Goal: Task Accomplishment & Management: Complete application form

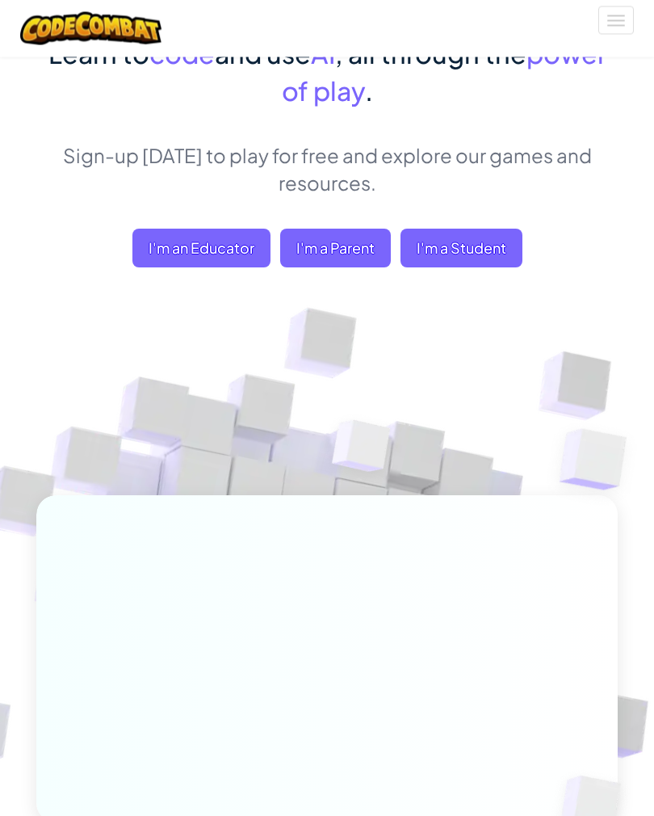
scroll to position [155, 0]
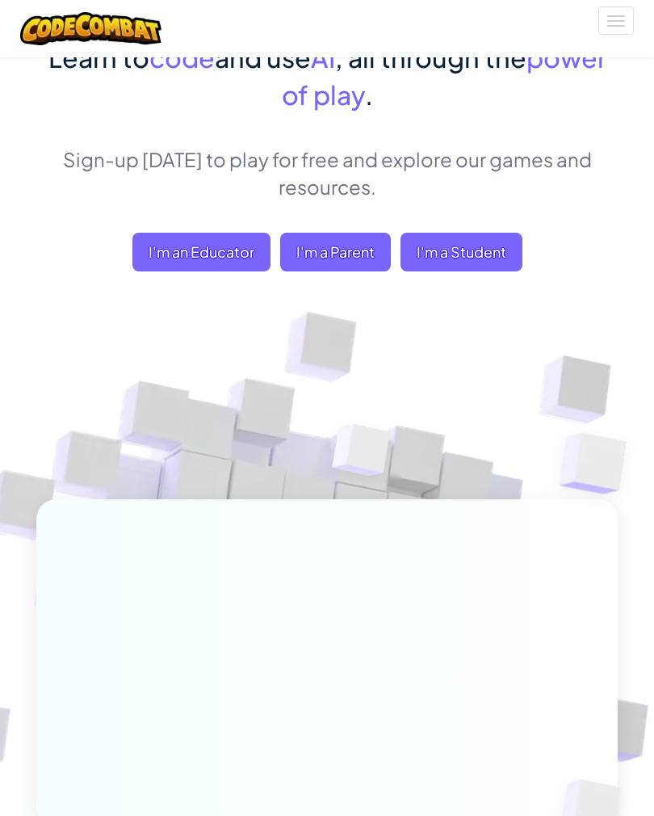
click at [462, 268] on span "I'm a Student" at bounding box center [462, 252] width 122 height 39
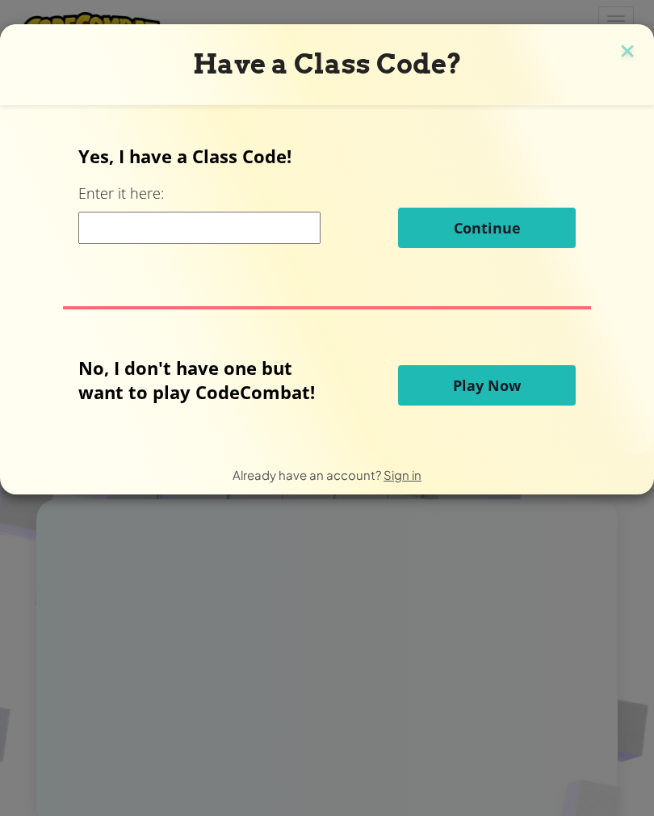
click at [99, 240] on input at bounding box center [199, 228] width 242 height 32
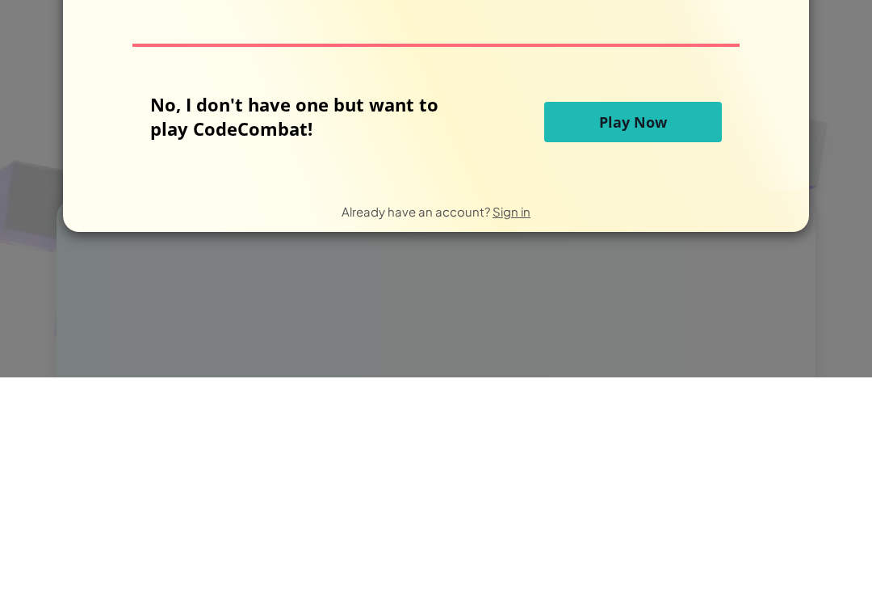
scroll to position [154, 0]
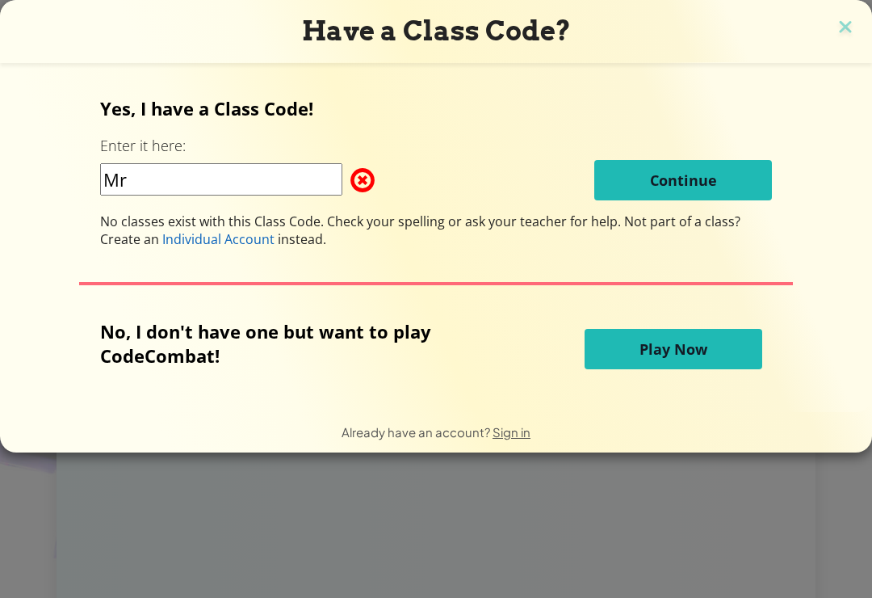
type input "M"
click at [481, 189] on div "Musicdes Continue" at bounding box center [436, 180] width 672 height 40
click at [260, 168] on input "Musicdes" at bounding box center [221, 179] width 242 height 32
click at [654, 179] on span "Continue" at bounding box center [683, 179] width 67 height 19
click at [654, 190] on span "Continue" at bounding box center [683, 179] width 67 height 19
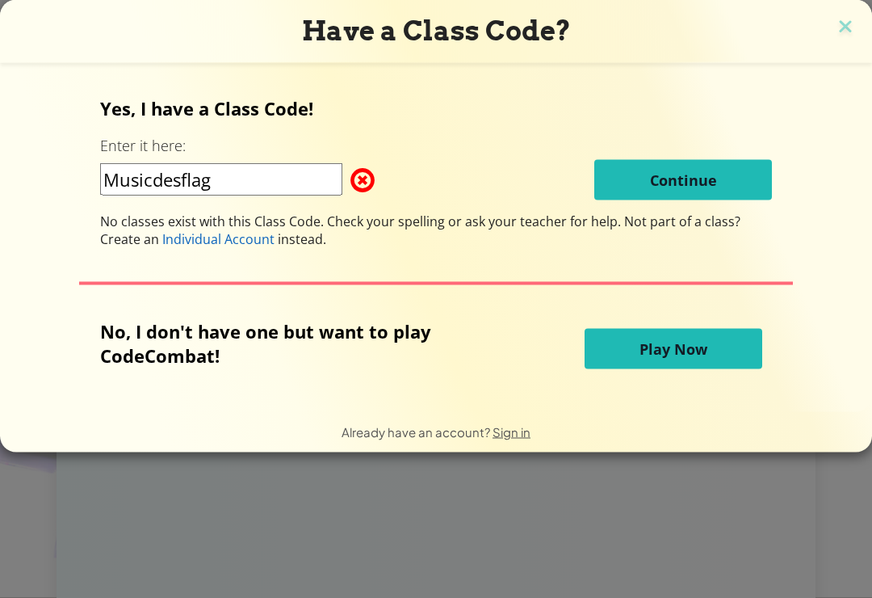
click at [278, 191] on input "Musicdesflag" at bounding box center [221, 179] width 242 height 32
type input "Music desk flag"
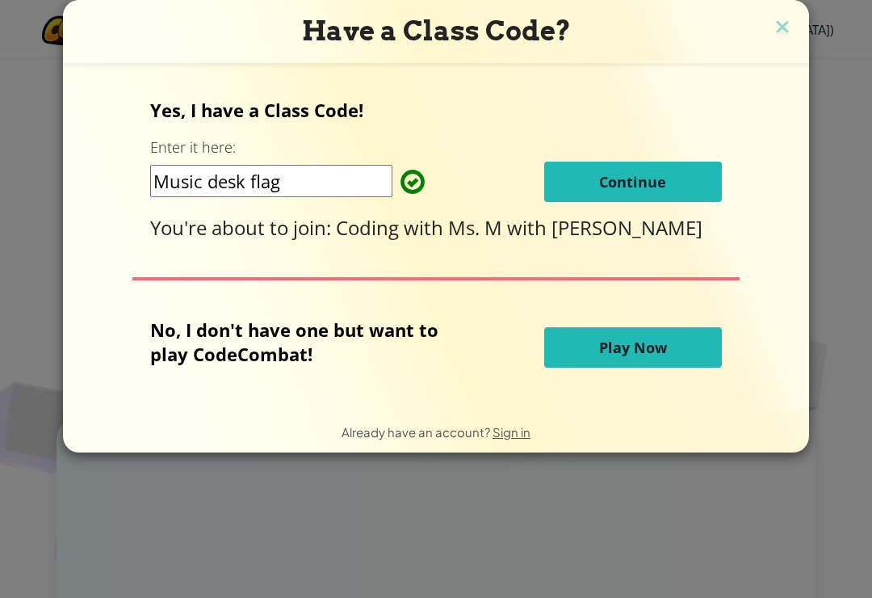
click at [654, 181] on button "Continue" at bounding box center [633, 182] width 178 height 40
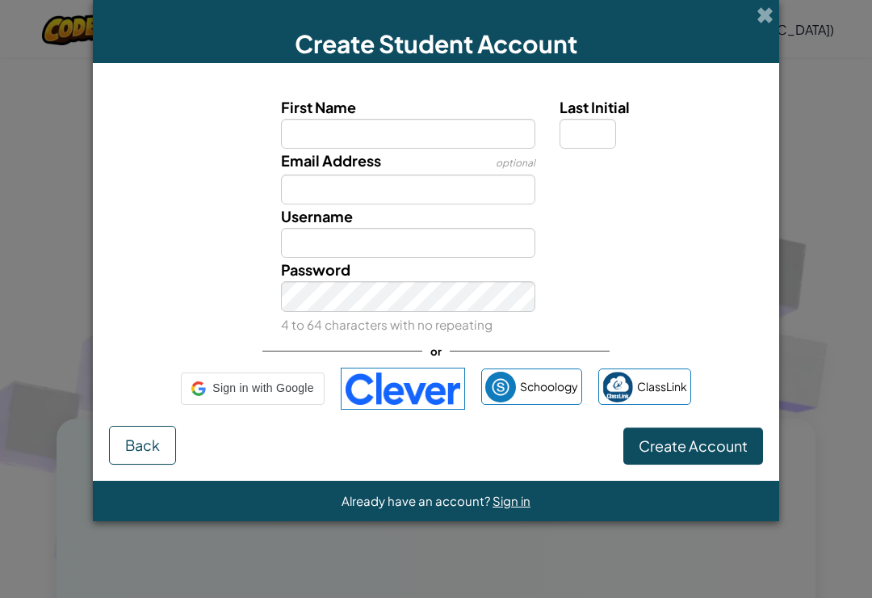
click at [440, 141] on input "First Name" at bounding box center [408, 134] width 255 height 30
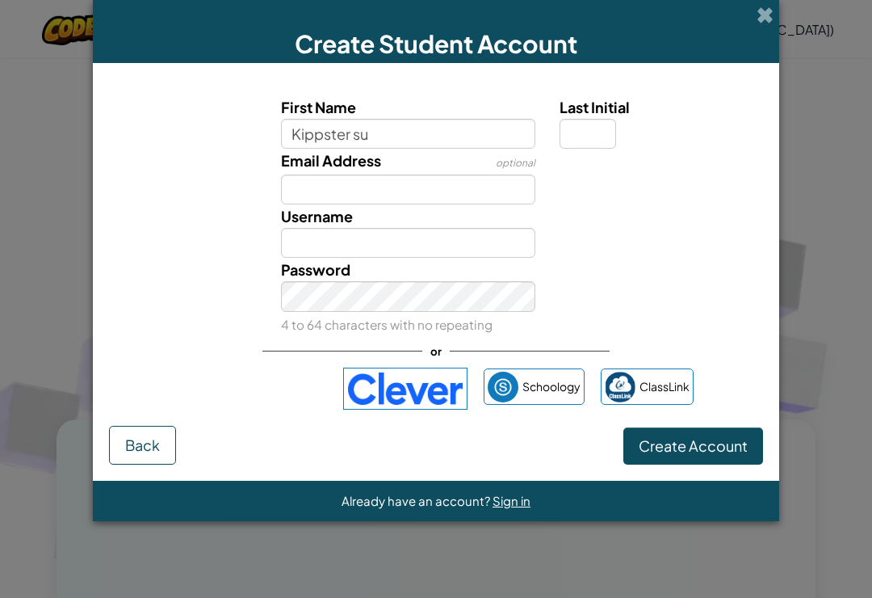
type input "Kippster su"
click at [412, 192] on input "Email Address" at bounding box center [408, 189] width 255 height 30
click at [410, 131] on input "Kippster su" at bounding box center [408, 134] width 255 height 30
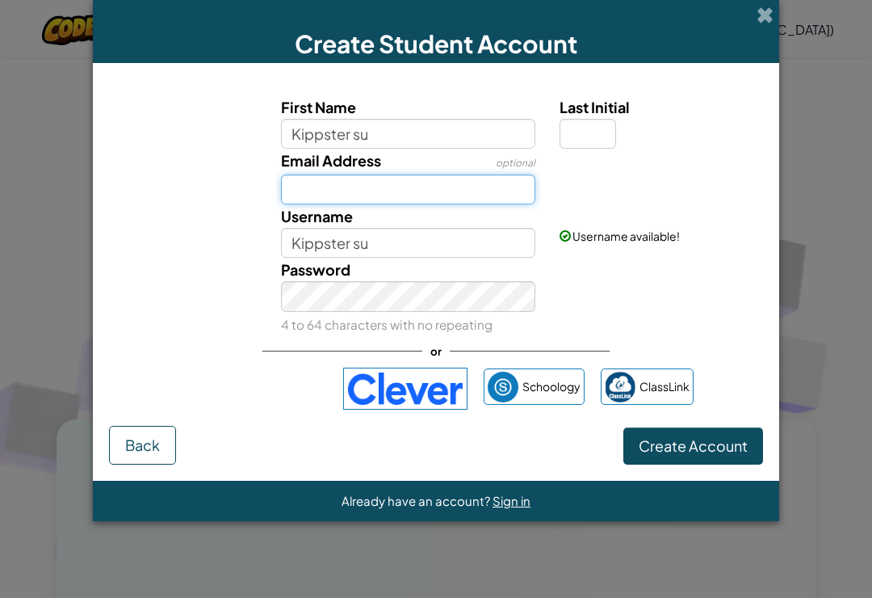
click at [441, 187] on input "Email Address" at bounding box center [408, 189] width 255 height 30
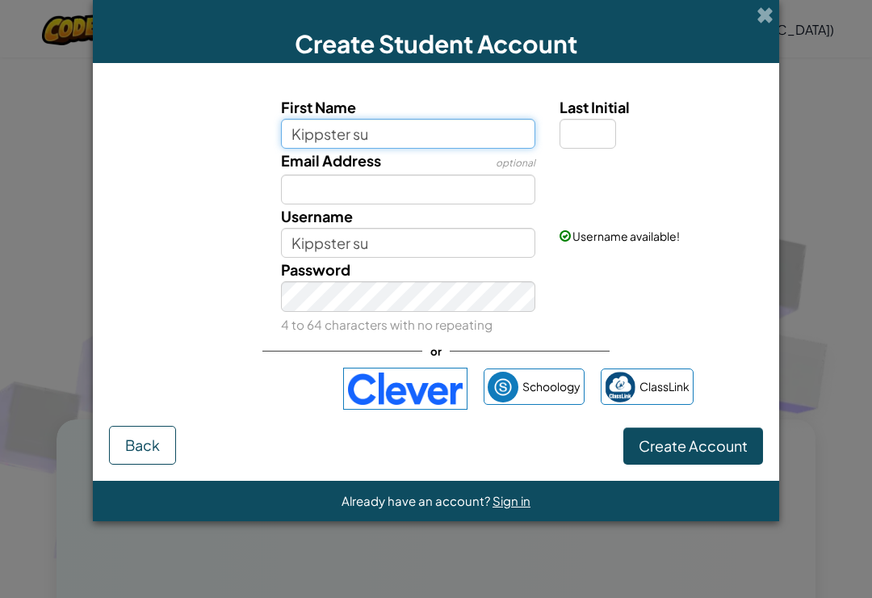
click at [465, 149] on input "Kippster su" at bounding box center [408, 134] width 255 height 30
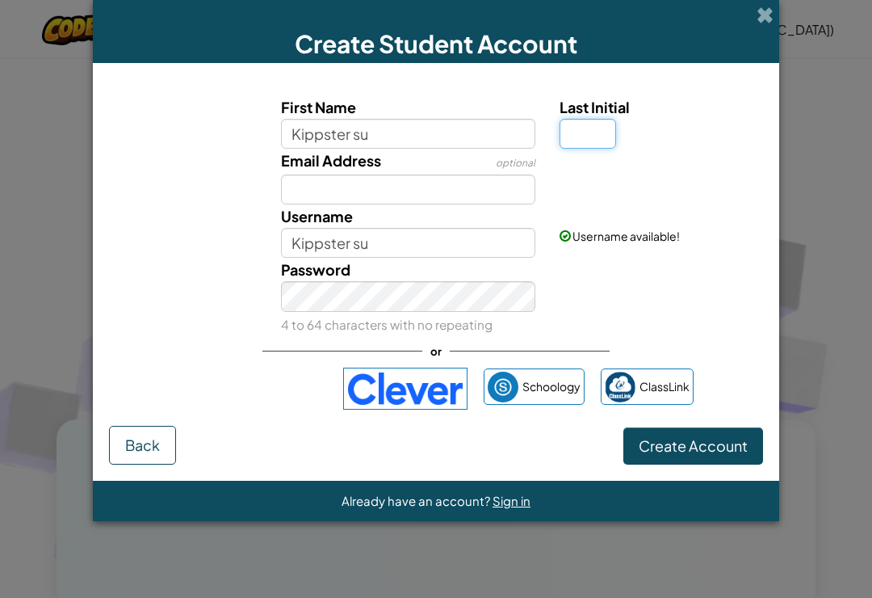
click at [578, 149] on input "Last Initial" at bounding box center [588, 134] width 57 height 30
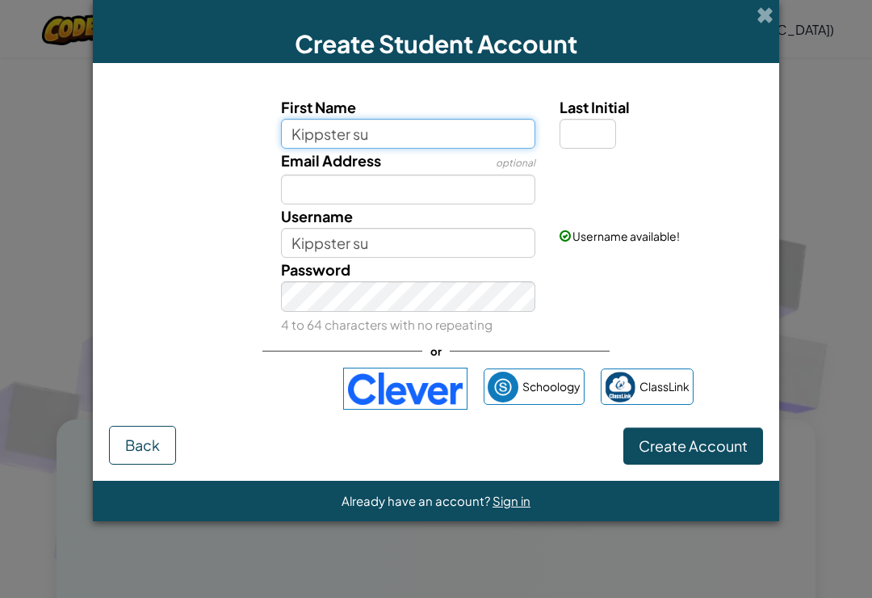
click at [494, 149] on input "Kippster su" at bounding box center [408, 134] width 255 height 30
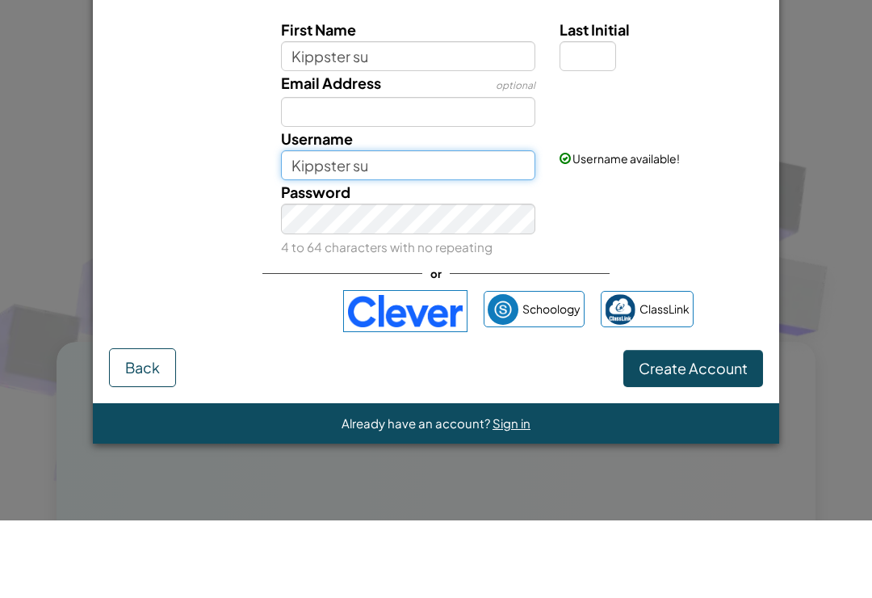
click at [301, 228] on input "Kippster su" at bounding box center [408, 243] width 255 height 30
click at [412, 228] on input "Kippster su" at bounding box center [408, 243] width 255 height 30
type input "Kippster su"
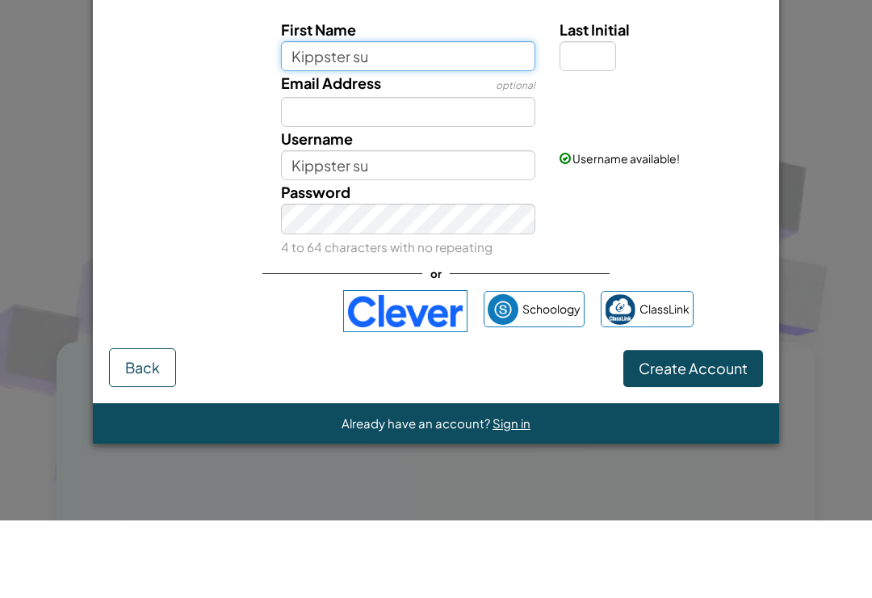
click at [456, 119] on input "Kippster su" at bounding box center [408, 134] width 255 height 30
type input "KippsterSU"
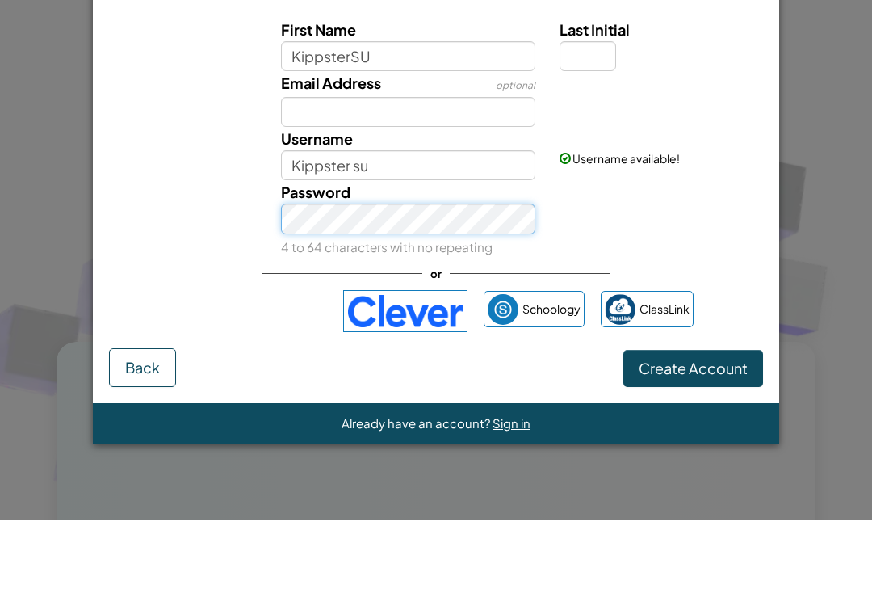
type input "KippsterSU"
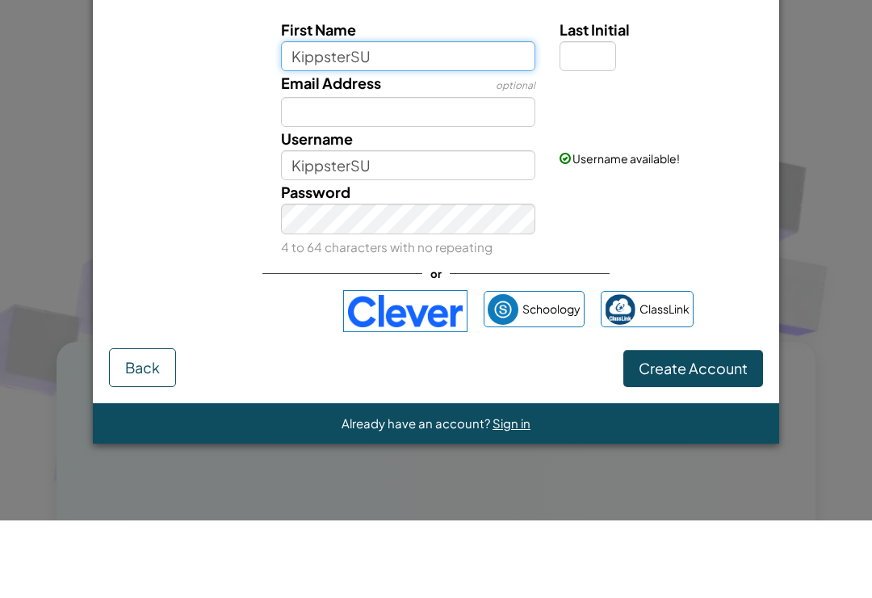
click at [422, 119] on input "KippsterSU" at bounding box center [408, 134] width 255 height 30
type input "K"
type input "[PERSON_NAME]"
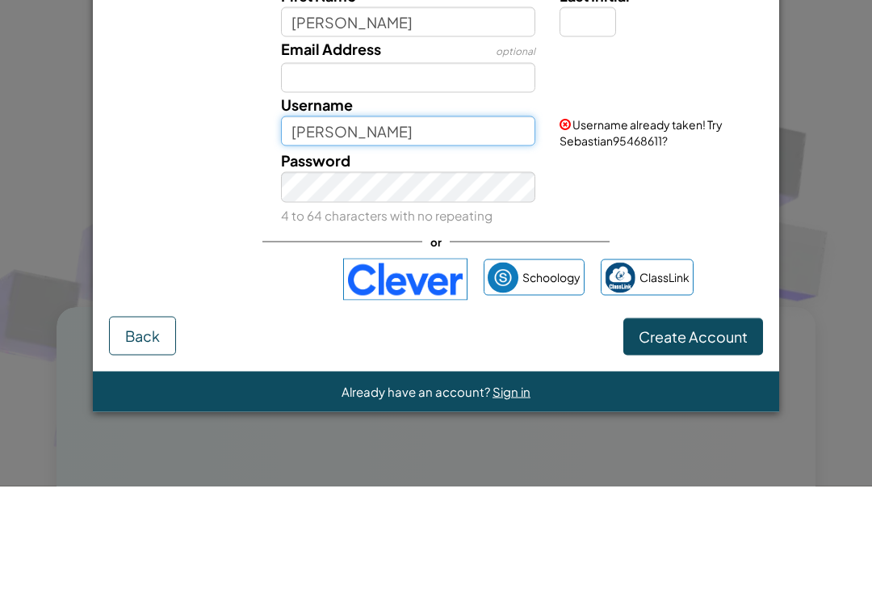
click at [462, 228] on input "[PERSON_NAME]" at bounding box center [408, 243] width 255 height 30
type input "S"
type input "J"
type input "KippsterSU"
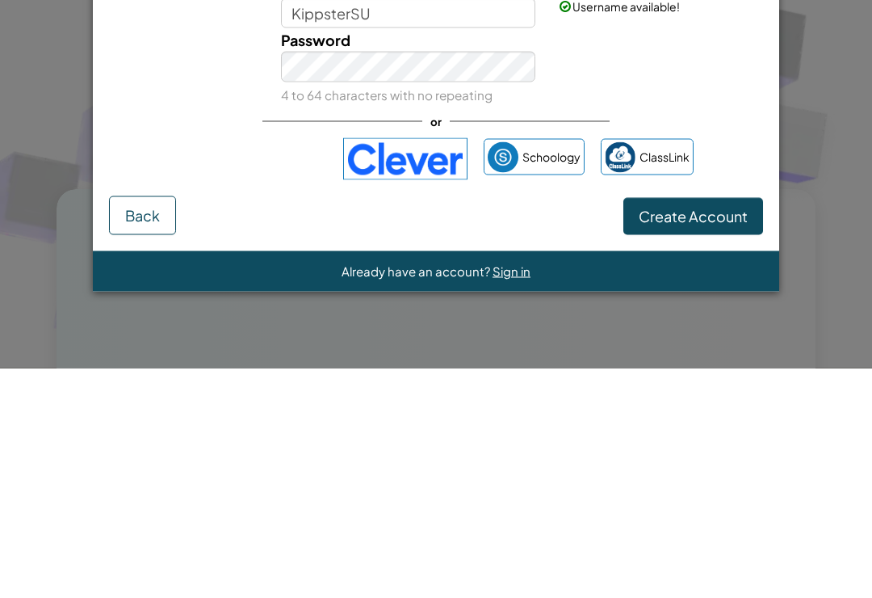
click at [654, 436] on span "Create Account" at bounding box center [693, 445] width 109 height 19
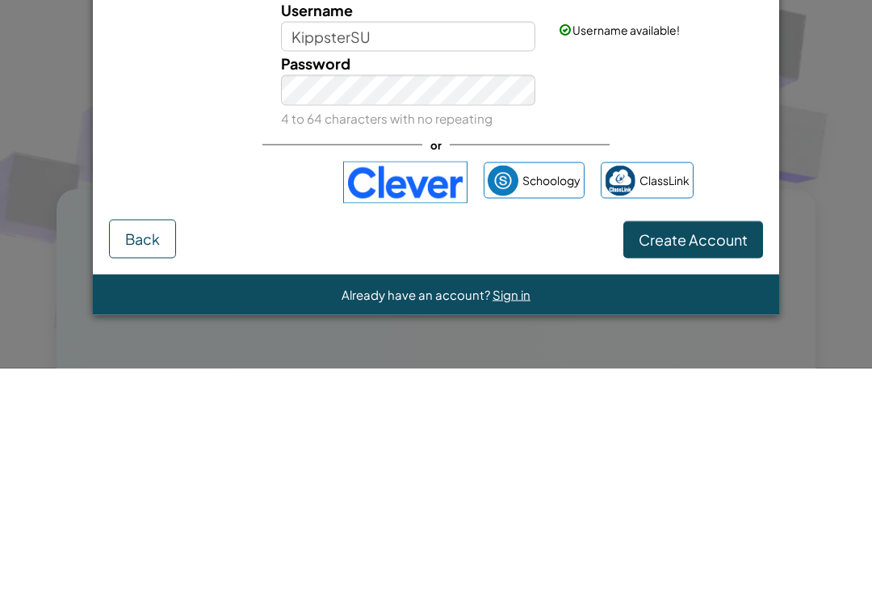
scroll to position [385, 0]
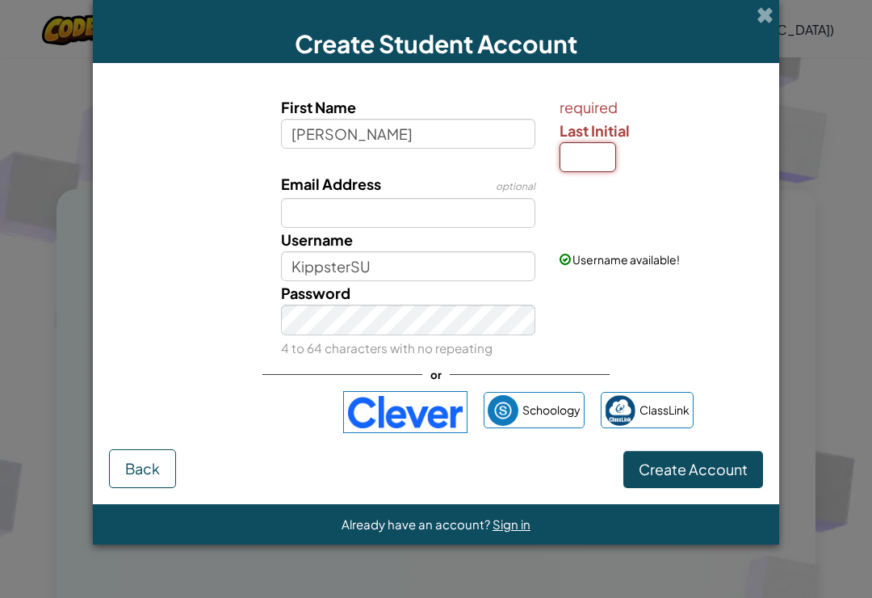
click at [584, 172] on input "Last Initial" at bounding box center [588, 157] width 57 height 30
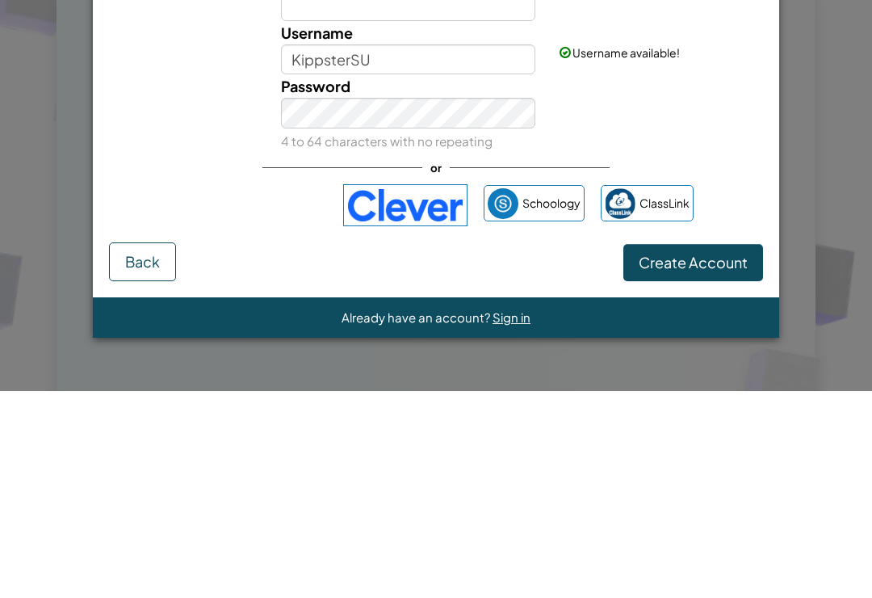
type input "U"
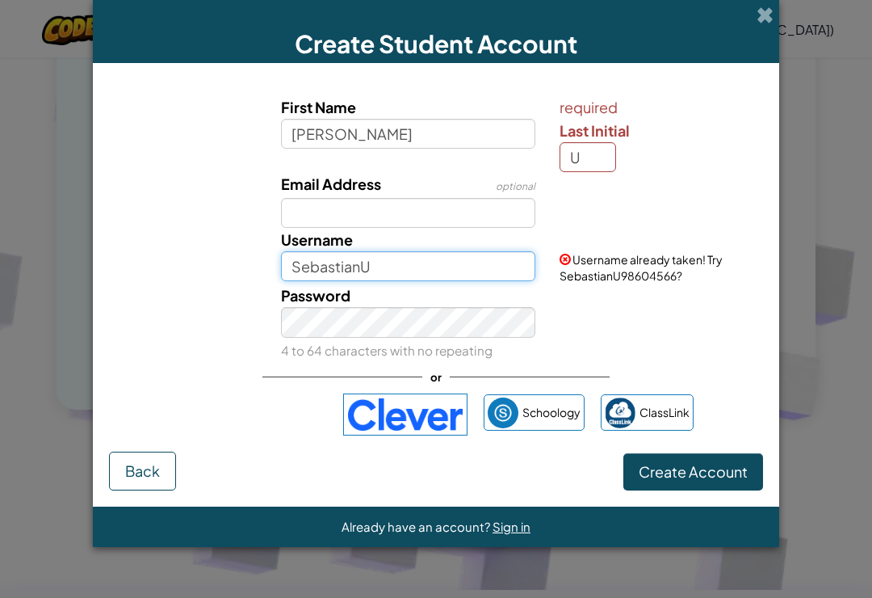
click at [457, 276] on input "SebastianU" at bounding box center [408, 266] width 255 height 30
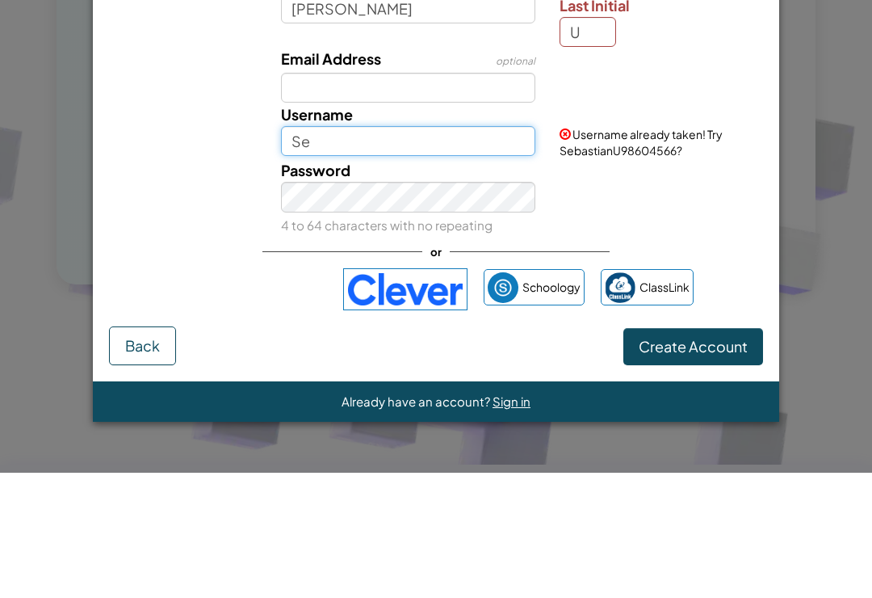
type input "S"
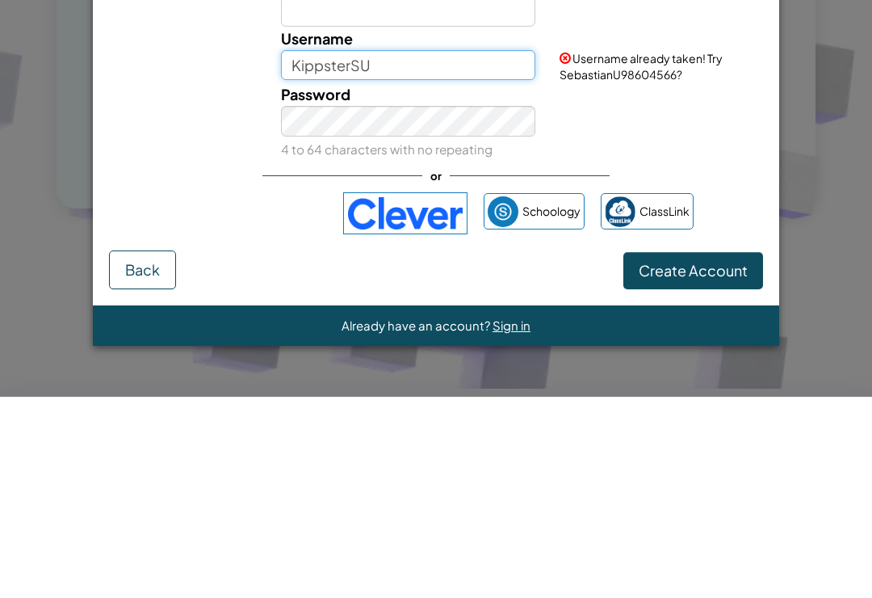
type input "KippsterSU"
click at [654, 453] on button "Create Account" at bounding box center [694, 471] width 140 height 37
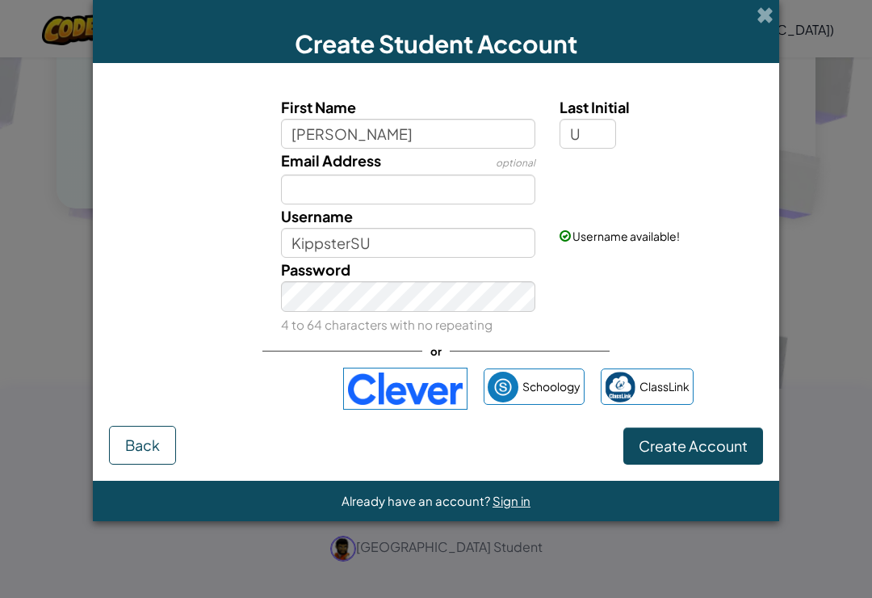
click at [654, 451] on button "Create Account" at bounding box center [694, 445] width 140 height 37
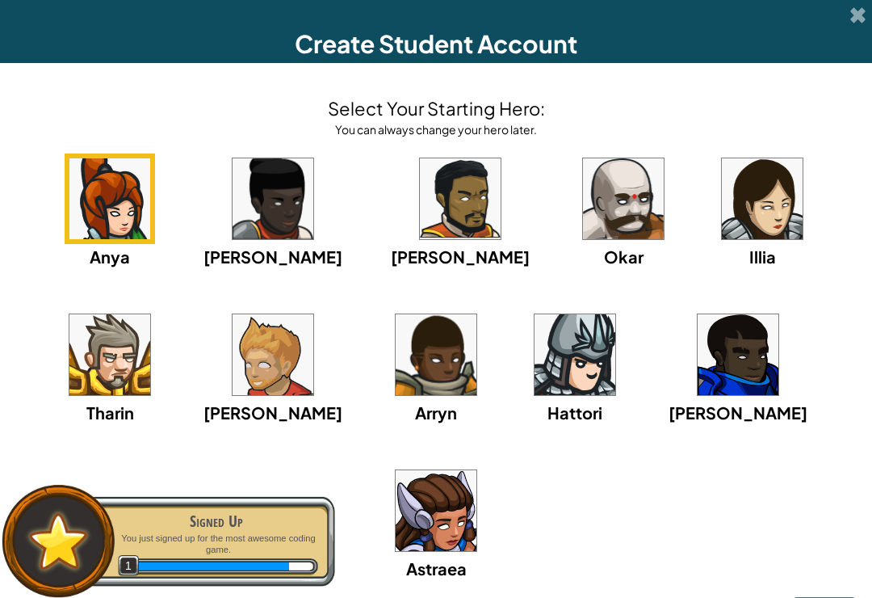
click at [233, 376] on img at bounding box center [273, 354] width 81 height 81
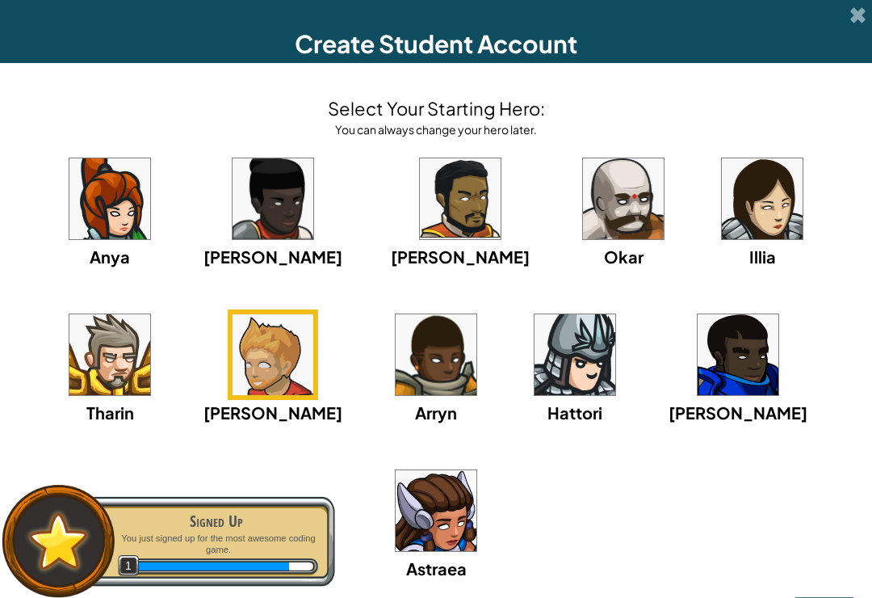
click at [233, 184] on img at bounding box center [273, 198] width 81 height 81
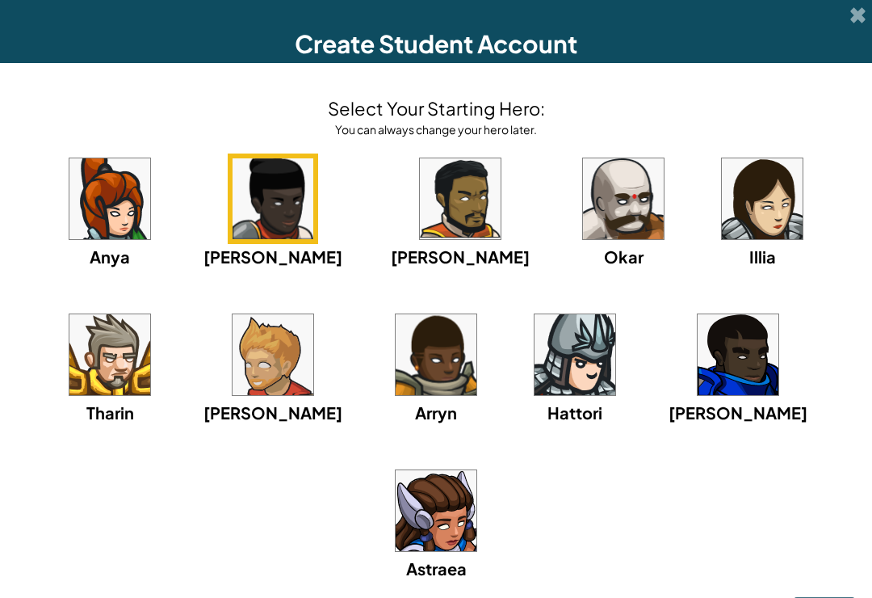
click at [69, 202] on img at bounding box center [109, 198] width 81 height 81
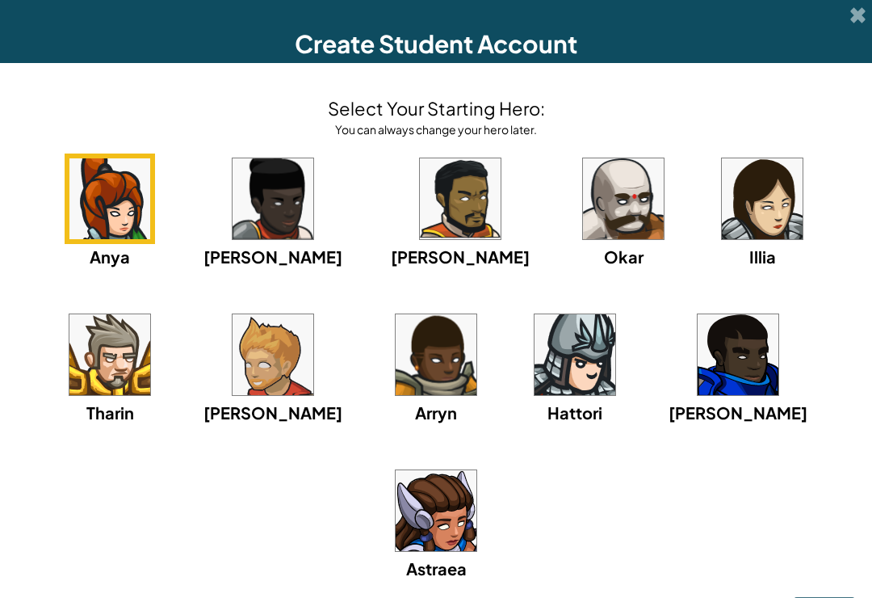
click at [233, 390] on img at bounding box center [273, 354] width 81 height 81
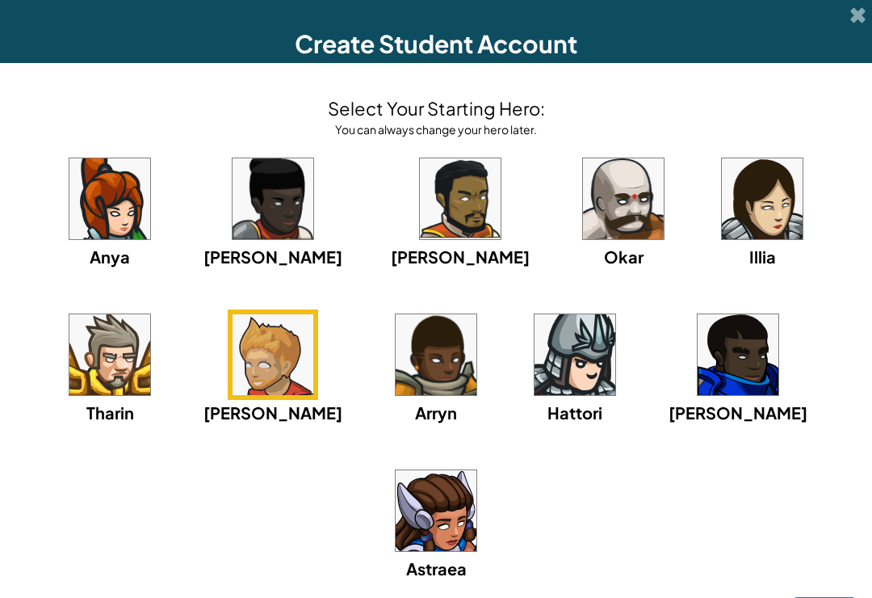
click at [272, 430] on div "Anya [PERSON_NAME] [PERSON_NAME] [PERSON_NAME] Arryn [PERSON_NAME]" at bounding box center [436, 387] width 840 height 468
click at [396, 395] on img at bounding box center [436, 354] width 81 height 81
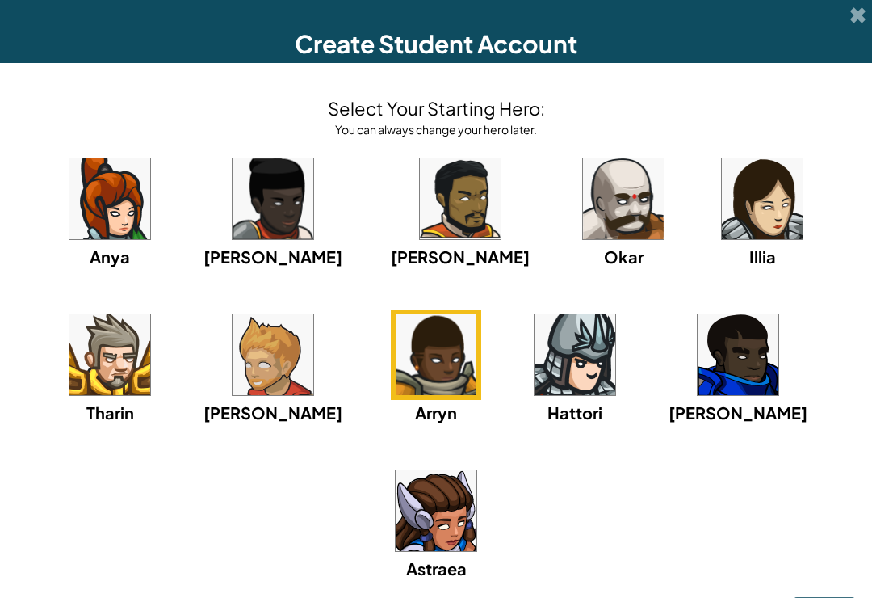
click at [396, 351] on img at bounding box center [436, 354] width 81 height 81
click at [501, 401] on div "Anya [PERSON_NAME] [PERSON_NAME] [PERSON_NAME] Arryn [PERSON_NAME]" at bounding box center [436, 387] width 840 height 468
click at [282, 219] on div "Anya [PERSON_NAME] [PERSON_NAME] [PERSON_NAME] Arryn [PERSON_NAME]" at bounding box center [436, 387] width 840 height 468
click at [233, 208] on img at bounding box center [273, 198] width 81 height 81
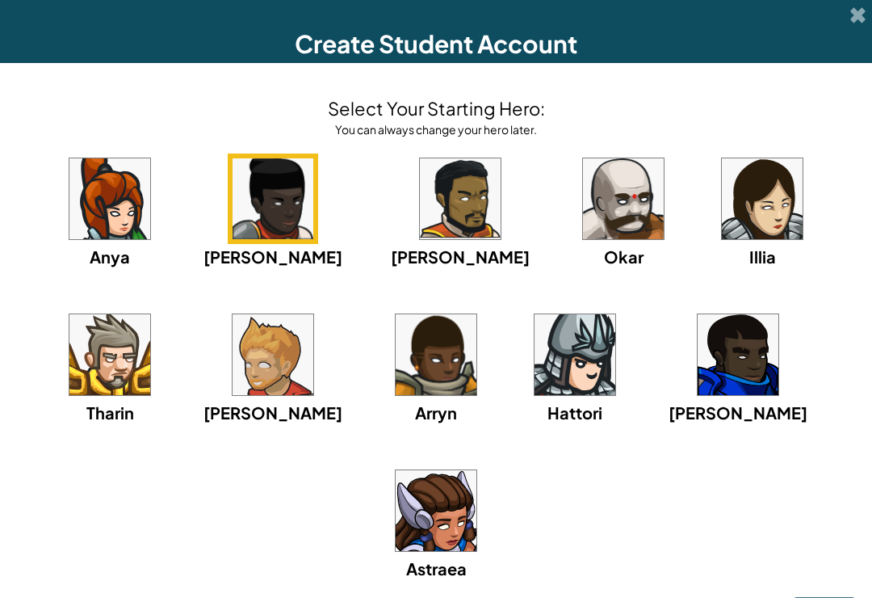
click at [233, 395] on img at bounding box center [273, 354] width 81 height 81
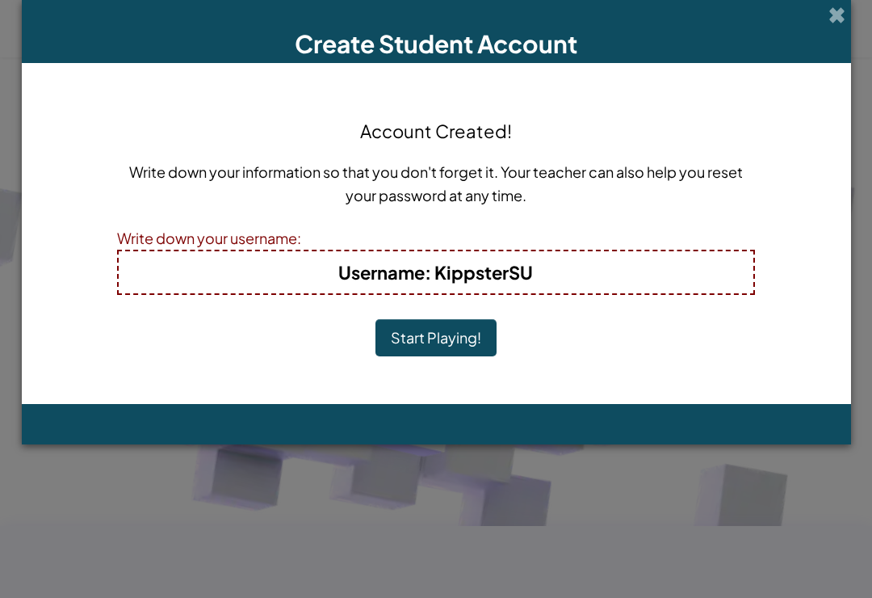
click at [259, 283] on h4 "Username : KippsterSU" at bounding box center [436, 272] width 603 height 26
click at [391, 263] on span "Username" at bounding box center [381, 272] width 86 height 23
click at [405, 284] on span "Username" at bounding box center [381, 272] width 86 height 23
click at [443, 288] on div "Username : KippsterSU" at bounding box center [436, 272] width 638 height 45
click at [544, 285] on h4 "Username : KippsterSU" at bounding box center [436, 272] width 603 height 26
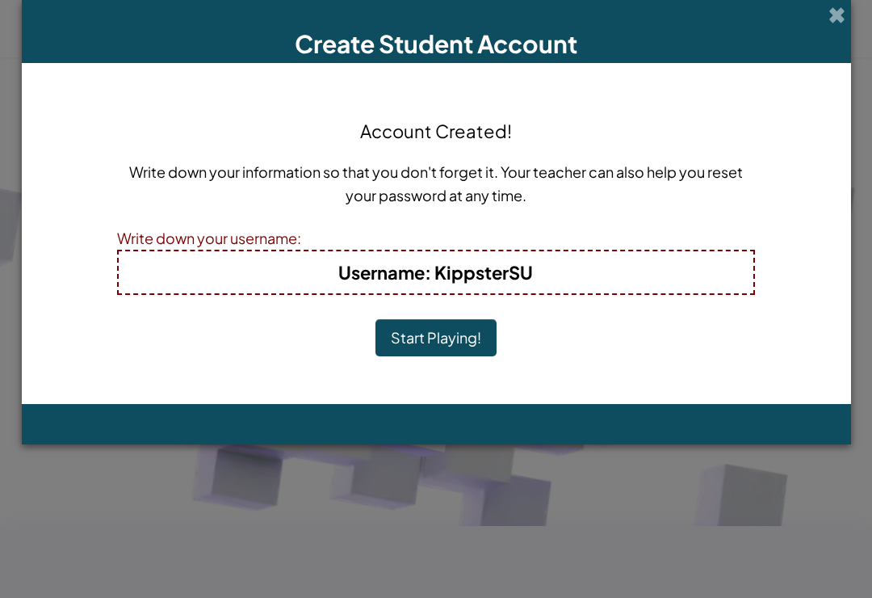
click at [486, 343] on button "Start Playing!" at bounding box center [436, 337] width 121 height 37
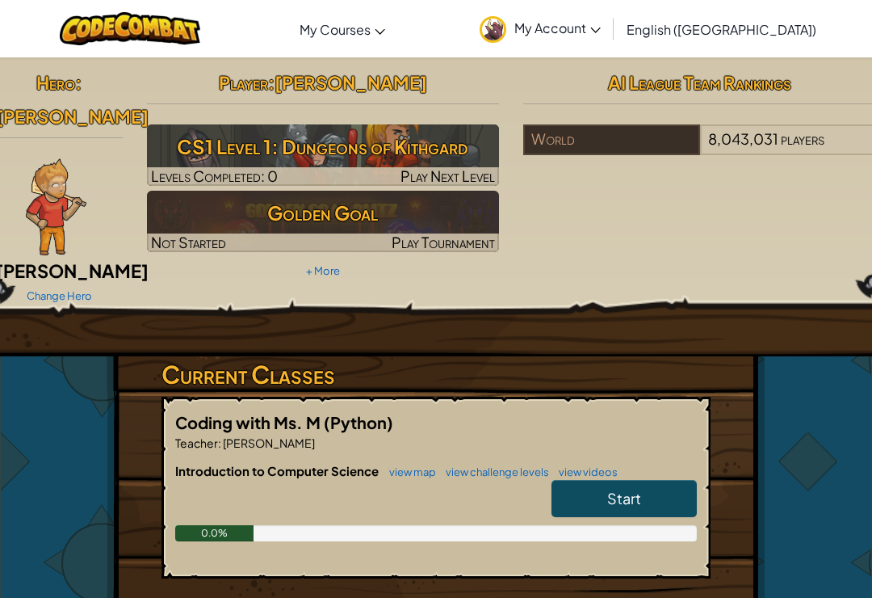
scroll to position [462, 0]
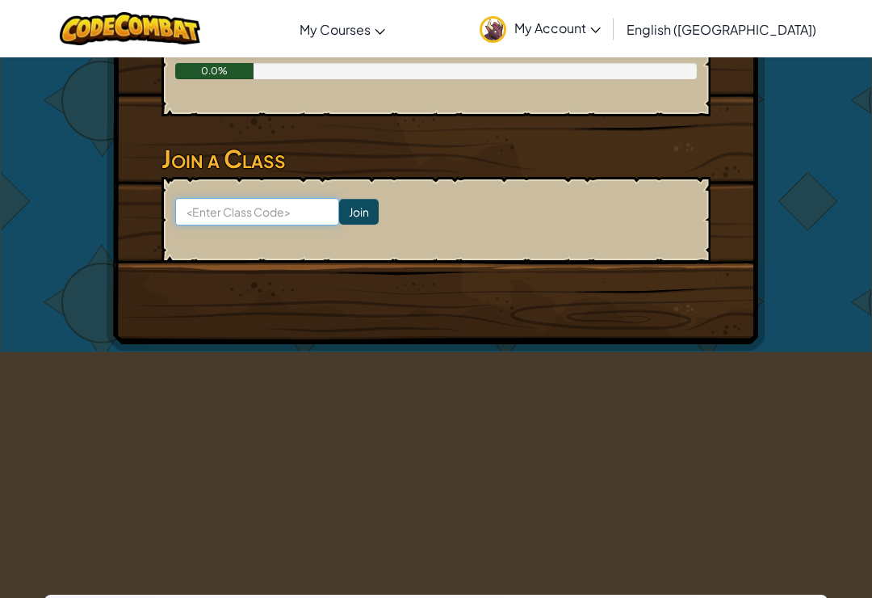
click at [198, 198] on input at bounding box center [257, 211] width 164 height 27
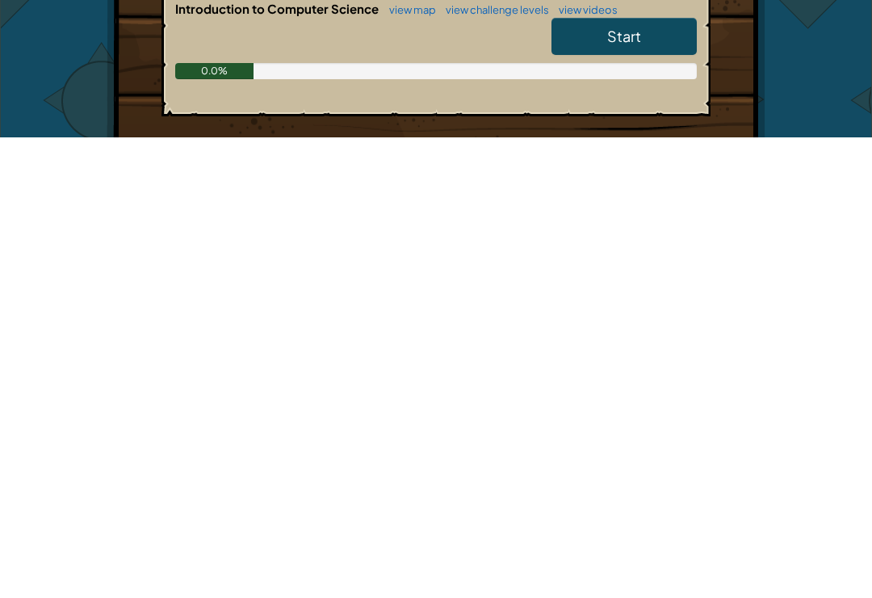
scroll to position [0, 0]
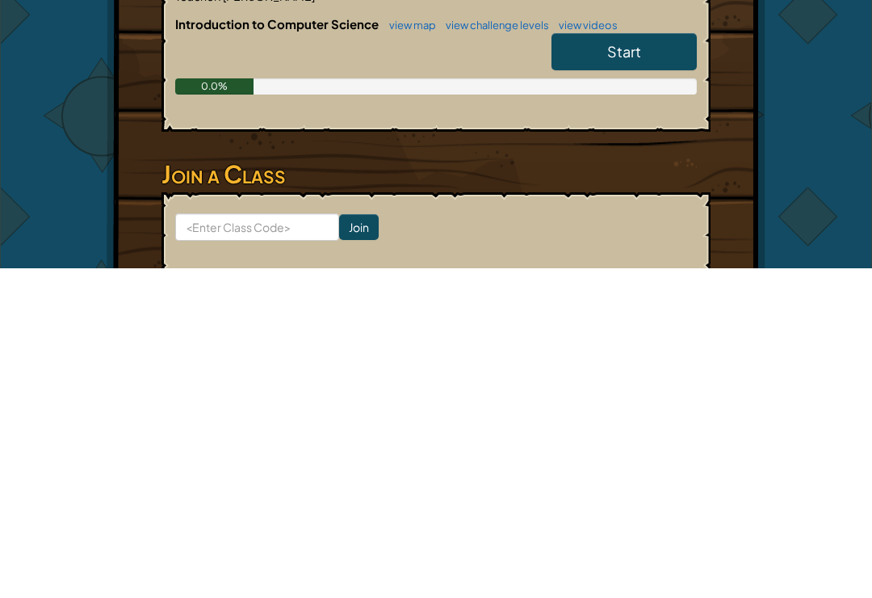
click at [12, 225] on div "Hero : [PERSON_NAME] Change Hero Player : [PERSON_NAME] U CS1 Level 1: Dungeons…" at bounding box center [436, 318] width 872 height 758
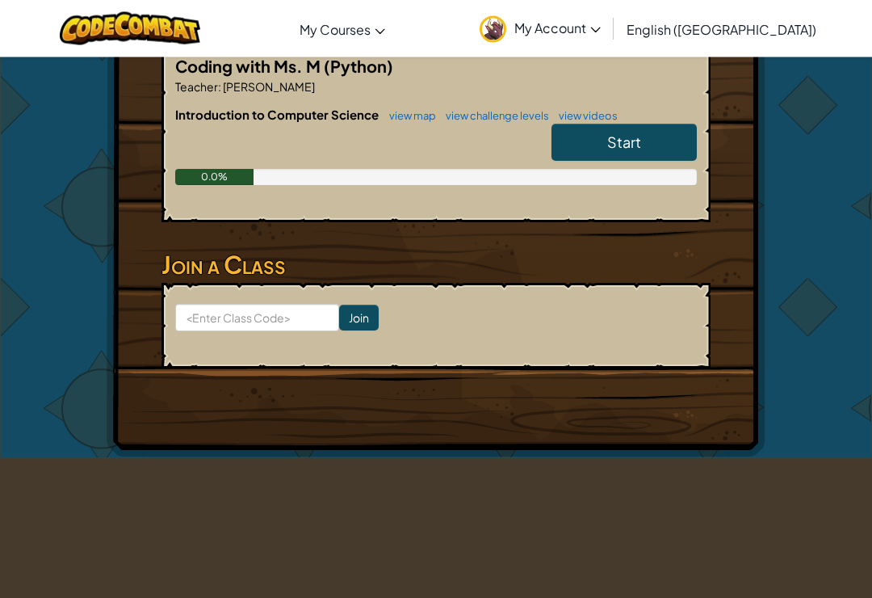
scroll to position [356, 0]
click at [207, 304] on input at bounding box center [257, 317] width 164 height 27
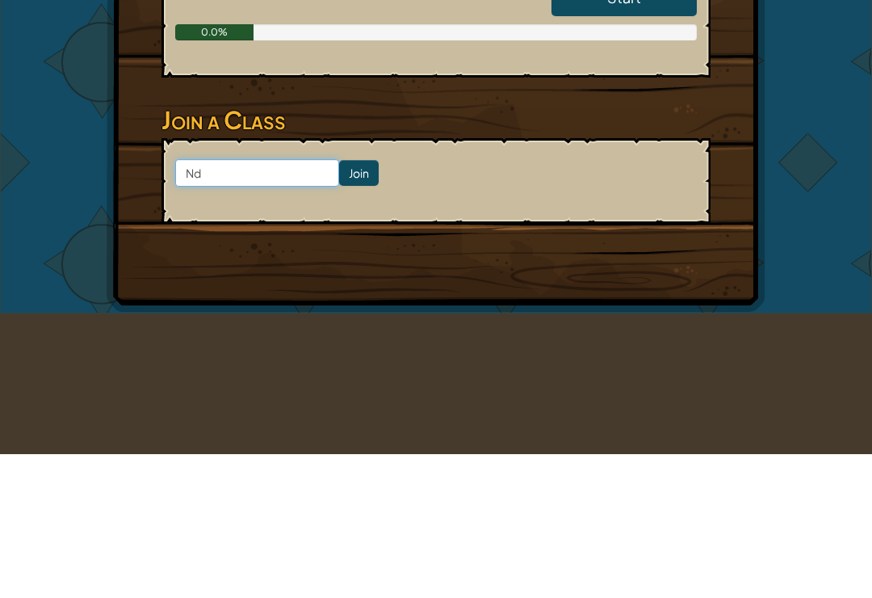
type input "N"
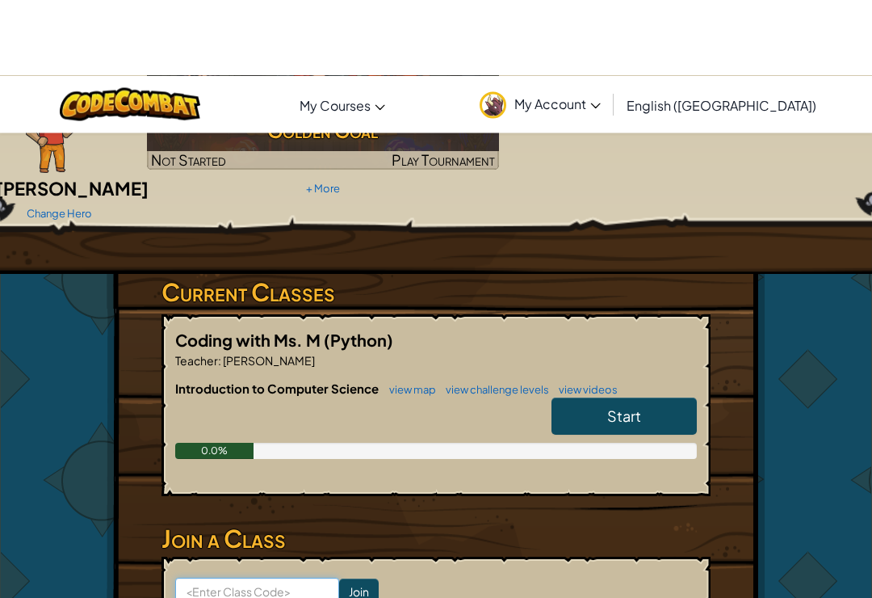
scroll to position [162, 0]
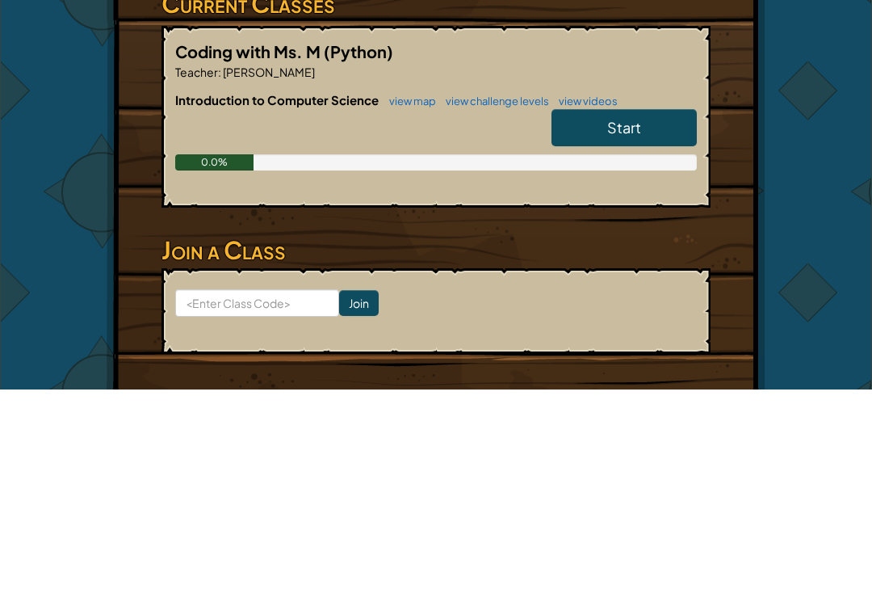
click at [659, 318] on link "Start" at bounding box center [624, 336] width 145 height 37
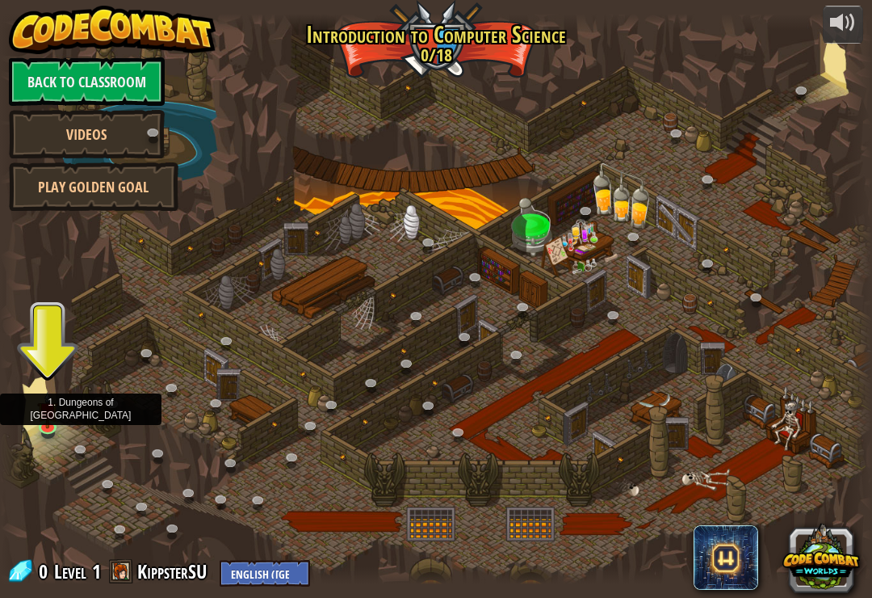
click at [44, 425] on img at bounding box center [48, 410] width 22 height 37
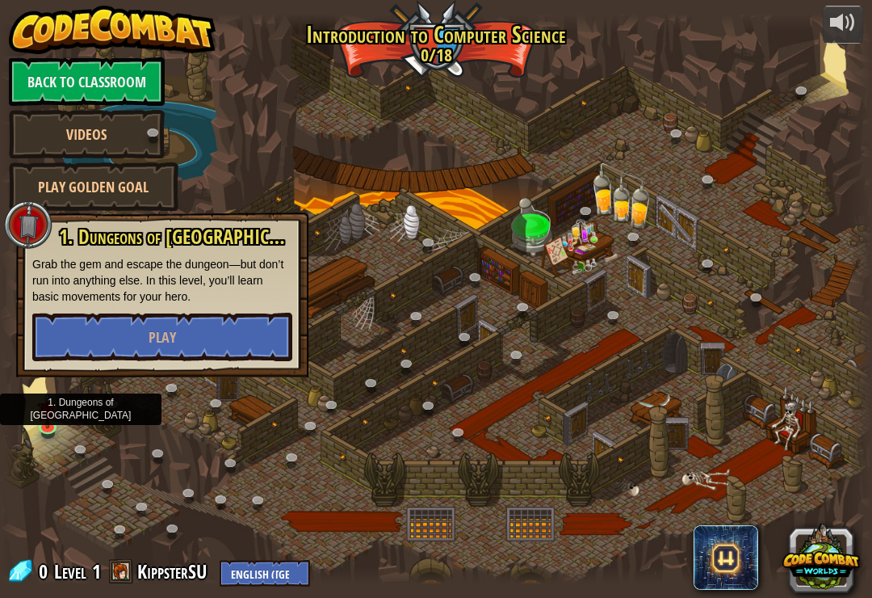
click at [85, 330] on button "Play" at bounding box center [162, 337] width 260 height 48
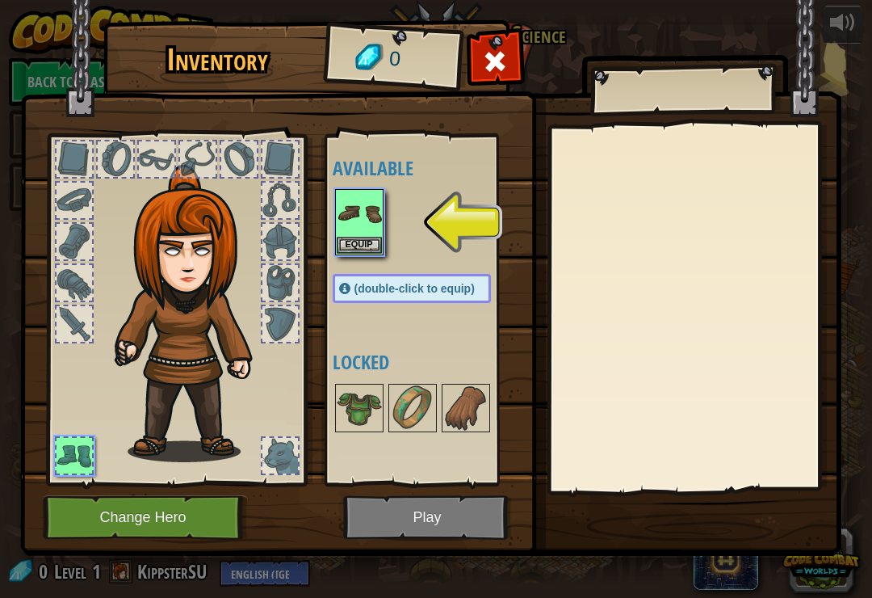
click at [357, 225] on img at bounding box center [359, 213] width 45 height 45
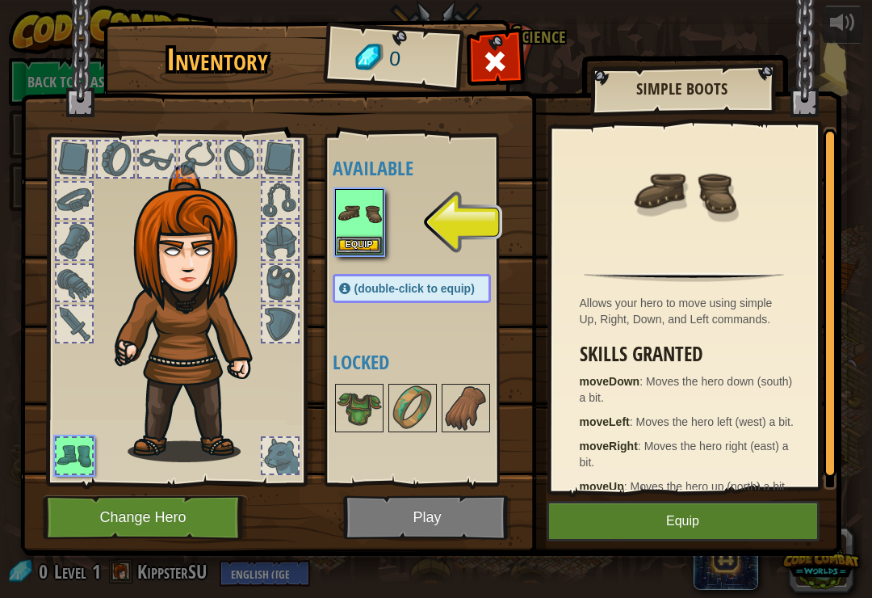
click at [732, 507] on button "Equip" at bounding box center [683, 521] width 273 height 40
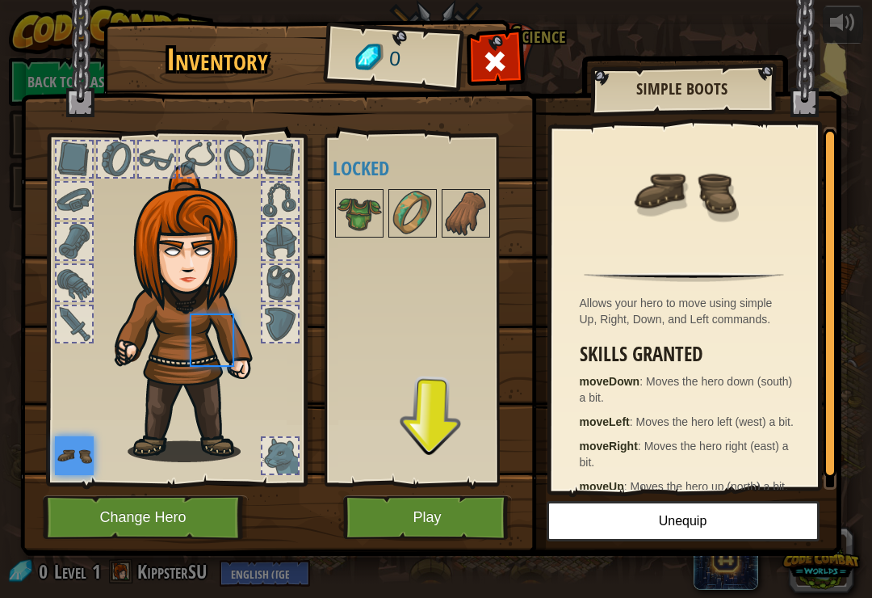
click at [742, 521] on button "Unequip" at bounding box center [683, 521] width 273 height 40
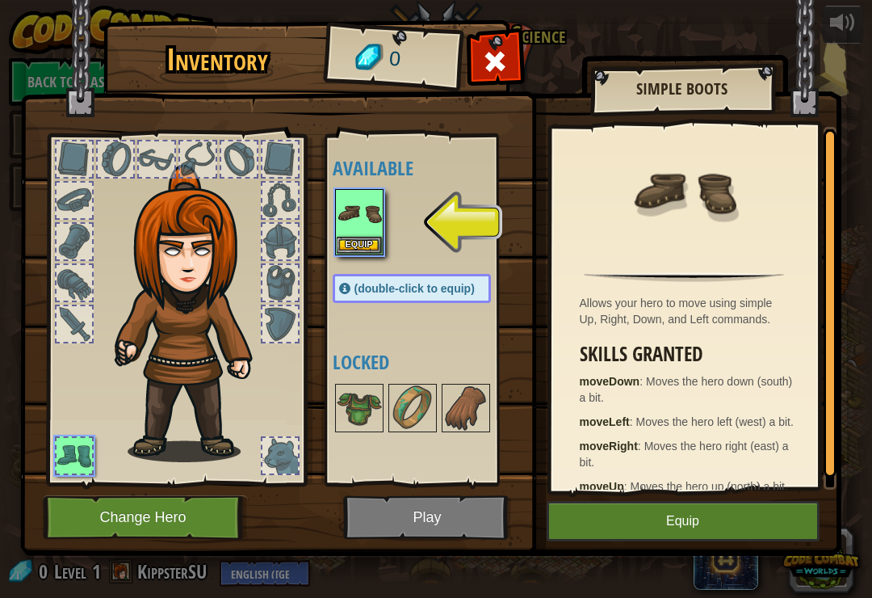
click at [102, 519] on button "Change Hero" at bounding box center [145, 517] width 205 height 44
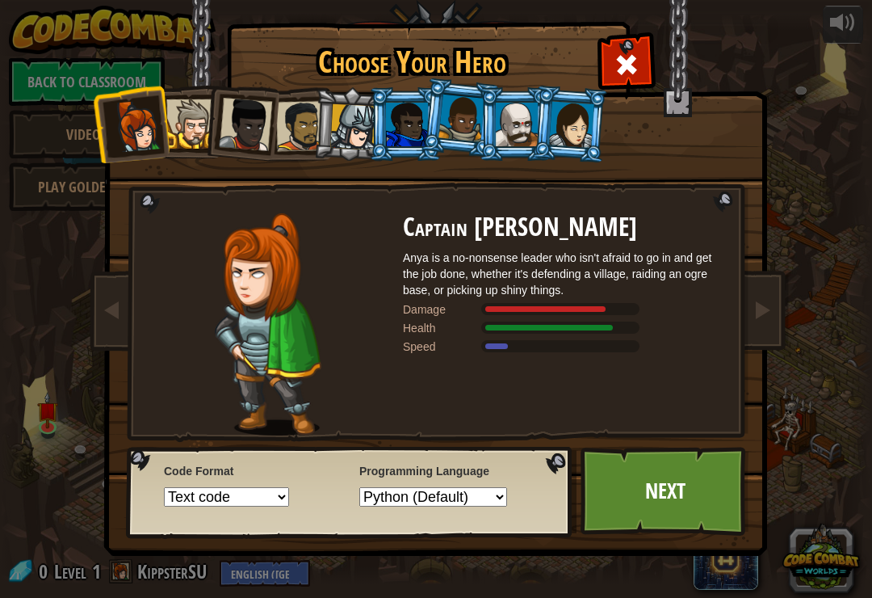
click at [703, 477] on link "Next" at bounding box center [665, 491] width 169 height 89
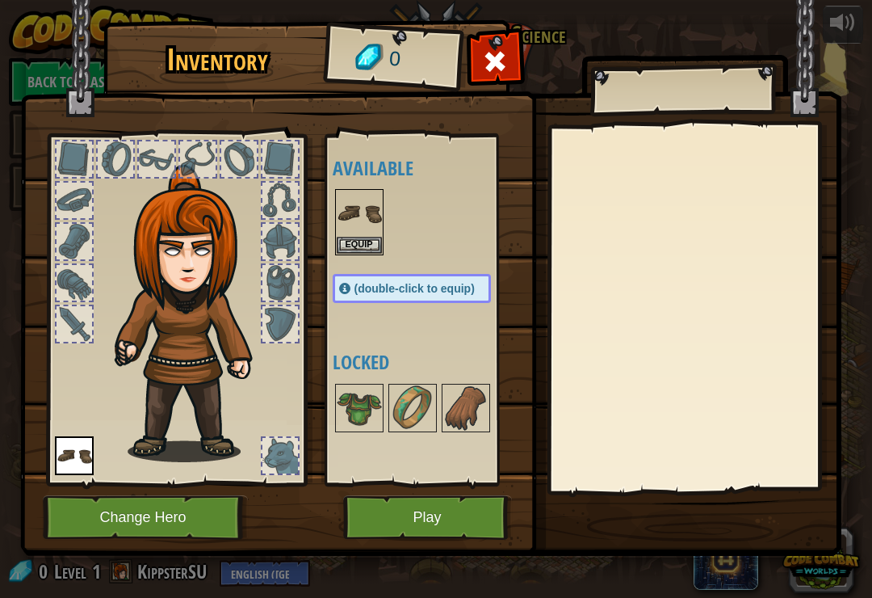
click at [481, 527] on button "Play" at bounding box center [427, 517] width 169 height 44
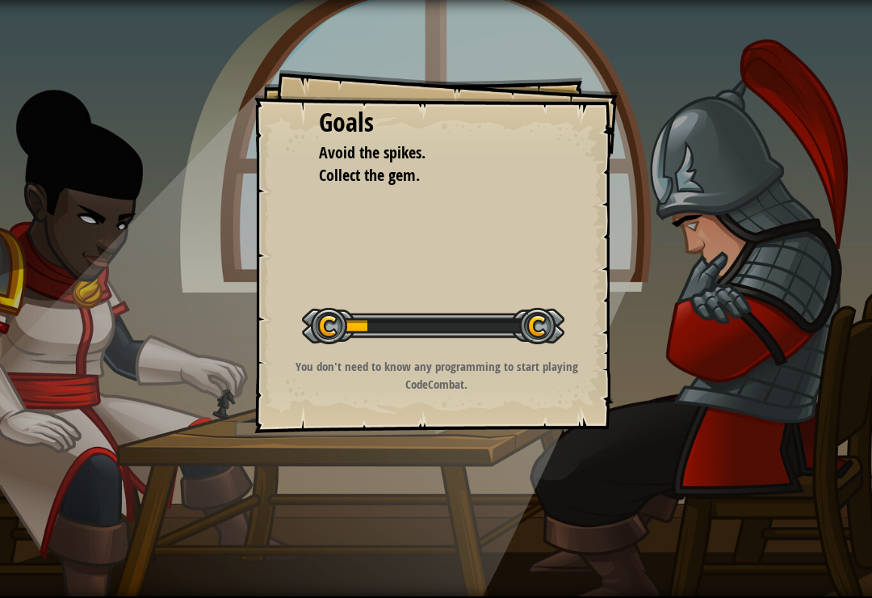
click at [803, 384] on div "Goals Avoid the spikes. Collect the gem. Start Level Error loading from server.…" at bounding box center [436, 299] width 872 height 598
click at [802, 373] on div "Goals Avoid the spikes. Collect the gem. Start Level Error loading from server.…" at bounding box center [436, 299] width 872 height 598
click at [822, 359] on div "Goals Avoid the spikes. Collect the gem. Start Level Error loading from server.…" at bounding box center [436, 299] width 872 height 598
click at [826, 359] on div "Goals Avoid the spikes. Collect the gem. Start Level Error loading from server.…" at bounding box center [436, 299] width 872 height 598
click at [815, 372] on div "Goals Avoid the spikes. Collect the gem. Start Level Error loading from server.…" at bounding box center [436, 299] width 872 height 598
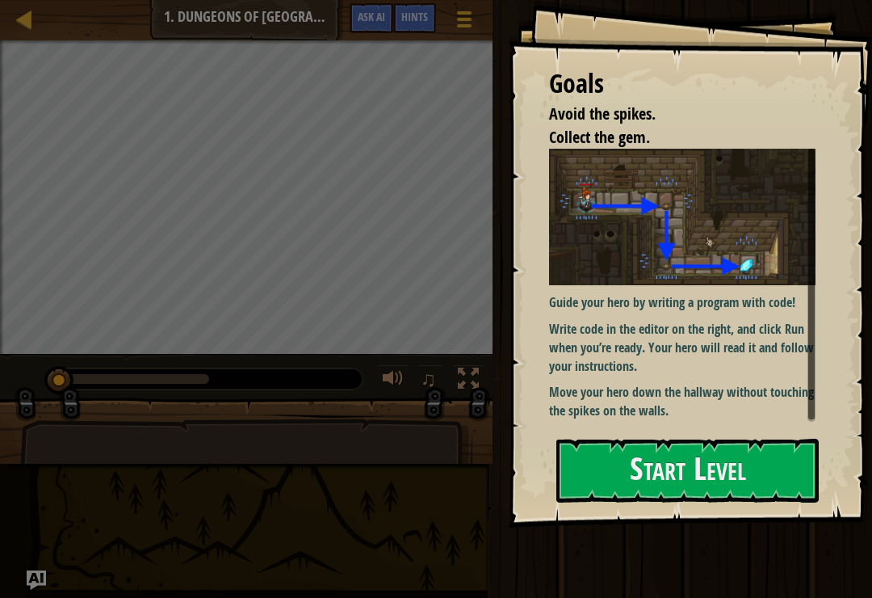
click at [746, 459] on button "Start Level" at bounding box center [688, 471] width 263 height 64
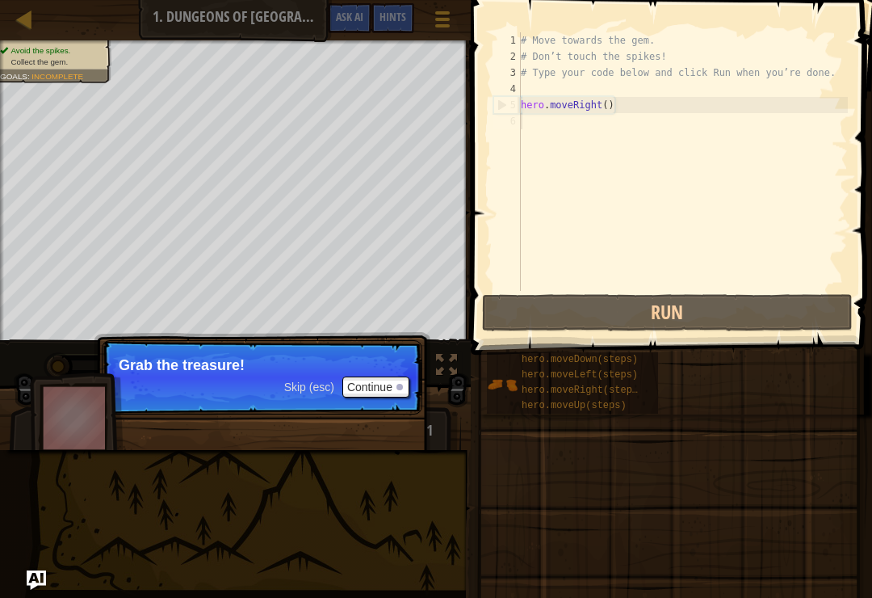
click at [65, 421] on div "Avoid the spikes. Collect the gem. Goals : Incomplete ♫ Anya 11 x: 7 y: 18 x: 1…" at bounding box center [436, 245] width 872 height 410
click at [64, 427] on div "Avoid the spikes. Collect the gem. Goals : Incomplete ♫ Anya 11 x: 7 y: 18 x: 1…" at bounding box center [436, 245] width 872 height 410
click at [69, 444] on div "Avoid the spikes. Collect the gem. Goals : Incomplete ♫ Anya 11 x: 7 y: 18 x: 1…" at bounding box center [436, 245] width 872 height 410
click at [804, 303] on button "Run" at bounding box center [667, 312] width 371 height 37
click at [804, 309] on button "Run" at bounding box center [667, 312] width 371 height 37
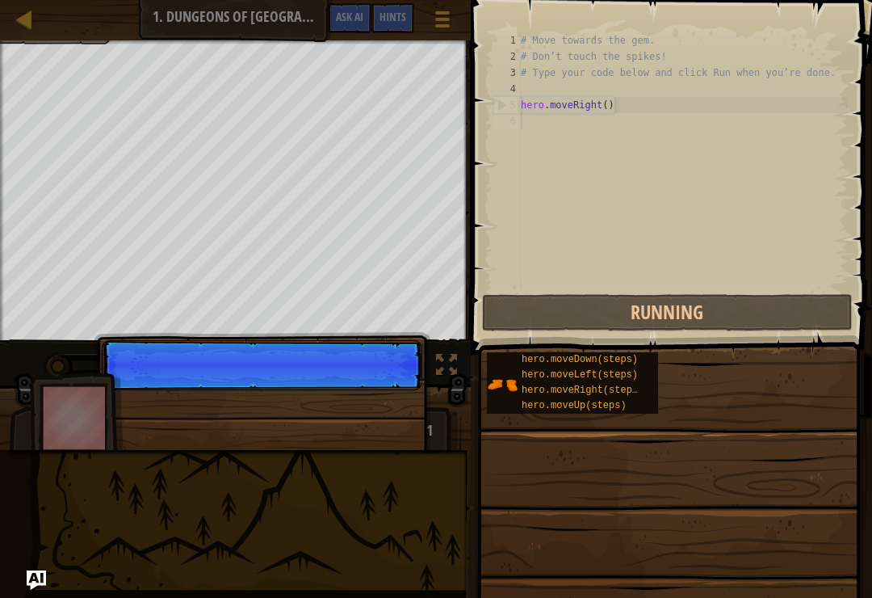
scroll to position [8, 0]
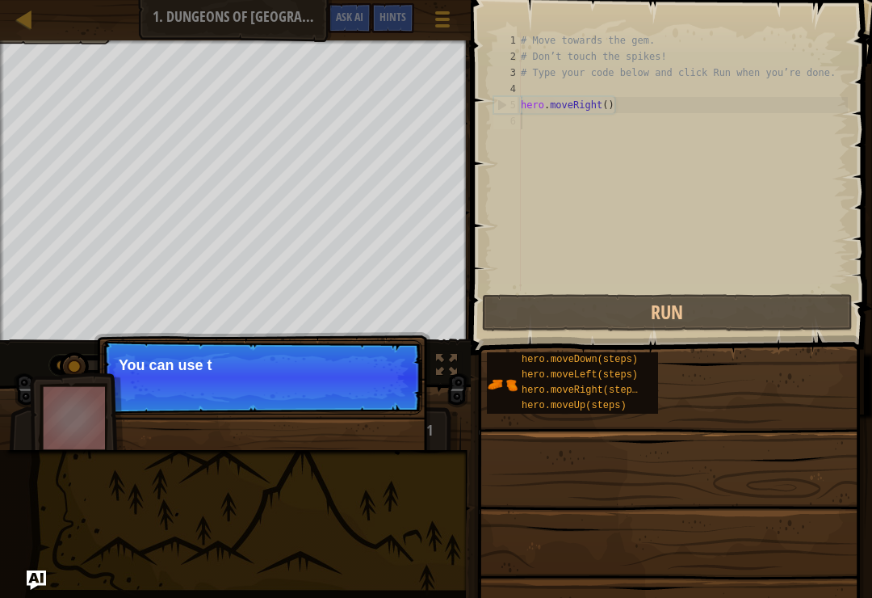
click at [807, 310] on button "Run" at bounding box center [667, 312] width 371 height 37
click at [804, 317] on button "Run" at bounding box center [667, 312] width 371 height 37
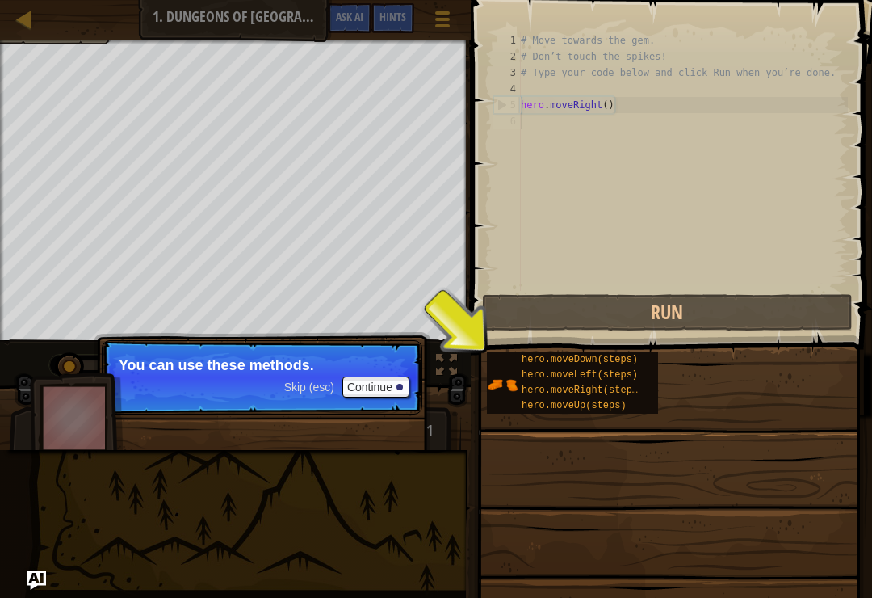
click at [788, 322] on button "Run" at bounding box center [667, 312] width 371 height 37
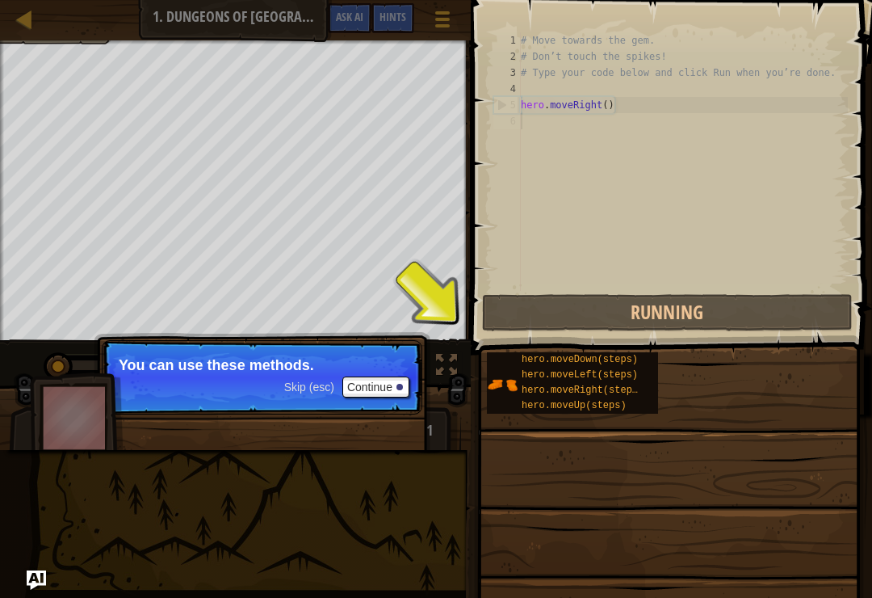
click at [803, 311] on button "Running" at bounding box center [667, 312] width 371 height 37
click at [809, 305] on button "Running" at bounding box center [667, 312] width 371 height 37
click at [817, 301] on button "Running" at bounding box center [667, 312] width 371 height 37
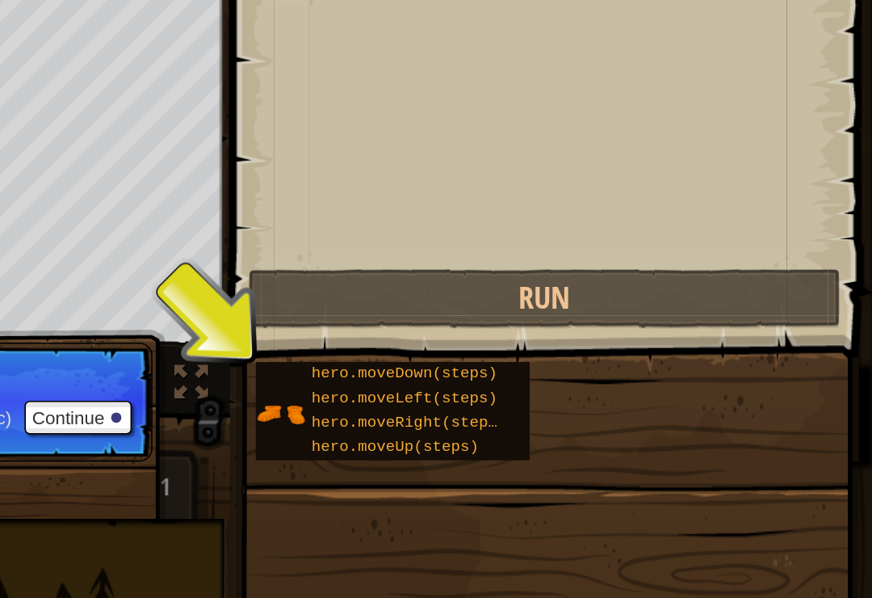
click at [522, 369] on span "hero.moveLeft(steps)" at bounding box center [580, 374] width 116 height 11
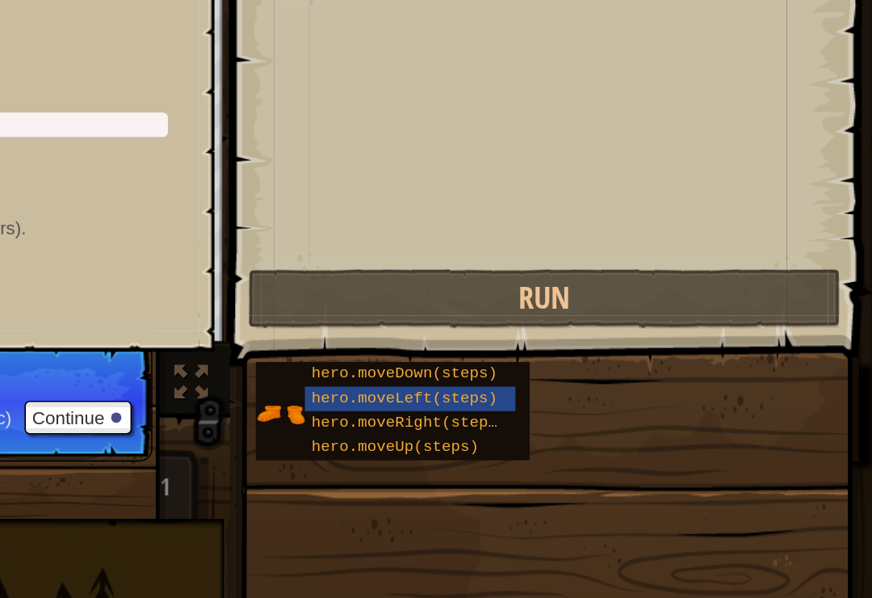
click at [518, 383] on div "hero.moveRight(steps)" at bounding box center [584, 390] width 132 height 15
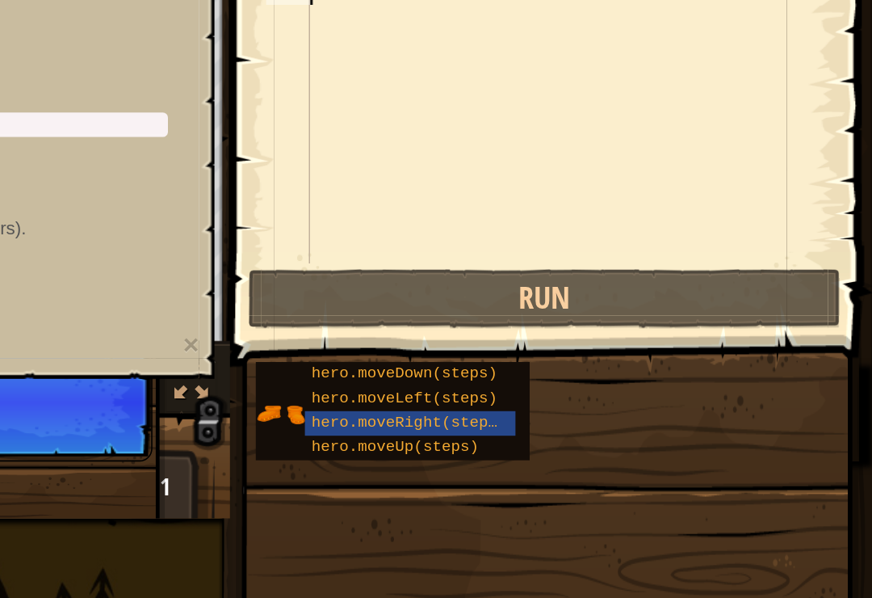
click at [518, 368] on div "hero.moveLeft(steps)" at bounding box center [584, 375] width 132 height 15
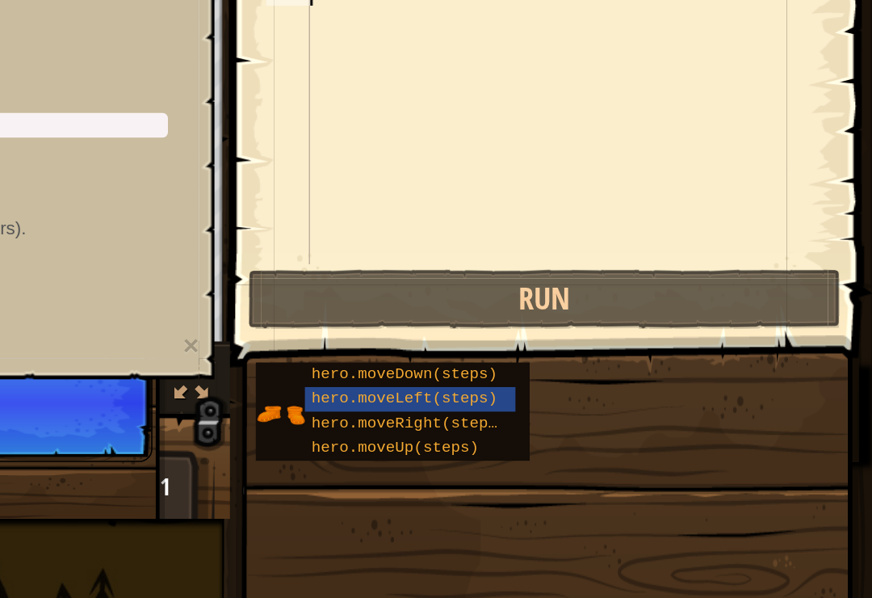
click at [522, 400] on span "hero.moveUp(steps)" at bounding box center [574, 405] width 105 height 11
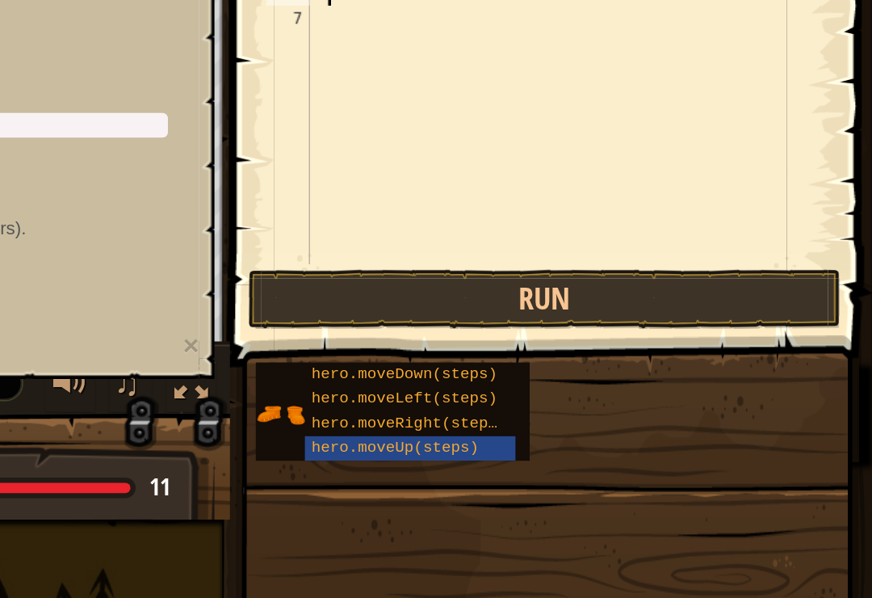
type textarea "b"
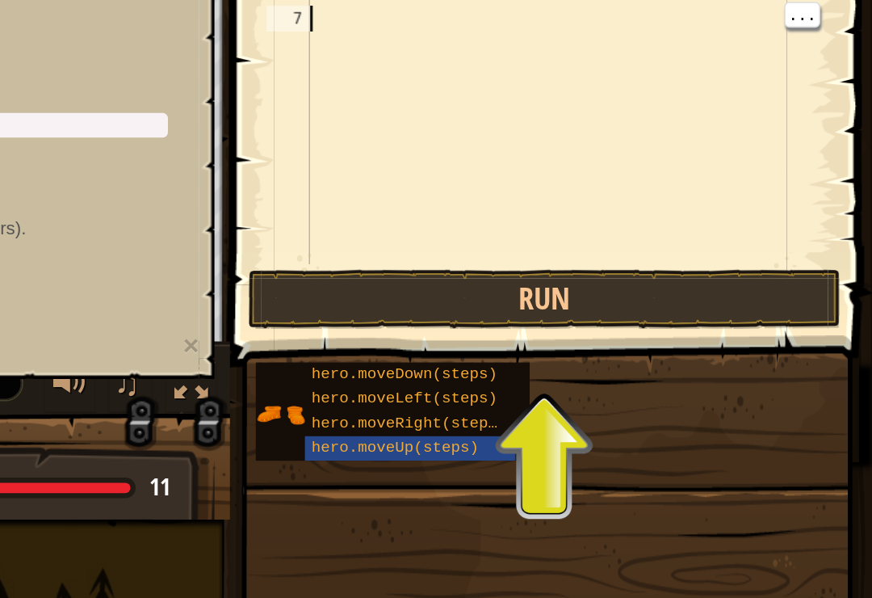
type textarea "b"
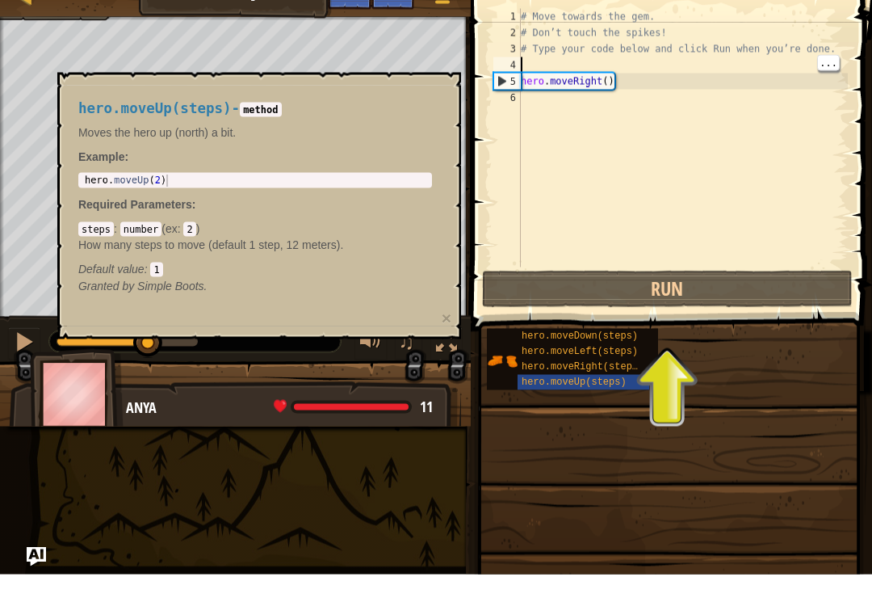
click at [647, 68] on div "# Move towards the gem. # Don’t touch the spikes! # Type your code below and cl…" at bounding box center [683, 177] width 330 height 291
click at [702, 53] on div "# Move towards the gem. # Don’t touch the spikes! # Type your code below and cl…" at bounding box center [683, 177] width 330 height 291
click at [528, 52] on div "# Move towards the gem. # Don’t touch the spikes! # Type your code below and cl…" at bounding box center [683, 177] width 330 height 291
click at [519, 32] on div "1" at bounding box center [507, 40] width 27 height 16
type textarea "# Move towards the gem."
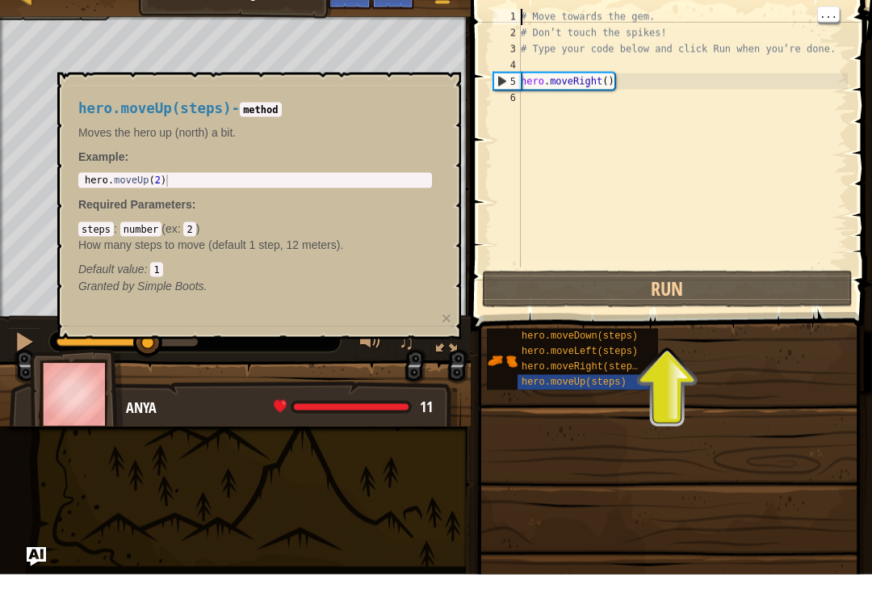
click at [523, 32] on div "# Move towards the gem. # Don’t touch the spikes! # Type your code below and cl…" at bounding box center [683, 177] width 330 height 291
click at [529, 32] on div "# Move towards the gem. # Don’t touch the spikes! # Type your code below and cl…" at bounding box center [683, 177] width 330 height 291
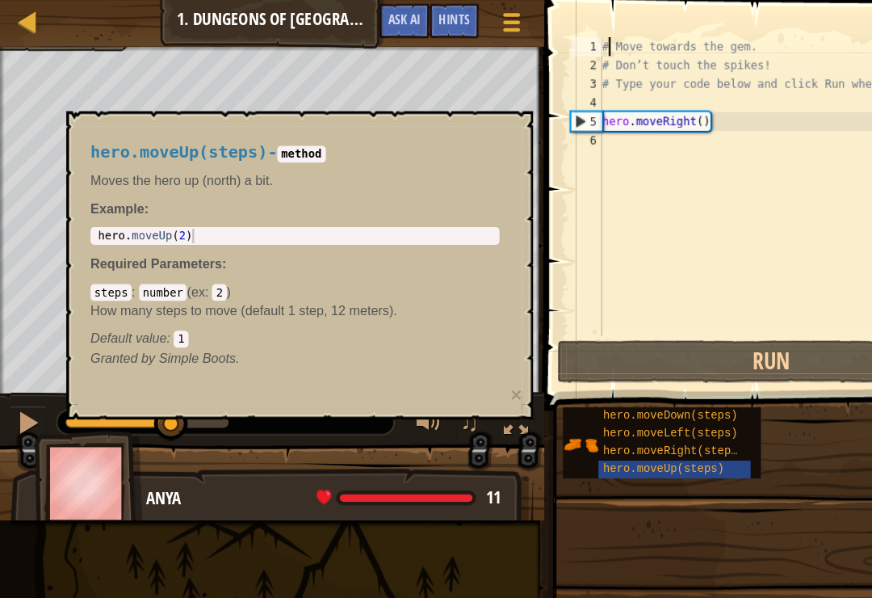
click at [229, 233] on p "Required Parameters :" at bounding box center [255, 228] width 354 height 16
click at [121, 201] on div "hero . moveUp ( 2 )" at bounding box center [255, 216] width 347 height 36
type textarea "hero.moveUp(2)"
click at [129, 198] on div "hero . moveUp ( 2 )" at bounding box center [255, 216] width 347 height 36
click at [75, 204] on div "hero.moveUp(steps) - method Moves the hero up (north) a bit. Example : hero.mov…" at bounding box center [255, 221] width 376 height 224
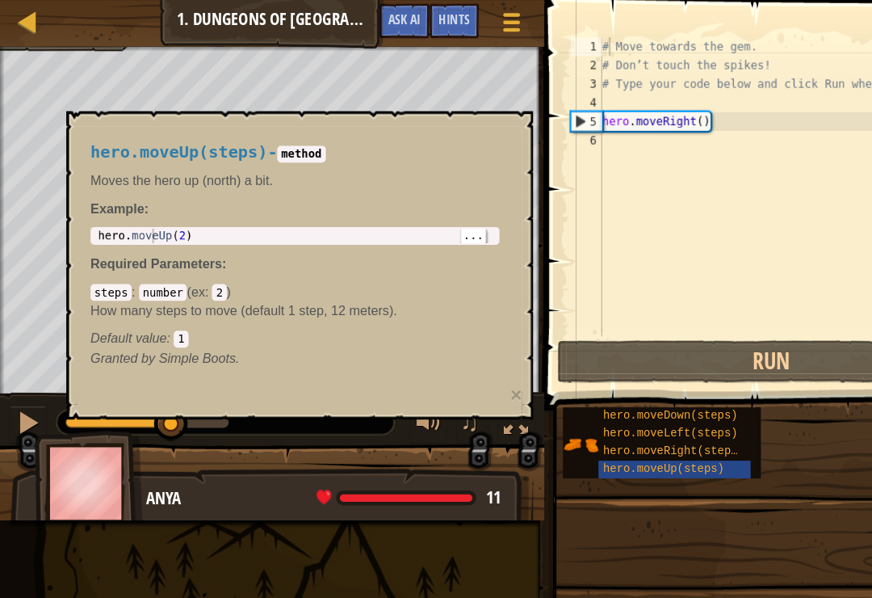
click at [86, 200] on div "hero . moveUp ( 2 )" at bounding box center [255, 216] width 347 height 36
click at [20, 372] on div at bounding box center [24, 365] width 21 height 21
click at [0, 197] on div at bounding box center [2, 202] width 4 height 325
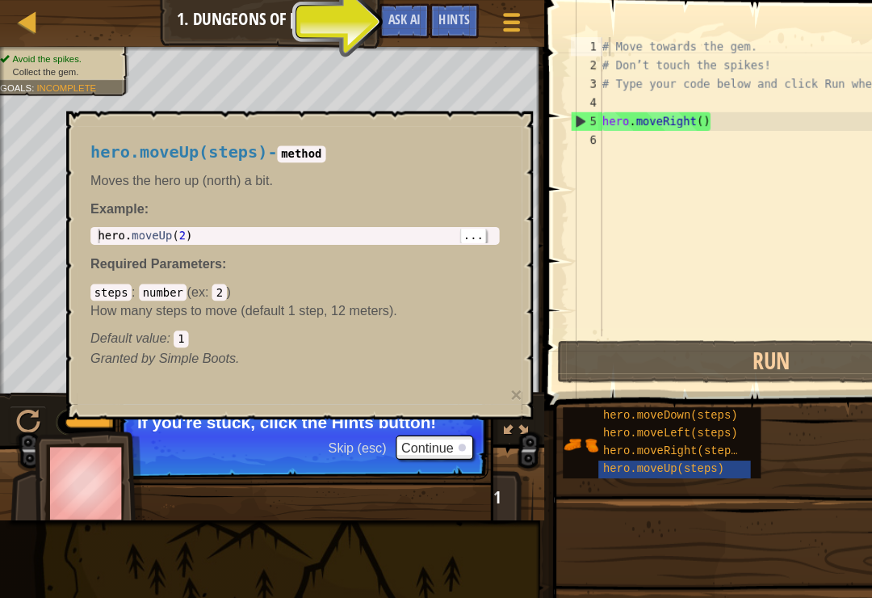
click at [403, 22] on span "Hints" at bounding box center [393, 16] width 27 height 15
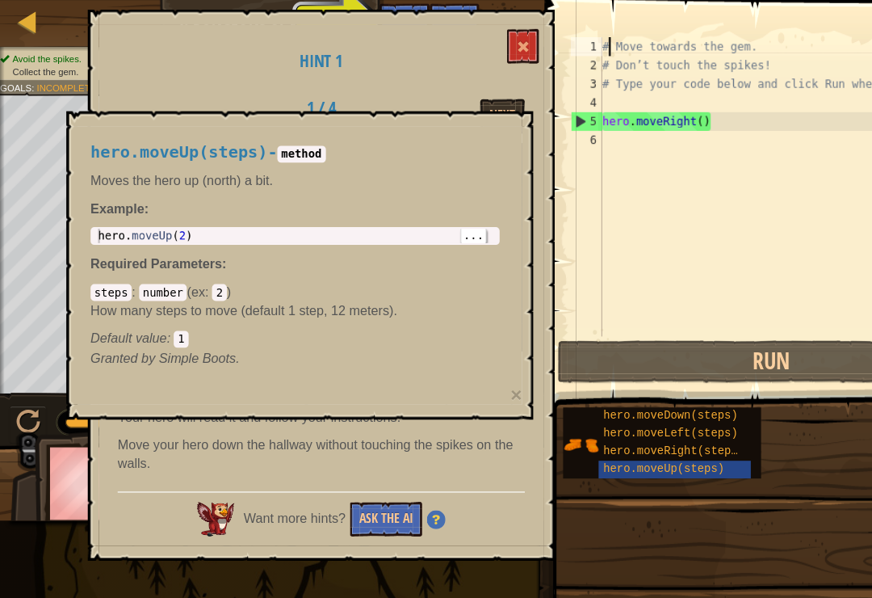
click at [590, 107] on div "# Move towards the gem. # Don’t touch the spikes! # Type your code below and cl…" at bounding box center [683, 177] width 330 height 291
click at [515, 109] on div "5" at bounding box center [507, 105] width 27 height 16
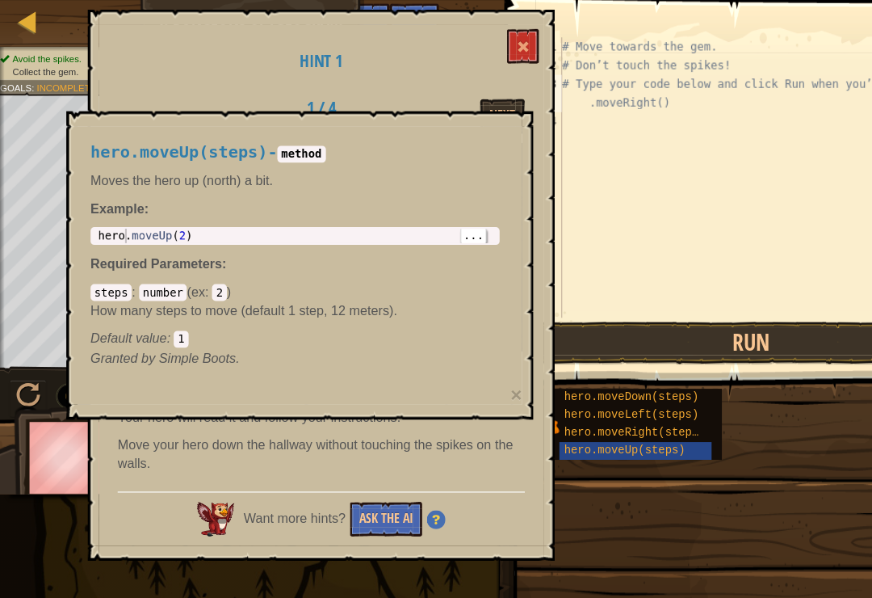
click at [108, 199] on div "hero . moveUp ( 2 )" at bounding box center [255, 216] width 347 height 36
click at [95, 246] on code "steps" at bounding box center [96, 253] width 36 height 15
click at [90, 249] on code "steps" at bounding box center [96, 253] width 36 height 15
click at [148, 268] on p "How many steps to move (default 1 step, 12 meters)." at bounding box center [255, 268] width 354 height 16
click at [692, 303] on button "Run" at bounding box center [650, 296] width 405 height 37
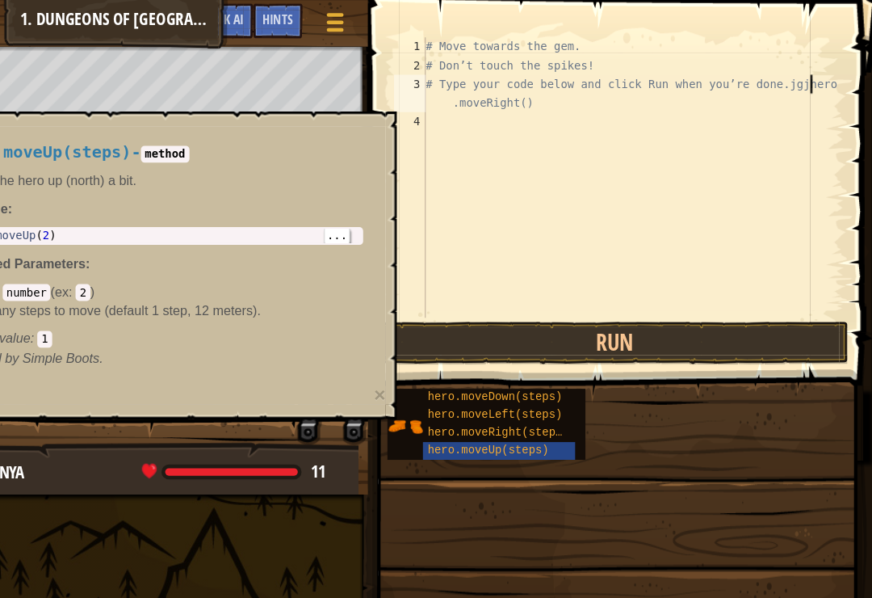
scroll to position [8, 34]
click at [722, 72] on div "# Move towards the gem. # Don’t touch the spikes! # Type your code below and cl…" at bounding box center [665, 169] width 365 height 275
click at [728, 65] on div "# Move towards the gem. # Don’t touch the spikes! # Type your code below and cl…" at bounding box center [665, 169] width 365 height 275
click at [723, 70] on div "# Move towards the gem. # Don’t touch the spikes! # Type your code below and cl…" at bounding box center [665, 169] width 365 height 275
type textarea "# Type your code below and click Run when you’re done.jhero.moveRight()"
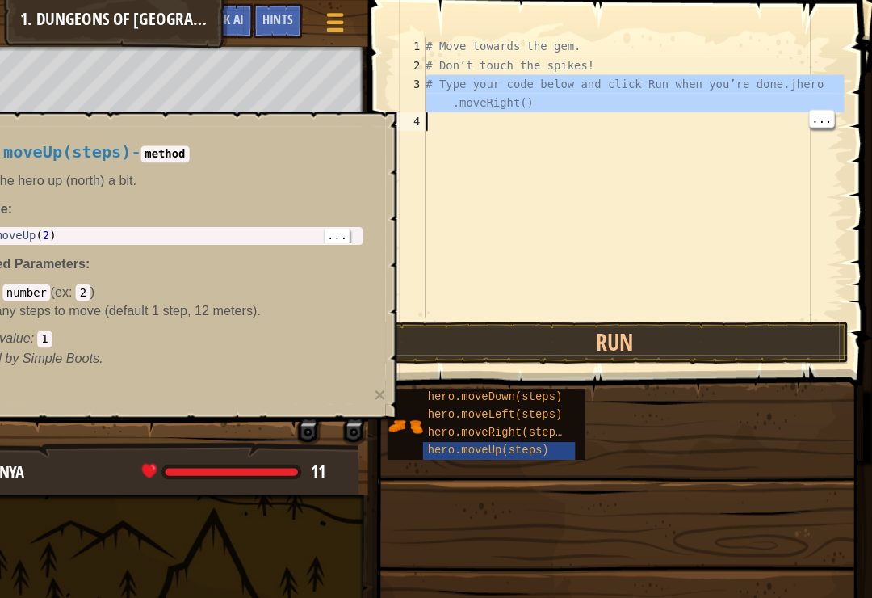
scroll to position [8, 0]
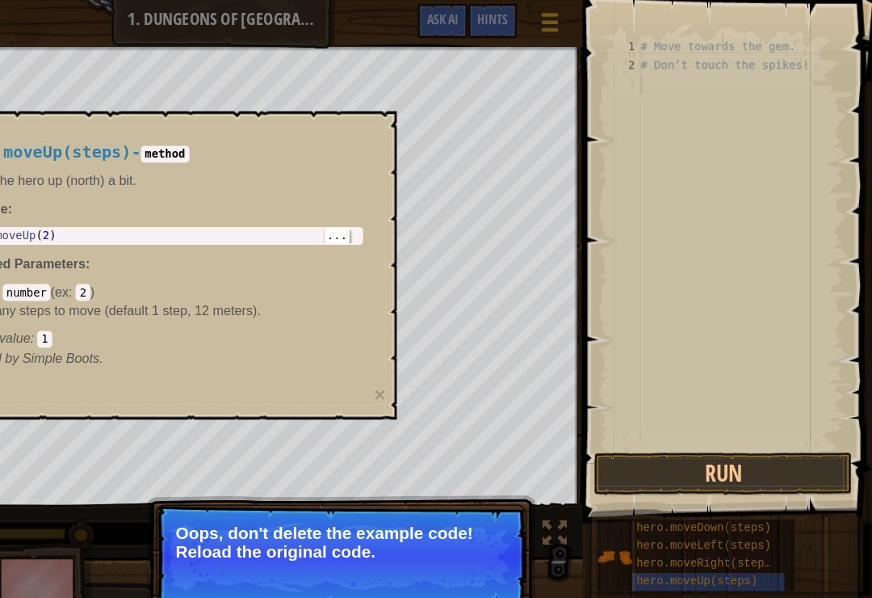
type textarea "# Don’t touch the spikes!"
click at [669, 57] on div "# Move towards the gem. # Don’t touch the spikes!" at bounding box center [758, 226] width 179 height 388
click at [683, 49] on div "# Move towards the gem. # Don’t touch the spikes!" at bounding box center [758, 226] width 179 height 388
click at [669, 64] on div "# Move towards the gem. # Don’t touch the spikes!" at bounding box center [758, 226] width 179 height 388
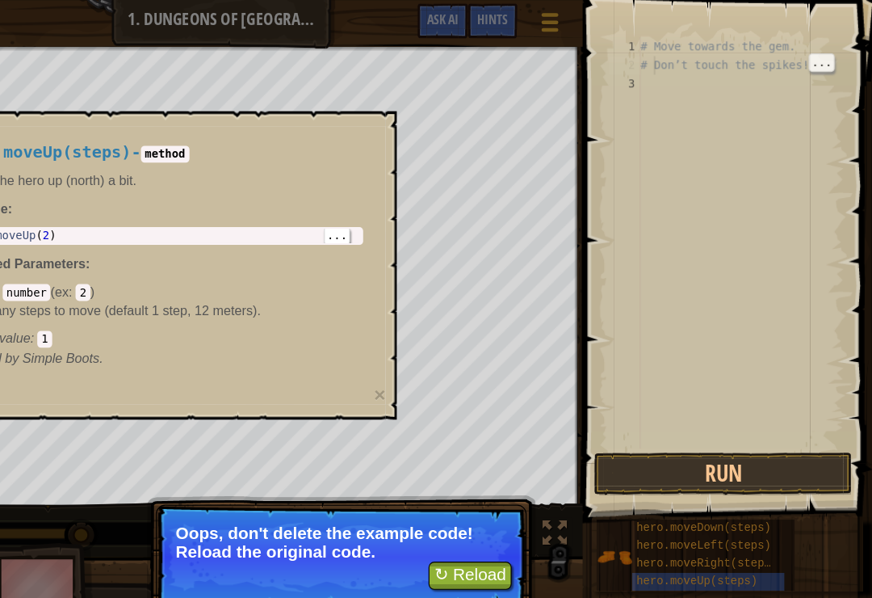
click at [695, 84] on div "# Move towards the gem. # Don’t touch the spikes!" at bounding box center [758, 226] width 179 height 388
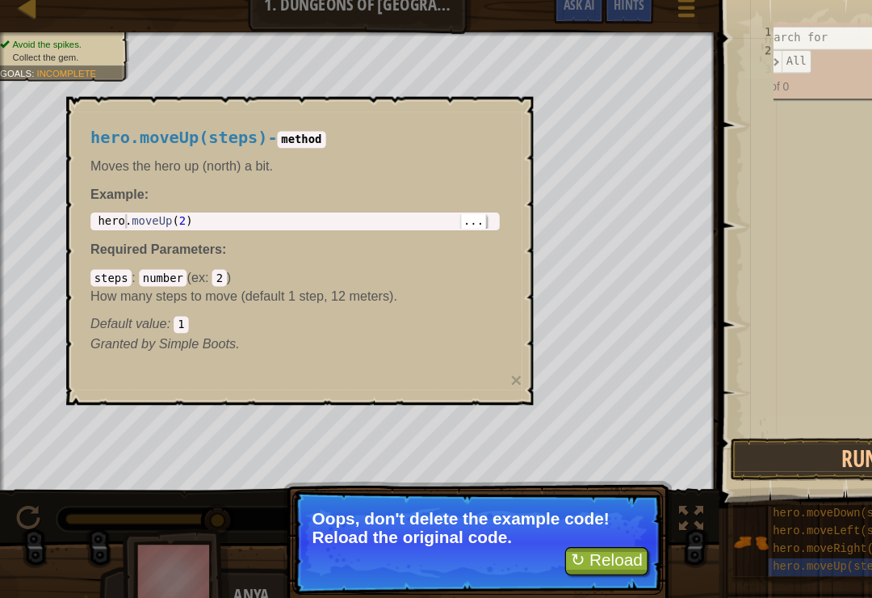
click at [751, 171] on div "# Move towards the gem. # Don’t touch the spikes!" at bounding box center [758, 226] width 179 height 388
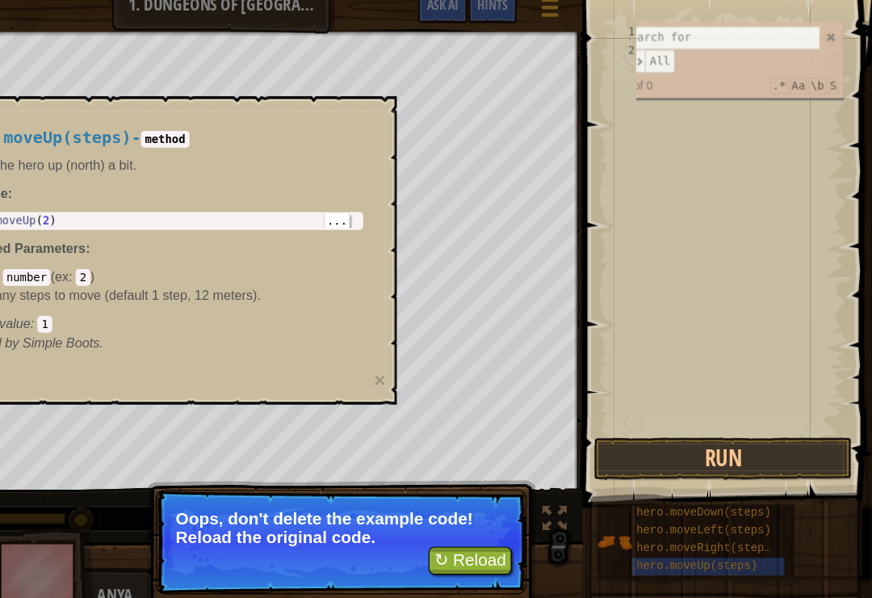
scroll to position [0, 0]
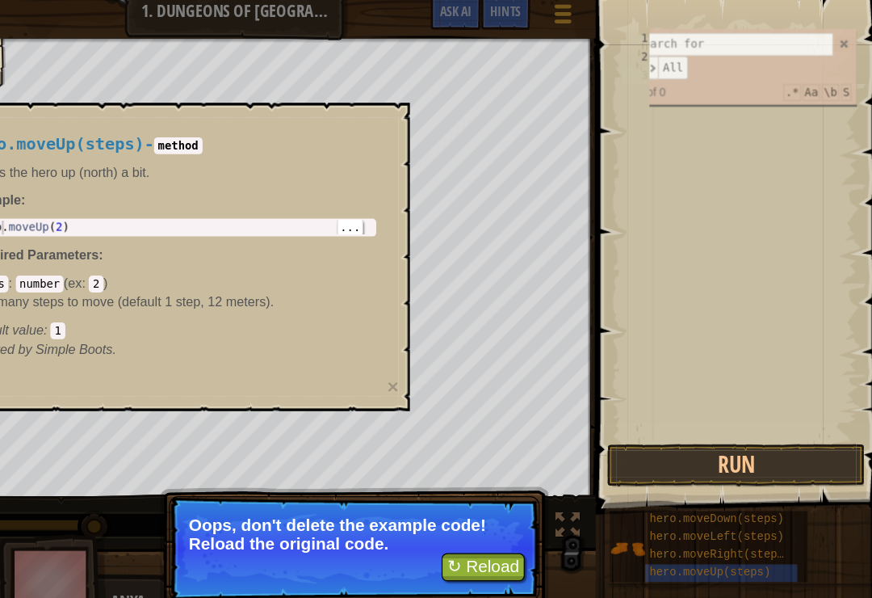
click at [703, 391] on button "Run" at bounding box center [744, 409] width 224 height 37
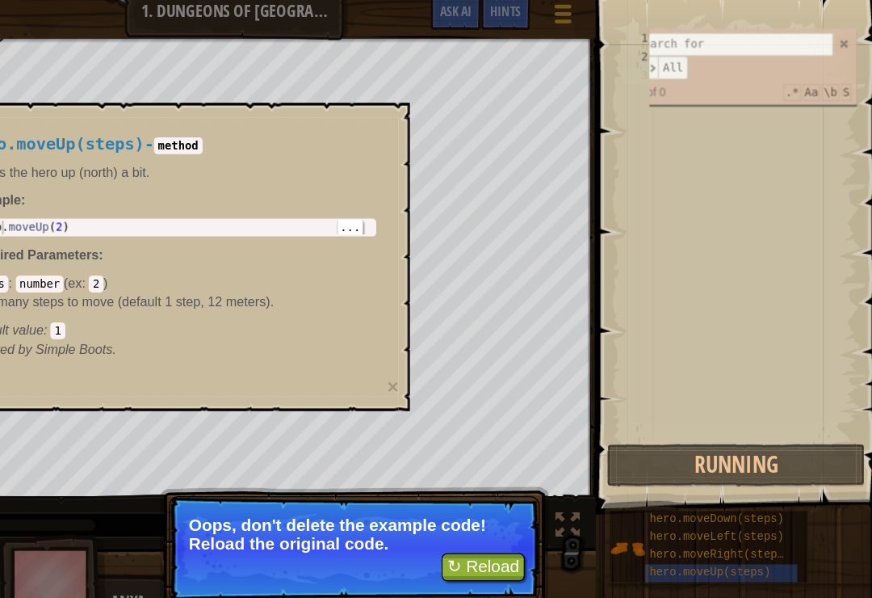
click at [705, 402] on button "Running" at bounding box center [744, 409] width 224 height 37
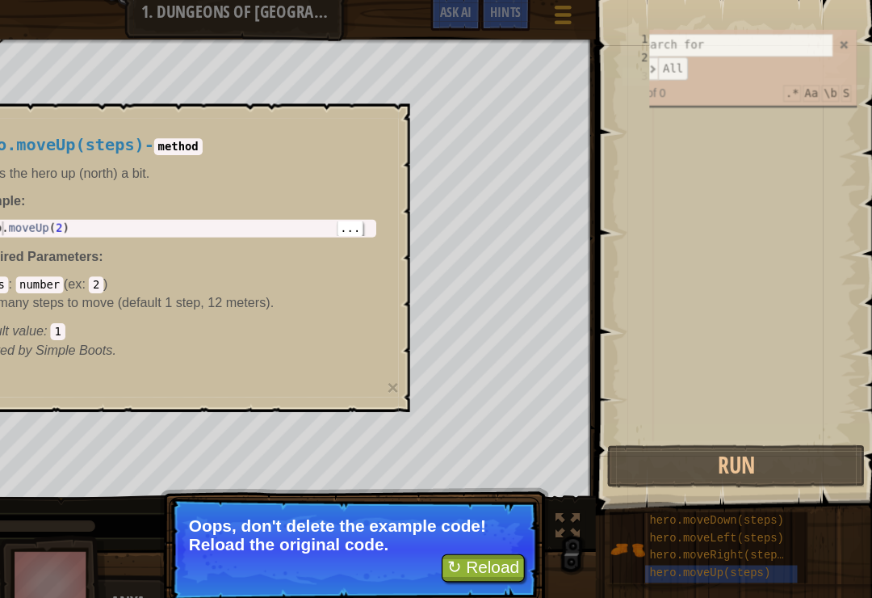
click at [683, 407] on button "Run" at bounding box center [744, 409] width 224 height 37
click at [691, 396] on button "Run" at bounding box center [744, 409] width 224 height 37
click at [678, 404] on button "Run" at bounding box center [744, 409] width 224 height 37
click at [692, 408] on button "Run" at bounding box center [744, 409] width 224 height 37
click at [692, 417] on button "Running" at bounding box center [744, 409] width 224 height 37
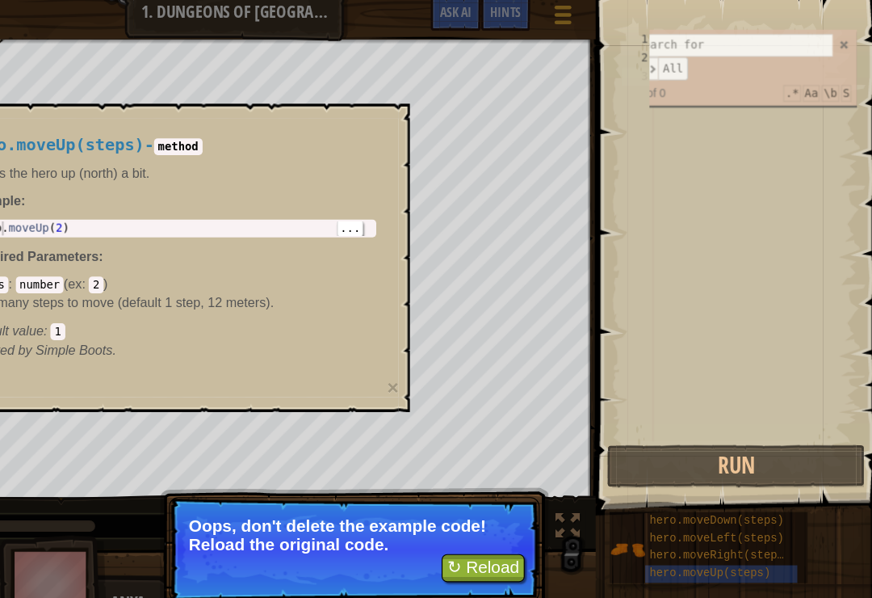
click at [700, 409] on button "Run" at bounding box center [744, 409] width 224 height 37
click at [489, 494] on button "↻ Reload" at bounding box center [525, 498] width 72 height 24
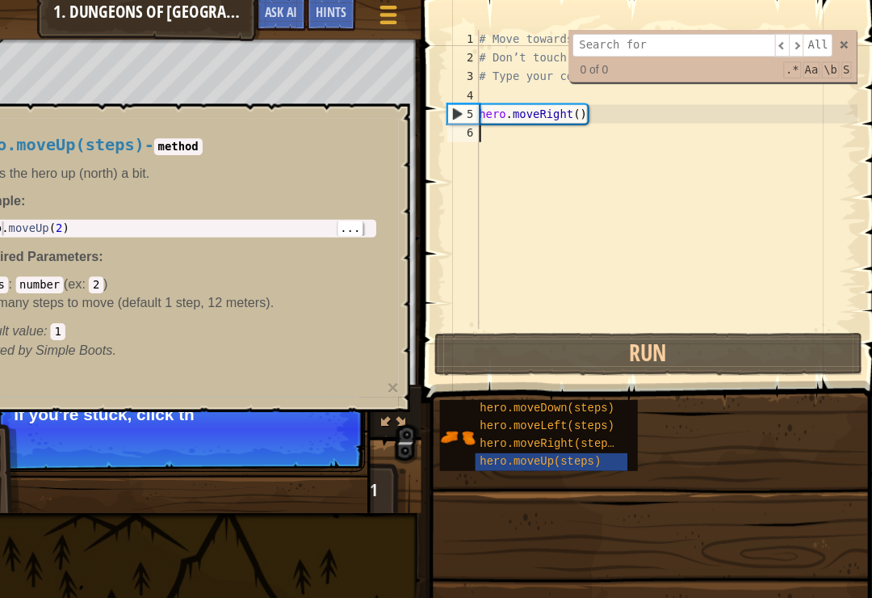
click at [149, 366] on p "If you're stuck, click th" at bounding box center [262, 365] width 287 height 16
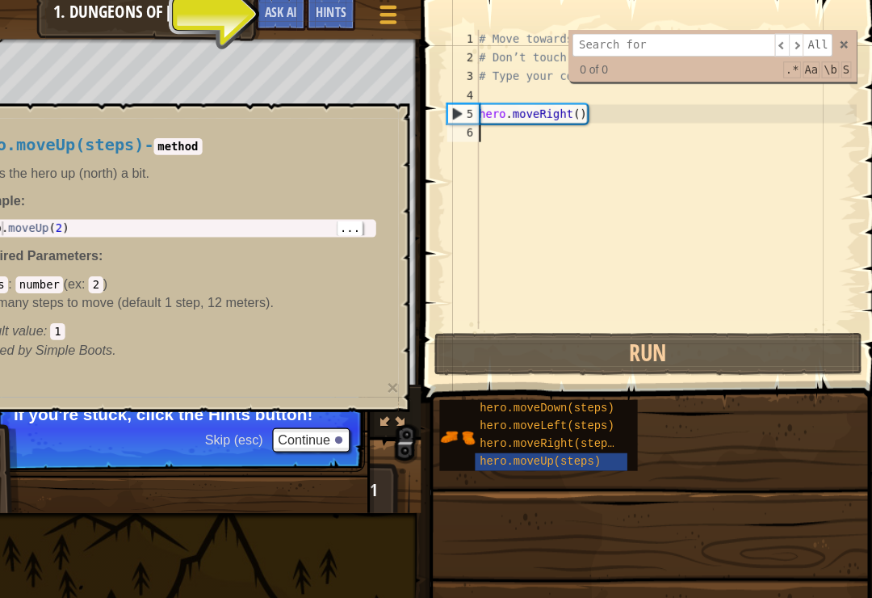
click at [380, 15] on span "Hints" at bounding box center [393, 16] width 27 height 15
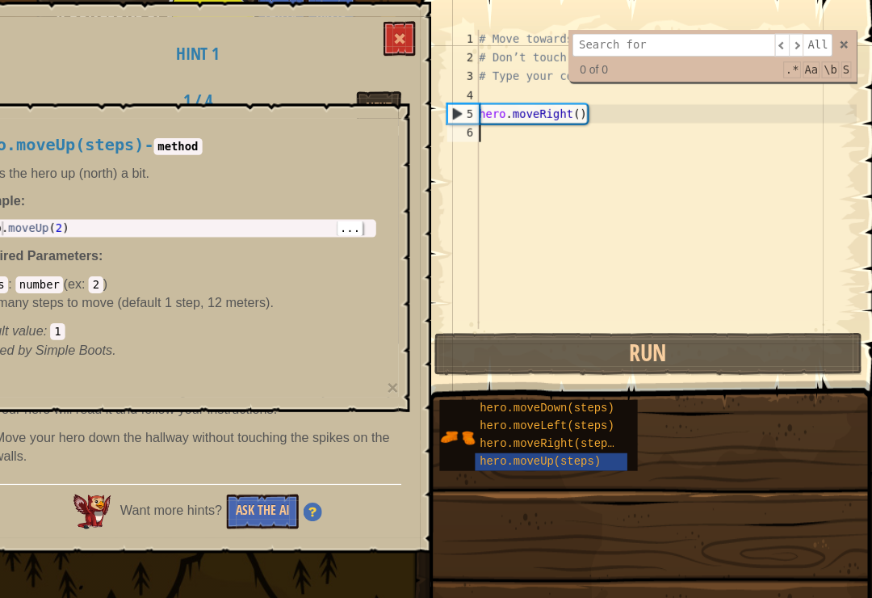
click at [447, 36] on span at bounding box center [452, 40] width 11 height 11
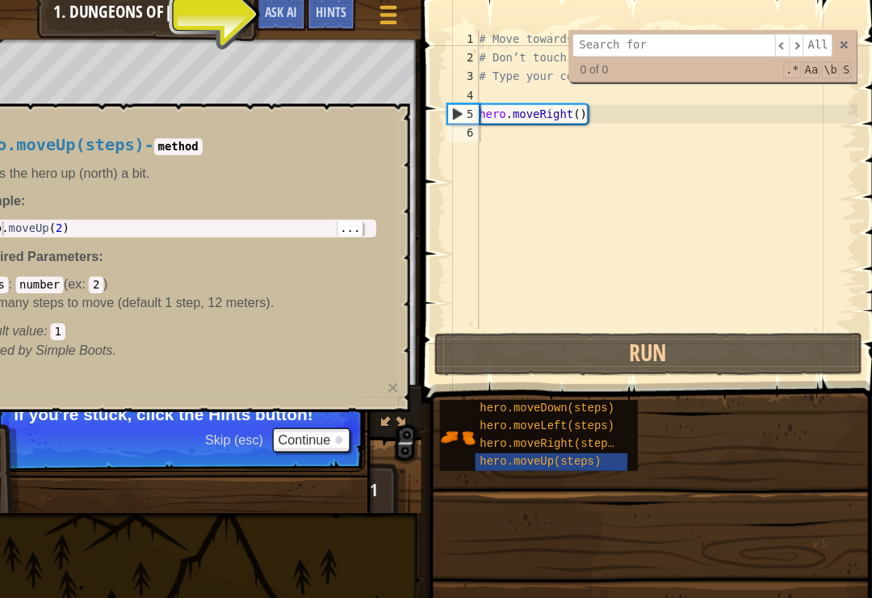
click at [372, 15] on div "Hints" at bounding box center [393, 18] width 43 height 30
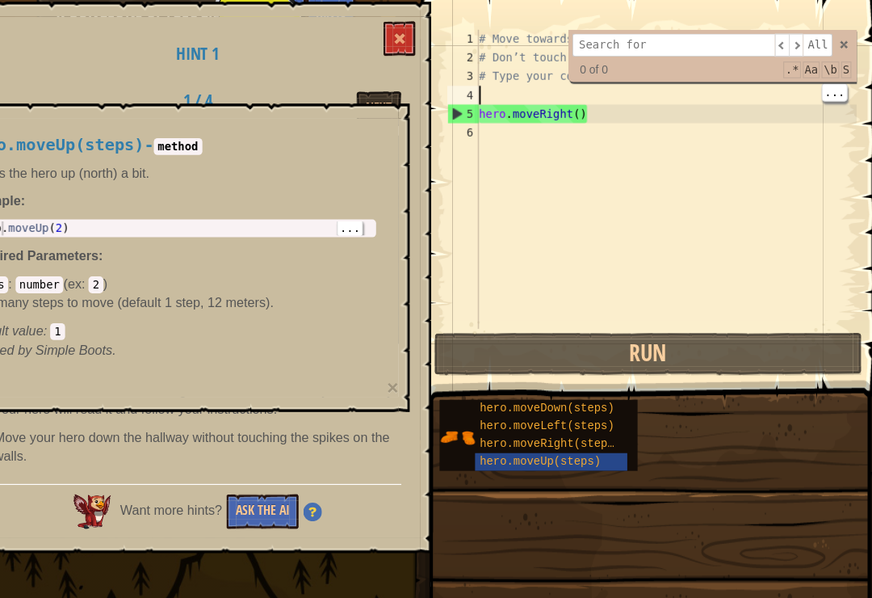
type textarea "hero.moveRight()"
click at [518, 99] on div "# Move towards the gem. # Don’t touch the spikes! # Type your code below and cl…" at bounding box center [683, 177] width 330 height 291
click at [740, 111] on div "# Move towards the gem. # Don’t touch the spikes! # Type your code below and cl…" at bounding box center [683, 177] width 330 height 291
click at [818, 111] on span "..." at bounding box center [828, 118] width 21 height 15
click at [705, 117] on div "# Move towards the gem. # Don’t touch the spikes! # Type your code below and cl…" at bounding box center [683, 177] width 330 height 291
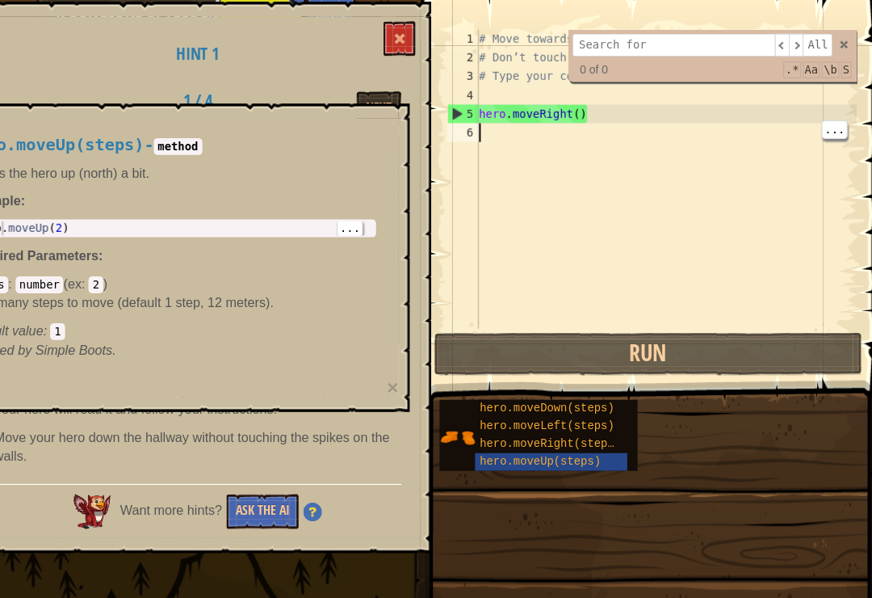
type textarea "hero.moveRight()"
click at [818, 103] on div "..." at bounding box center [829, 103] width 23 height 16
click at [818, 112] on span "..." at bounding box center [828, 118] width 21 height 15
type textarea "hero.moveRight()"
click at [818, 100] on span "..." at bounding box center [828, 102] width 21 height 15
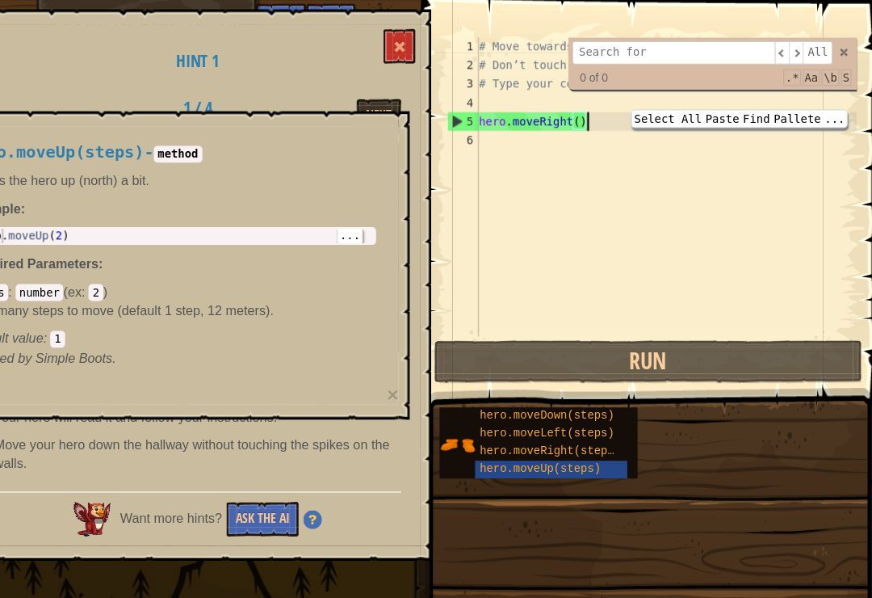
click at [447, 41] on span at bounding box center [452, 40] width 11 height 11
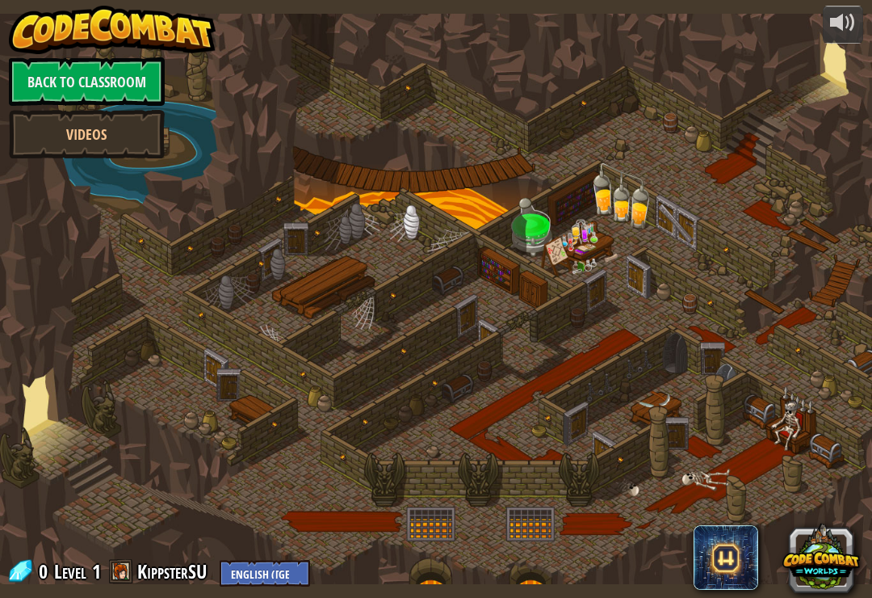
click at [590, 233] on div at bounding box center [436, 299] width 872 height 570
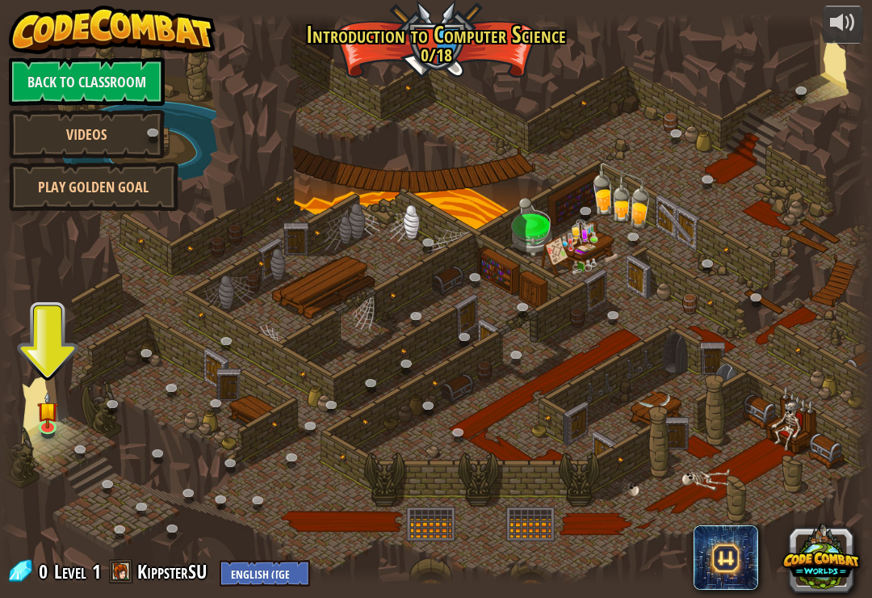
click at [53, 79] on link "Back to Classroom" at bounding box center [87, 81] width 156 height 48
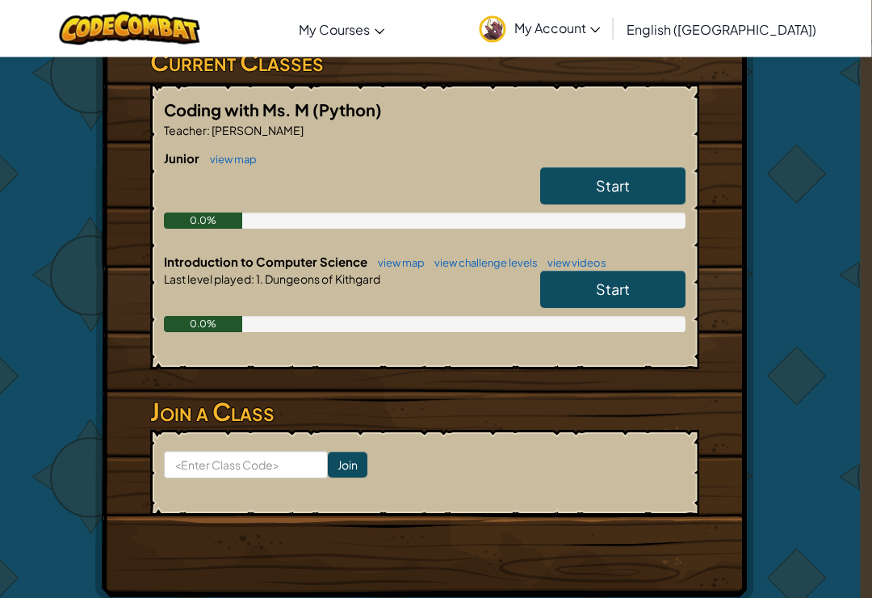
scroll to position [289, 12]
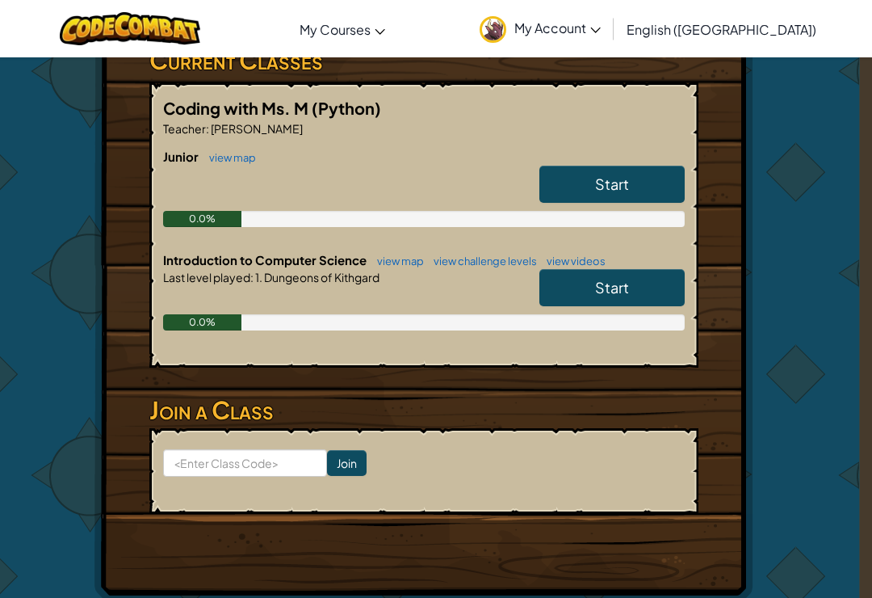
click at [618, 183] on span "Start" at bounding box center [612, 183] width 34 height 19
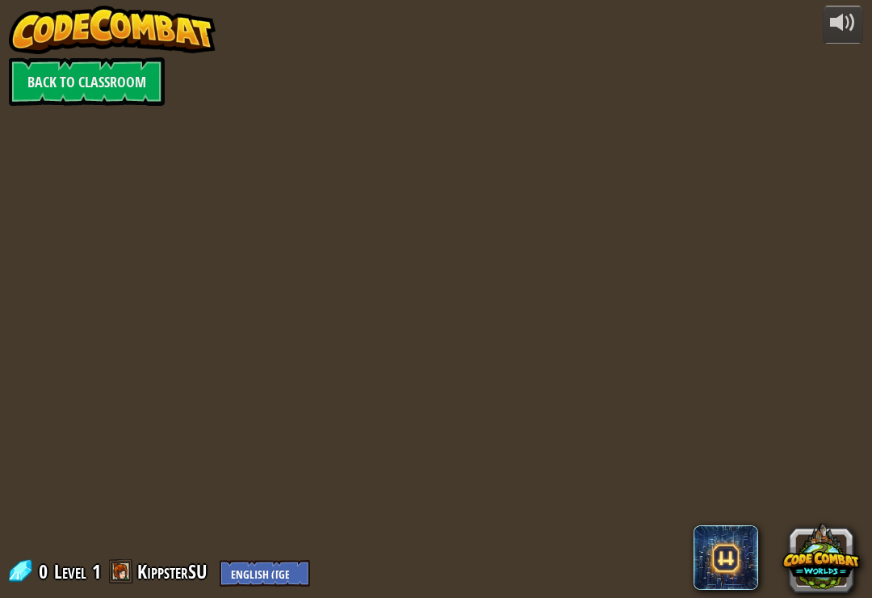
click at [0, 0] on div at bounding box center [0, 0] width 0 height 0
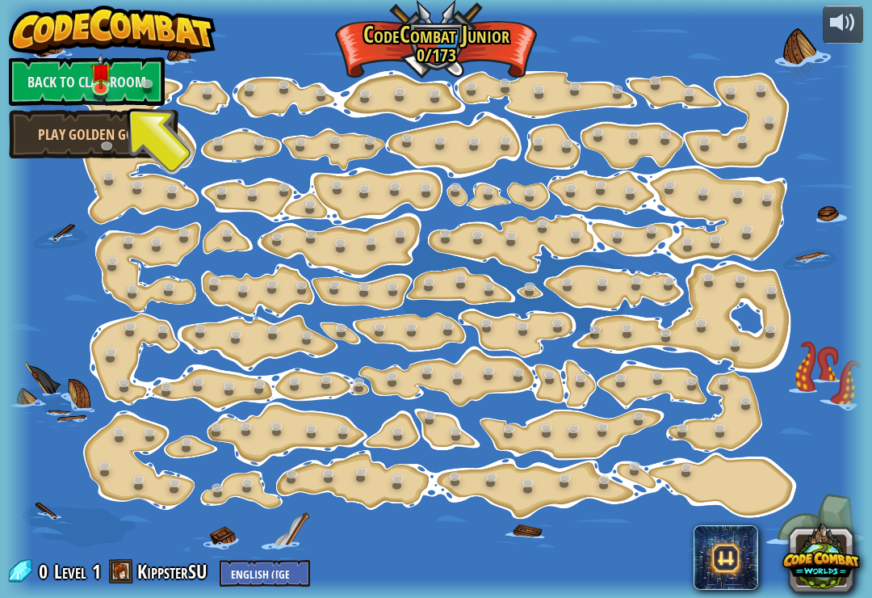
click at [41, 76] on link "Back to Classroom" at bounding box center [87, 81] width 156 height 48
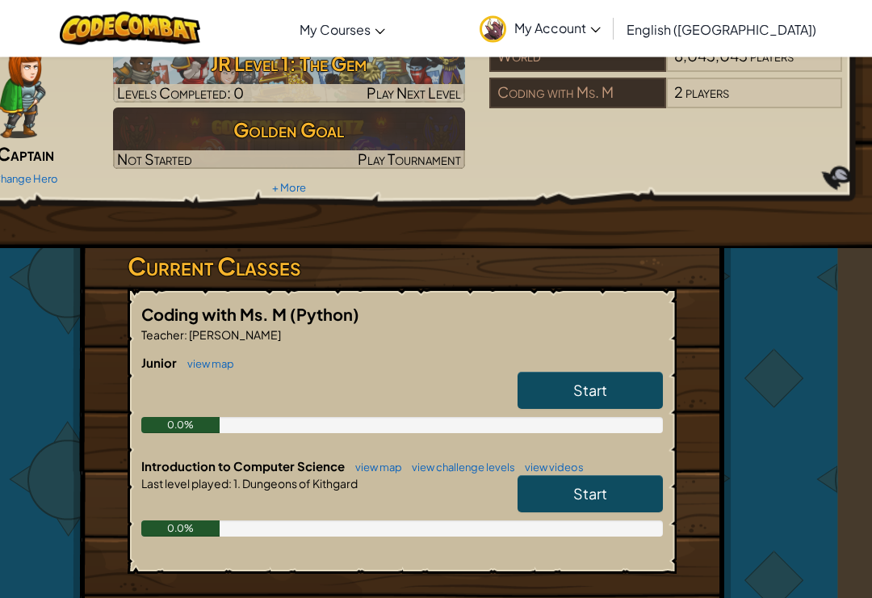
scroll to position [0, 34]
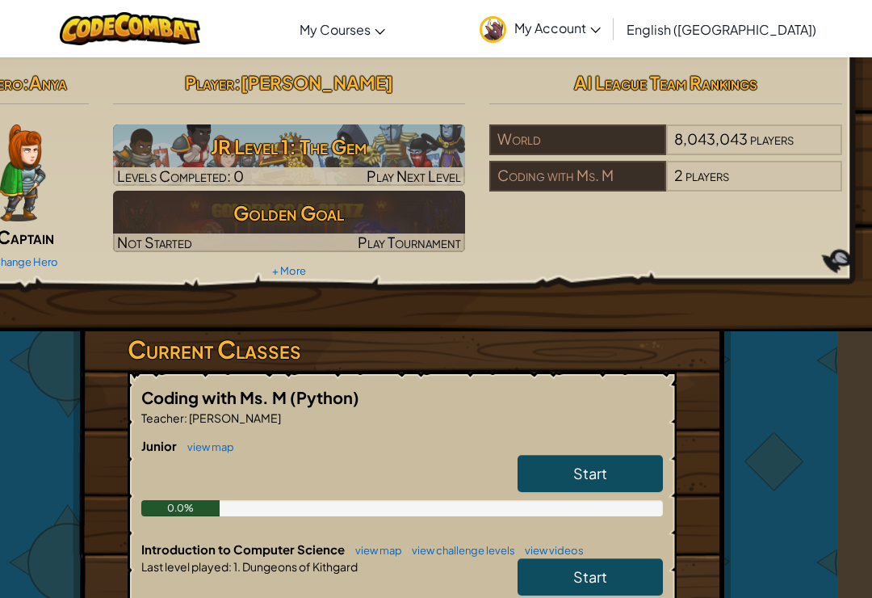
click at [334, 128] on img at bounding box center [289, 154] width 353 height 61
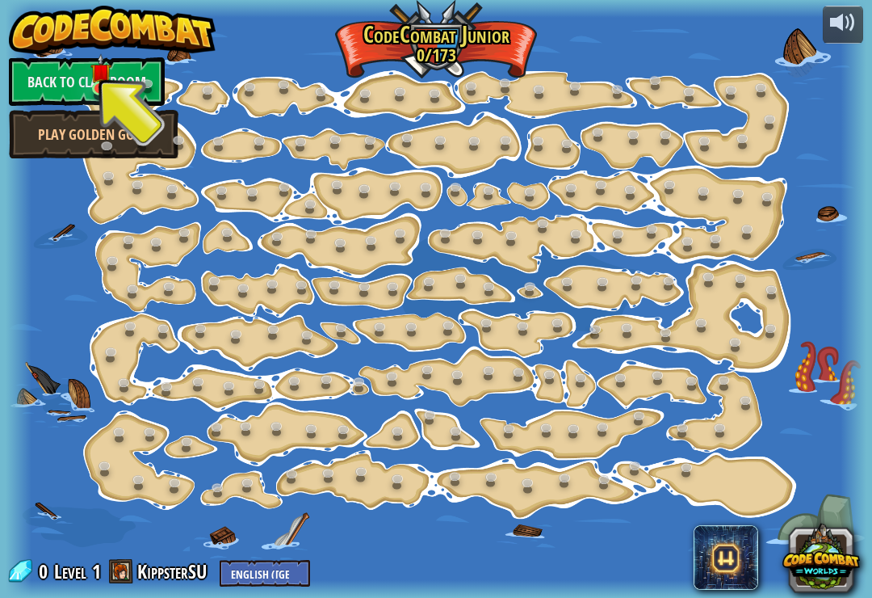
click at [111, 90] on link at bounding box center [102, 90] width 32 height 24
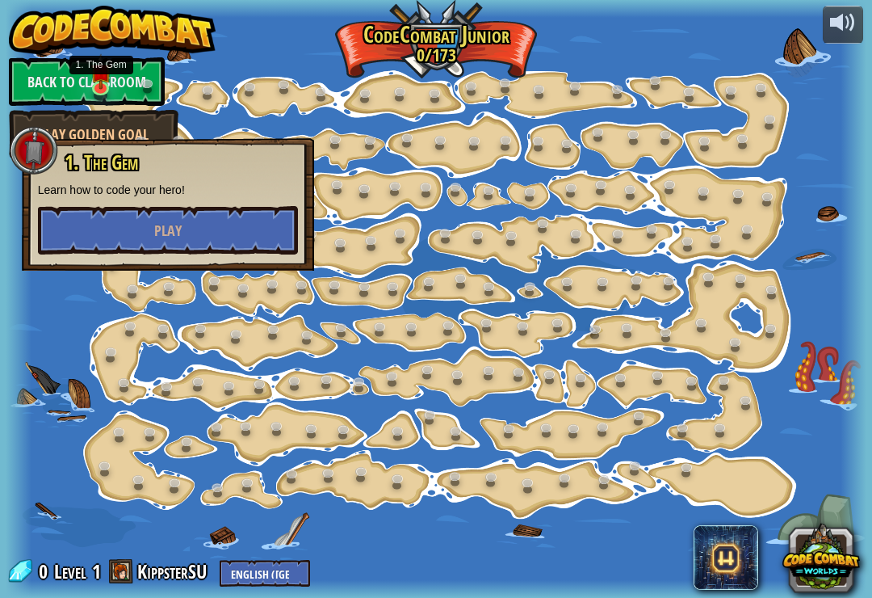
click at [176, 219] on button "Play" at bounding box center [168, 230] width 260 height 48
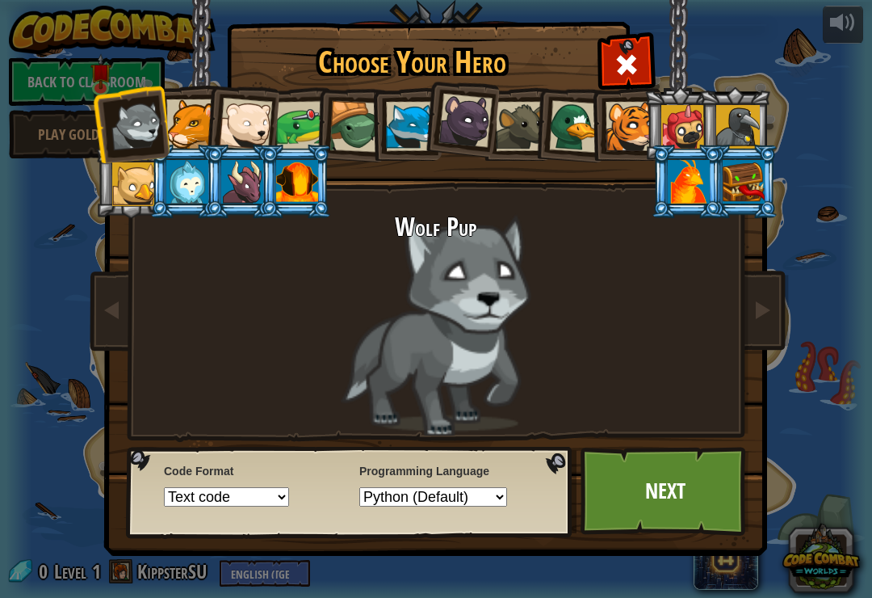
click at [246, 196] on div at bounding box center [242, 182] width 42 height 44
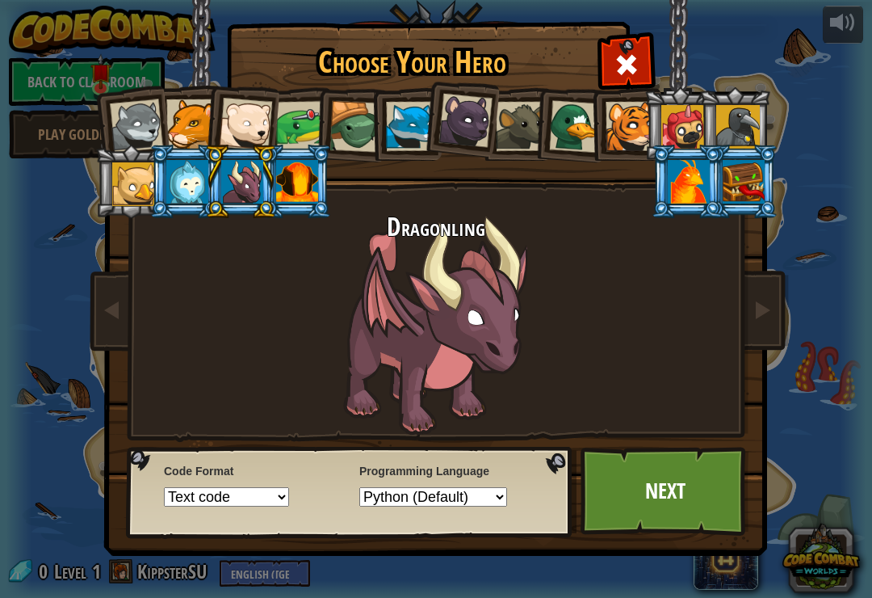
click at [577, 136] on div at bounding box center [575, 126] width 53 height 53
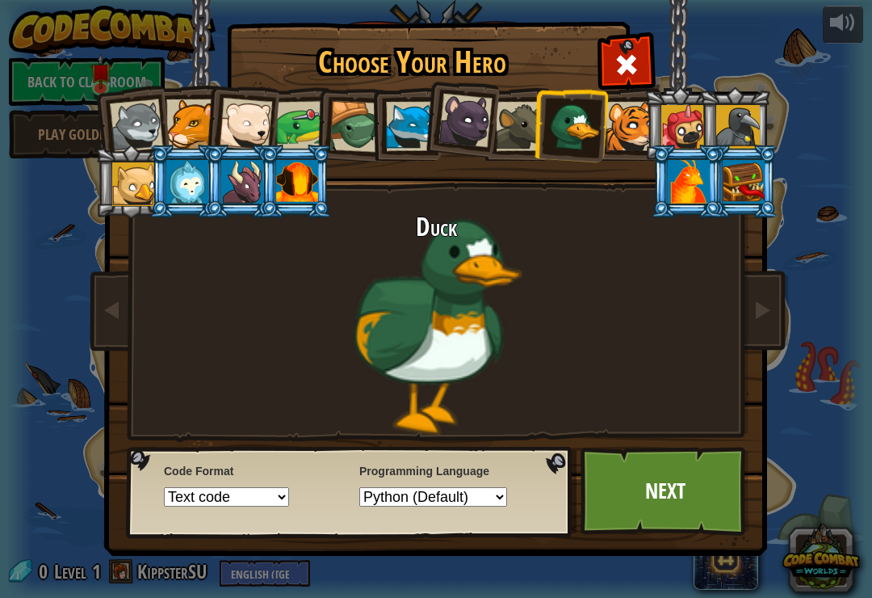
click at [368, 120] on div at bounding box center [356, 127] width 52 height 52
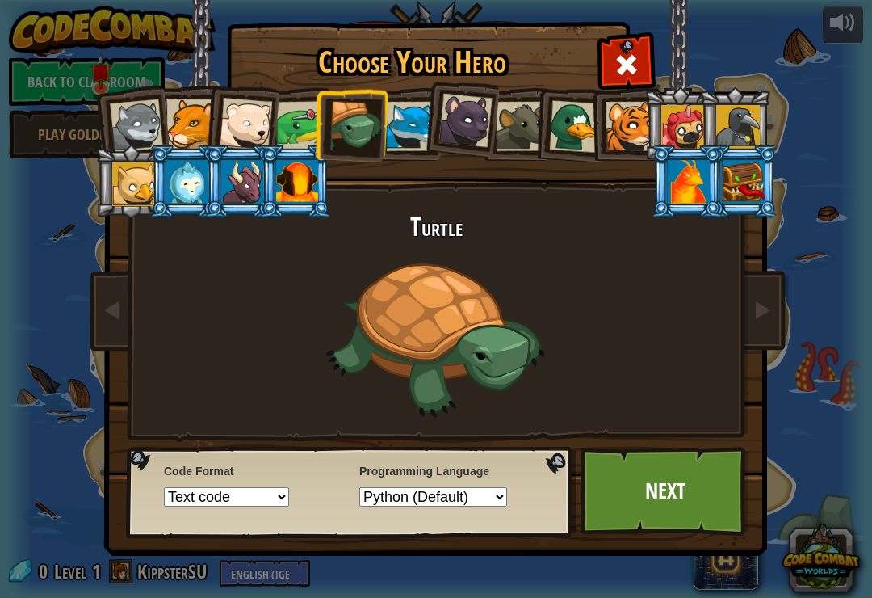
click at [301, 183] on div at bounding box center [297, 182] width 42 height 44
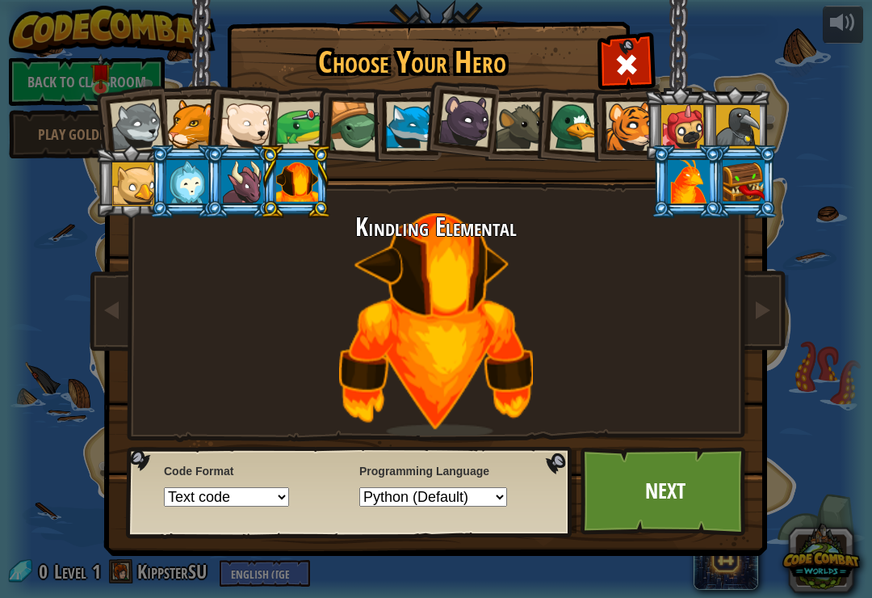
click at [521, 130] on div at bounding box center [520, 126] width 49 height 49
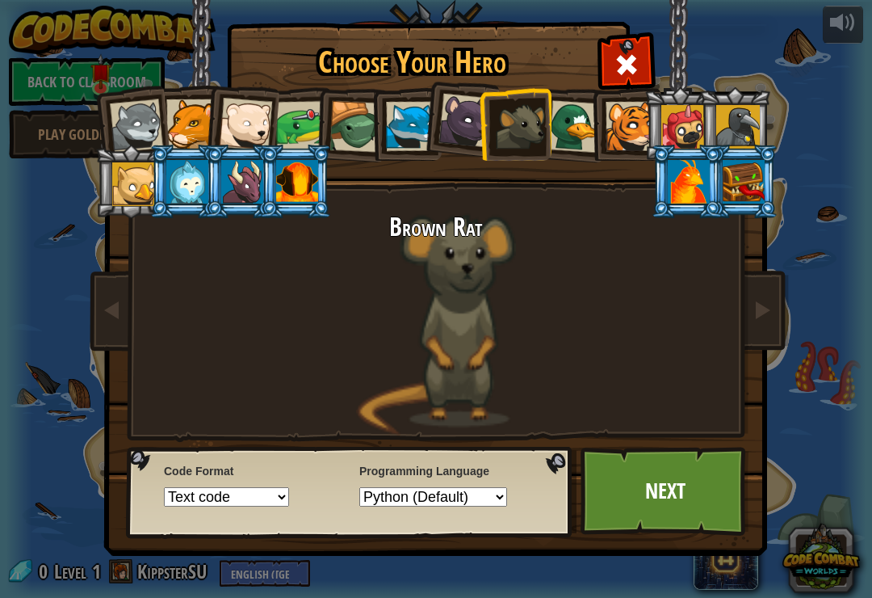
click at [570, 137] on div at bounding box center [575, 126] width 53 height 53
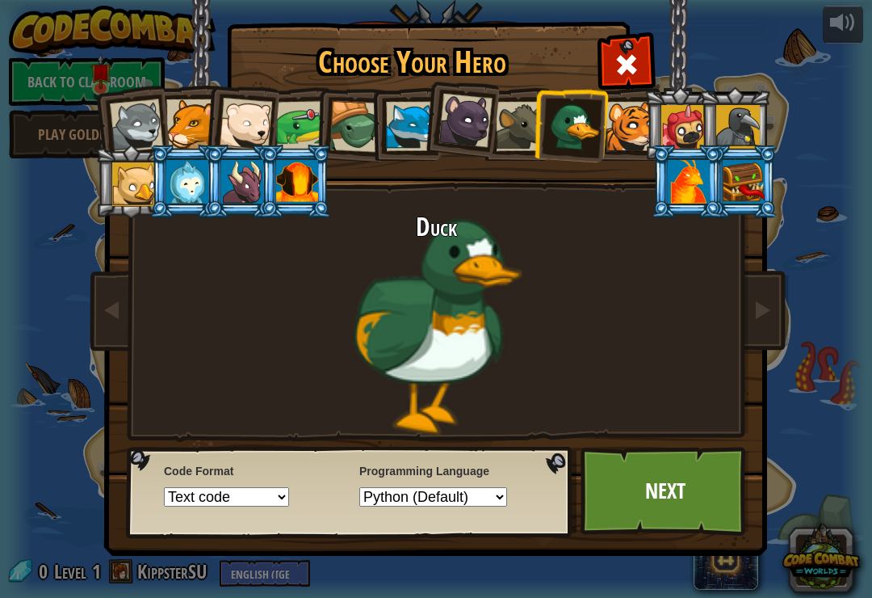
click at [184, 177] on div at bounding box center [187, 182] width 42 height 44
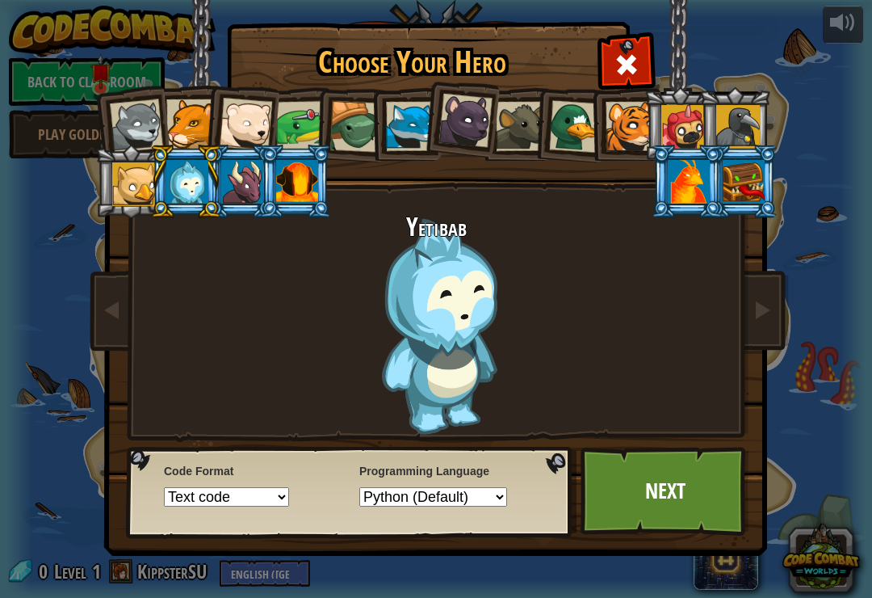
click at [244, 179] on div at bounding box center [242, 182] width 42 height 44
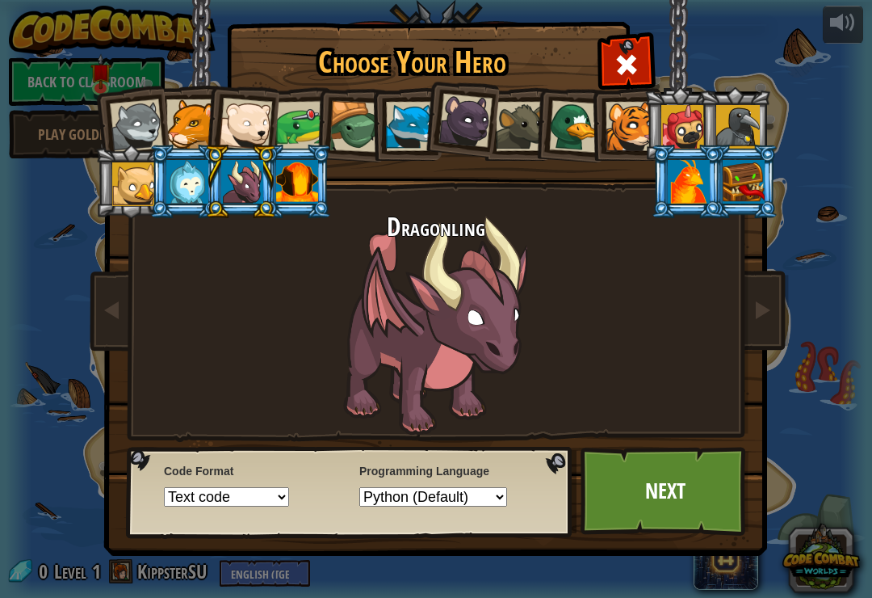
click at [696, 492] on link "Next" at bounding box center [665, 491] width 169 height 89
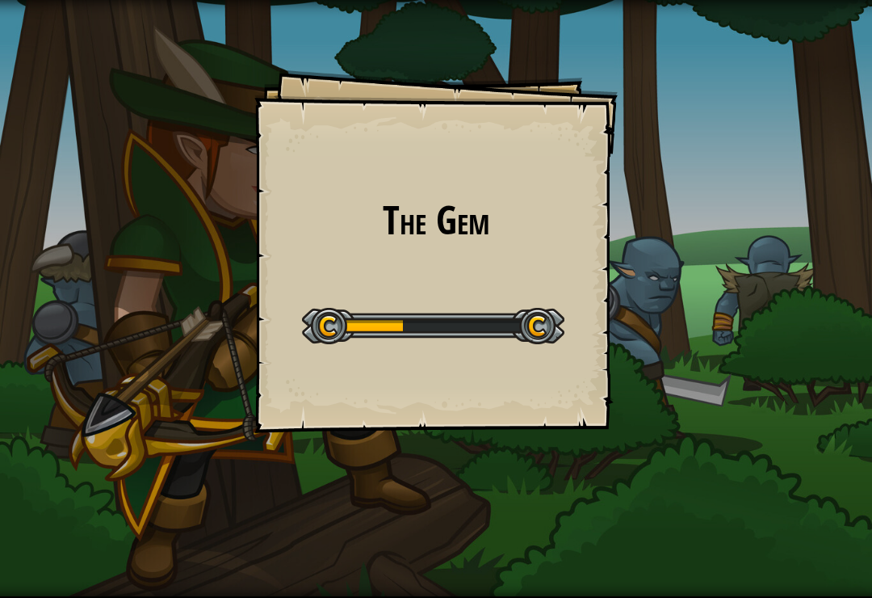
click at [582, 399] on div "The Gem Goals Start Level Error loading from server. Try refreshing the page. Y…" at bounding box center [436, 251] width 364 height 364
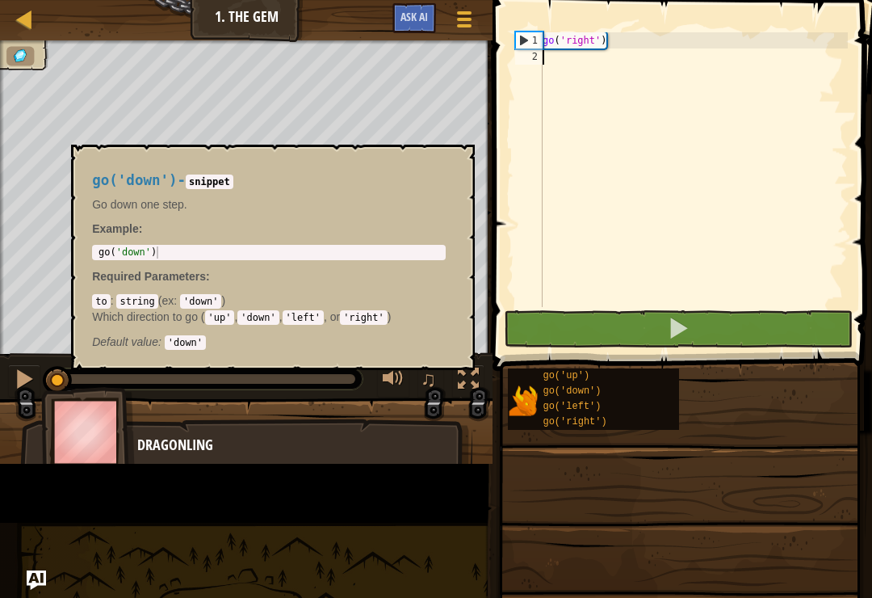
click at [571, 389] on span "go('down')" at bounding box center [572, 390] width 58 height 11
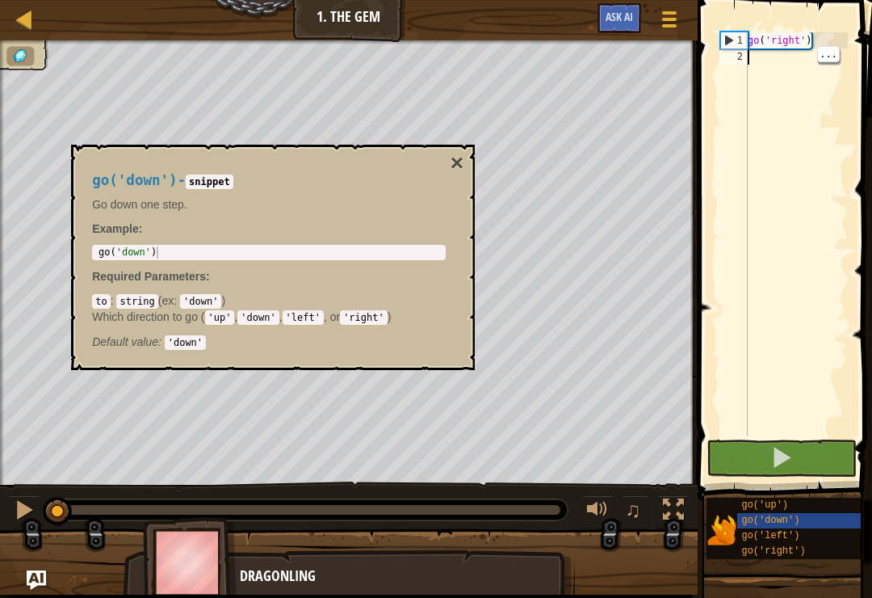
click at [441, 161] on div "go('down') - snippet Go down one step. Example : 1 go ( 'down' ) הההההההההההההה…" at bounding box center [269, 258] width 376 height 200
click at [445, 179] on h4 "go('down') - snippet" at bounding box center [269, 180] width 354 height 15
click at [826, 457] on button at bounding box center [782, 457] width 150 height 37
click at [0, 222] on div at bounding box center [2, 274] width 4 height 469
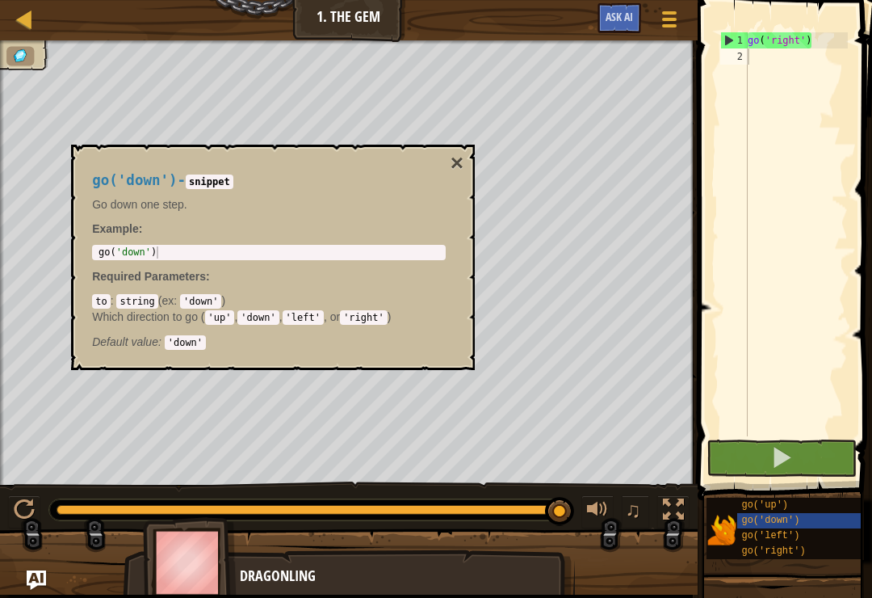
click at [818, 451] on button at bounding box center [782, 457] width 150 height 37
type textarea "go('right')"
click at [807, 40] on div "go ( 'right' )" at bounding box center [796, 250] width 103 height 436
click at [793, 57] on div "go ( 'right' )" at bounding box center [796, 250] width 103 height 436
click at [747, 62] on div "2" at bounding box center [734, 56] width 27 height 16
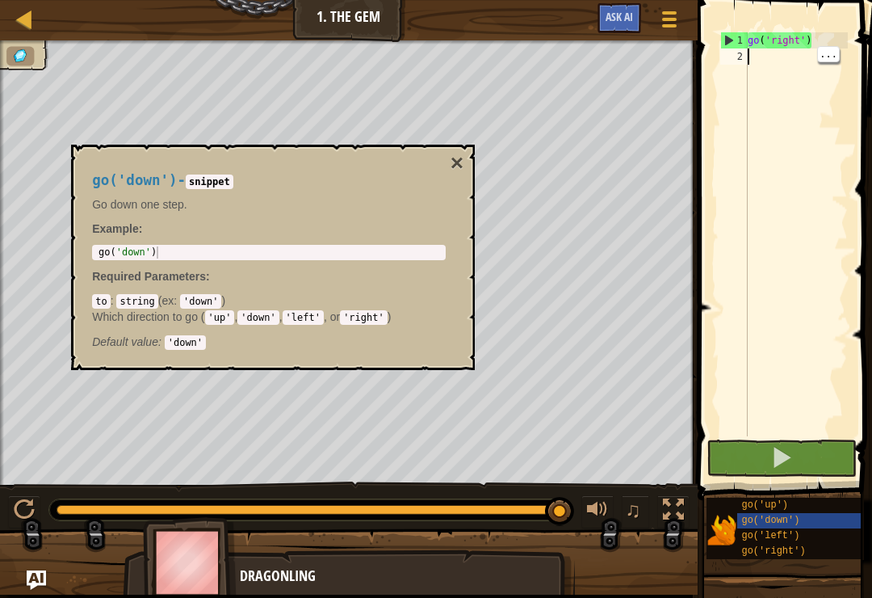
scroll to position [8, 0]
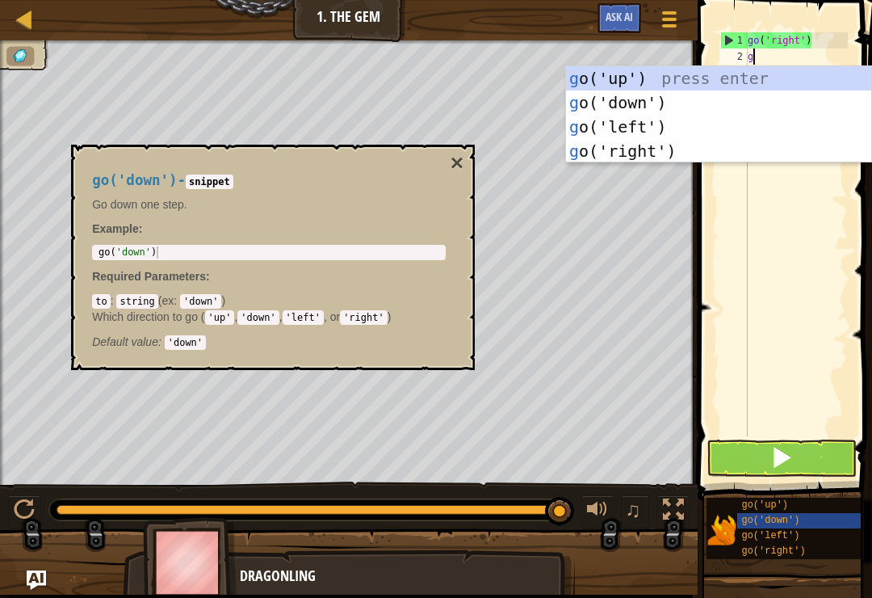
type textarea "go"
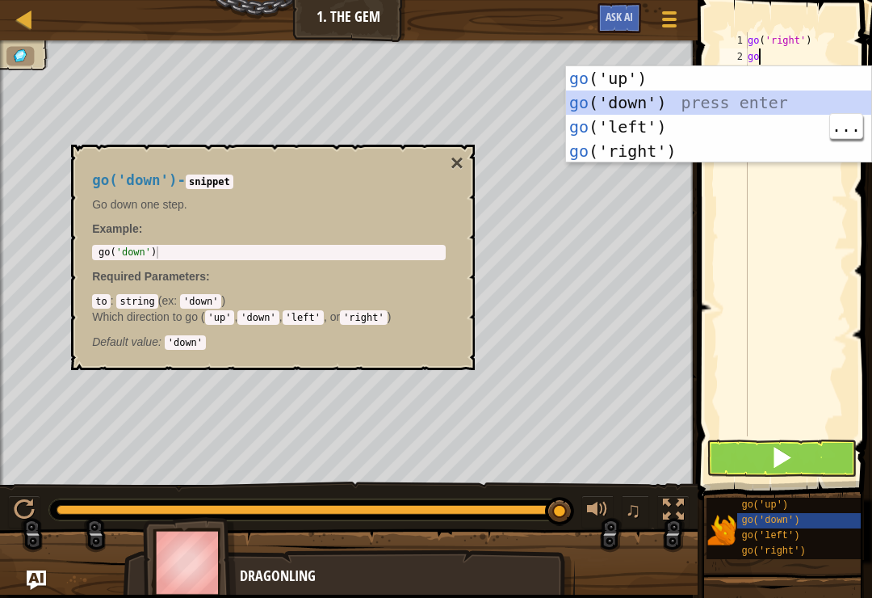
click at [654, 123] on div "go ('up') press enter go ('down') press enter go ('left') press enter go ('righ…" at bounding box center [718, 138] width 305 height 145
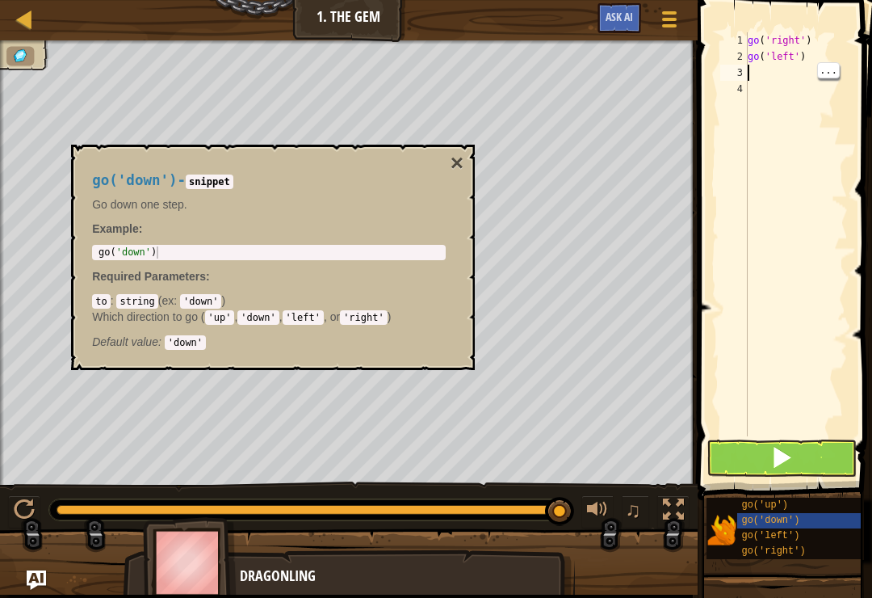
click at [734, 78] on div "3" at bounding box center [734, 73] width 27 height 16
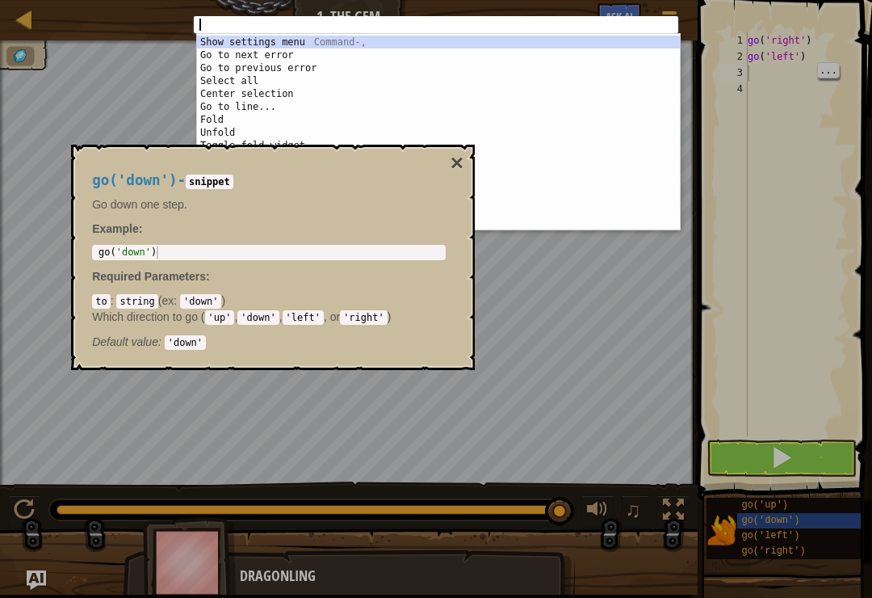
click at [829, 72] on div "ההההההההההההההההההההההההההההההההההההההההההההההההההההההההההההההההההההההההההההההה…" at bounding box center [436, 299] width 872 height 598
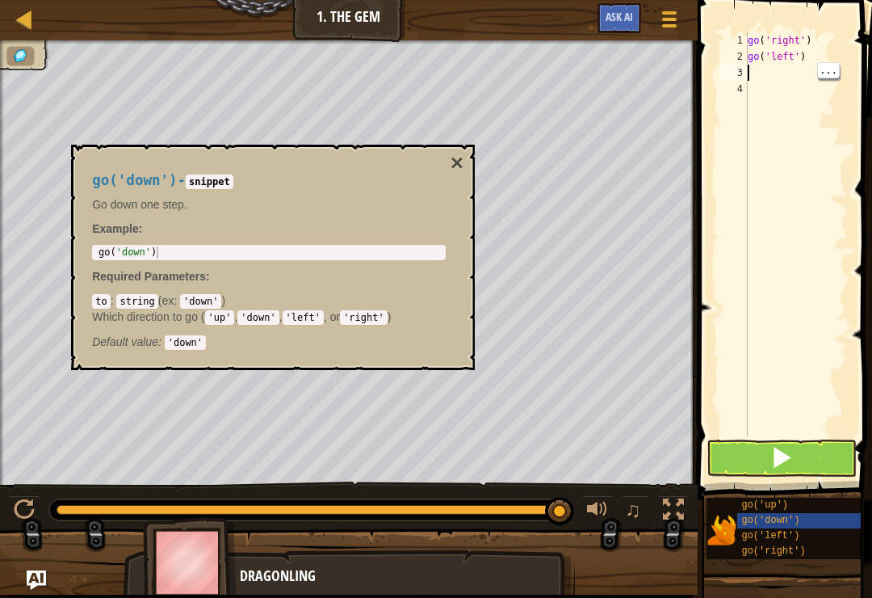
click at [752, 76] on div "go ( 'right' ) go ( 'left' )" at bounding box center [796, 250] width 103 height 436
click at [810, 65] on div "go ( 'right' ) go ( 'left' )" at bounding box center [796, 250] width 103 height 436
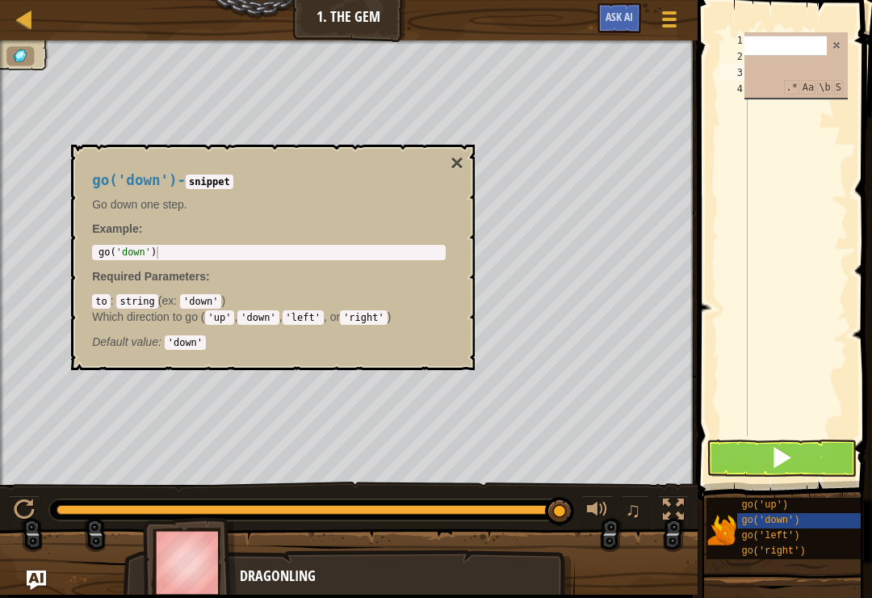
type textarea "go('right')"
click at [825, 38] on input at bounding box center [739, 46] width 175 height 20
click at [841, 48] on span at bounding box center [836, 45] width 11 height 11
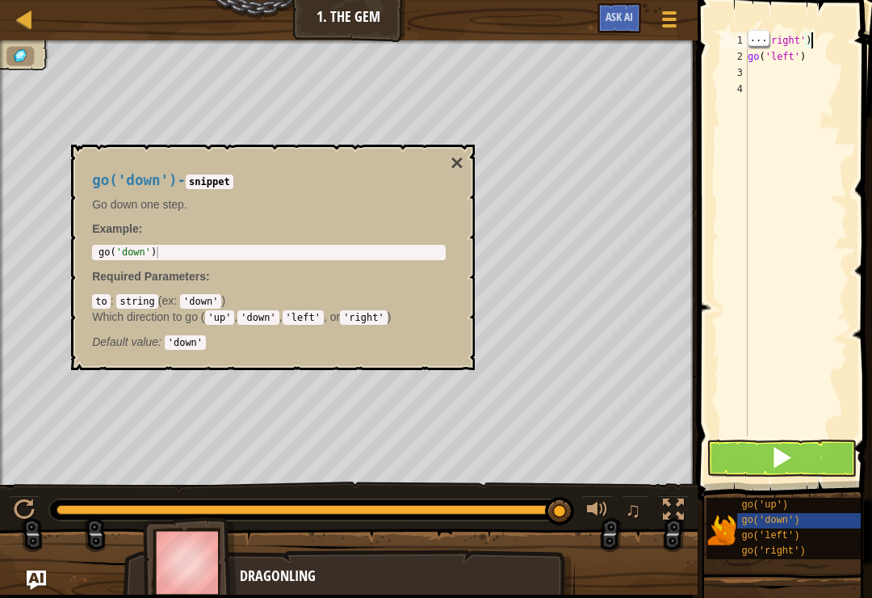
click at [748, 73] on div "go ( 'right' ) go ( 'left' )" at bounding box center [796, 250] width 103 height 436
click at [729, 73] on div "3" at bounding box center [734, 73] width 27 height 16
click at [858, 64] on span at bounding box center [786, 227] width 187 height 548
click at [785, 51] on div "go ( 'right' ) go ( 'left' )" at bounding box center [796, 250] width 103 height 436
click at [747, 57] on div "2" at bounding box center [734, 56] width 27 height 16
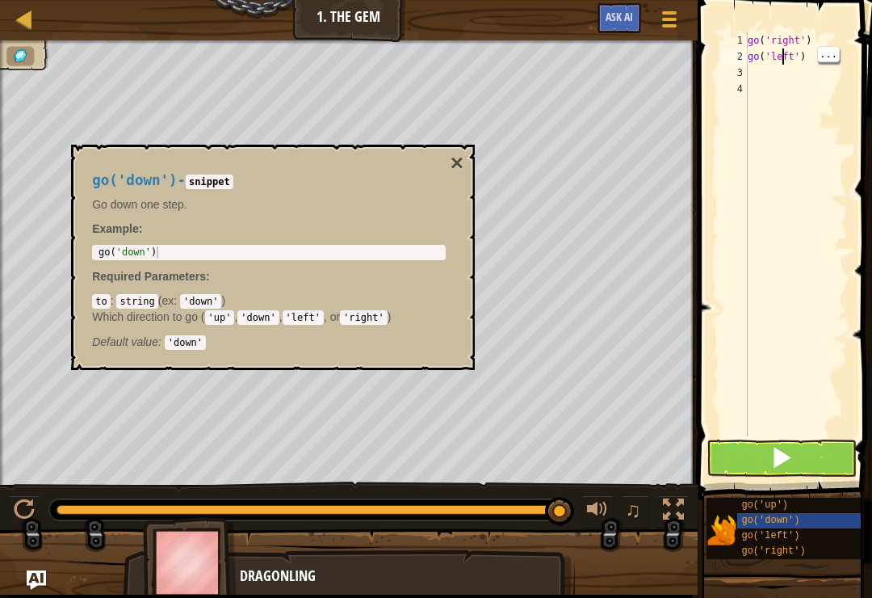
click at [784, 53] on div "go ( 'right' ) go ( 'left' )" at bounding box center [796, 250] width 103 height 436
click at [796, 57] on div "go ( 'right' ) go ( 'left' )" at bounding box center [796, 250] width 103 height 436
click at [782, 53] on div "go ( 'right' ) go ( 'left' )" at bounding box center [796, 250] width 103 height 436
click at [801, 52] on div "go ( 'right' ) go ( 'left' )" at bounding box center [796, 250] width 103 height 436
click at [747, 57] on div "2" at bounding box center [734, 56] width 27 height 16
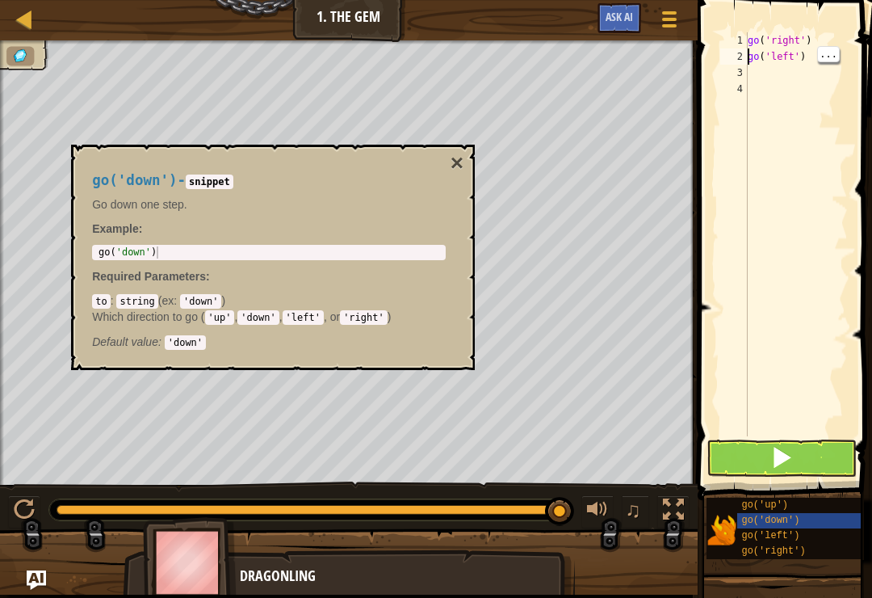
type textarea "go('left')"
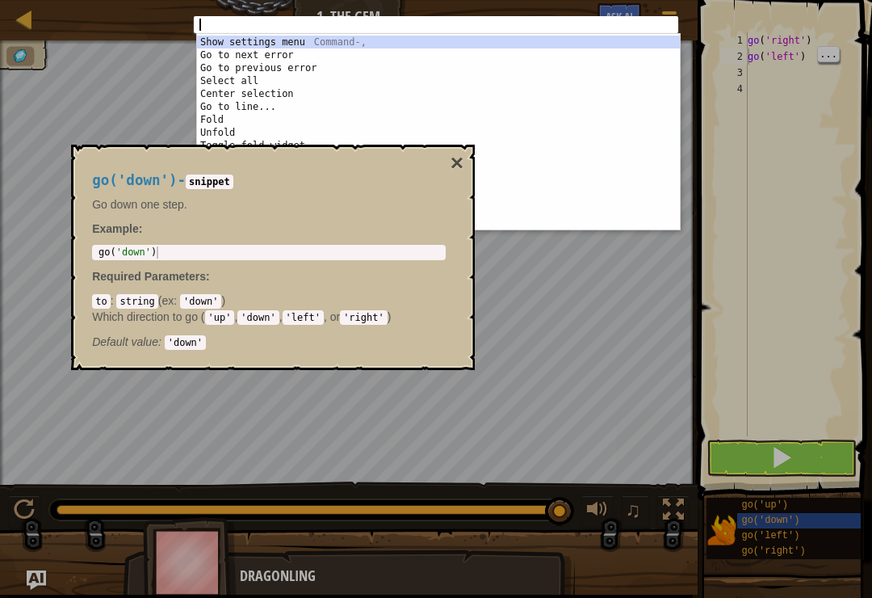
click at [53, 170] on div "1 ההההההההההההההההההההההההההההההההההההההההההההההההההההההההההההההההההההההההההההה…" at bounding box center [436, 299] width 872 height 598
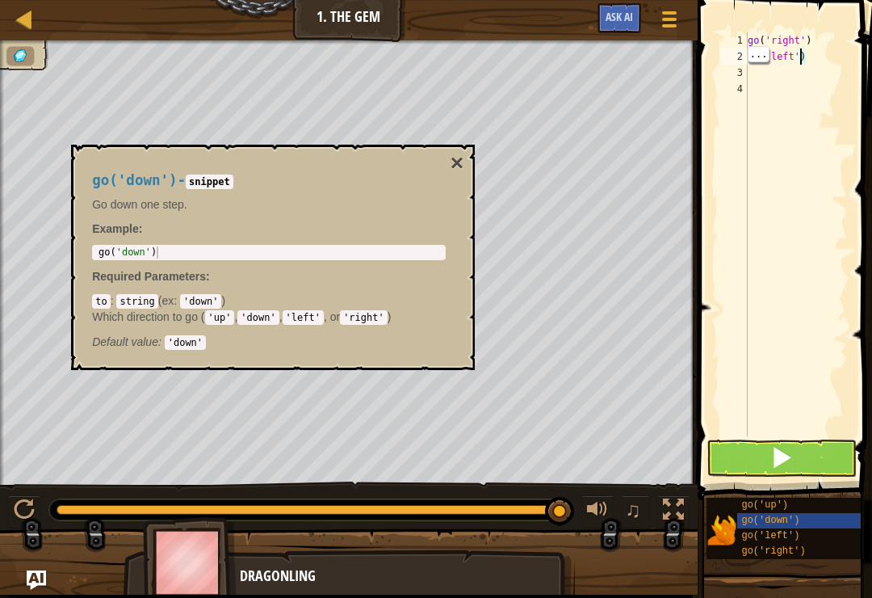
click at [800, 61] on div "go ( 'right' ) go ( 'left' )" at bounding box center [796, 250] width 103 height 436
click at [814, 53] on div "go ( 'right' ) go ( 'left' )" at bounding box center [796, 250] width 103 height 436
click at [760, 95] on div "go ( 'right' ) go ( 'left' )" at bounding box center [796, 250] width 103 height 436
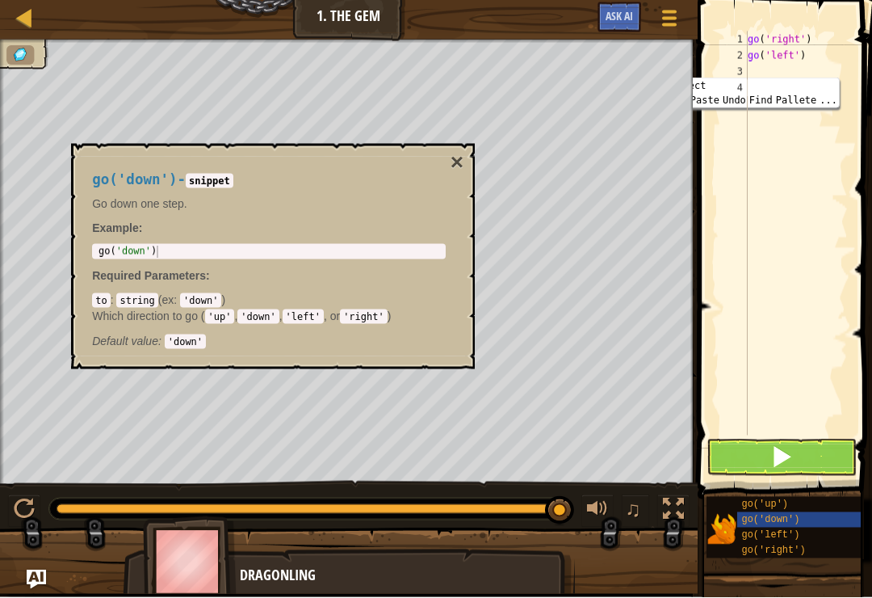
click at [792, 61] on div "go ( 'right' ) go ( 'left' )" at bounding box center [796, 250] width 103 height 436
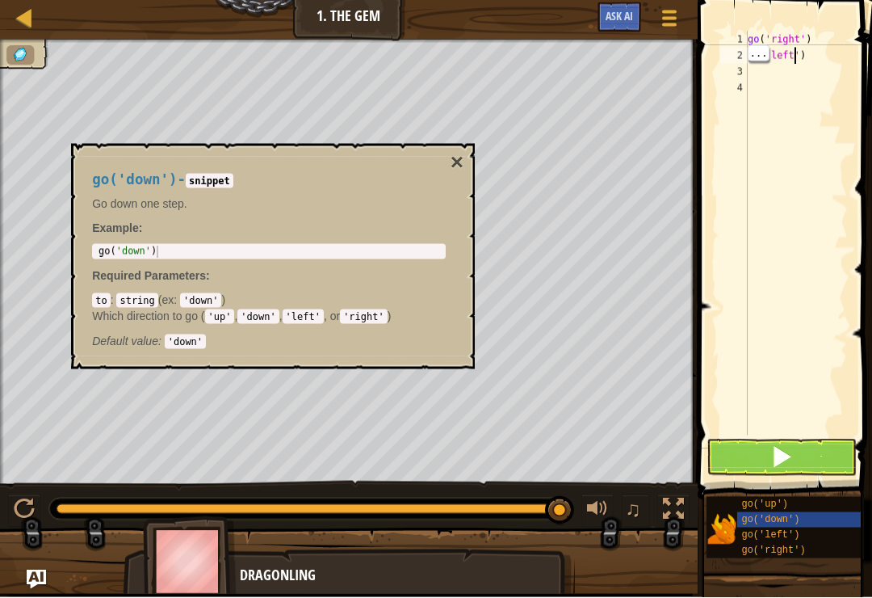
type textarea "go('right')"
click at [776, 41] on div "go ( 'right' ) go ( 'left' )" at bounding box center [796, 250] width 103 height 436
click at [794, 40] on div "go ( 'right' ) go ( 'left' )" at bounding box center [796, 250] width 103 height 436
type textarea "go('right')"
click at [793, 35] on div "go ( 'right' ) go ( 'left' )" at bounding box center [796, 250] width 103 height 436
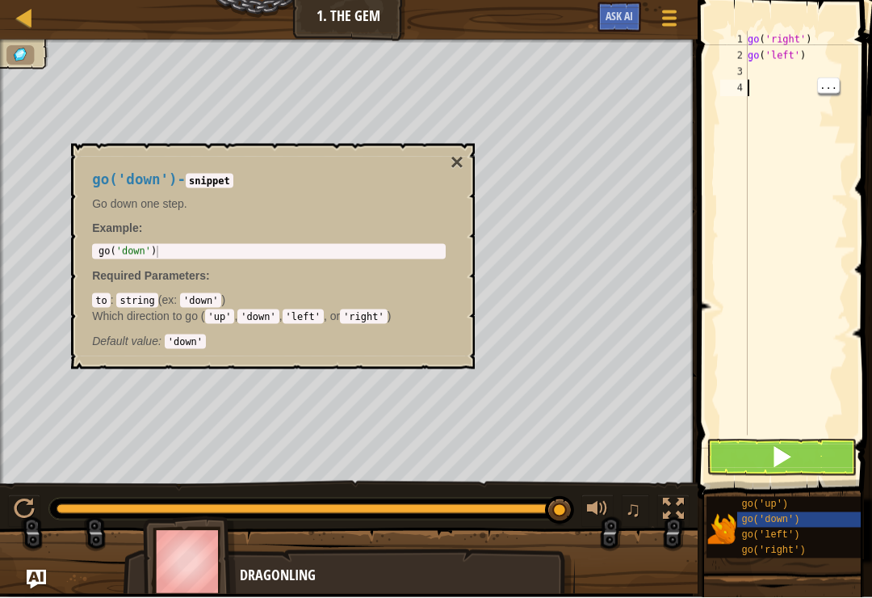
click at [746, 91] on div "4" at bounding box center [734, 89] width 27 height 16
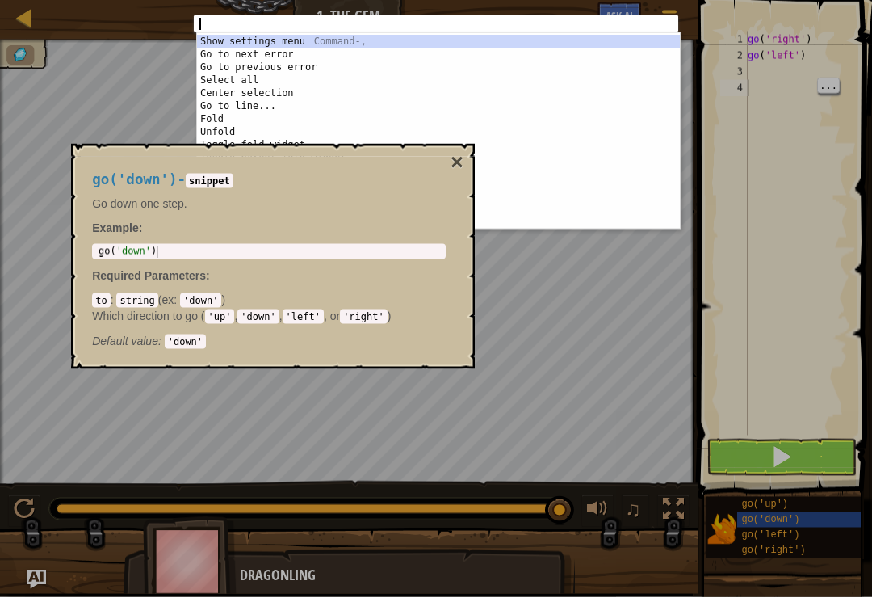
click at [824, 83] on div "1 ההההההההההההההההההההההההההההההההההההההההההההההההההההההההההההההההההההההההההההה…" at bounding box center [436, 299] width 872 height 598
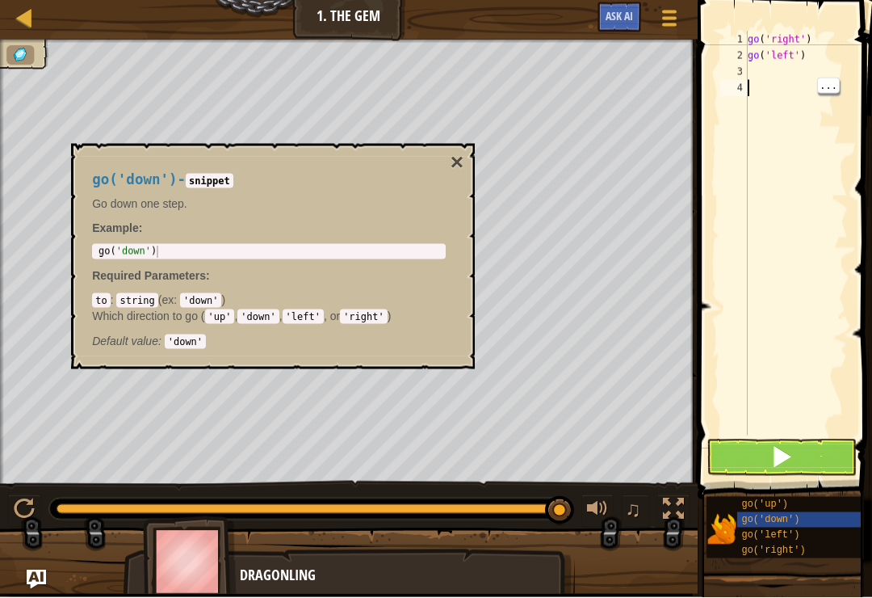
click at [749, 86] on div "go ( 'right' ) go ( 'left' )" at bounding box center [796, 250] width 103 height 436
click at [841, 86] on div "go ( 'right' ) go ( 'left' )" at bounding box center [796, 250] width 103 height 436
type textarea "go('right')"
click at [792, 35] on div "go ( 'right' ) go ( 'left' )" at bounding box center [796, 250] width 103 height 436
click at [785, 41] on div "go ( 'right' ) go ( 'left' )" at bounding box center [796, 250] width 103 height 436
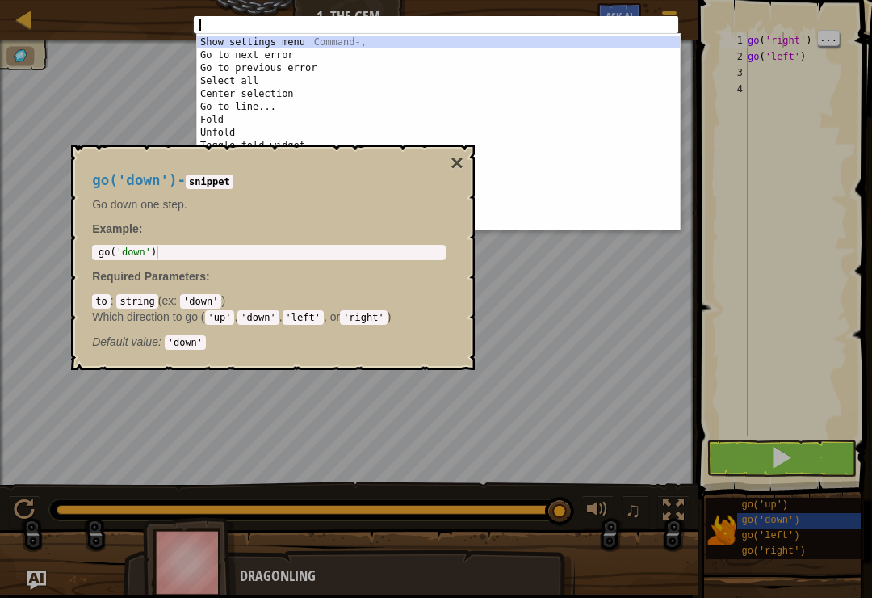
click at [775, 201] on div "1 ההההההההההההההההההההההההההההההההההההההההההההההההההההההההההההההההההההההההההההה…" at bounding box center [436, 299] width 872 height 598
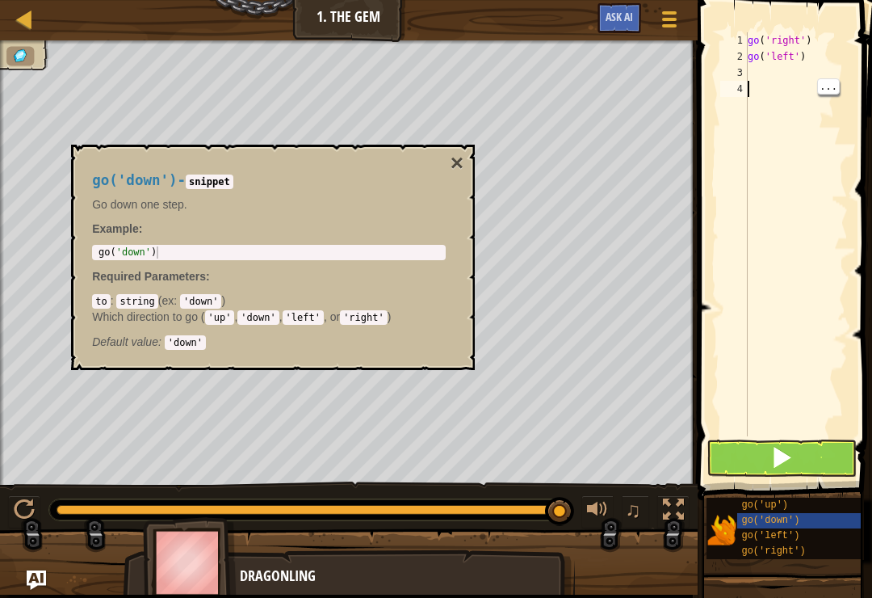
click at [775, 200] on div "go ( 'right' ) go ( 'left' )" at bounding box center [796, 250] width 103 height 436
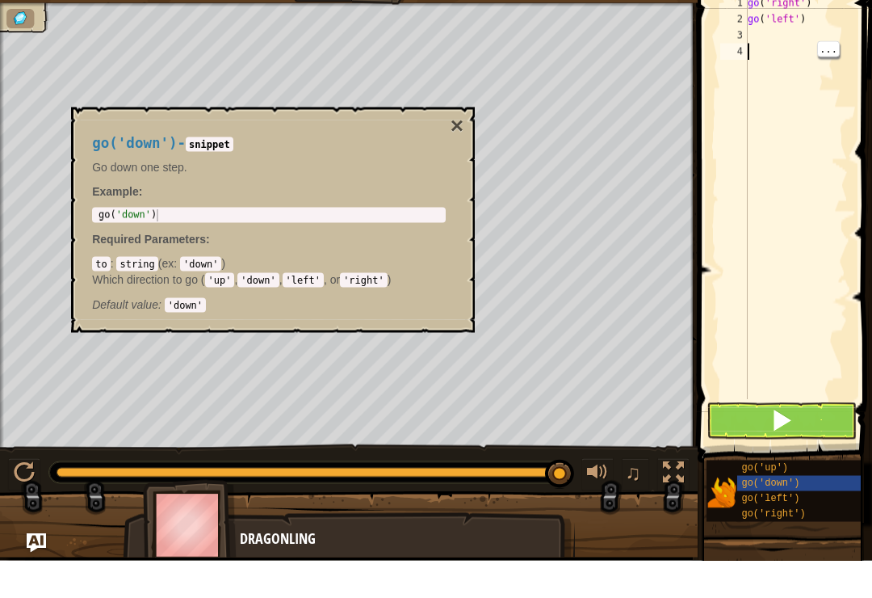
click at [457, 152] on button "×" at bounding box center [457, 163] width 13 height 23
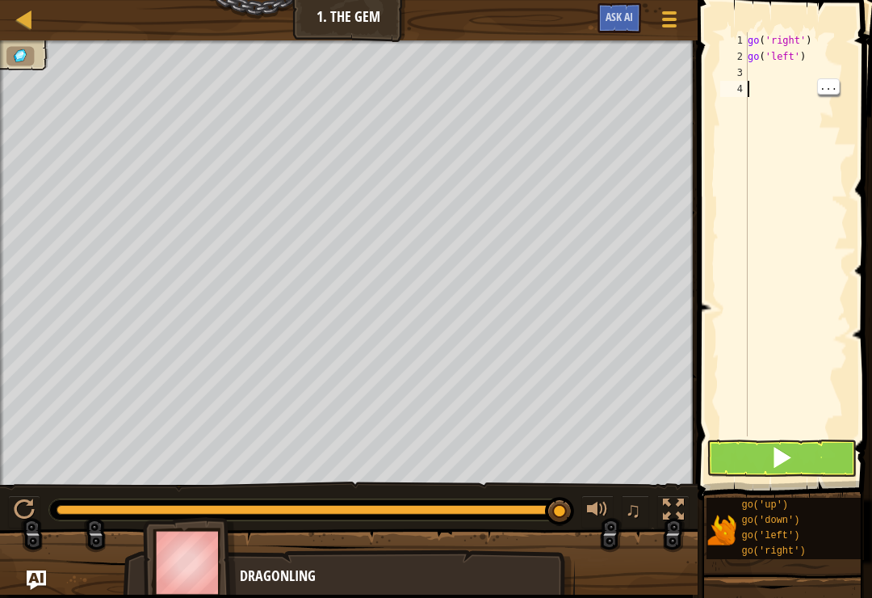
click at [750, 79] on div "go ( 'right' ) go ( 'left' )" at bounding box center [796, 250] width 103 height 436
click at [830, 80] on div "go ( 'right' ) go ( 'left' )" at bounding box center [796, 250] width 103 height 436
click at [835, 77] on span "..." at bounding box center [828, 70] width 21 height 15
type textarea "go('left')"
click at [786, 61] on div "go ( 'right' ) go ( 'left' )" at bounding box center [796, 250] width 103 height 436
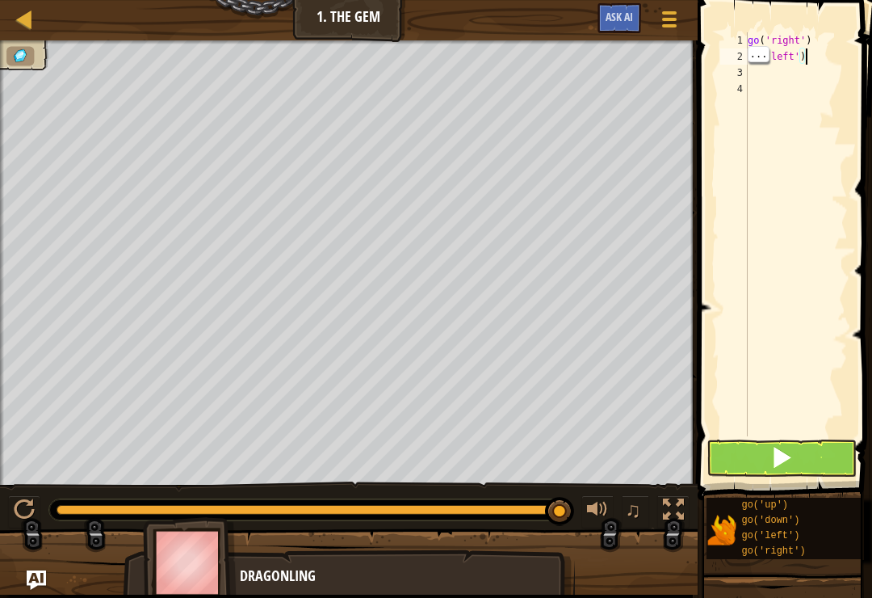
click at [847, 63] on div "go ( 'right' ) go ( 'left' )" at bounding box center [796, 250] width 103 height 436
click at [760, 74] on div "go ( 'right' ) go ( 'left' )" at bounding box center [796, 250] width 103 height 436
click at [770, 40] on div "go" at bounding box center [796, 250] width 103 height 436
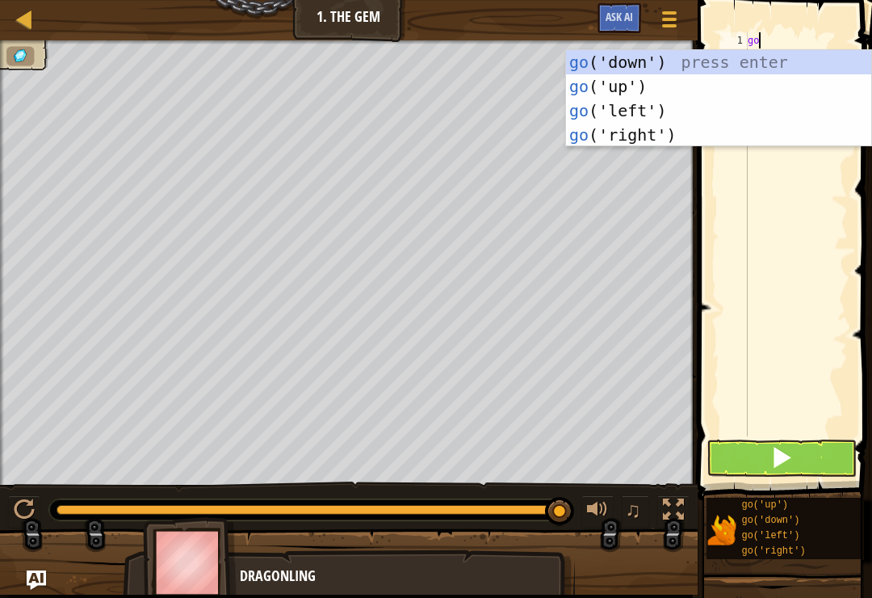
type textarea "g"
click at [767, 69] on div "g o('down') press enter g o('up') press enter g o('left') press enter g o('righ…" at bounding box center [718, 122] width 305 height 145
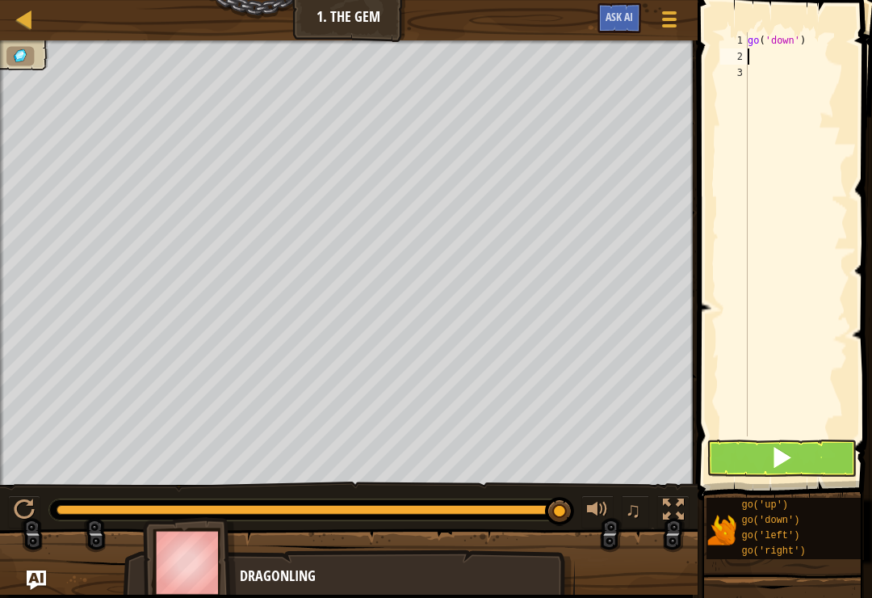
click at [743, 53] on div "2" at bounding box center [734, 56] width 27 height 16
click at [745, 59] on div "2" at bounding box center [734, 56] width 27 height 16
click at [844, 59] on div "go ( 'down' )" at bounding box center [796, 250] width 103 height 436
click at [776, 53] on div "go ( 'down' )" at bounding box center [796, 250] width 103 height 436
type textarea "go('down')"
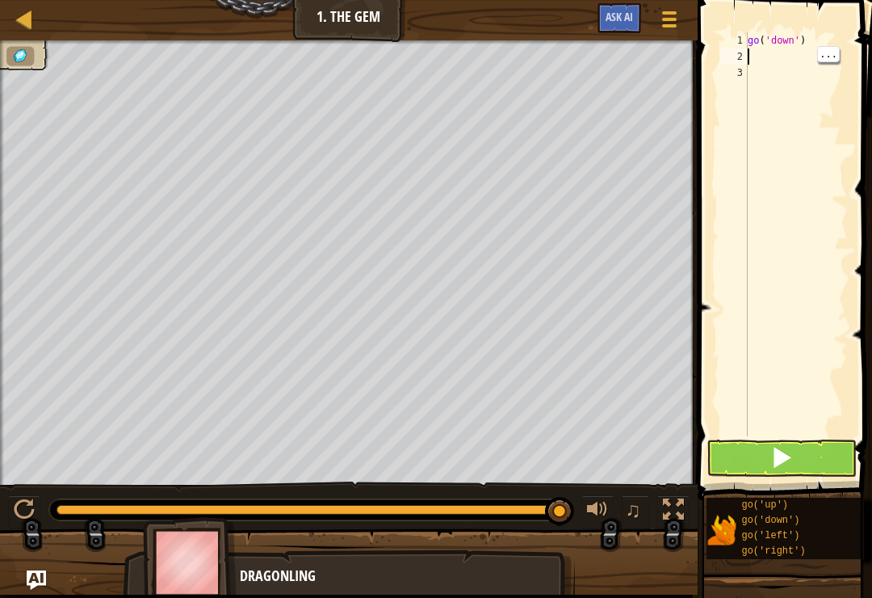
click at [788, 36] on div "go ( 'down' )" at bounding box center [796, 250] width 103 height 436
click at [749, 58] on div "go ( 'down' )" at bounding box center [796, 250] width 103 height 436
type textarea "go('down')"
click at [847, 45] on div "go ( 'down' )" at bounding box center [796, 250] width 103 height 436
click at [721, 58] on div "2" at bounding box center [734, 56] width 27 height 16
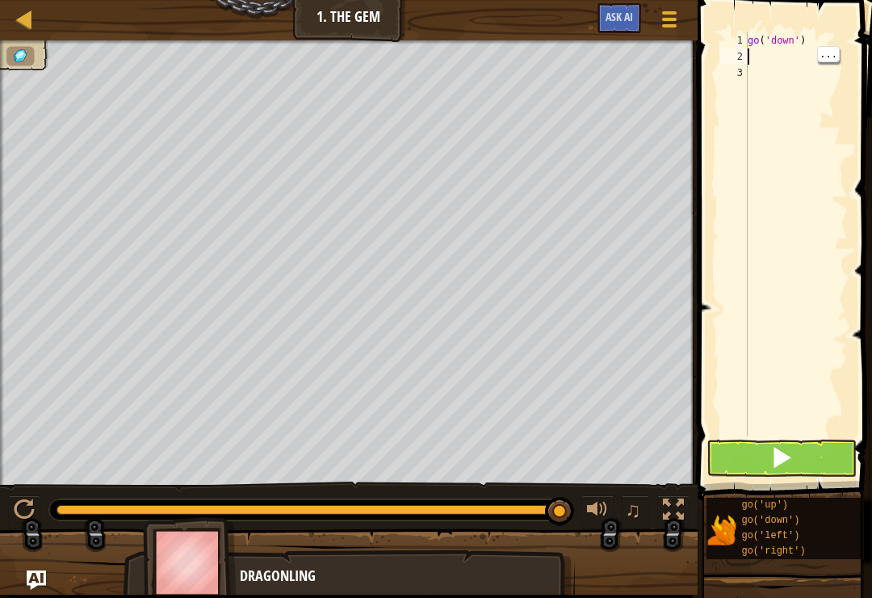
click at [841, 64] on div "go ( 'down' )" at bounding box center [796, 250] width 103 height 436
type textarea "go('down')"
click at [782, 36] on div "go ( 'down' )" at bounding box center [796, 250] width 103 height 436
click at [843, 32] on div "go ( 'down' )" at bounding box center [796, 250] width 103 height 436
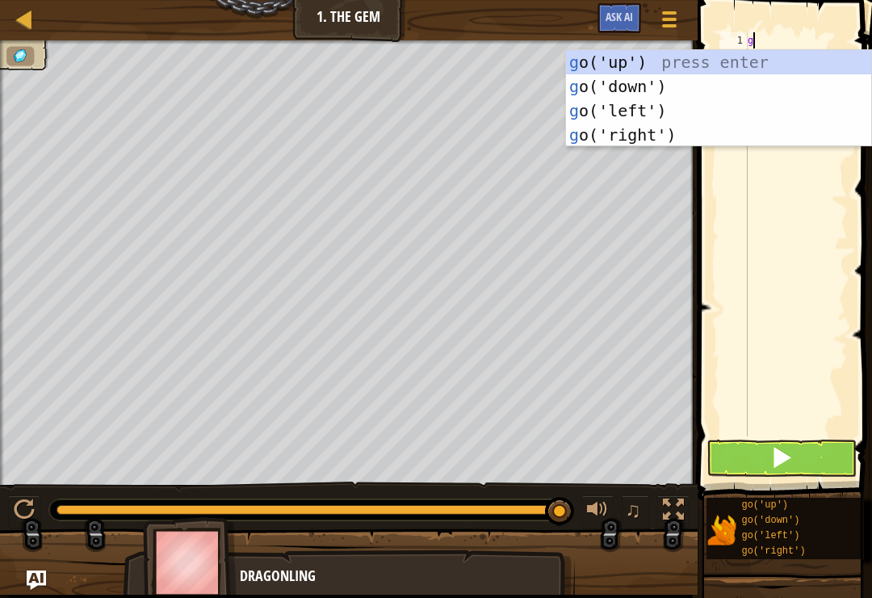
type textarea "go"
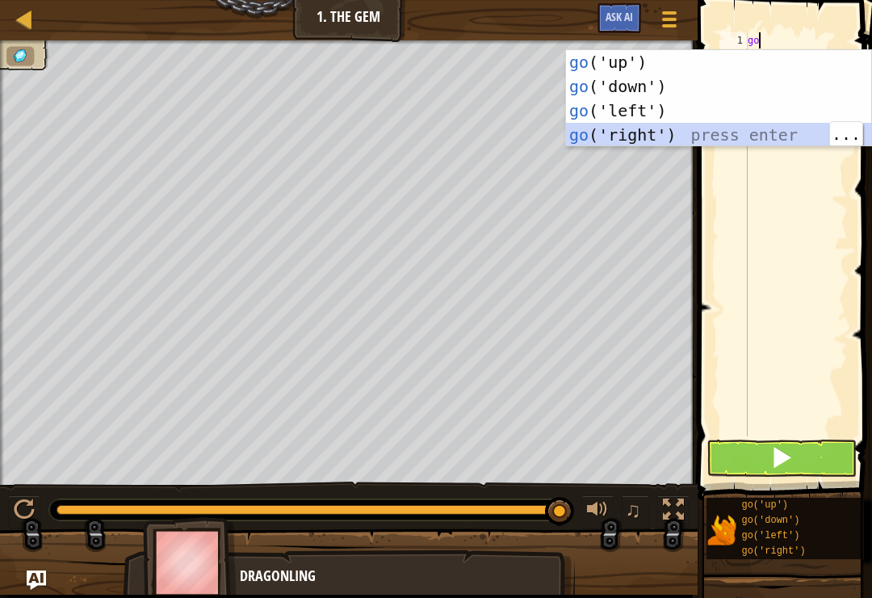
click at [776, 134] on div "go ('up') press enter go ('down') press enter go ('left') press enter go ('righ…" at bounding box center [718, 122] width 305 height 145
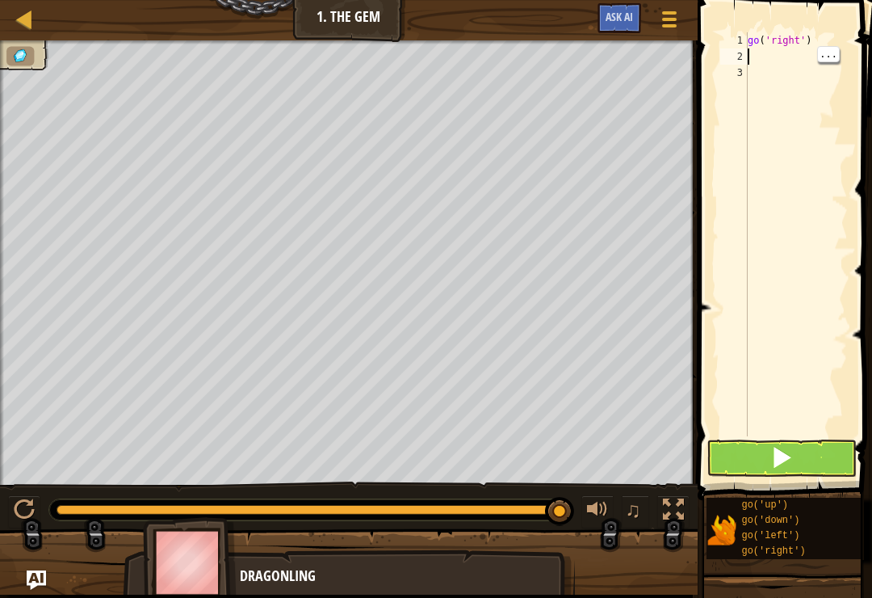
click at [755, 64] on div "go ( 'right' )" at bounding box center [796, 250] width 103 height 436
click at [758, 84] on div "go ( 'right' )" at bounding box center [796, 250] width 103 height 436
click at [846, 75] on div "go ( 'right' )" at bounding box center [796, 250] width 103 height 436
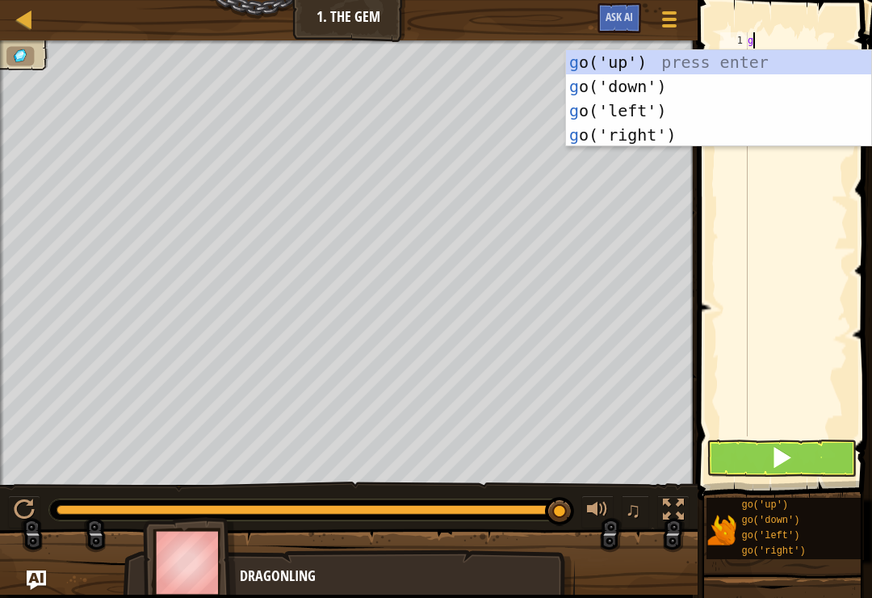
type textarea "go"
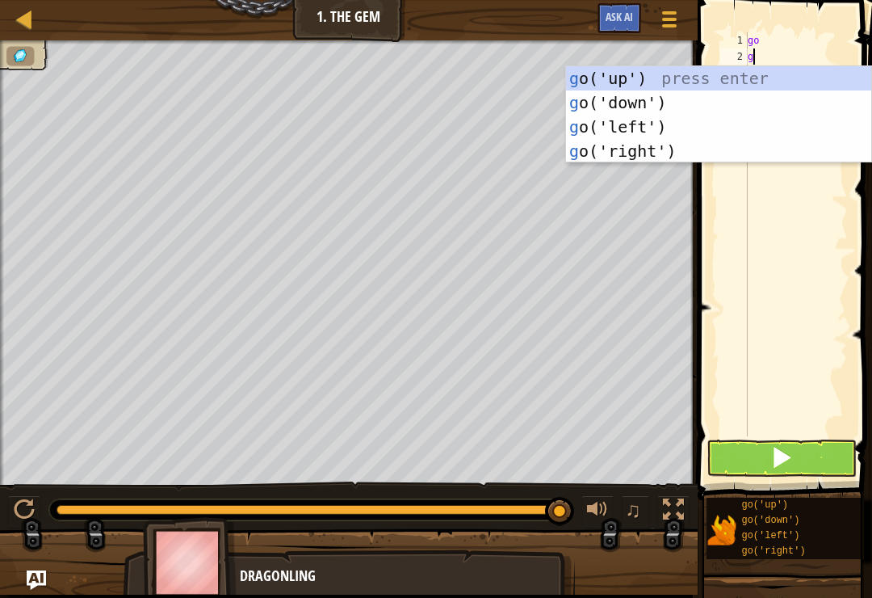
type textarea "go"
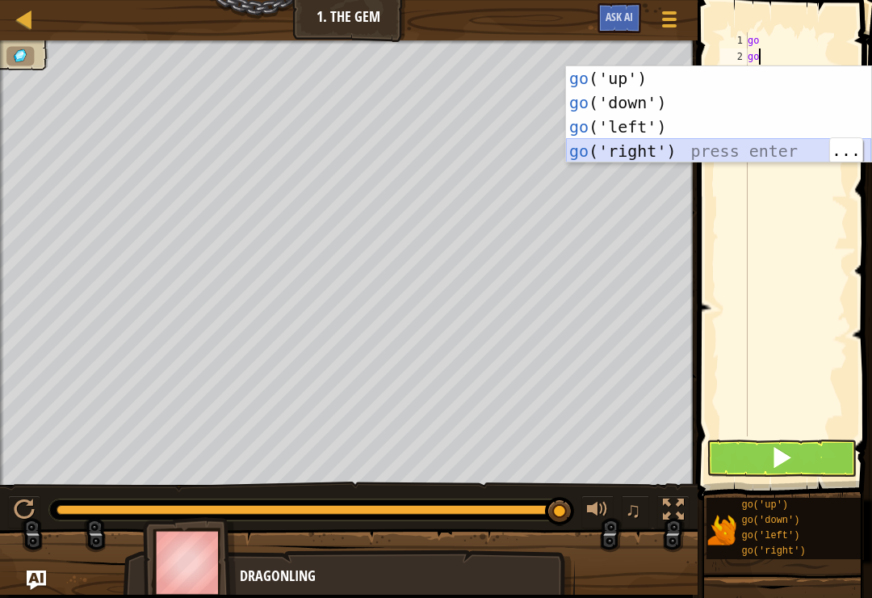
click at [713, 153] on div "go ('up') press enter go ('down') press enter go ('left') press enter go ('righ…" at bounding box center [718, 138] width 305 height 145
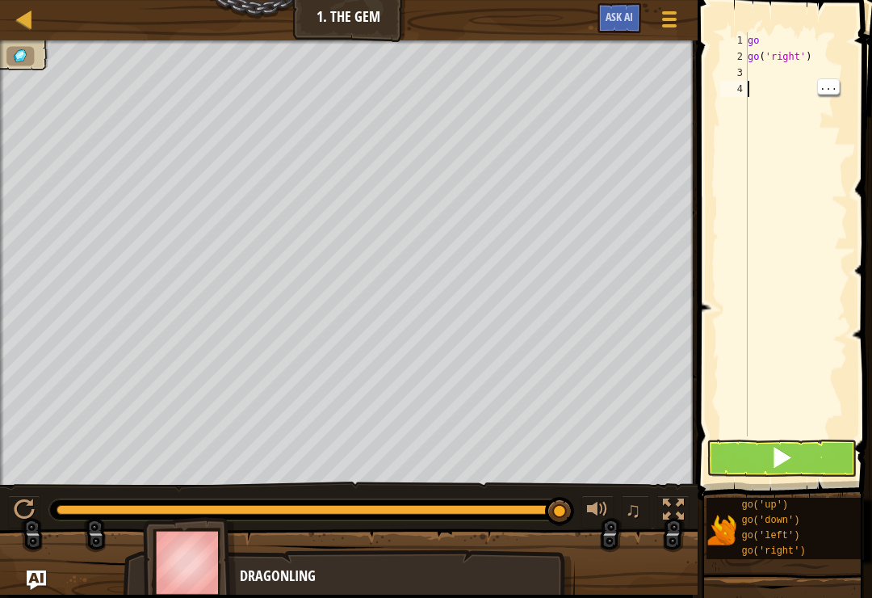
click at [823, 81] on span "..." at bounding box center [828, 86] width 21 height 15
click at [833, 98] on div "go go ( 'right' )" at bounding box center [796, 250] width 103 height 436
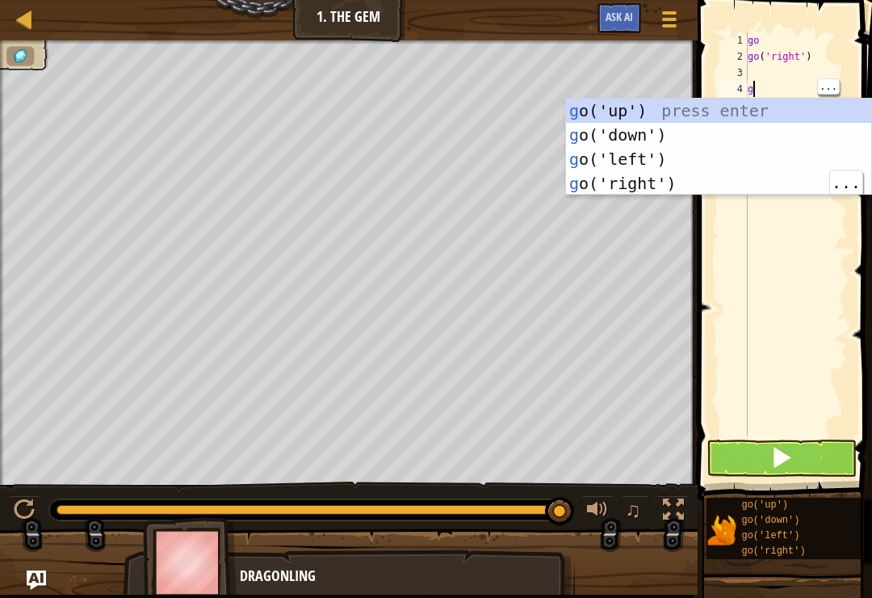
type textarea "go"
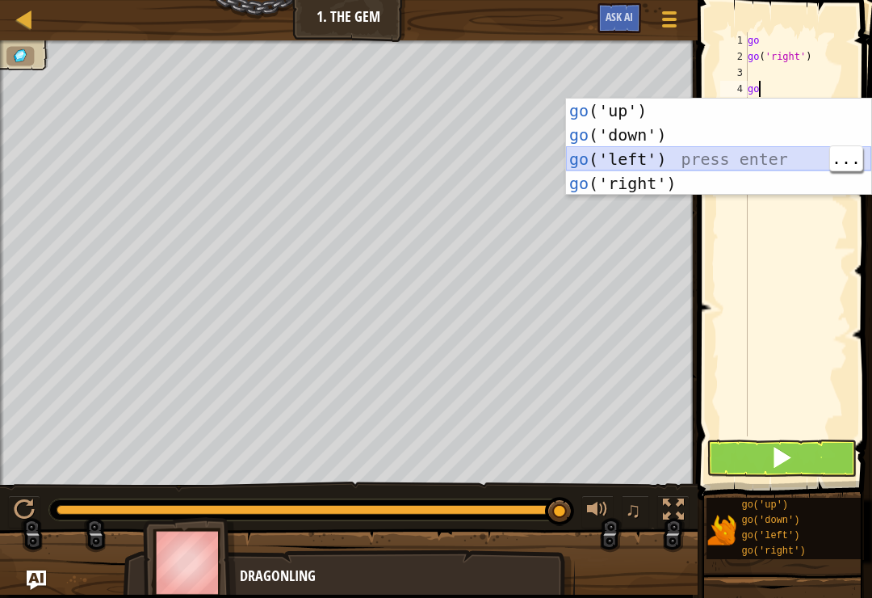
click at [659, 162] on div "go ('up') press enter go ('down') press enter go ('left') press enter go ('righ…" at bounding box center [718, 171] width 305 height 145
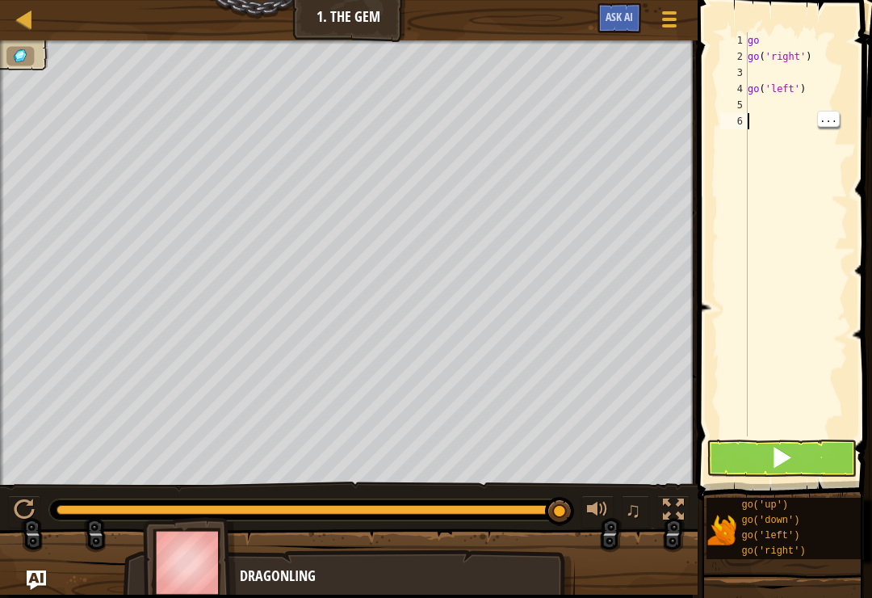
click at [755, 69] on div "go go ( 'right' ) go ( 'left' )" at bounding box center [796, 250] width 103 height 436
click at [841, 74] on div "go go ( 'right' ) go ( 'left' )" at bounding box center [796, 250] width 103 height 436
click at [852, 34] on span at bounding box center [786, 227] width 187 height 548
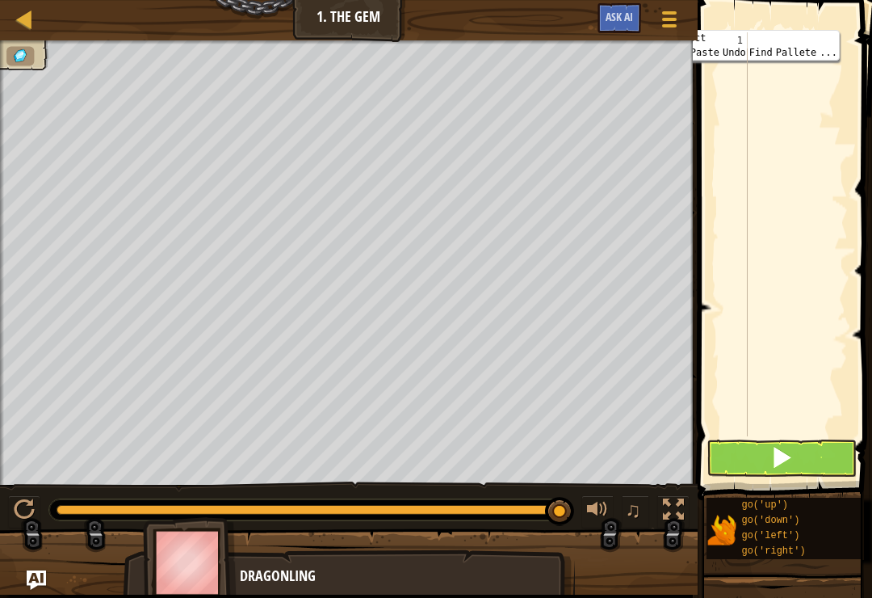
click at [704, 31] on span "Select All" at bounding box center [688, 45] width 36 height 29
type textarea "go"
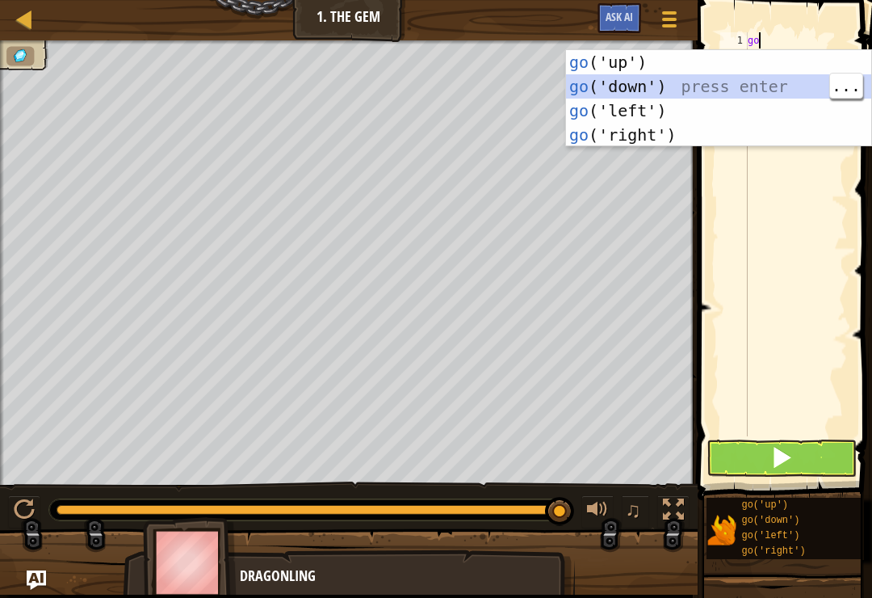
click at [772, 88] on div "go ('up') press enter go ('down') press enter go ('left') press enter go ('righ…" at bounding box center [718, 122] width 305 height 145
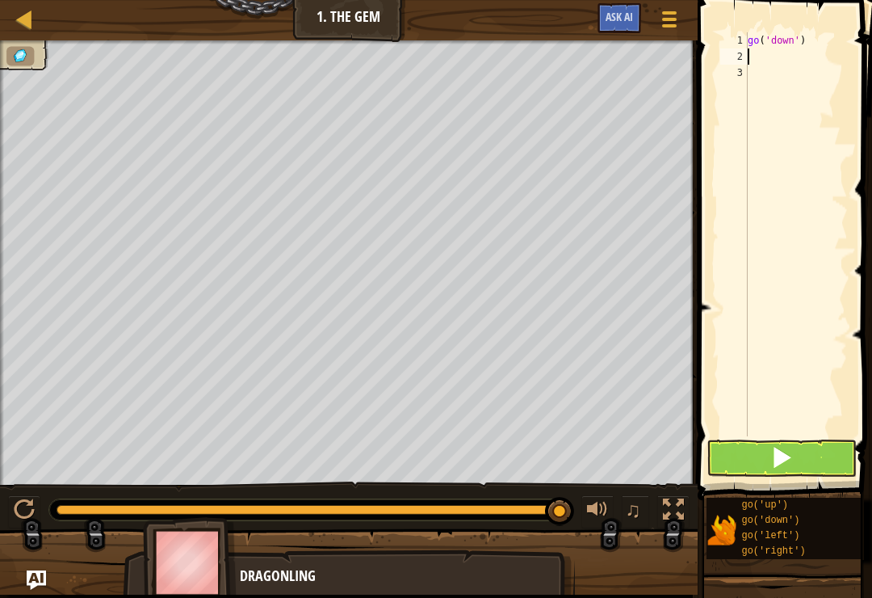
type textarea "go"
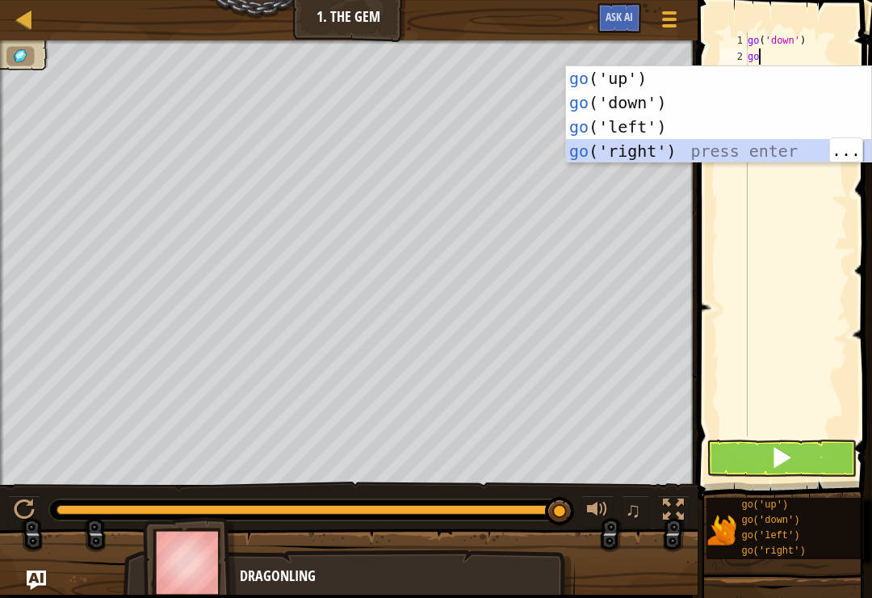
click at [796, 147] on div "go ('up') press enter go ('down') press enter go ('left') press enter go ('righ…" at bounding box center [718, 138] width 305 height 145
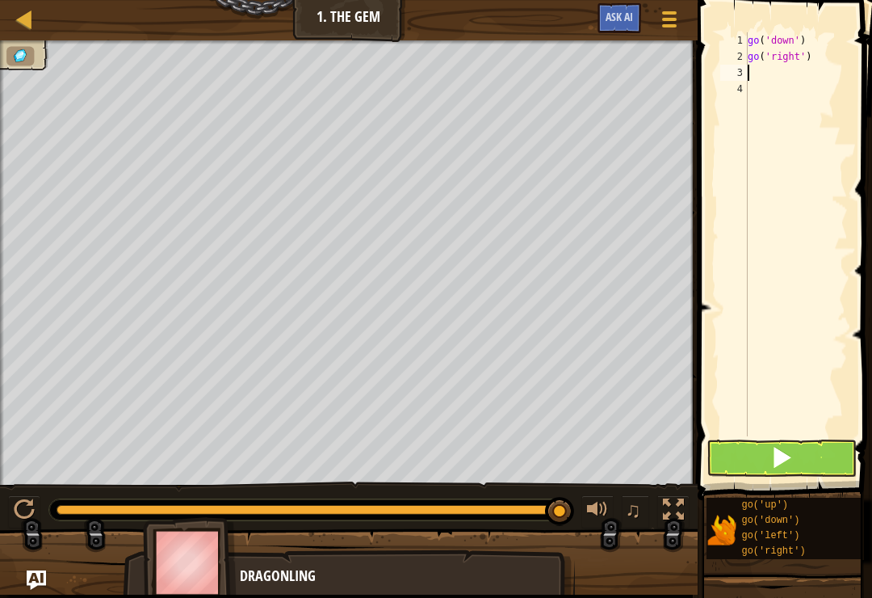
type textarea "go"
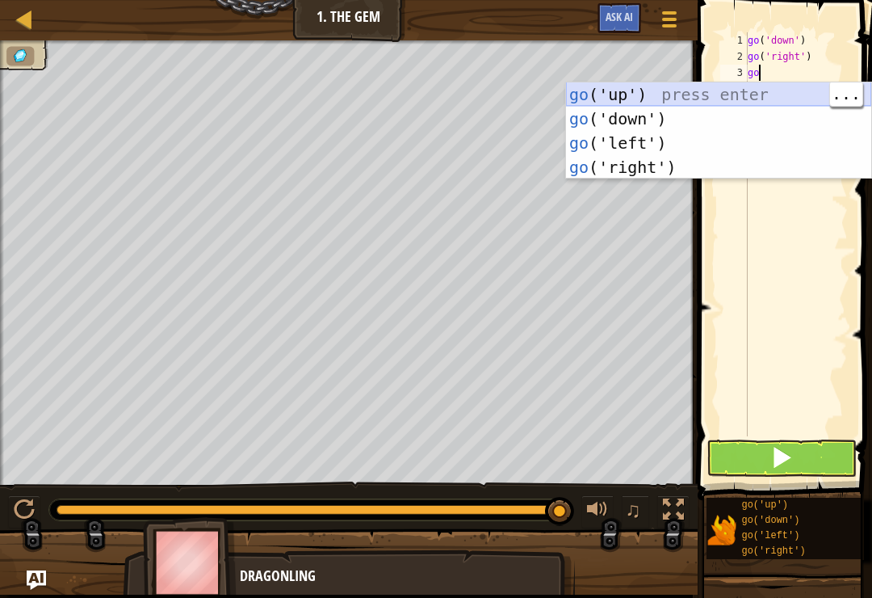
click at [726, 96] on div "go ('up') press enter go ('down') press enter go ('left') press enter go ('righ…" at bounding box center [718, 154] width 305 height 145
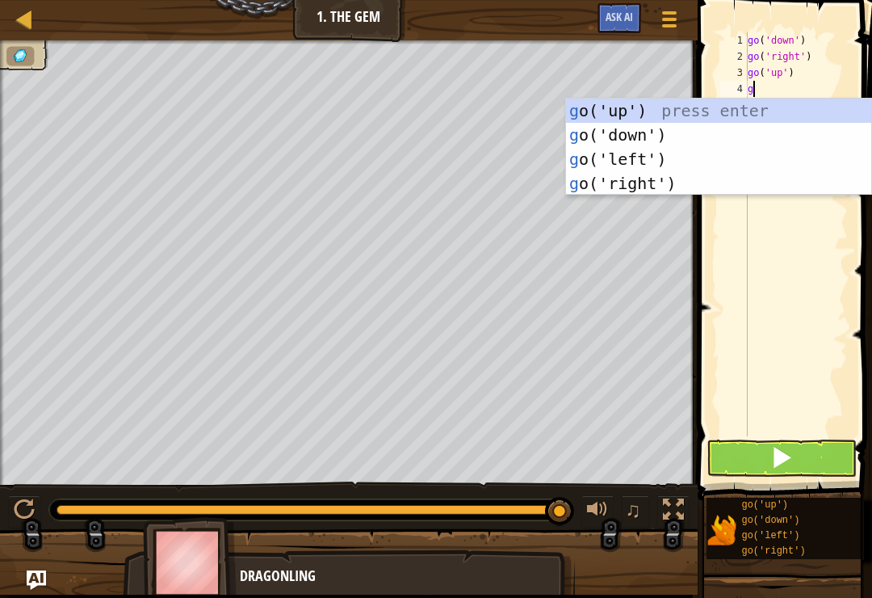
type textarea "go"
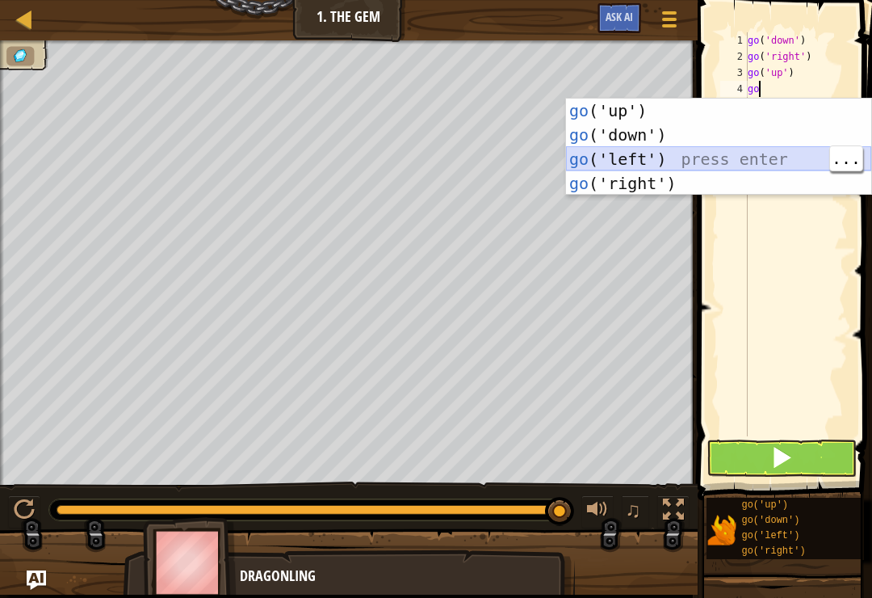
click at [767, 160] on div "go ('up') press enter go ('down') press enter go ('left') press enter go ('righ…" at bounding box center [718, 171] width 305 height 145
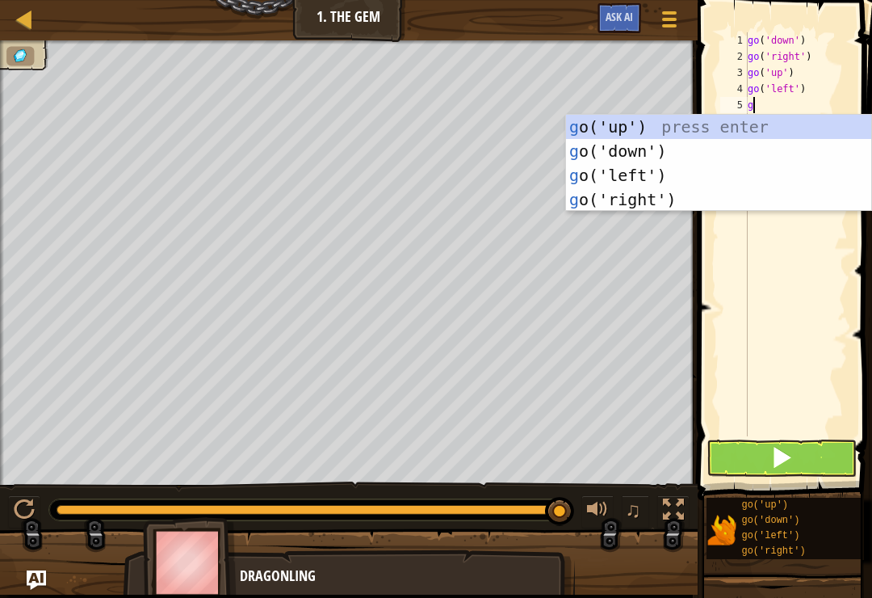
type textarea "go"
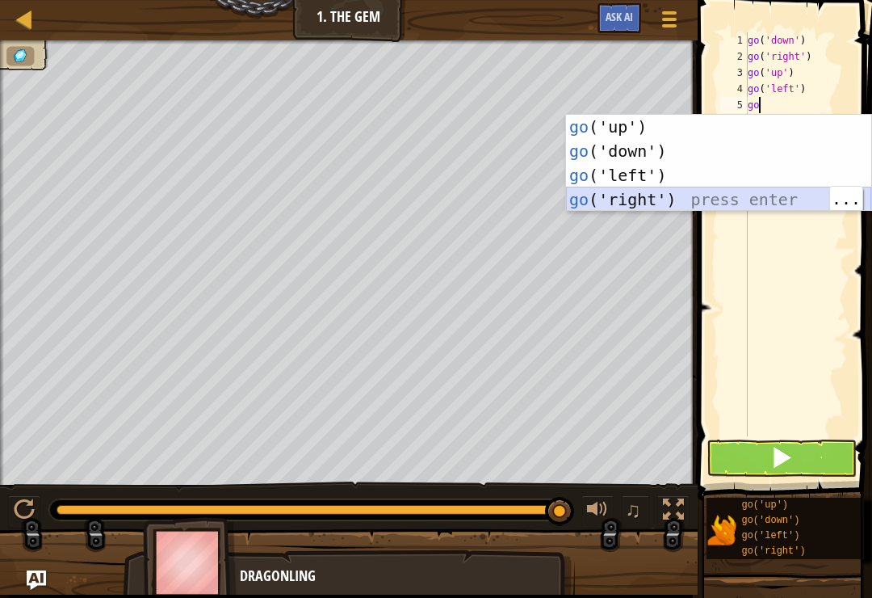
click at [643, 199] on div "go ('up') press enter go ('down') press enter go ('left') press enter go ('righ…" at bounding box center [718, 187] width 305 height 145
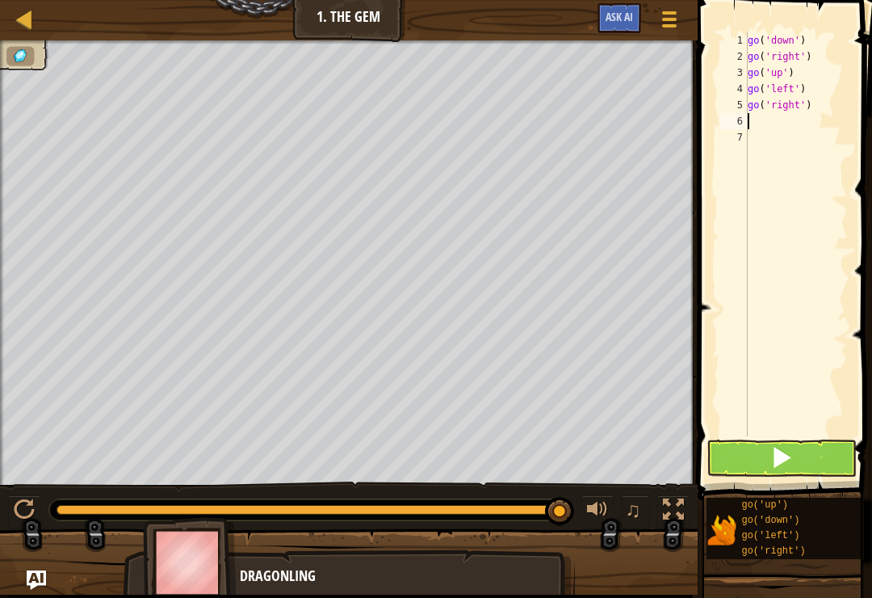
click at [741, 125] on div "6" at bounding box center [734, 121] width 27 height 16
type textarea "go('right')"
click at [748, 126] on div "go ( 'down' ) go ( 'right' ) go ( 'up' ) go ( 'left' ) go ( 'right' )" at bounding box center [796, 250] width 103 height 436
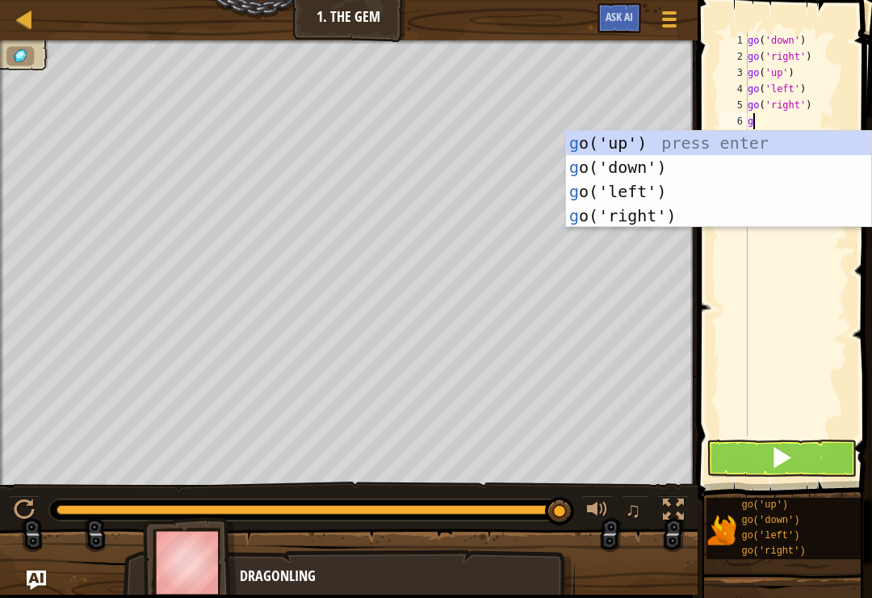
type textarea "go"
click at [750, 148] on div "go ('up') press enter go ('down') press enter go ('left') press enter go ('righ…" at bounding box center [718, 203] width 305 height 145
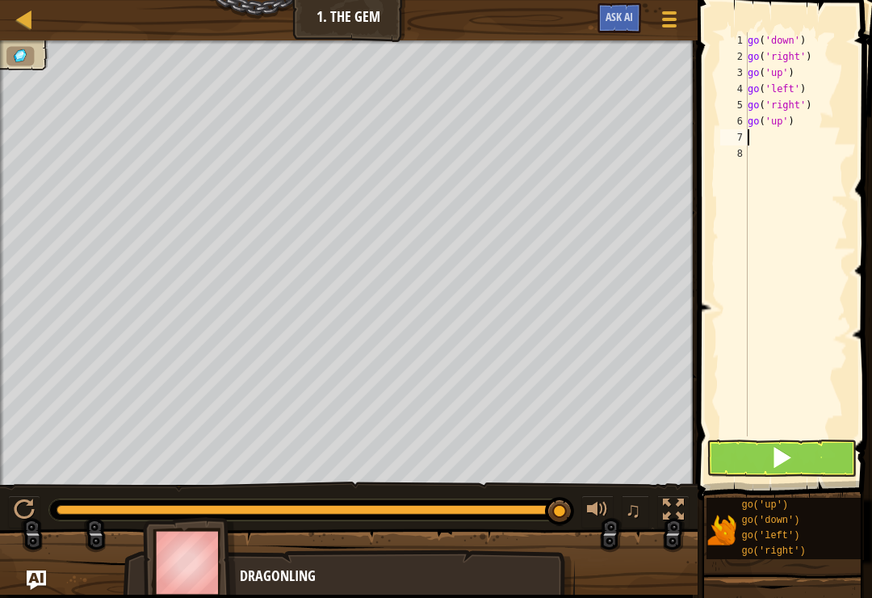
click at [382, 32] on div "Map Junior 1. The Gem Game Menu Ask AI" at bounding box center [349, 20] width 698 height 40
click at [844, 142] on div "go ( 'down' ) go ( 'right' ) go ( 'up' ) go ( 'left' ) go ( 'right' ) go ( 'up'…" at bounding box center [796, 250] width 103 height 436
type textarea "go"
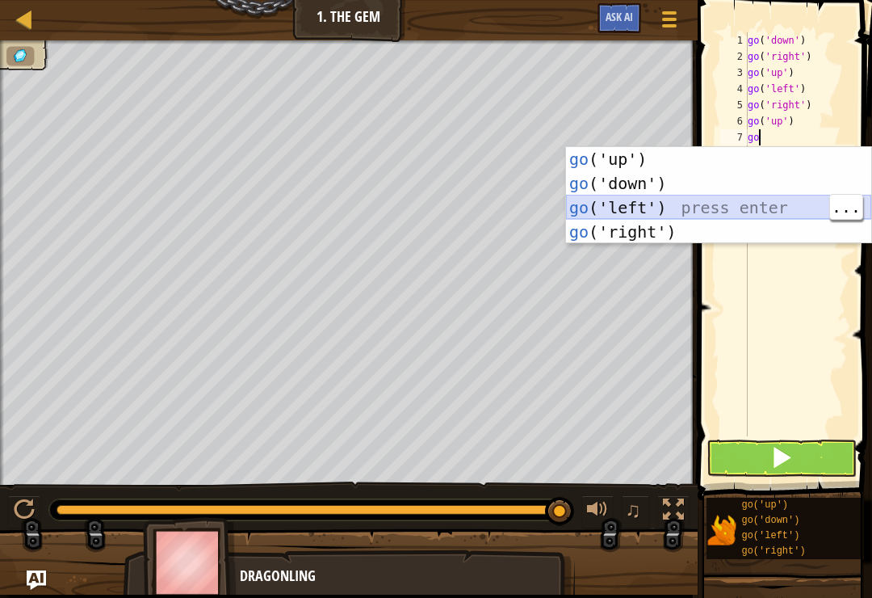
click at [665, 218] on div "go ('up') press enter go ('down') press enter go ('left') press enter go ('righ…" at bounding box center [718, 219] width 305 height 145
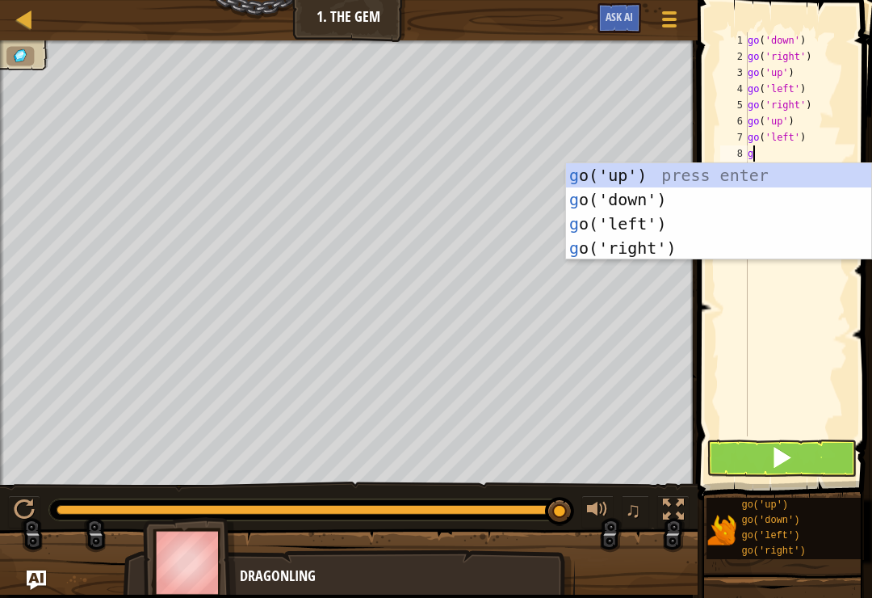
type textarea "go"
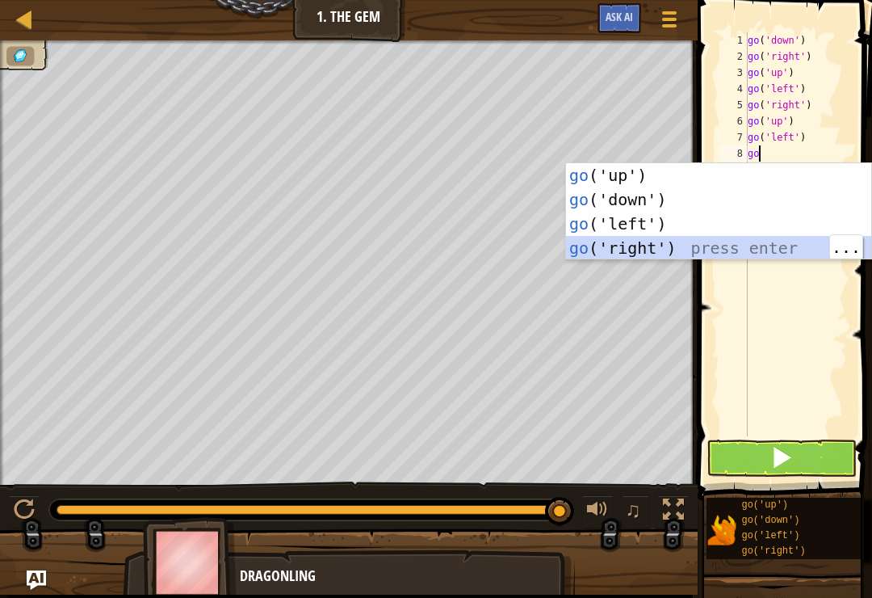
click at [767, 243] on div "go ('up') press enter go ('down') press enter go ('left') press enter go ('righ…" at bounding box center [718, 235] width 305 height 145
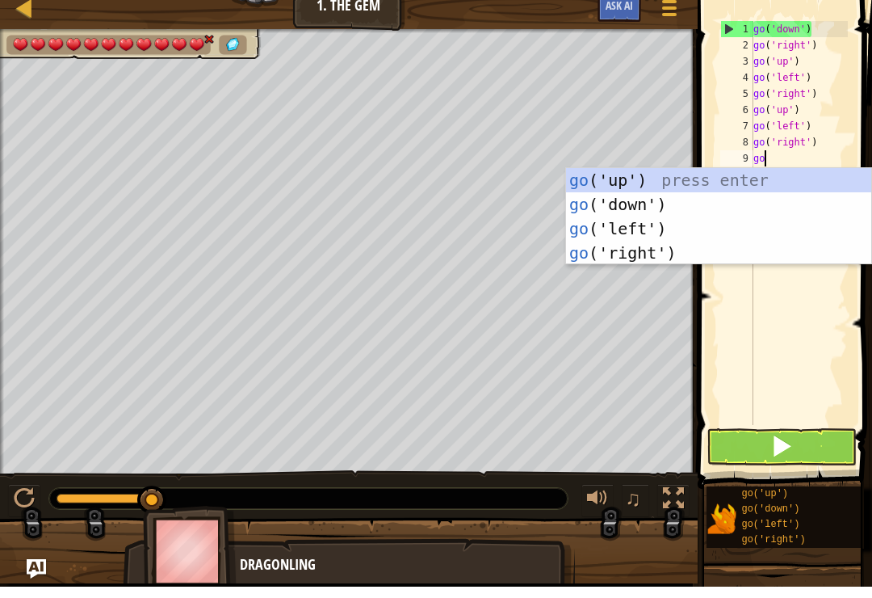
click at [206, 48] on img at bounding box center [197, 55] width 18 height 15
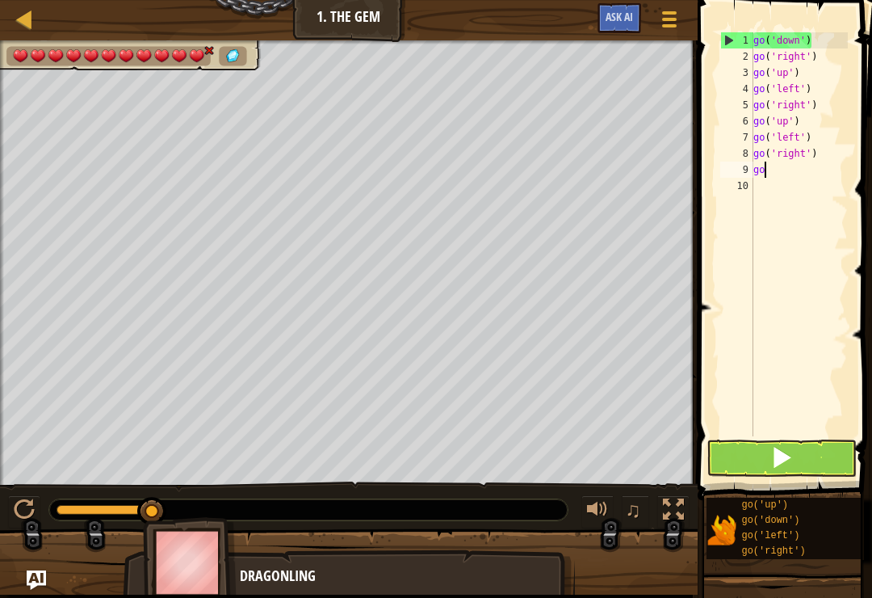
type textarea "g"
click at [738, 163] on div "9" at bounding box center [737, 170] width 33 height 16
click at [863, 177] on span at bounding box center [786, 227] width 187 height 548
click at [847, 167] on div "go ( 'down' ) go ( 'right' ) go ( 'up' ) go ( 'left' ) go ( 'right' ) go ( 'up'…" at bounding box center [799, 250] width 98 height 436
type textarea "g"
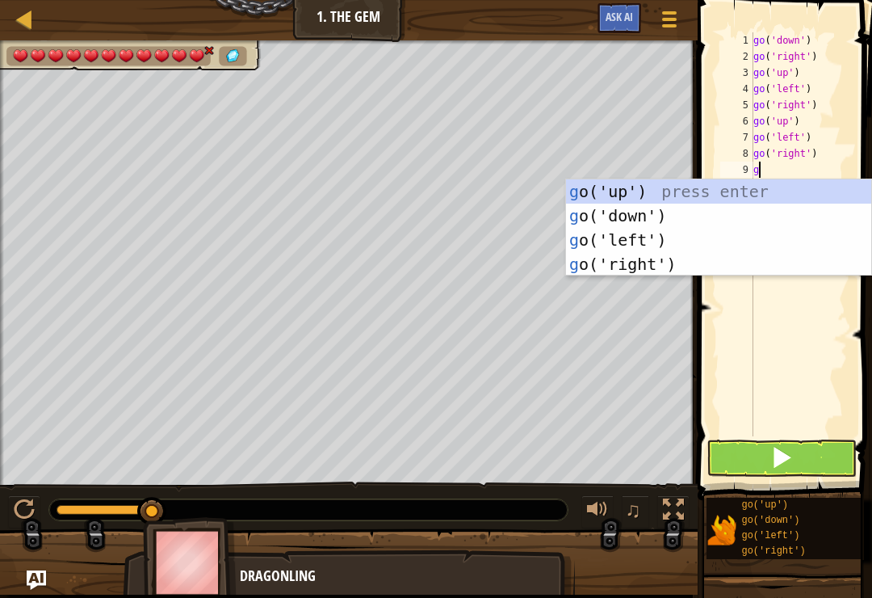
type textarea "go"
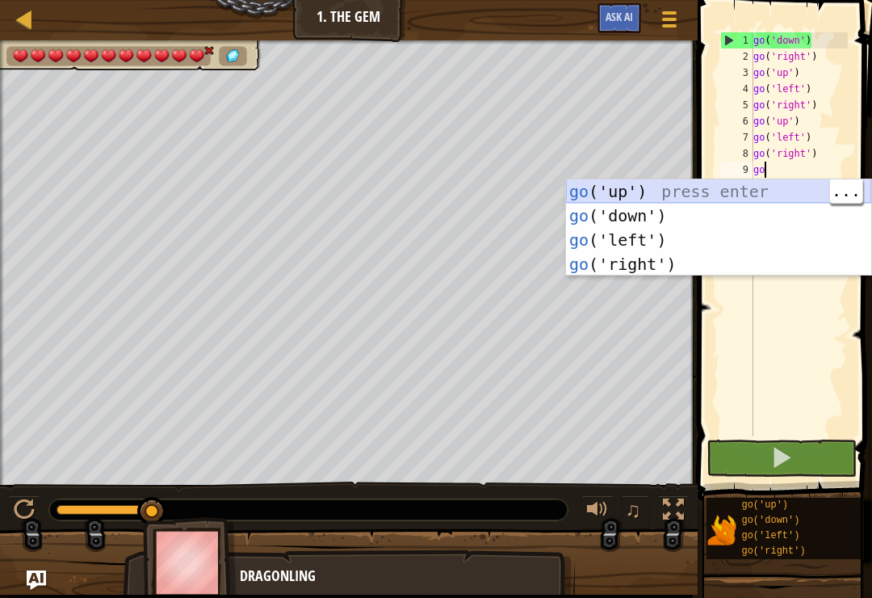
click at [721, 198] on div "go ('up') press enter go ('down') press enter go ('left') press enter go ('righ…" at bounding box center [718, 251] width 305 height 145
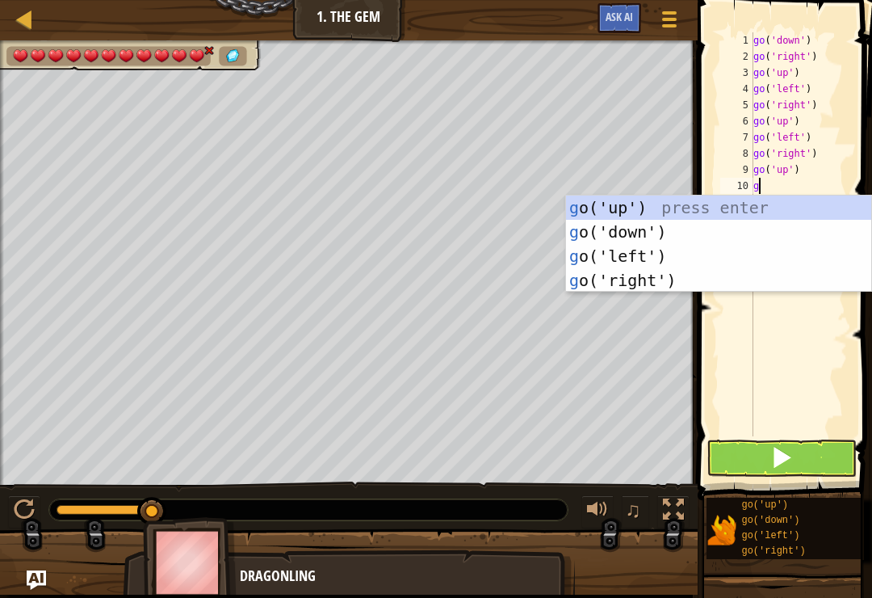
type textarea "go"
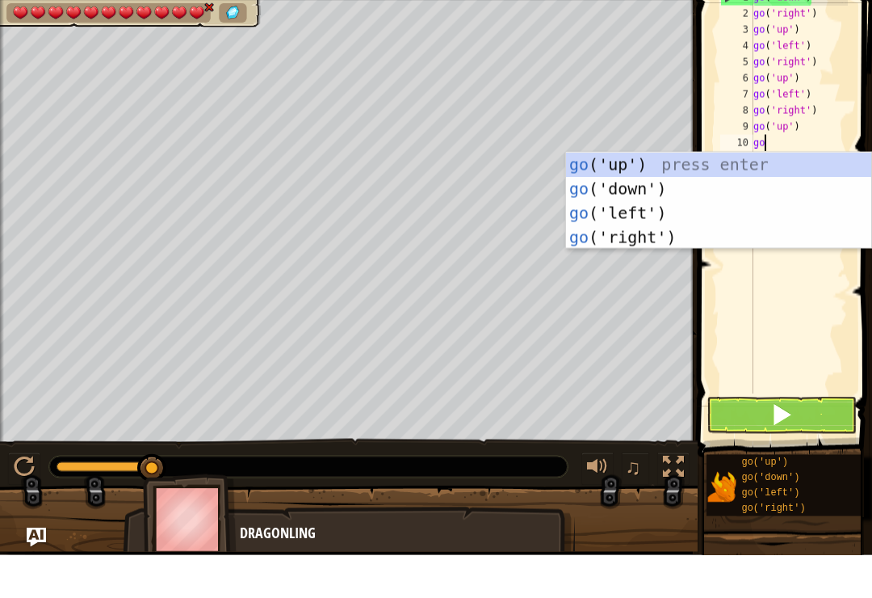
click at [662, 211] on div "go ('up') press enter go ('down') press enter go ('left') press enter go ('righ…" at bounding box center [718, 268] width 305 height 145
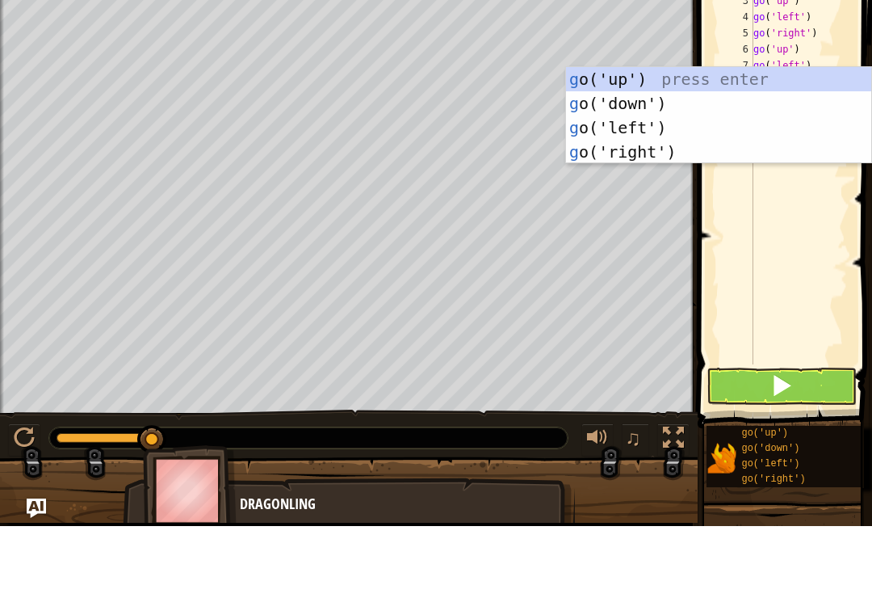
type textarea "go"
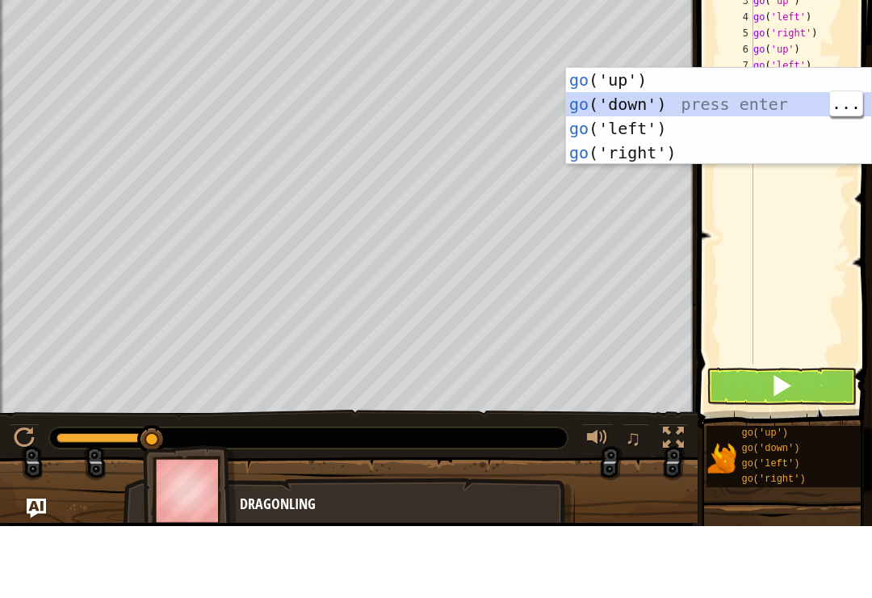
click at [720, 140] on div "go ('up') press enter go ('down') press enter go ('left') press enter go ('righ…" at bounding box center [718, 212] width 305 height 145
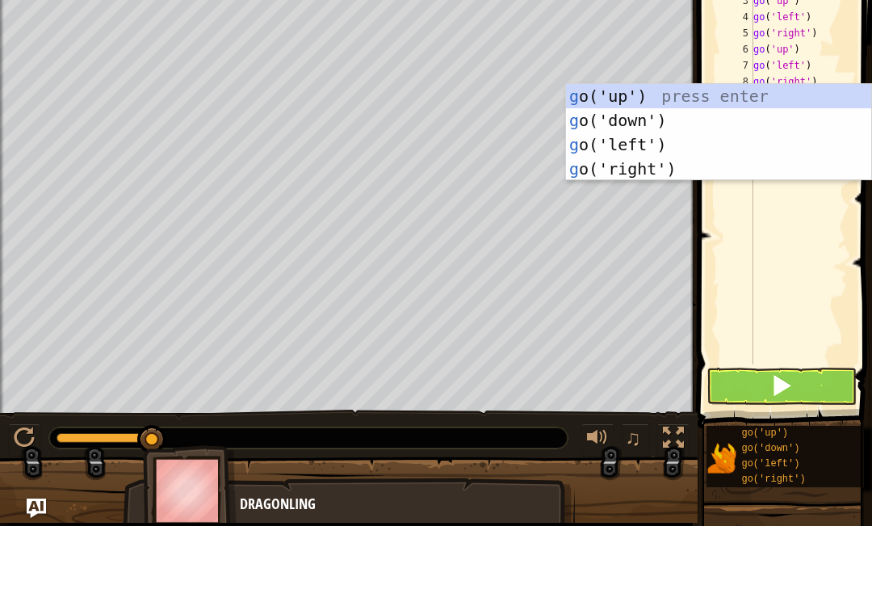
type textarea "go"
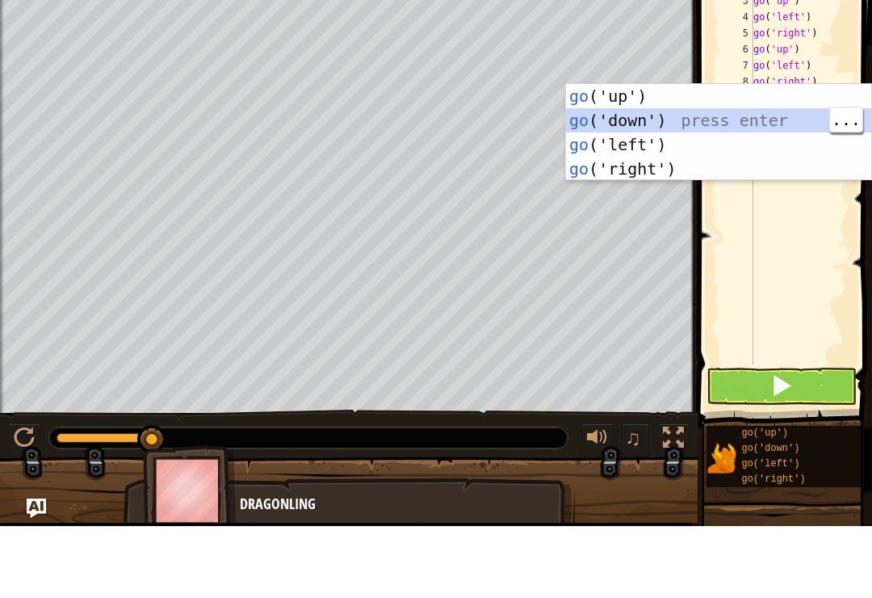
click at [696, 156] on div "go ('up') press enter go ('down') press enter go ('left') press enter go ('righ…" at bounding box center [718, 228] width 305 height 145
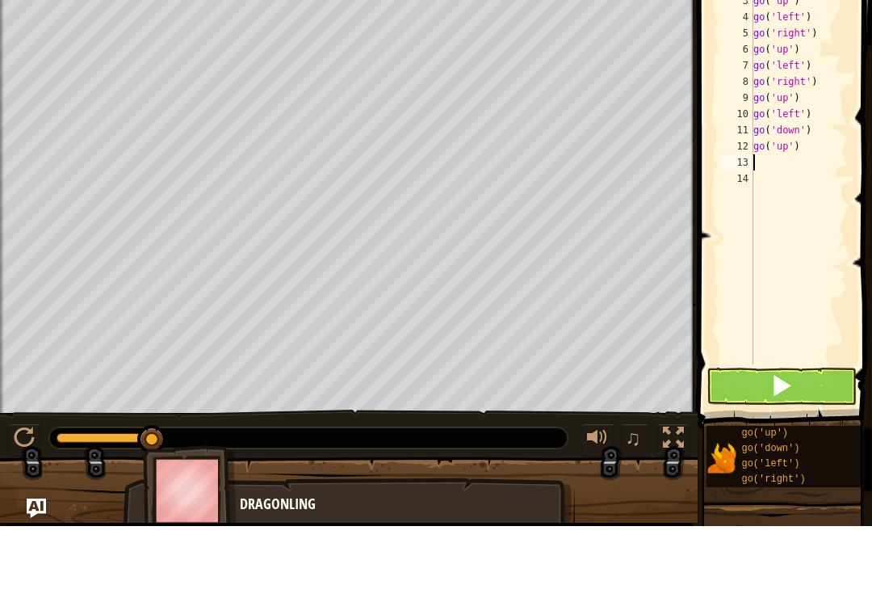
click at [749, 178] on div "10" at bounding box center [737, 186] width 33 height 16
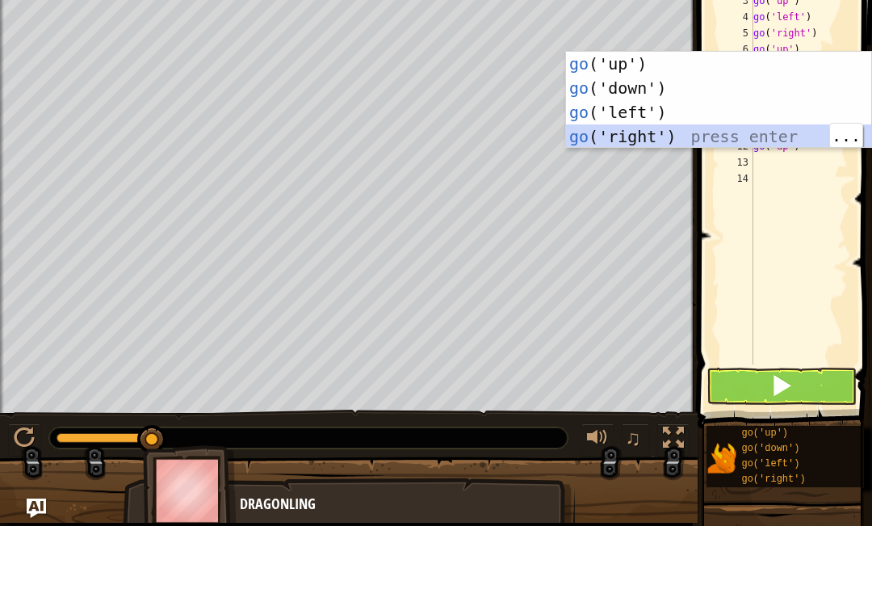
click at [790, 128] on div "go ('up') press enter go ('down') press enter go ('left') press enter go ('righ…" at bounding box center [718, 196] width 305 height 145
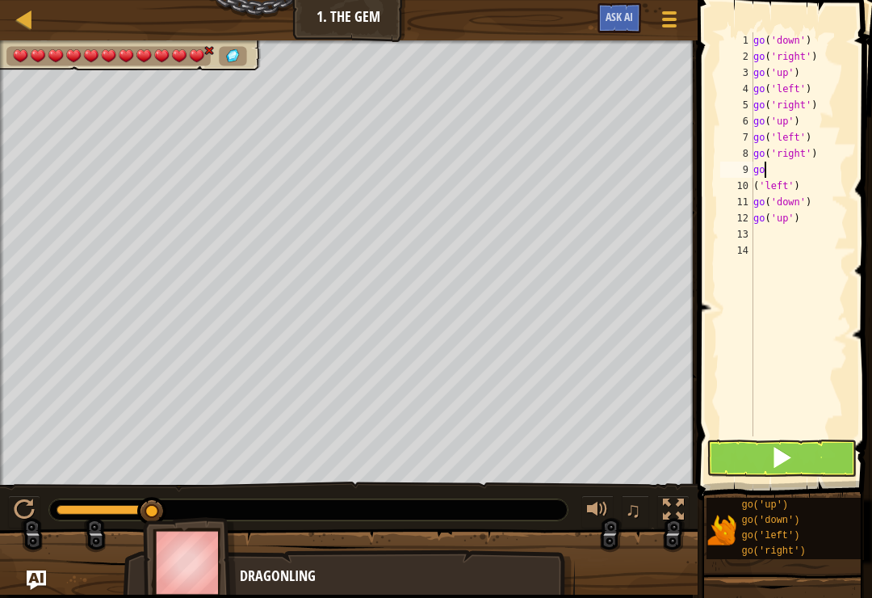
click at [640, 17] on button "Ask AI" at bounding box center [620, 18] width 44 height 30
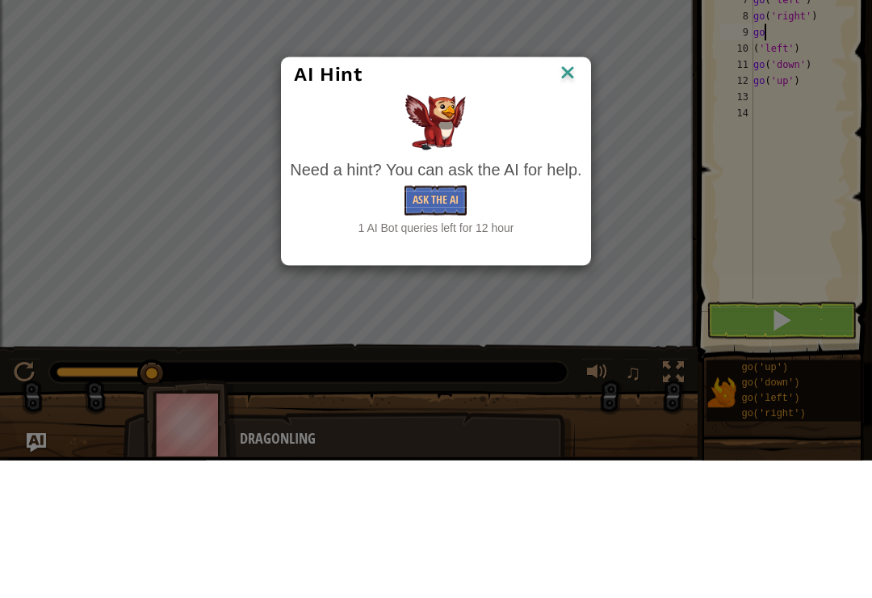
click at [569, 200] on img at bounding box center [567, 212] width 21 height 24
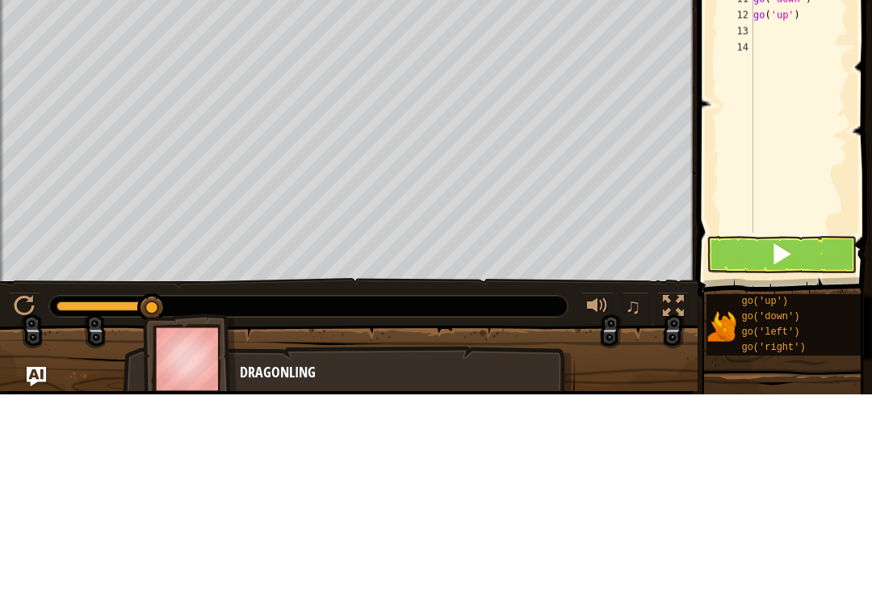
click at [795, 439] on button at bounding box center [782, 457] width 150 height 37
click at [805, 439] on button at bounding box center [782, 457] width 150 height 37
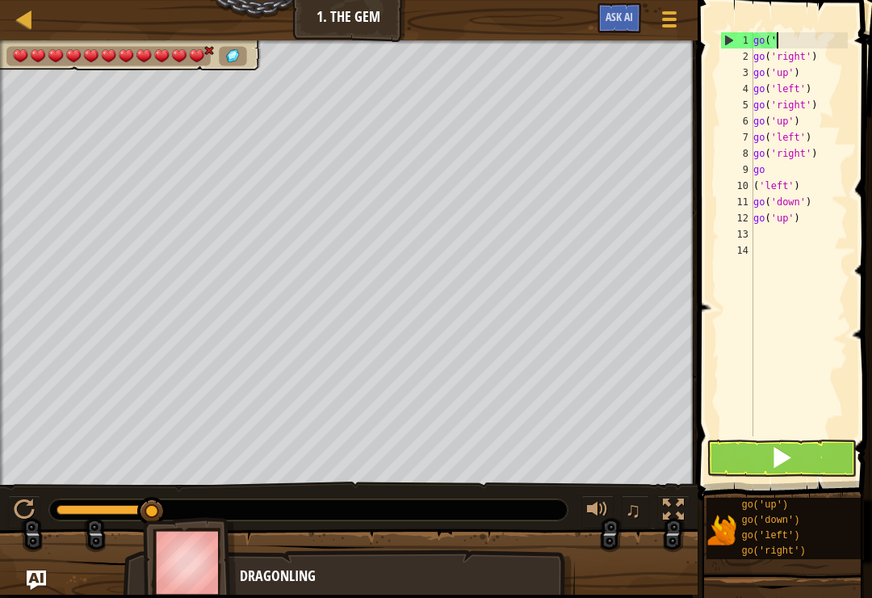
type textarea "g"
type textarea "go('ri"
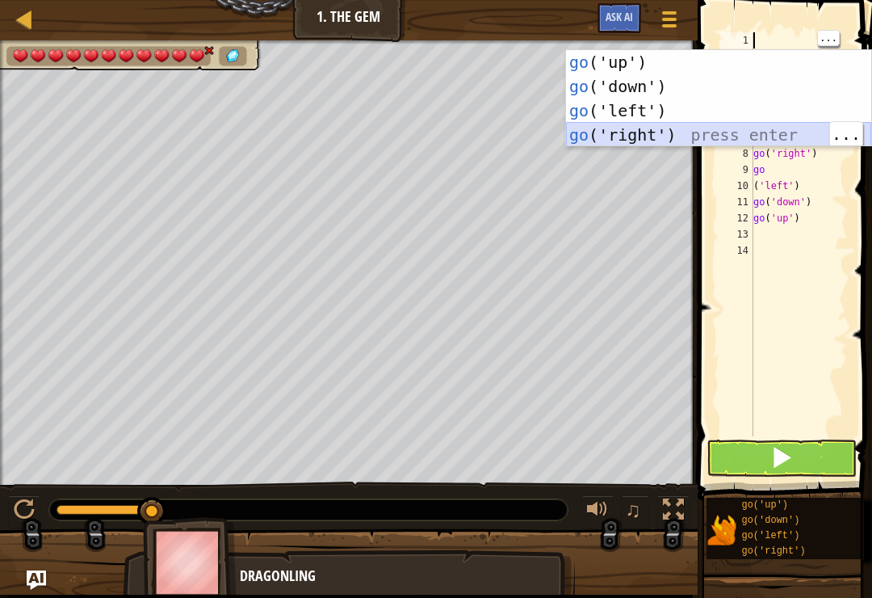
type textarea "go"
click at [641, 132] on div "go ('up') press enter go ('down') press enter go ('left') press enter go ('righ…" at bounding box center [718, 122] width 305 height 145
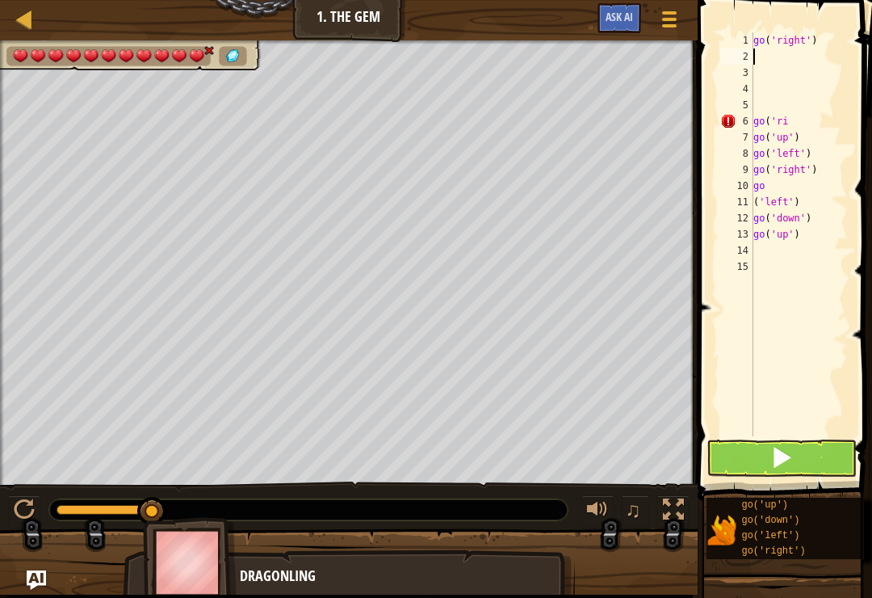
click at [732, 132] on div "7" at bounding box center [737, 137] width 33 height 16
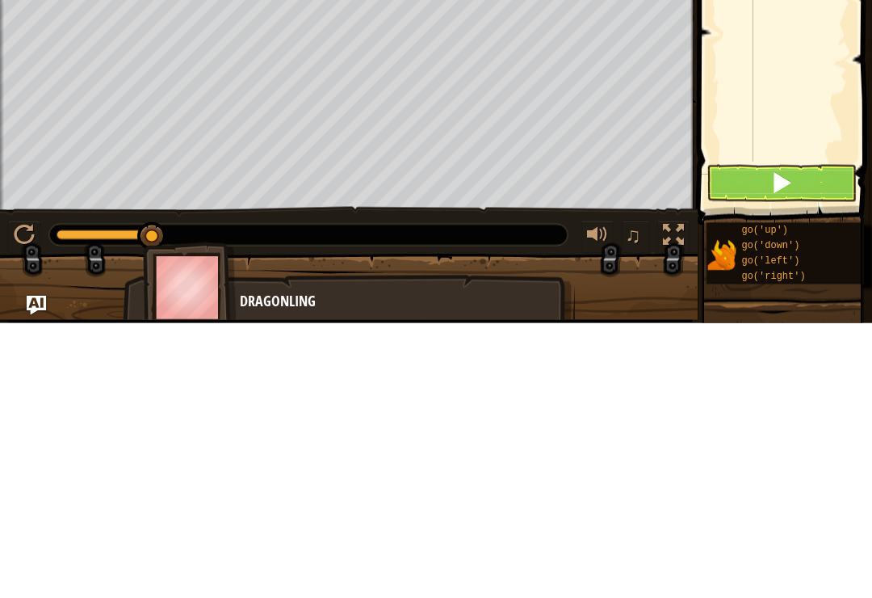
click at [796, 439] on button at bounding box center [782, 457] width 150 height 37
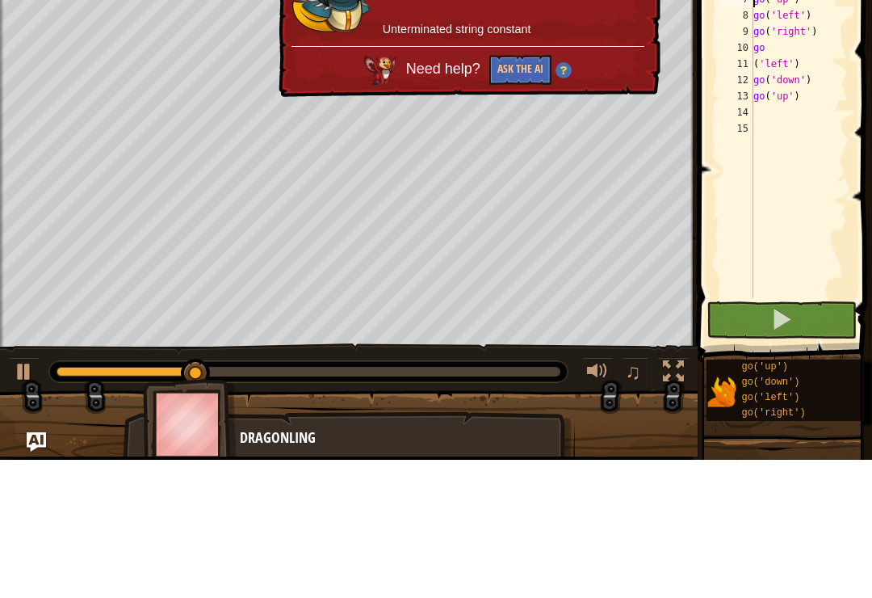
type textarea "go('left')"
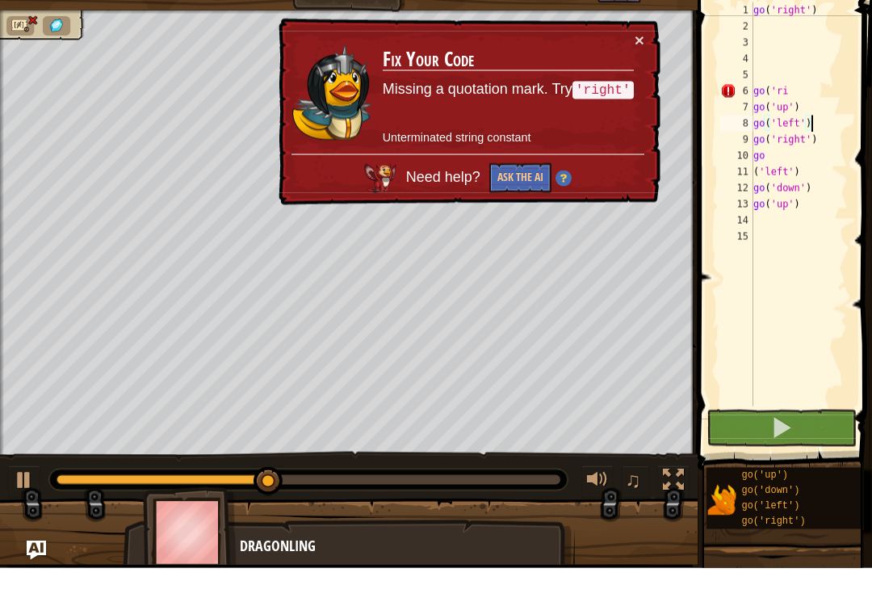
click at [782, 32] on div "go ( 'right' ) go ( 'ri go ( 'up' ) go ( 'left' ) go ( 'right' ) go ( 'left' ) …" at bounding box center [799, 250] width 98 height 436
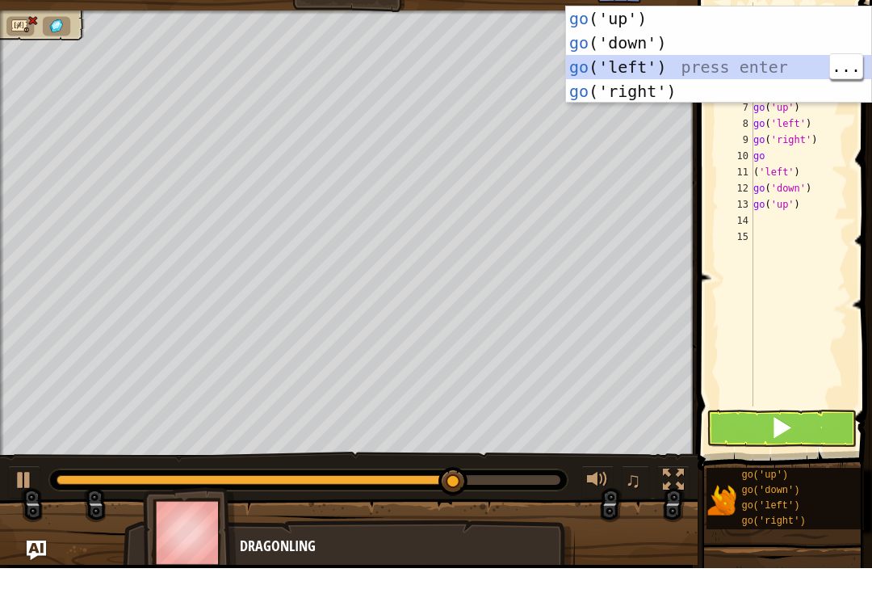
click at [850, 0] on body "Map Junior 1. The Gem Game Menu Ask AI 1 הההההההההההההההההההההההההההההההההההההה…" at bounding box center [436, 0] width 872 height 0
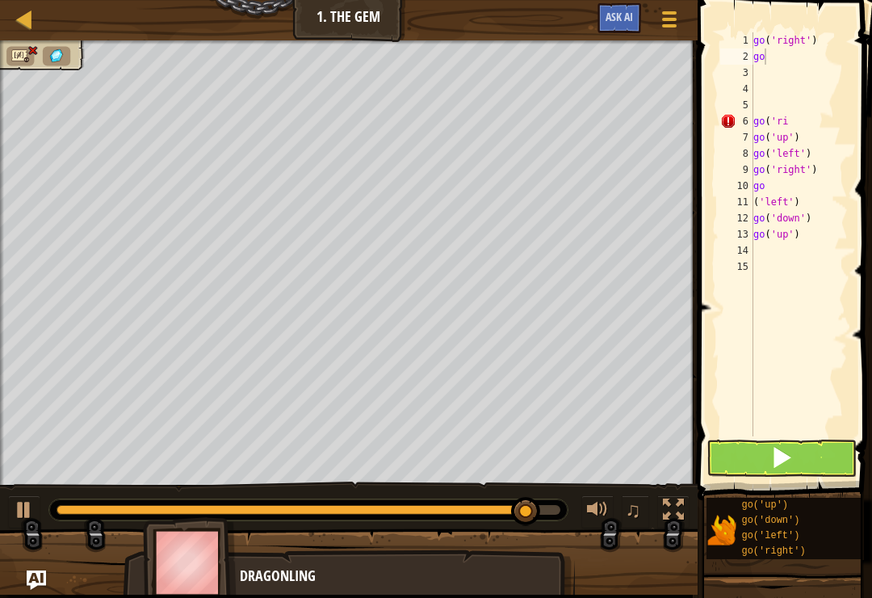
click at [791, 452] on span at bounding box center [782, 457] width 23 height 23
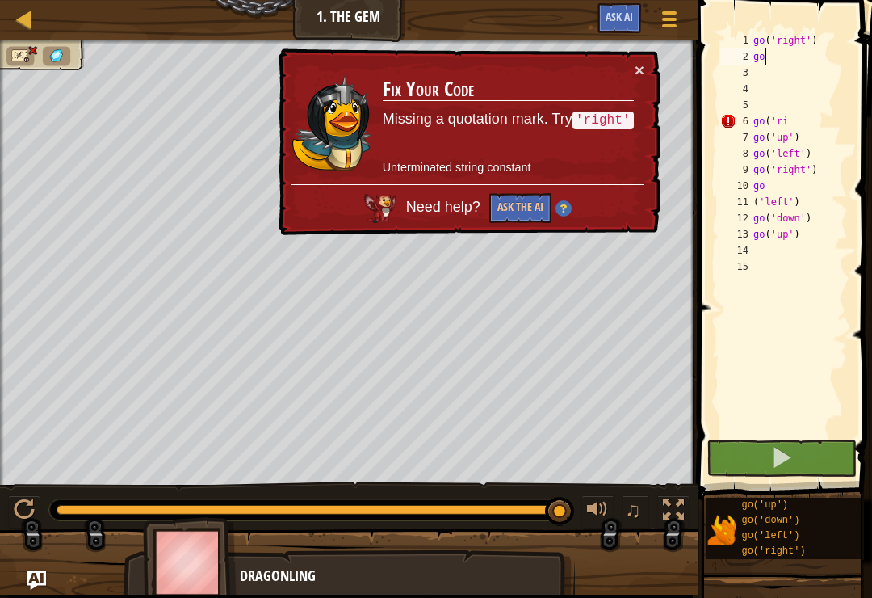
click at [629, 85] on h3 "Fix Your Code" at bounding box center [508, 89] width 251 height 23
click at [617, 61] on div "× Fix Your Code Missing a quotation mark. Try 'right' Unterminated string const…" at bounding box center [467, 141] width 385 height 187
click at [637, 61] on button "×" at bounding box center [640, 69] width 10 height 17
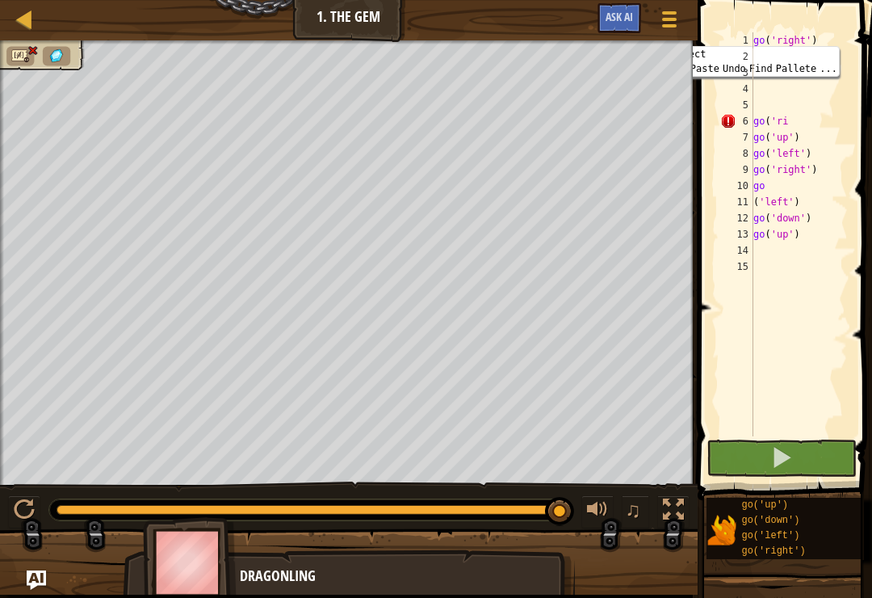
type textarea "g"
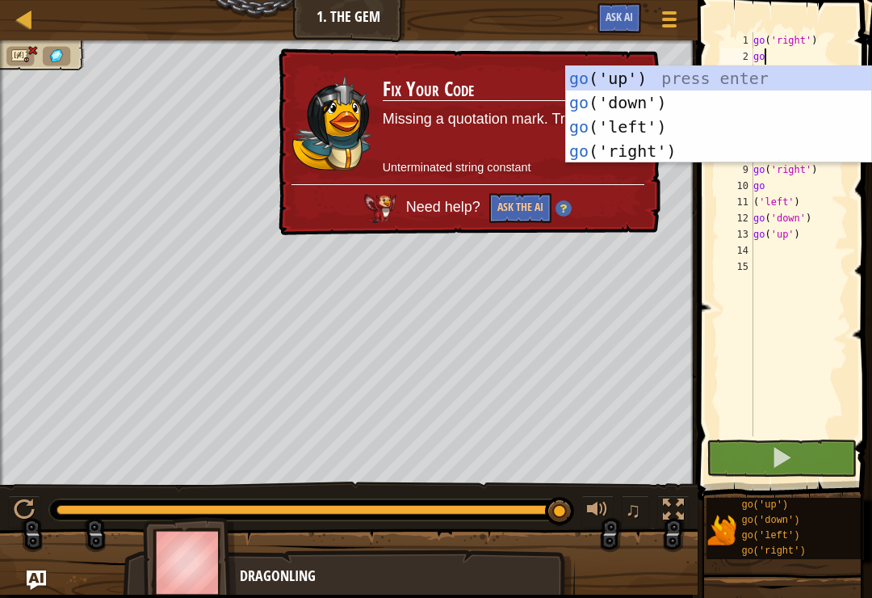
click at [539, 193] on button "Ask the AI" at bounding box center [521, 208] width 62 height 30
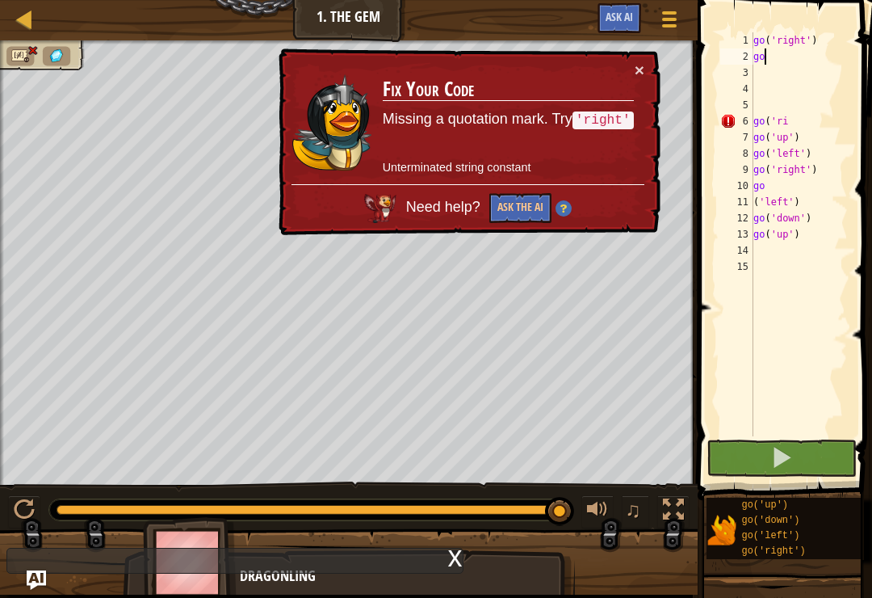
click at [638, 69] on button "×" at bounding box center [640, 69] width 10 height 17
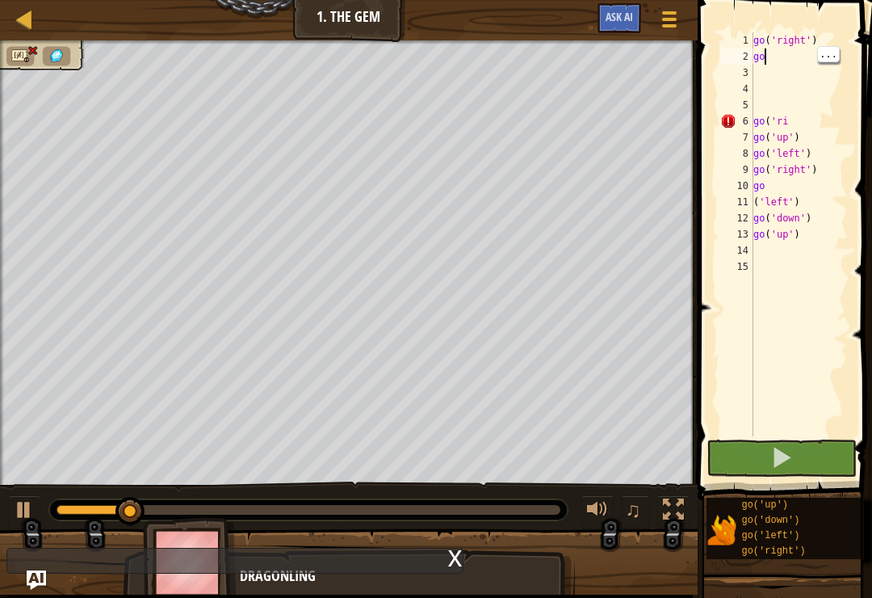
type textarea "g"
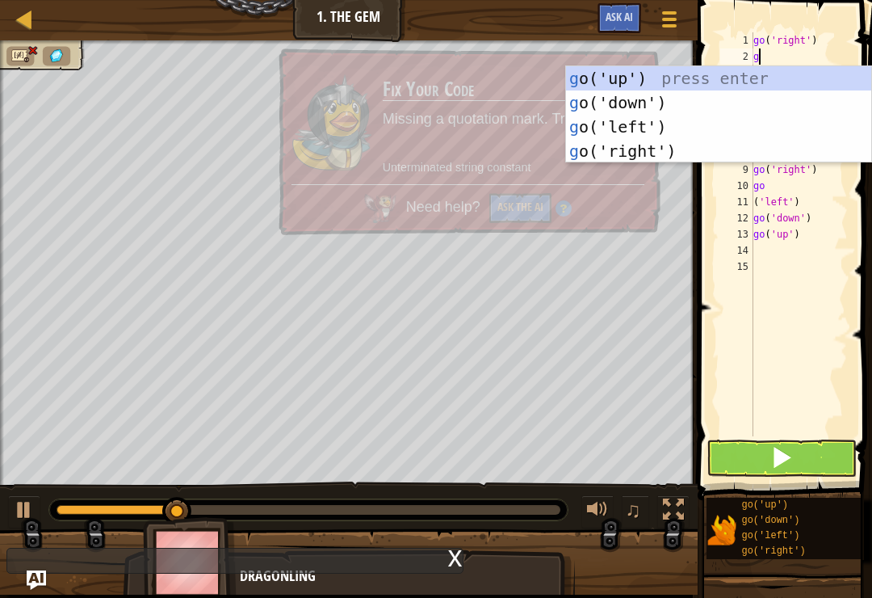
type textarea "go"
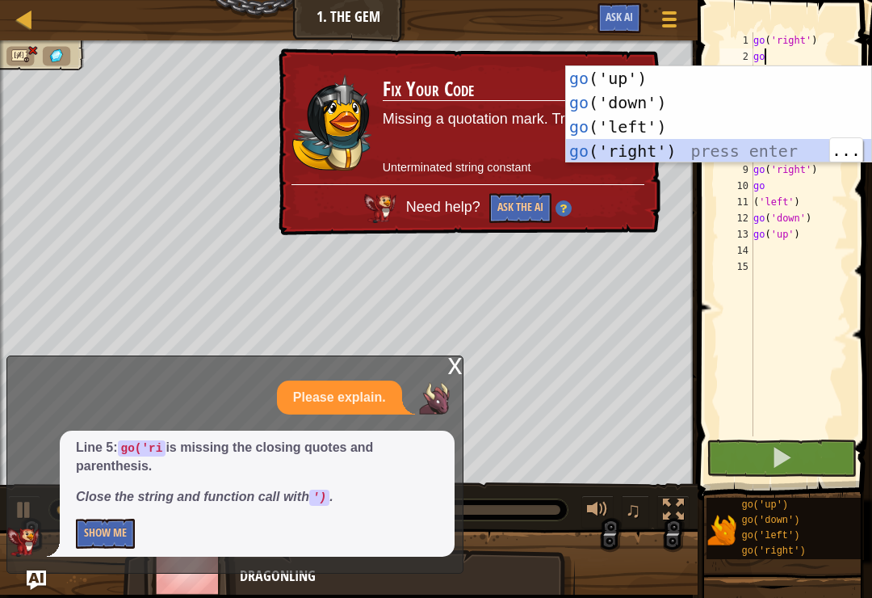
click at [764, 148] on div "go ('up') press enter go ('down') press enter go ('left') press enter go ('righ…" at bounding box center [718, 138] width 305 height 145
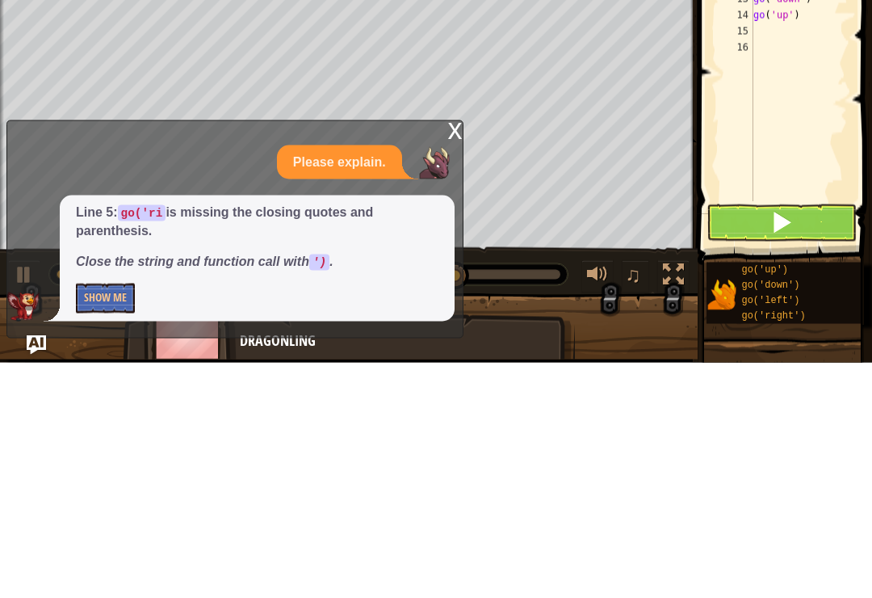
click at [767, 439] on button at bounding box center [782, 457] width 150 height 37
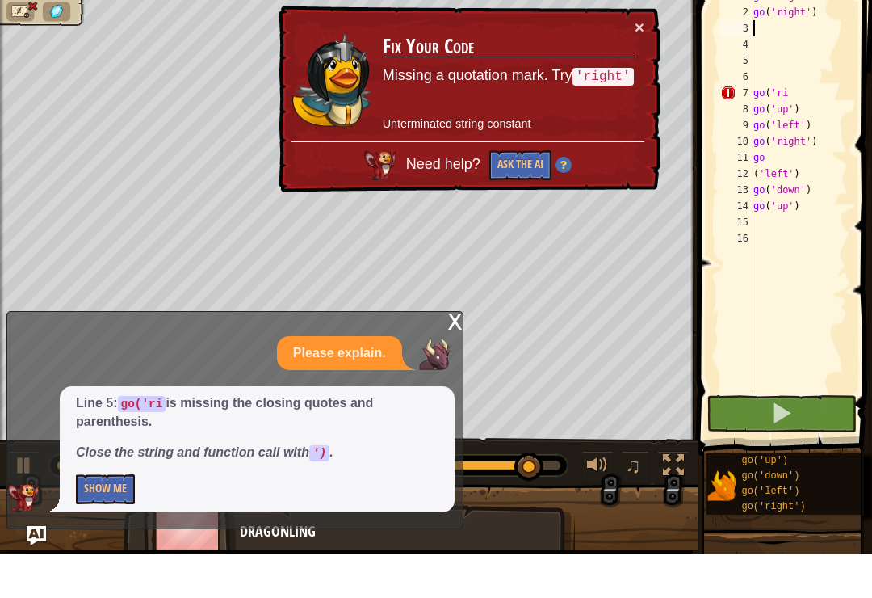
click at [511, 195] on button "Ask the AI" at bounding box center [520, 210] width 62 height 30
click at [502, 195] on button "Ask the AI" at bounding box center [521, 210] width 62 height 30
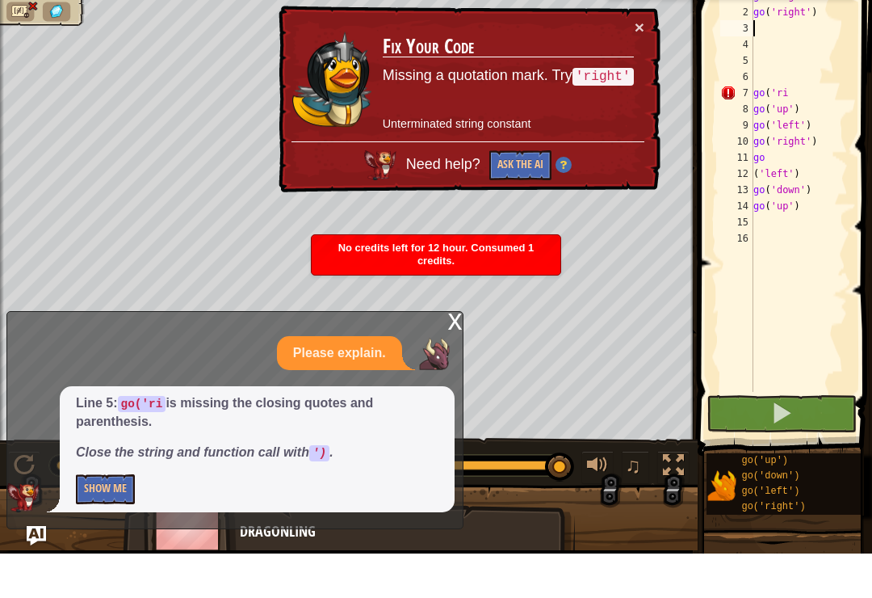
click at [641, 63] on button "×" at bounding box center [640, 71] width 10 height 17
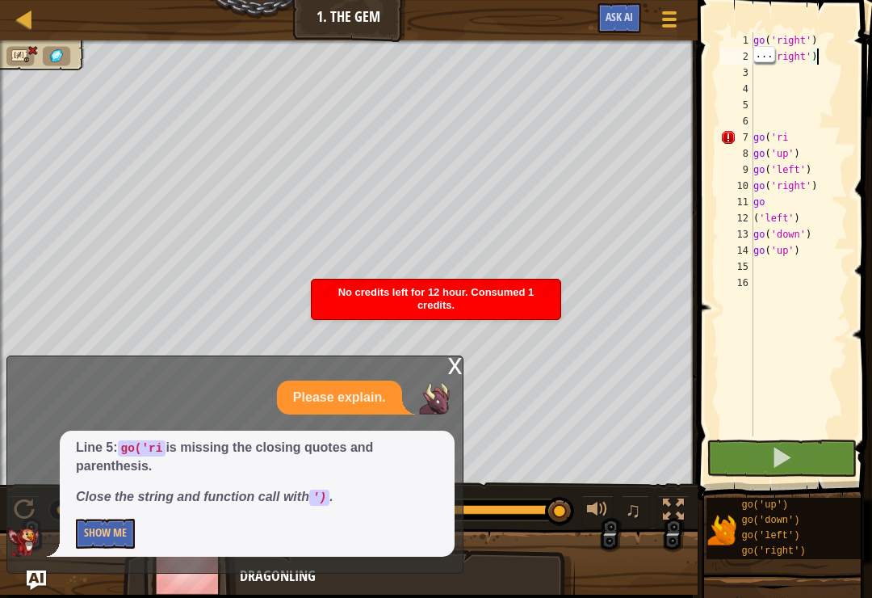
click at [804, 138] on div "go ( 'right' ) go ( 'right' ) go ( 'ri go ( 'up' ) go ( 'left' ) go ( 'right' )…" at bounding box center [799, 250] width 98 height 436
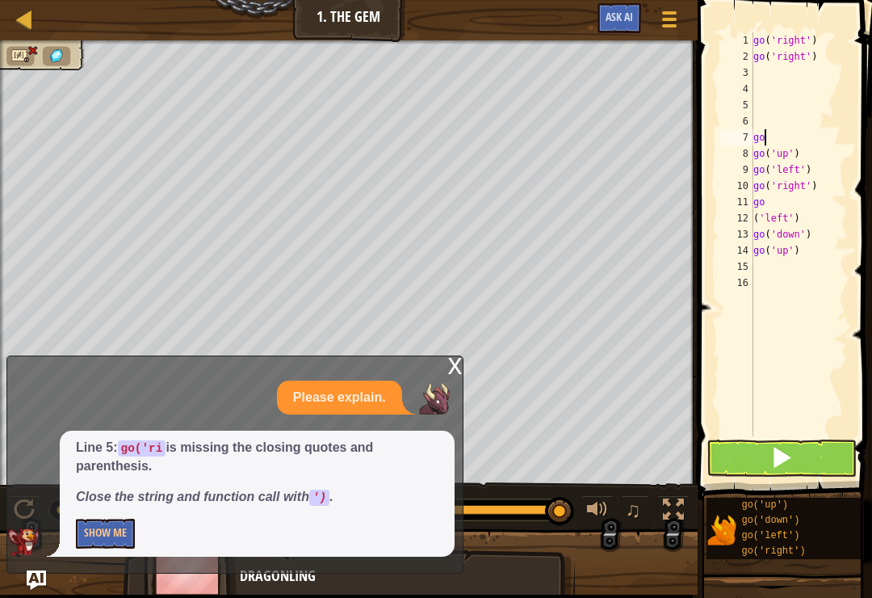
type textarea "g"
type textarea "go"
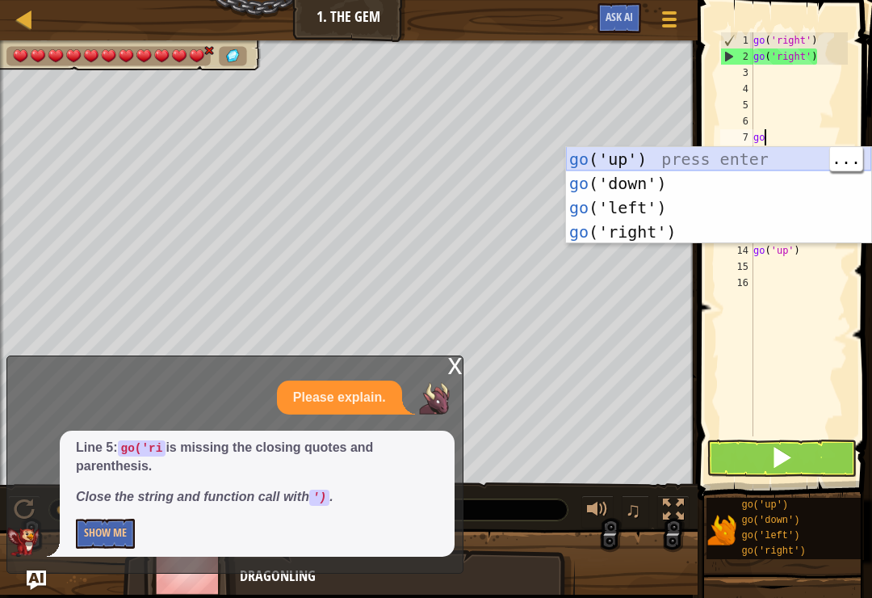
click at [661, 151] on div "go ('up') press enter go ('down') press enter go ('left') press enter go ('righ…" at bounding box center [718, 219] width 305 height 145
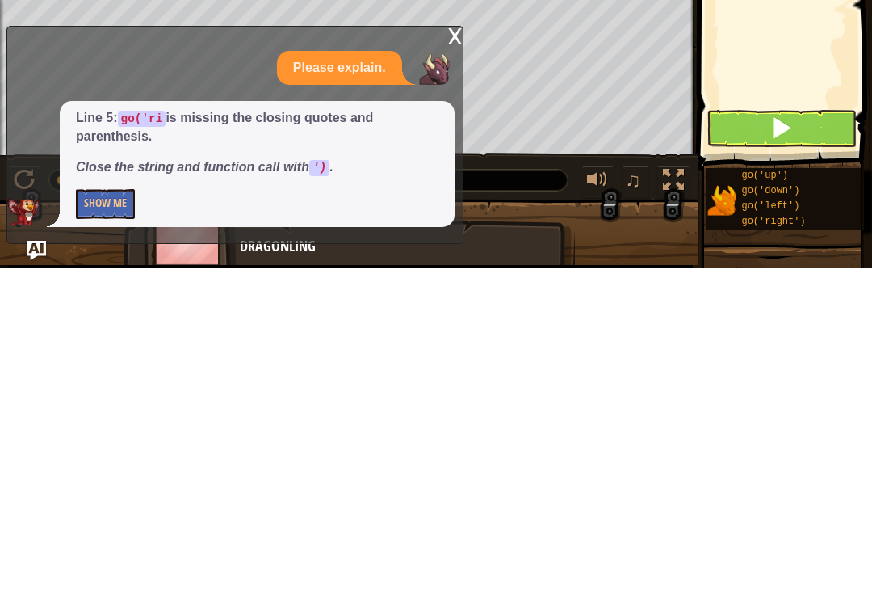
click at [806, 439] on button at bounding box center [782, 457] width 150 height 37
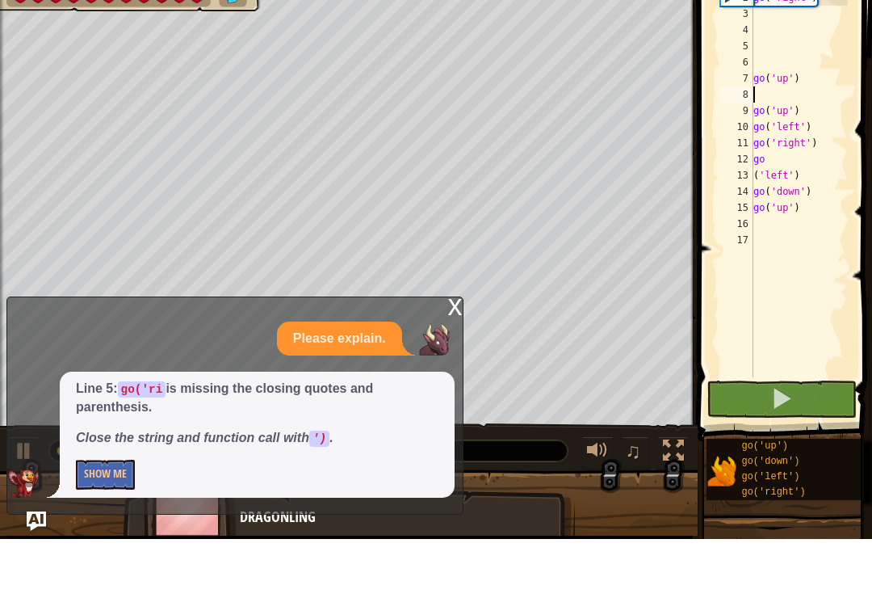
scroll to position [0, 0]
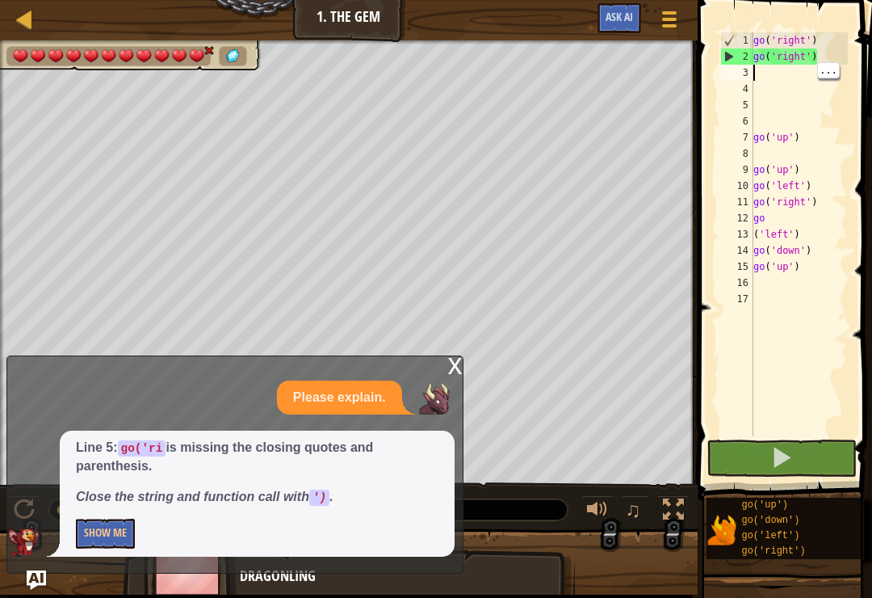
click at [776, 118] on div "go ( 'right' ) go ( 'right' ) go ( 'up' ) go ( 'up' ) go ( 'left' ) go ( 'right…" at bounding box center [799, 250] width 98 height 436
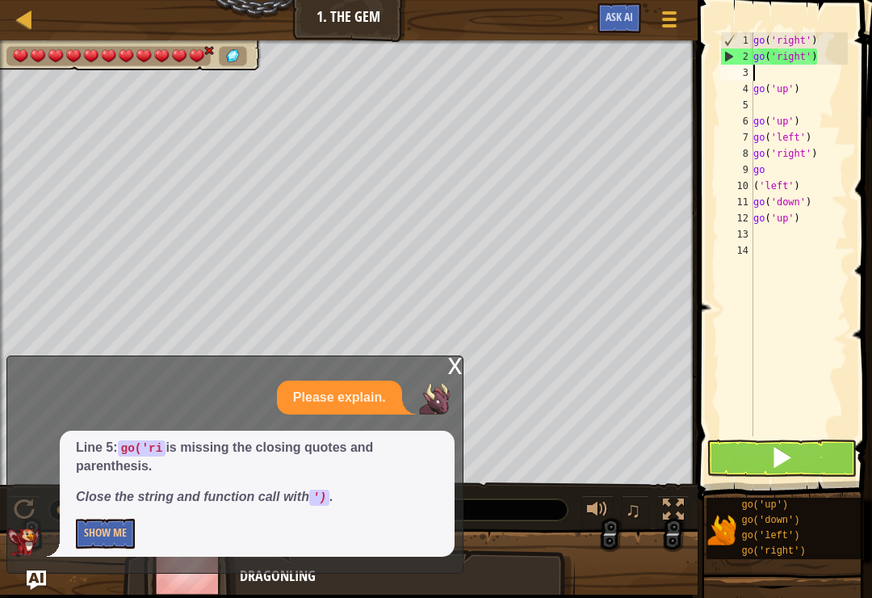
type textarea "go('right')"
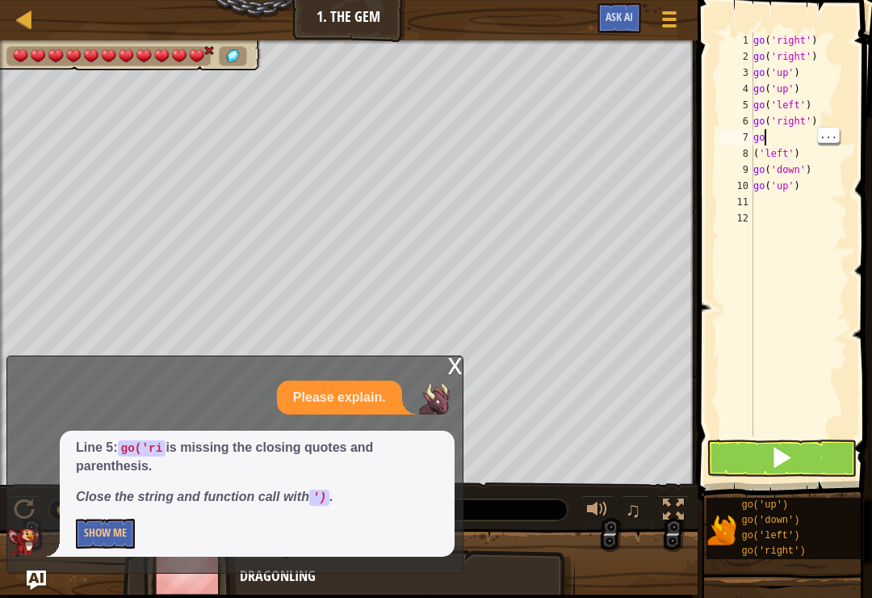
type textarea "g"
click at [442, 376] on div "x Please explain. Line 5: go('ri is missing the closing quotes and parenthesis.…" at bounding box center [234, 464] width 457 height 218
click at [452, 368] on div "x" at bounding box center [455, 364] width 15 height 16
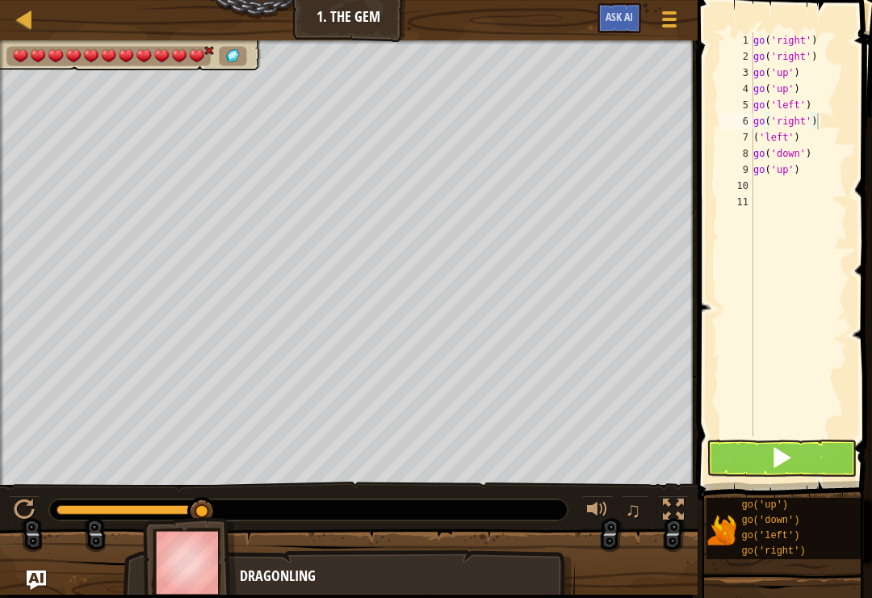
click at [814, 464] on button at bounding box center [782, 457] width 150 height 37
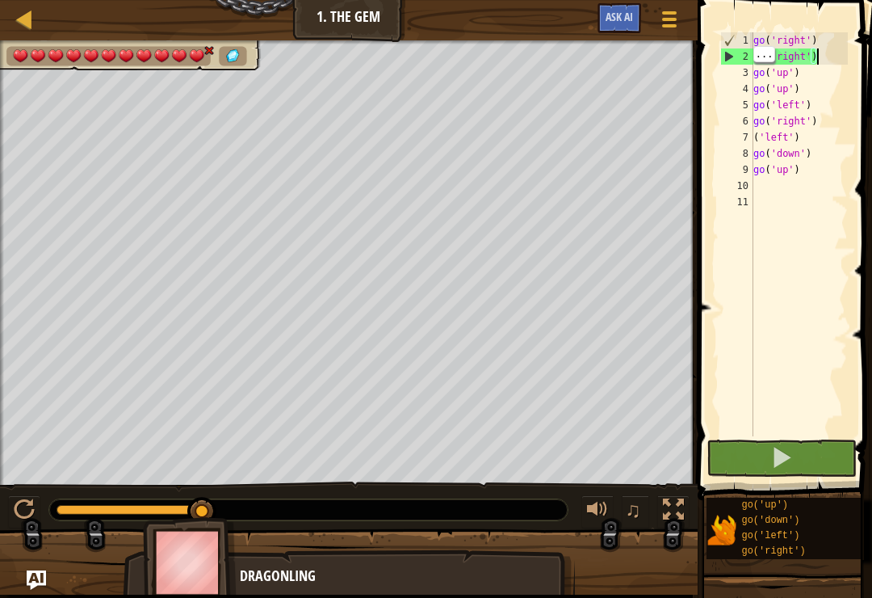
click at [825, 65] on div "go ( 'right' ) go ( 'right' ) go ( 'up' ) go ( 'up' ) go ( 'left' ) go ( 'right…" at bounding box center [799, 250] width 98 height 436
click at [818, 65] on div "go ( 'right' ) go ( 'right' ) go ( 'up' ) go ( 'up' ) go ( 'left' ) go ( 'right…" at bounding box center [799, 250] width 98 height 436
click at [823, 57] on div "go ( 'right' ) go ( 'right' ) go ( 'up' ) go ( 'up' ) go ( 'left' ) go ( 'right…" at bounding box center [799, 250] width 98 height 436
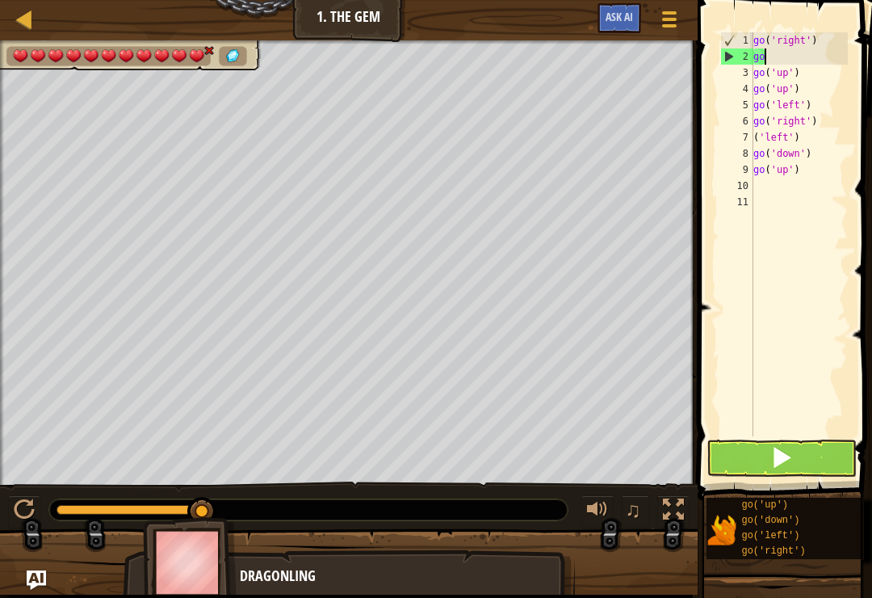
type textarea "g"
click at [806, 76] on div "go ( 'right' ) go ( 'up' ) go ( 'up' ) go ( 'left' ) go ( 'right' ) ( 'left' ) …" at bounding box center [799, 250] width 98 height 436
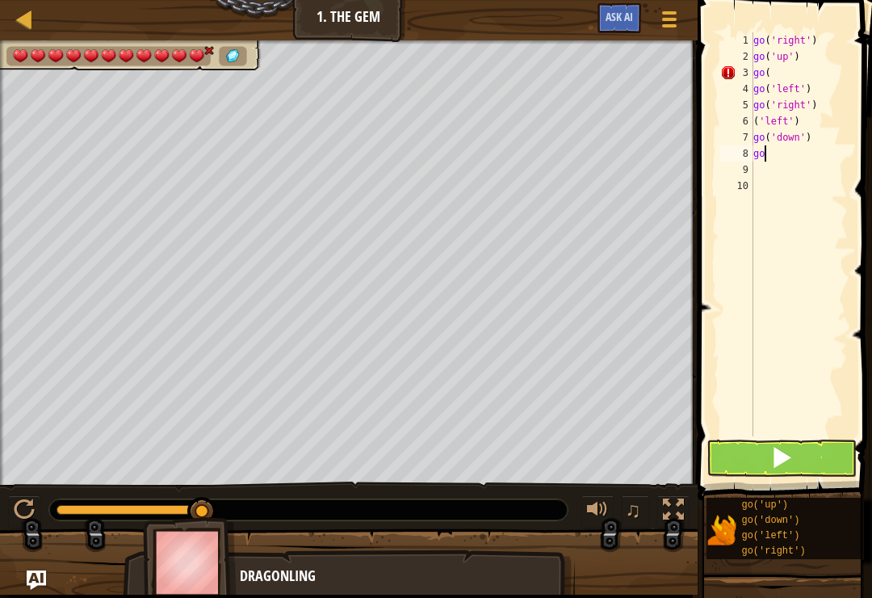
type textarea "g"
type textarea "("
type textarea "g"
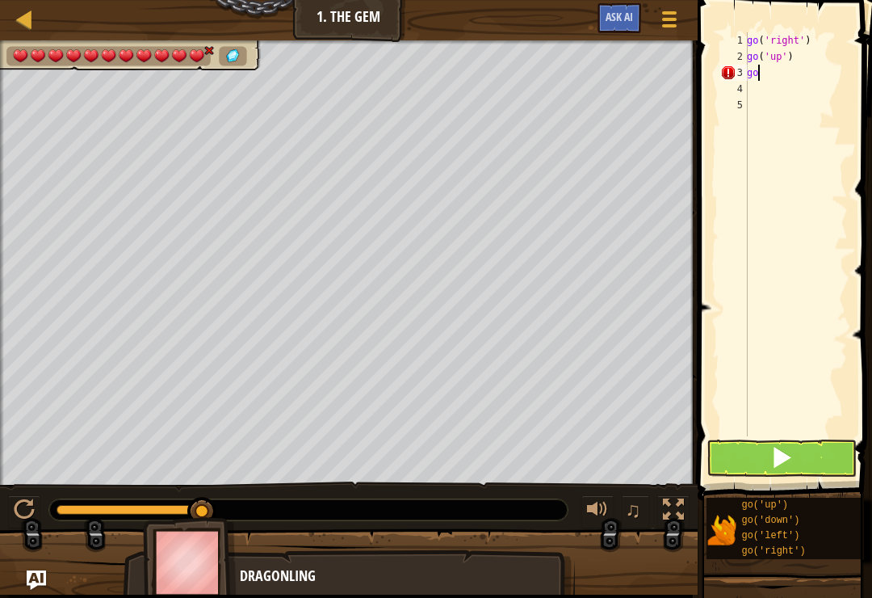
type textarea "g"
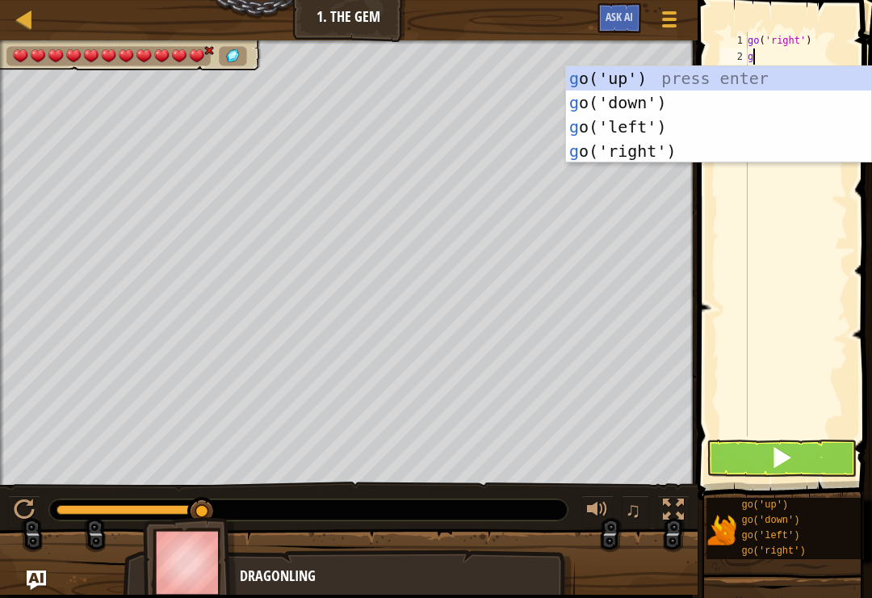
type textarea "go"
click at [664, 97] on div "go ('up') press enter go ('down') press enter go ('left') press enter go ('righ…" at bounding box center [718, 138] width 305 height 145
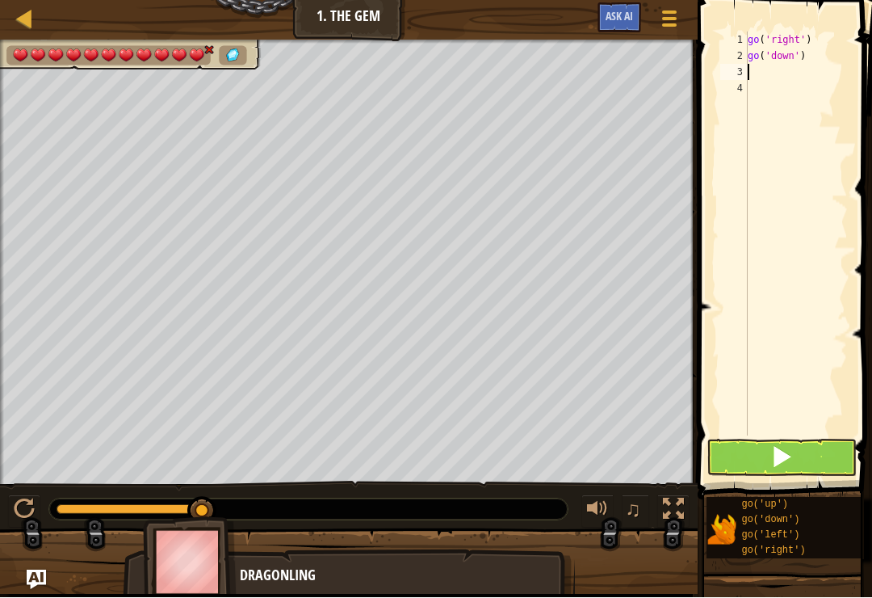
type textarea "g"
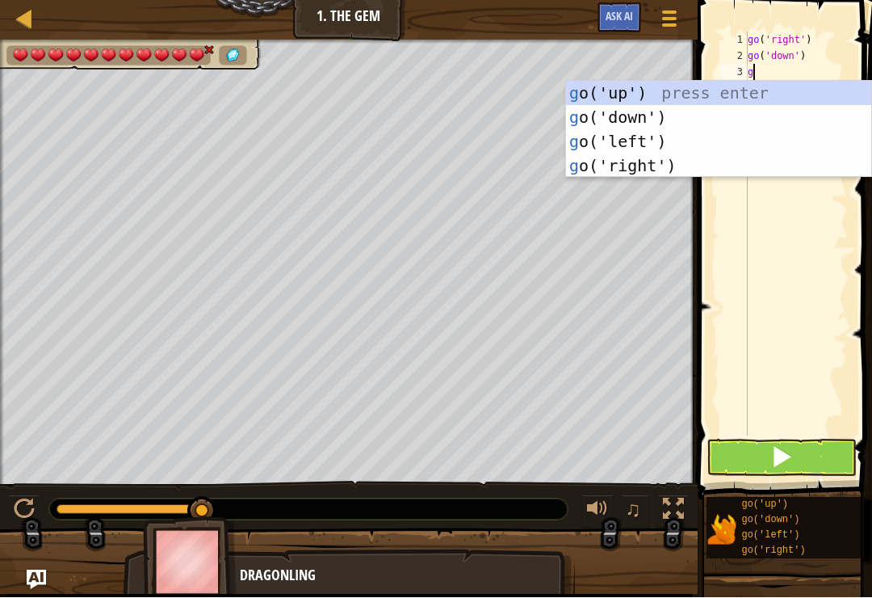
click at [695, 167] on div "g o('up') press enter g o('down') press enter g o('left') press enter g o('righ…" at bounding box center [718, 154] width 305 height 145
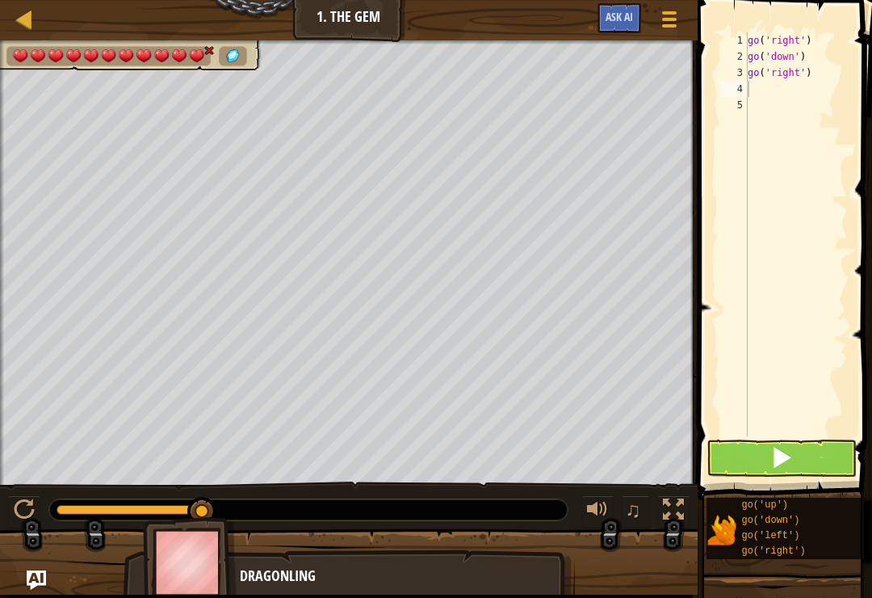
click at [814, 465] on button at bounding box center [782, 457] width 150 height 37
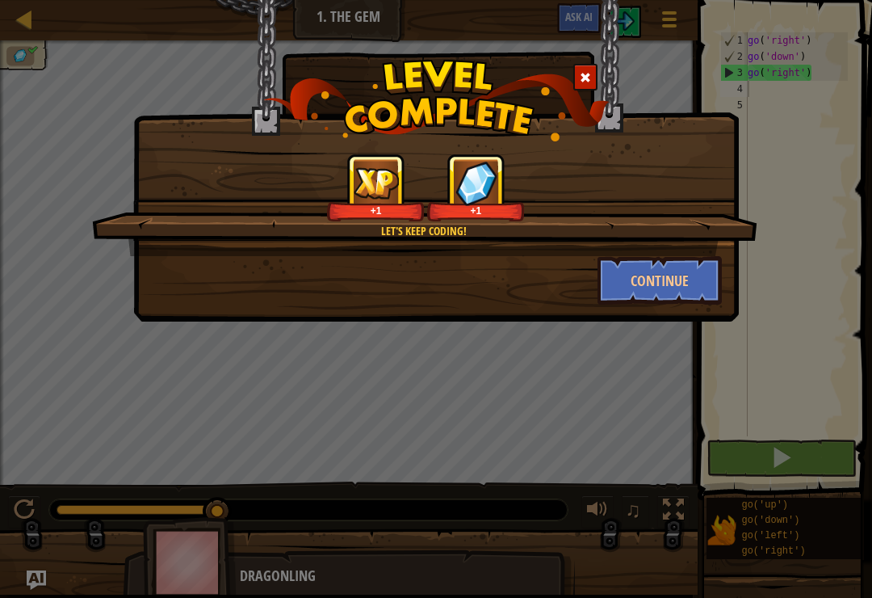
click at [666, 292] on button "Continue" at bounding box center [660, 280] width 125 height 48
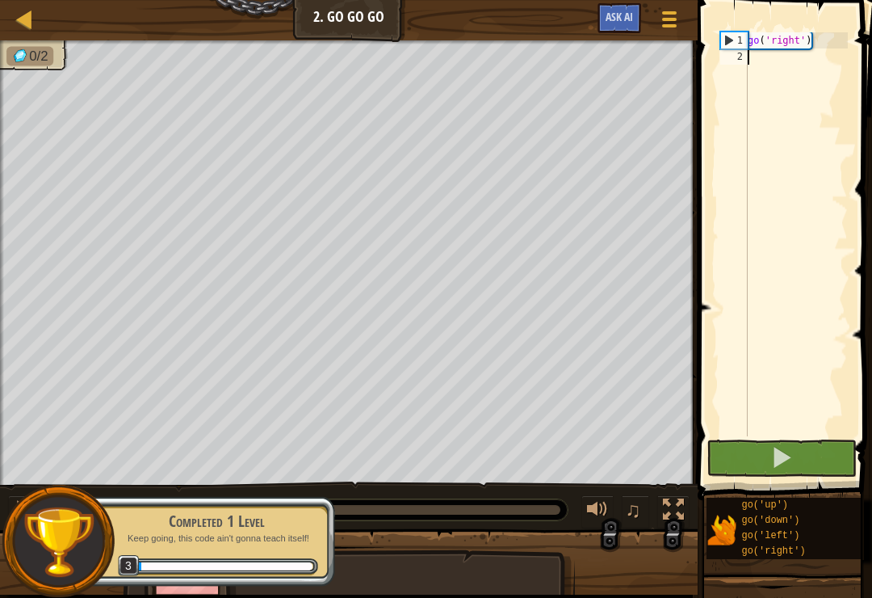
click at [798, 452] on button at bounding box center [782, 457] width 150 height 37
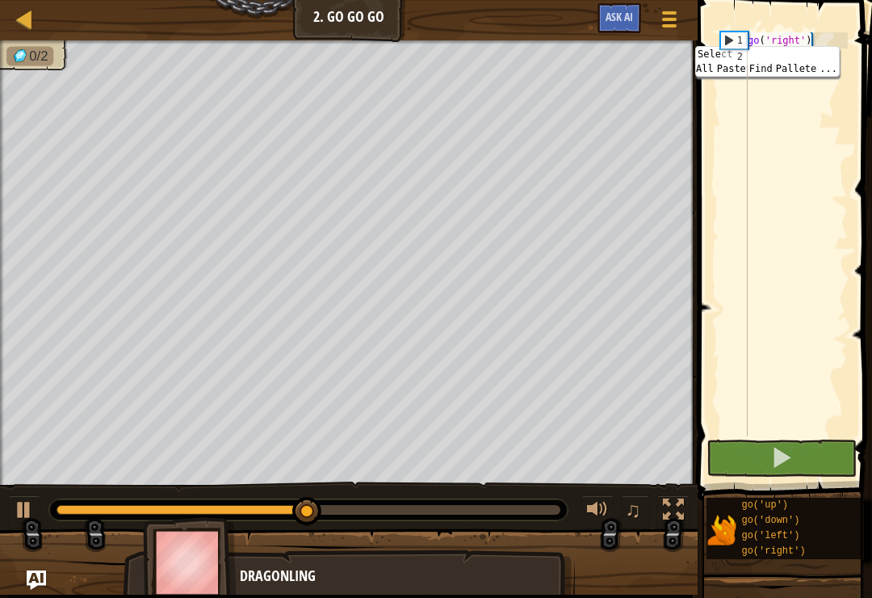
type textarea "go('right')"
click at [755, 45] on div "go ( 'right' )" at bounding box center [796, 250] width 103 height 436
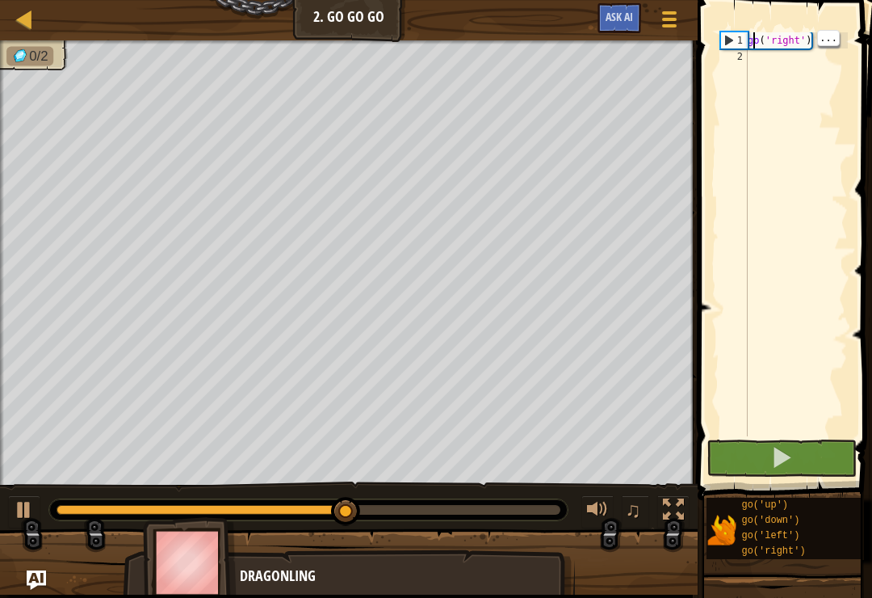
click at [715, 48] on span at bounding box center [786, 227] width 187 height 548
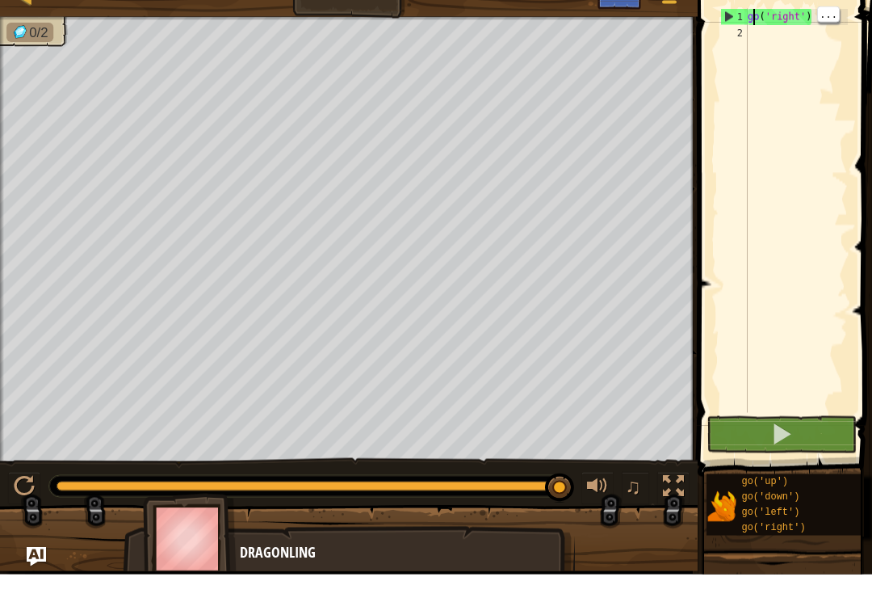
click at [765, 44] on div "go ( 'right' )" at bounding box center [796, 250] width 103 height 436
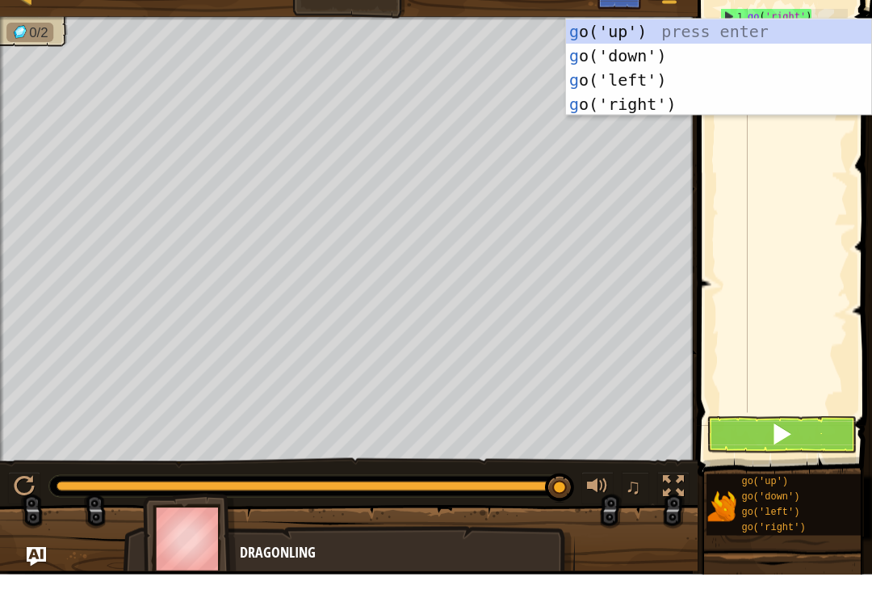
scroll to position [8, 0]
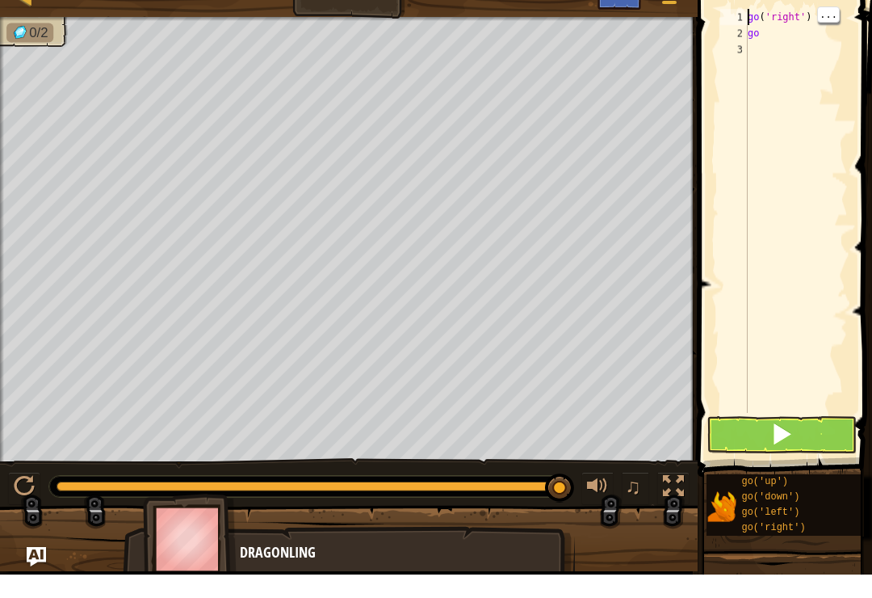
click at [776, 37] on div "go ( 'right' ) go" at bounding box center [796, 250] width 103 height 436
type textarea "g"
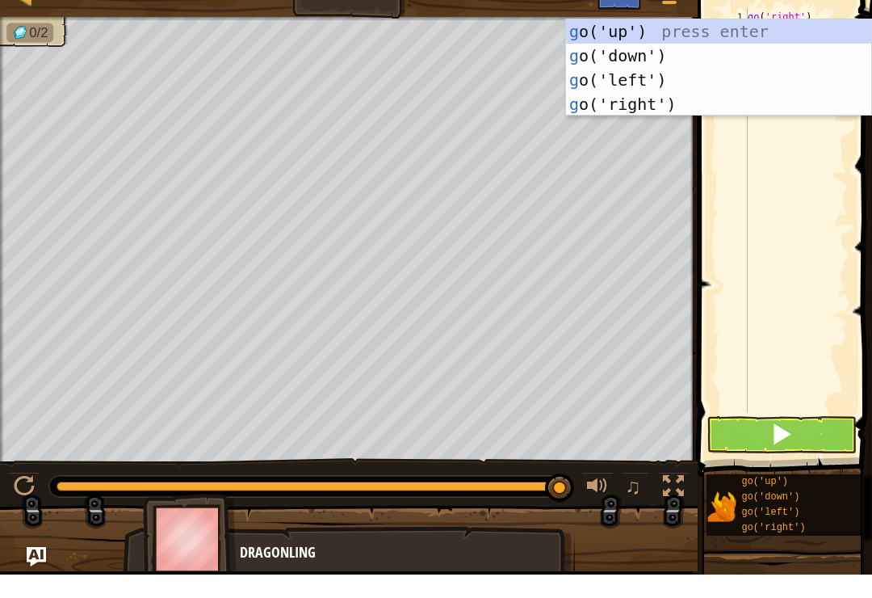
type textarea "go"
click at [730, 43] on div "go ('up') press enter go ('down') press enter go ('left') press enter go ('righ…" at bounding box center [718, 115] width 305 height 145
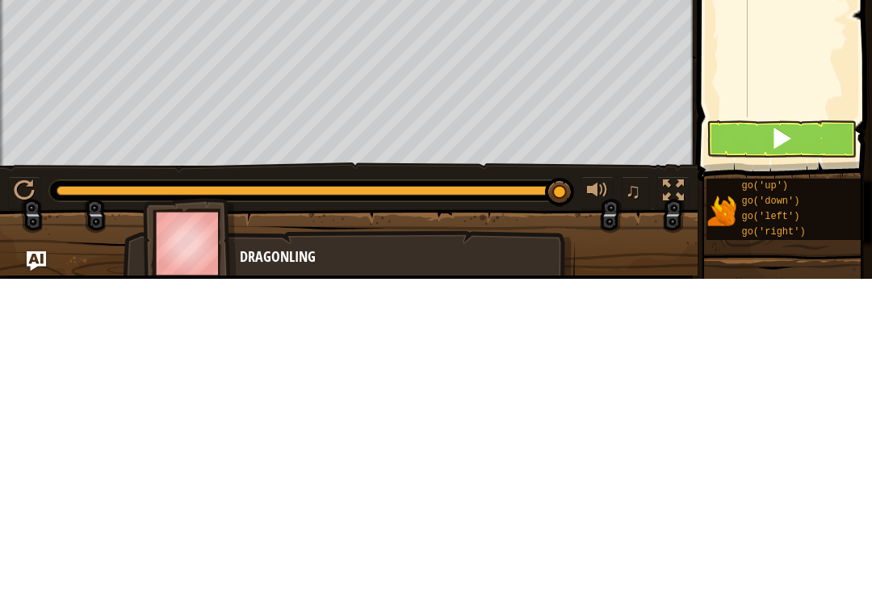
click at [803, 439] on button at bounding box center [782, 457] width 150 height 37
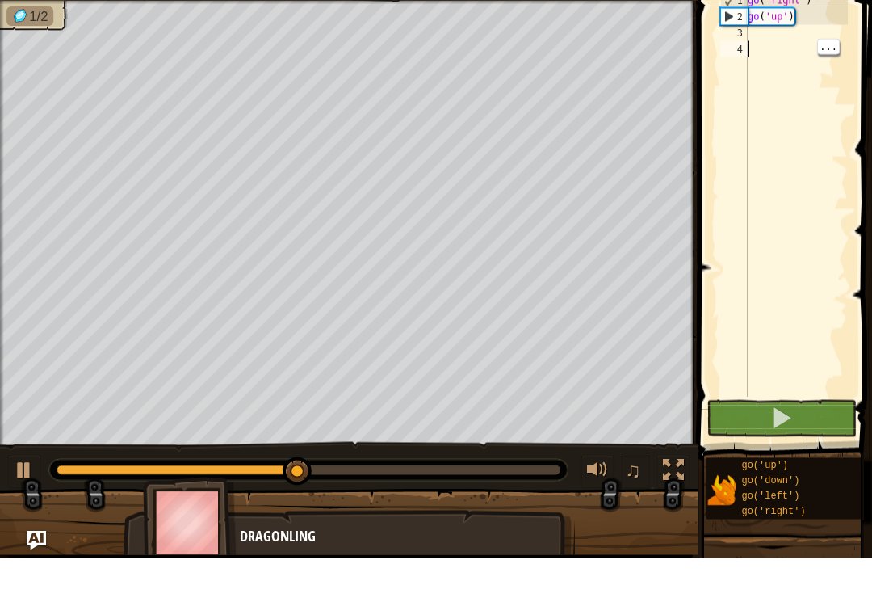
click at [767, 41] on div "go ( 'right' ) go ( 'up' )" at bounding box center [796, 250] width 103 height 436
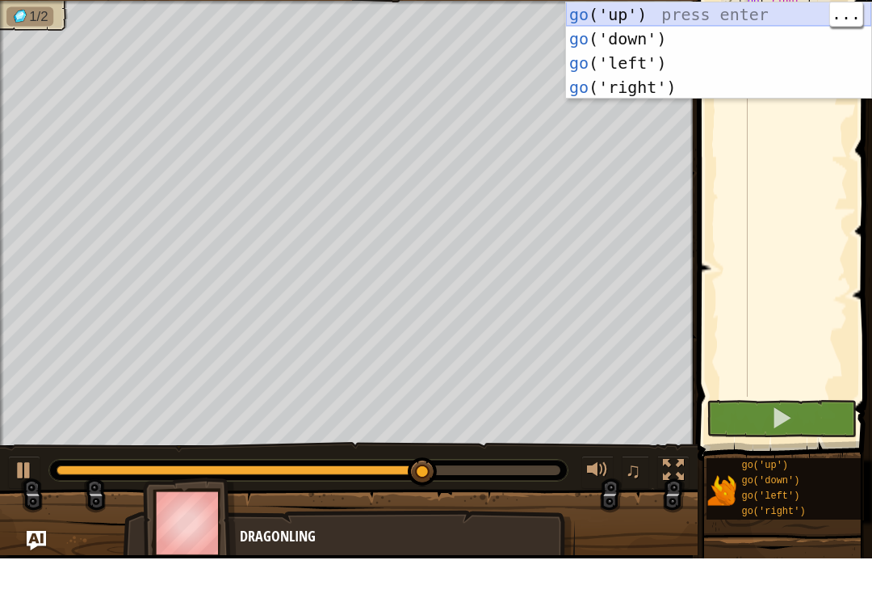
type textarea "go"
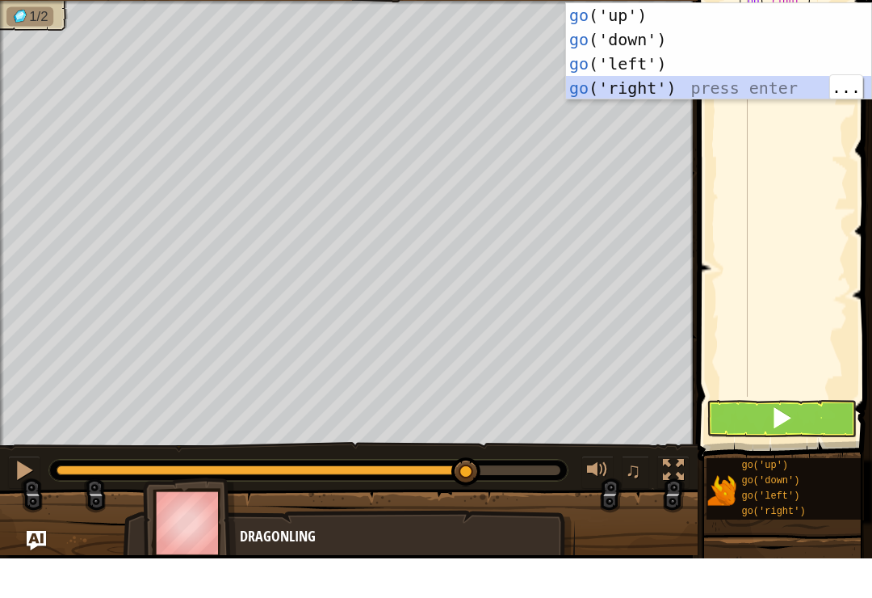
click at [751, 90] on div "go ('up') press enter go ('down') press enter go ('left') press enter go ('righ…" at bounding box center [718, 115] width 305 height 145
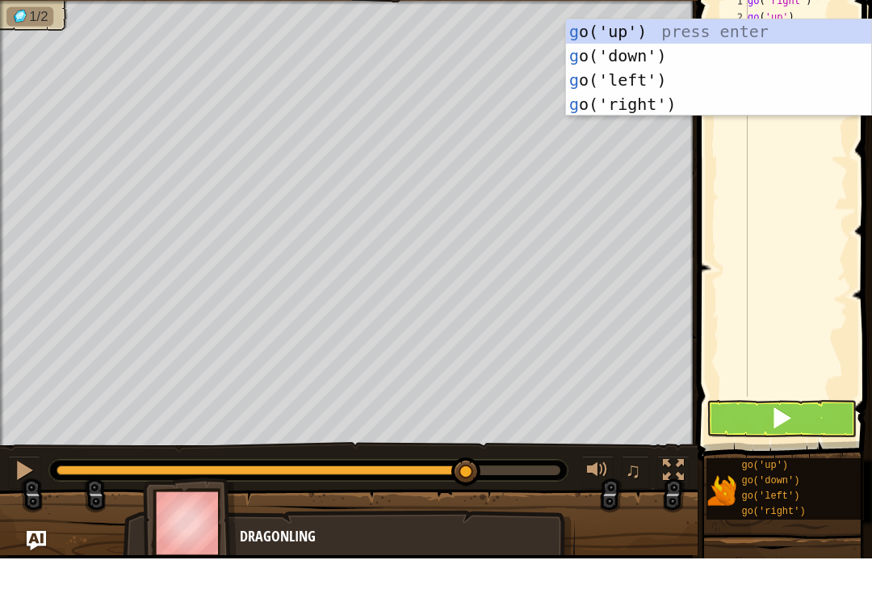
type textarea "go"
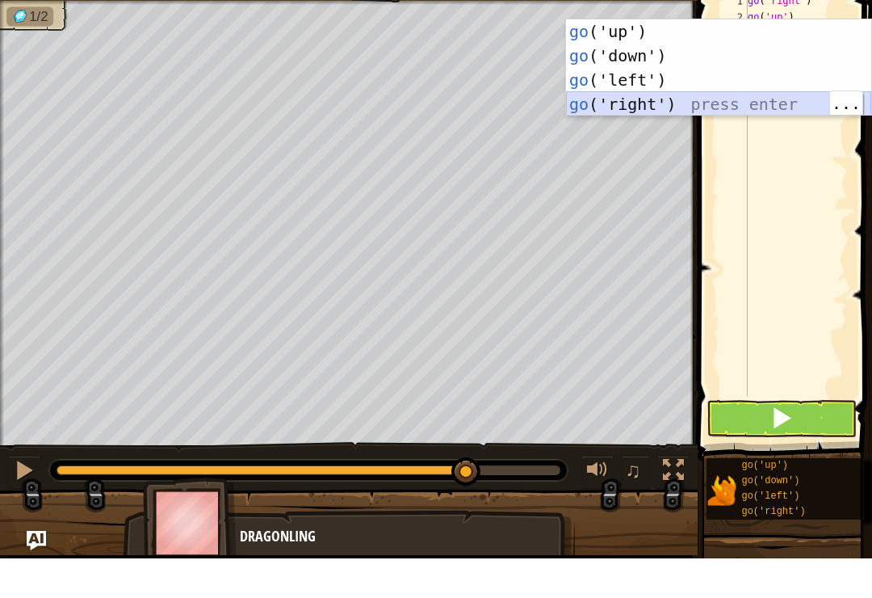
click at [750, 104] on div "go ('up') press enter go ('down') press enter go ('left') press enter go ('righ…" at bounding box center [718, 131] width 305 height 145
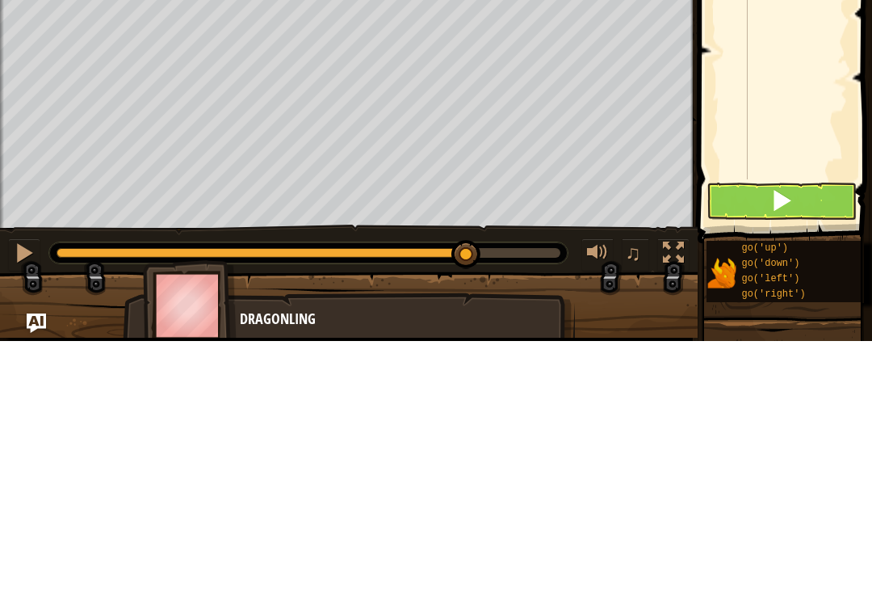
click at [786, 446] on span at bounding box center [782, 457] width 23 height 23
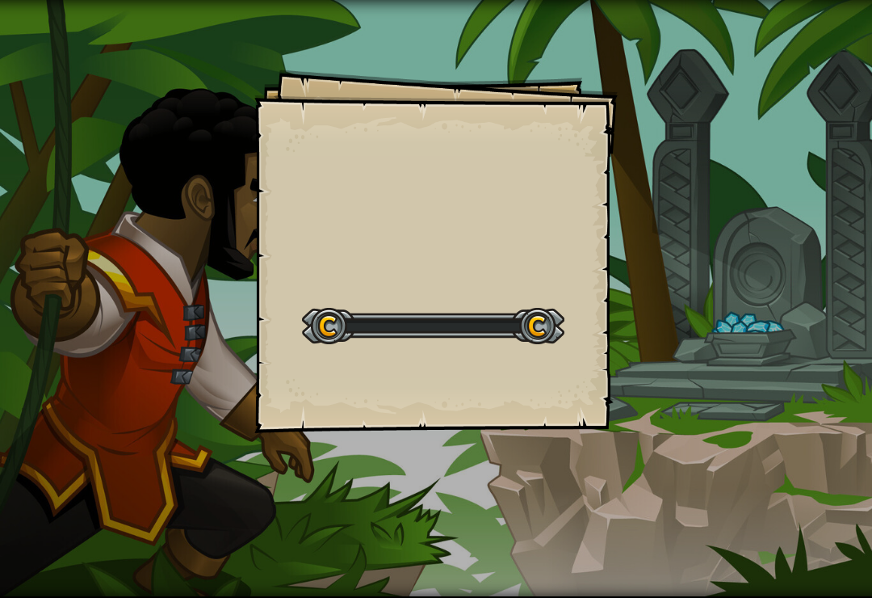
click at [675, 267] on div "Goals Start Level Error loading from server. Try refreshing the page. You'll ne…" at bounding box center [436, 299] width 872 height 598
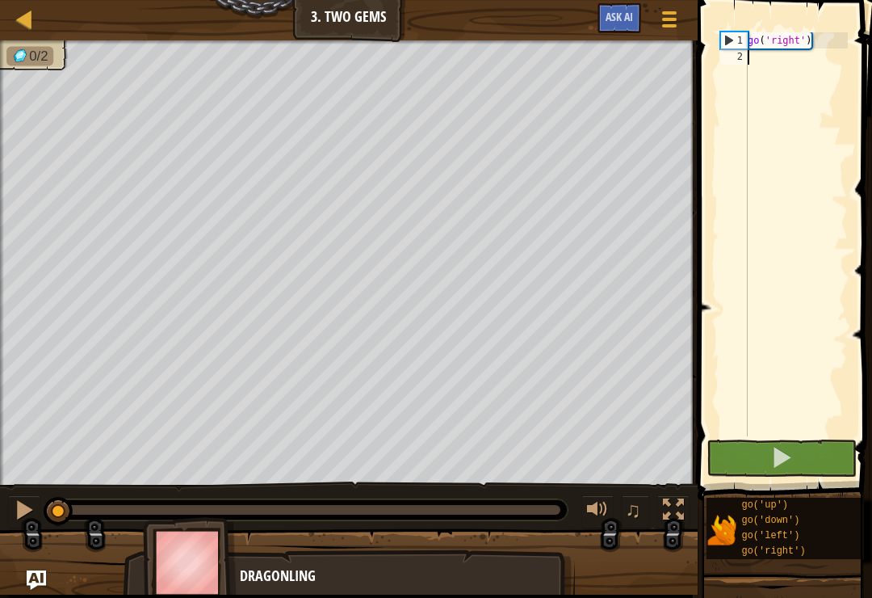
click at [756, 456] on button at bounding box center [782, 457] width 150 height 37
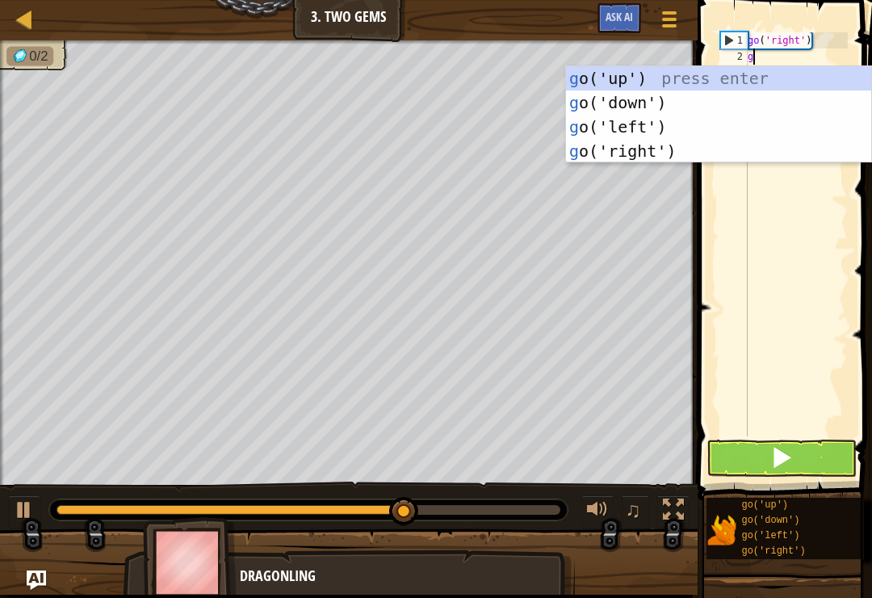
type textarea "go"
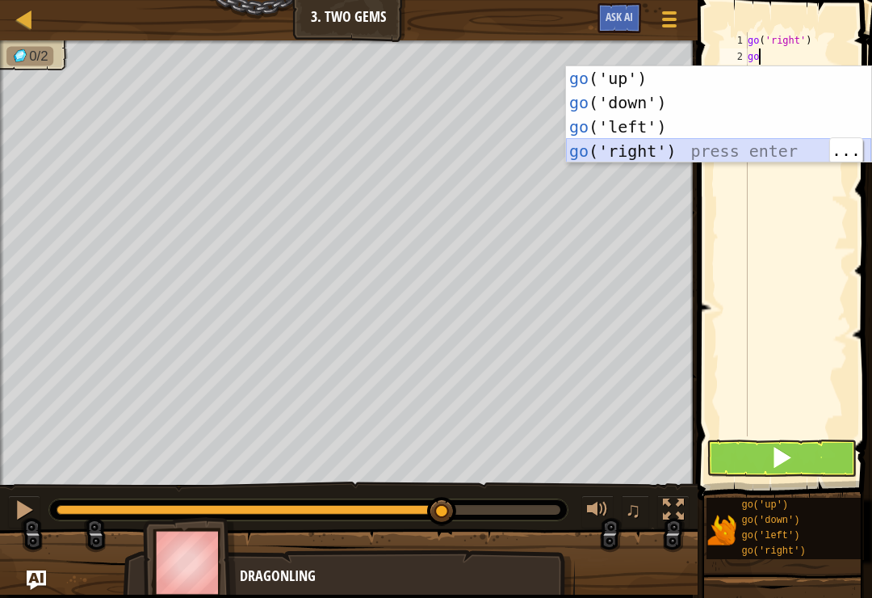
click at [739, 155] on div "go ('up') press enter go ('down') press enter go ('left') press enter go ('righ…" at bounding box center [718, 138] width 305 height 145
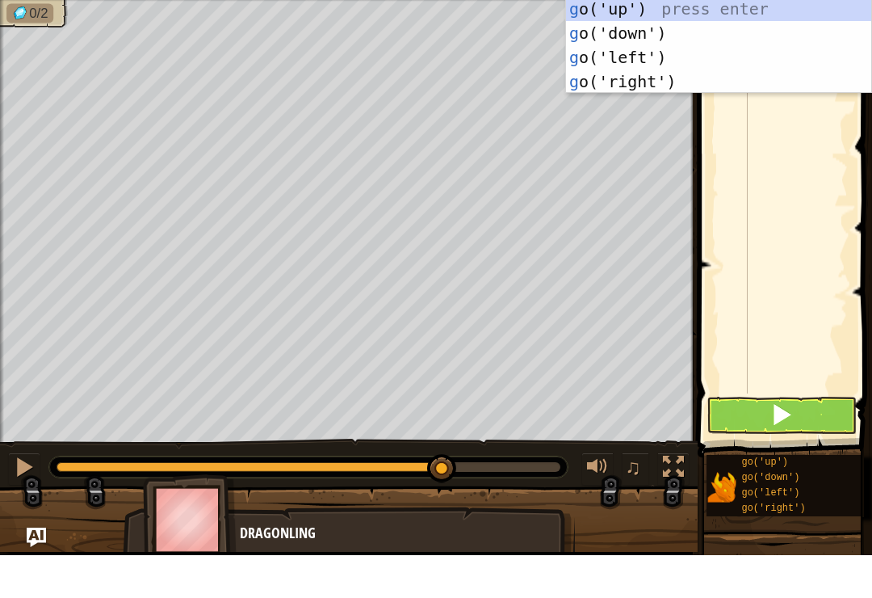
type textarea "go"
click at [671, 82] on div "go ('up') press enter go ('down') press enter go ('left') press enter go ('righ…" at bounding box center [718, 112] width 305 height 145
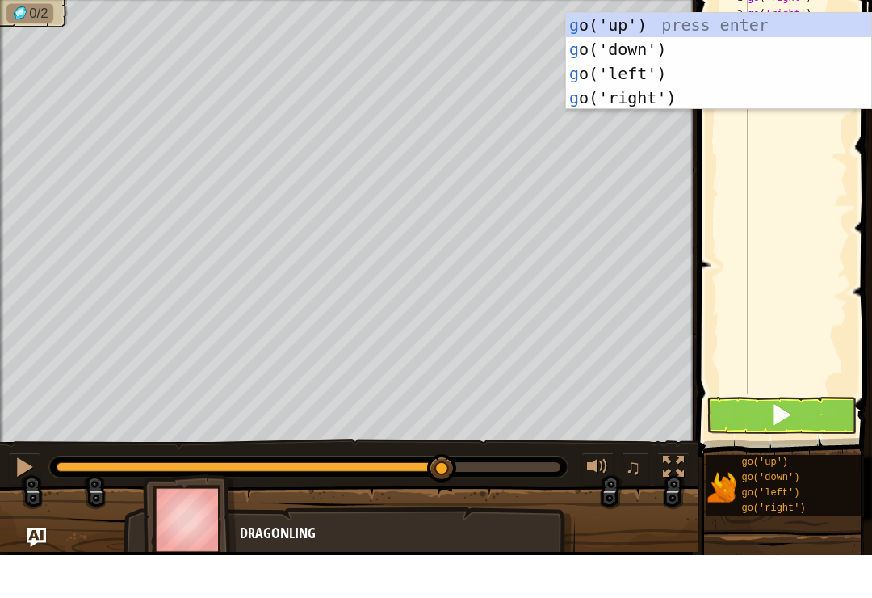
type textarea "go"
click at [759, 56] on div "go ('up') press enter go ('down') press enter go ('left') press enter go ('righ…" at bounding box center [718, 128] width 305 height 145
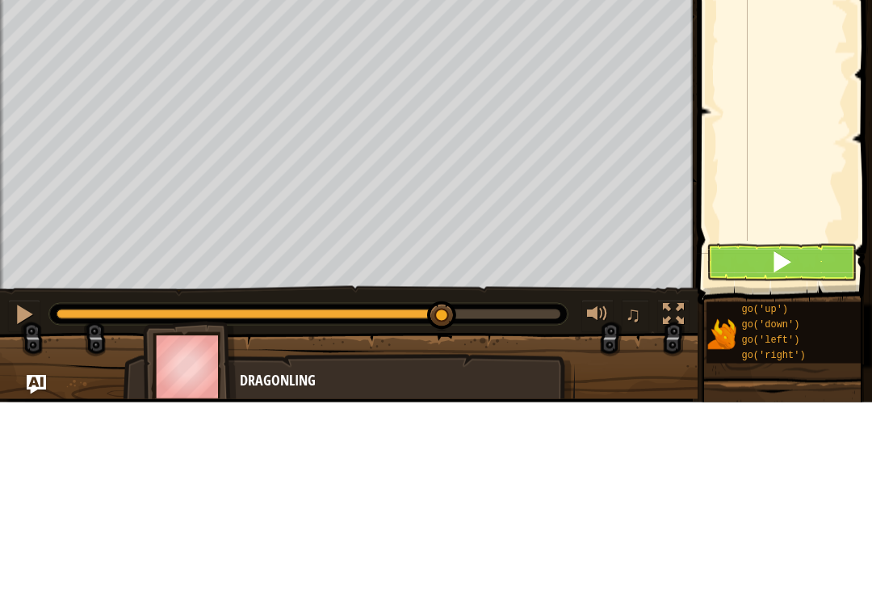
click at [784, 439] on button at bounding box center [782, 457] width 150 height 37
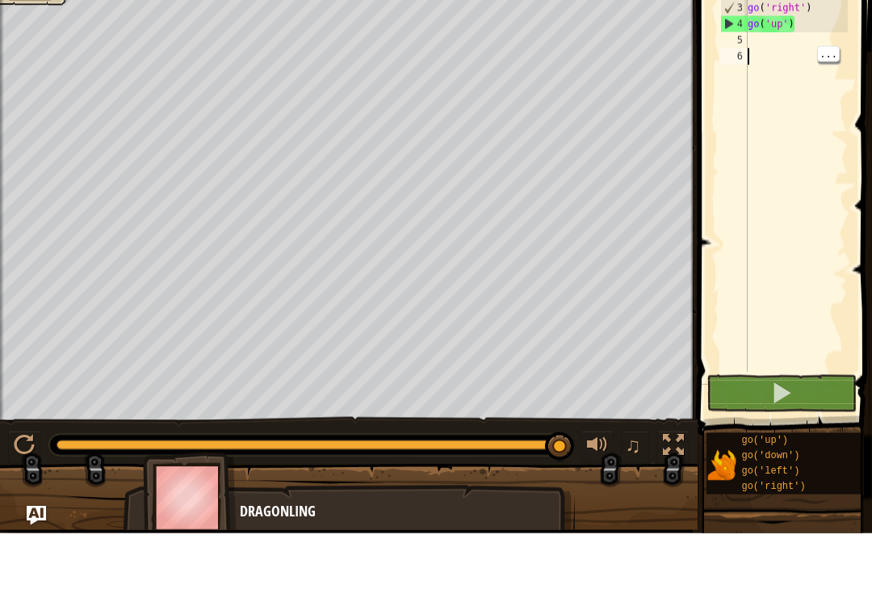
click at [763, 44] on div "go ( 'right' ) go ( 'right' ) go ( 'right' ) go ( 'up' )" at bounding box center [796, 250] width 103 height 436
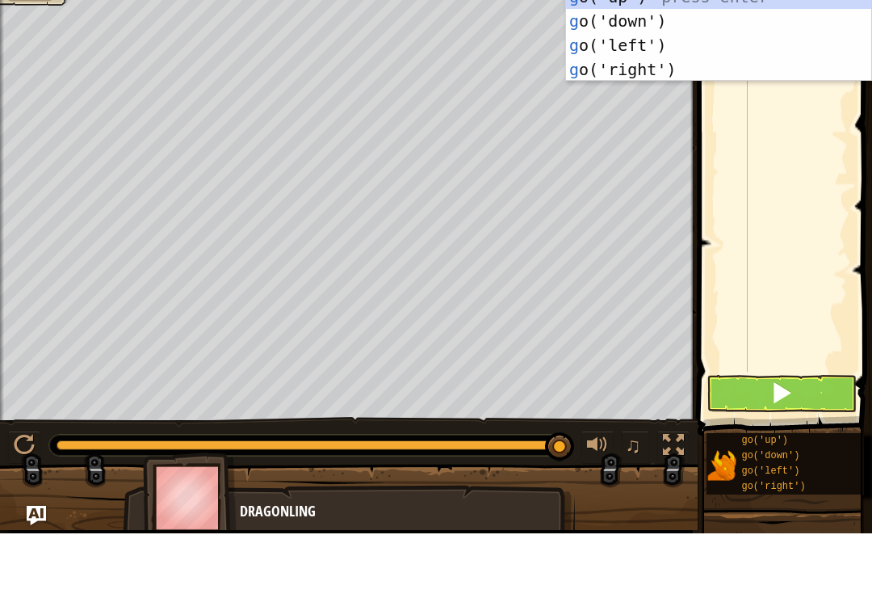
type textarea "go"
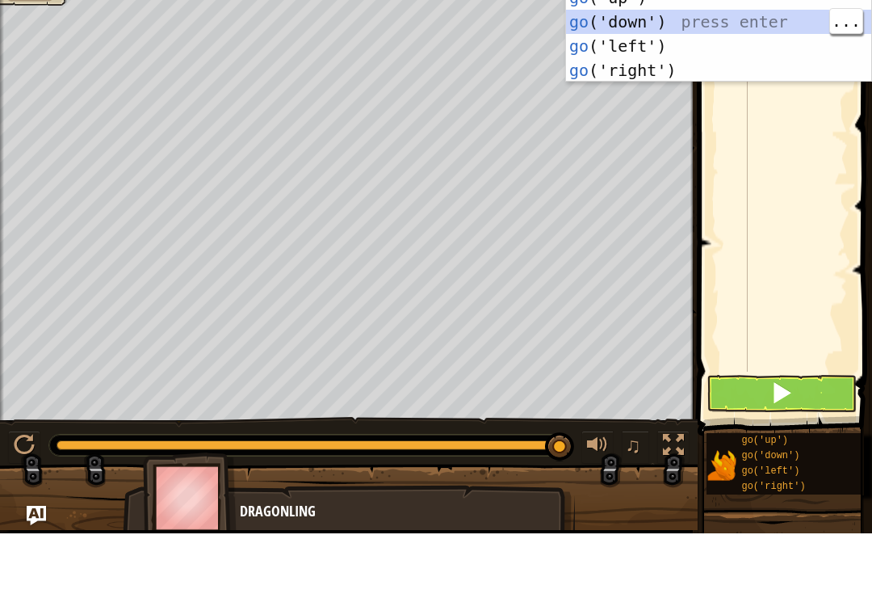
click at [747, 50] on div "go ('up') press enter go ('down') press enter go ('left') press enter go ('righ…" at bounding box center [718, 122] width 305 height 145
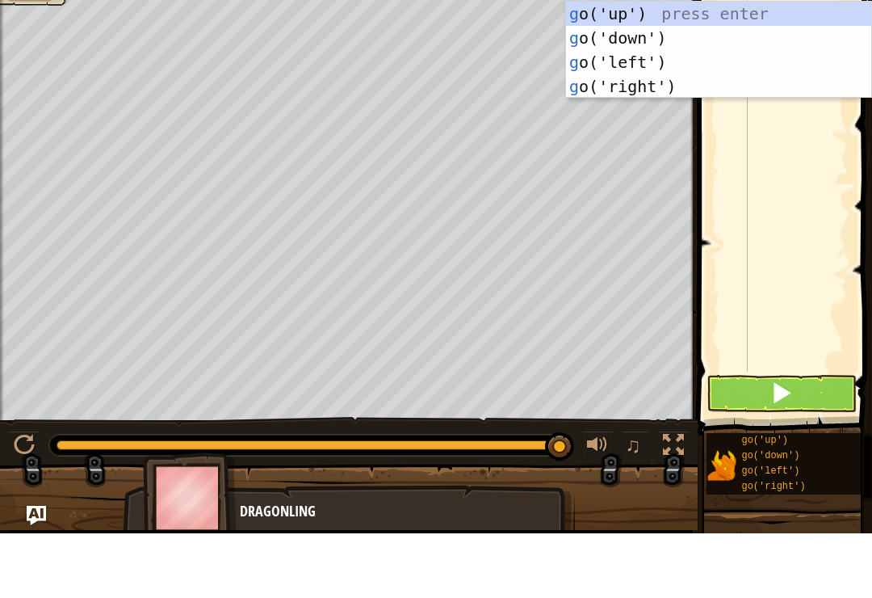
type textarea "go"
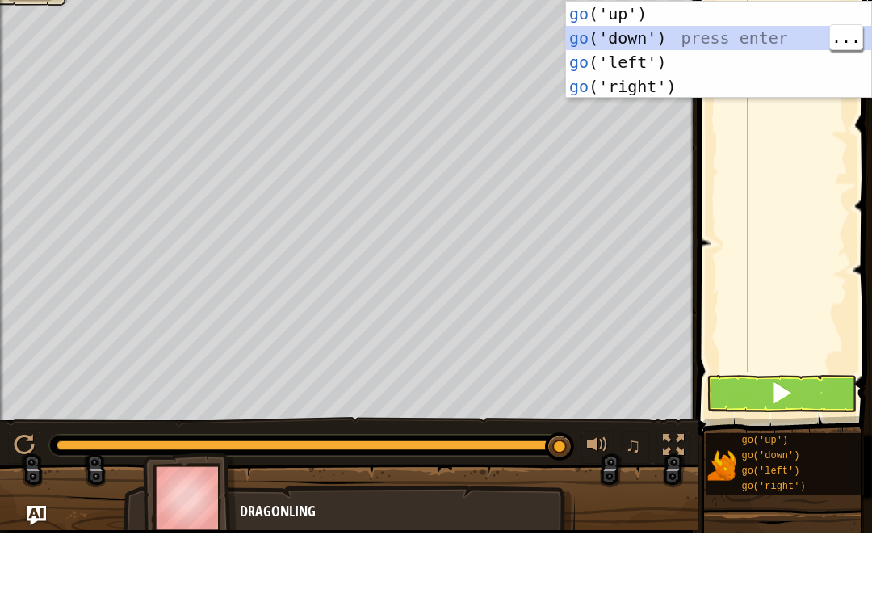
click at [751, 66] on div "go ('up') press enter go ('down') press enter go ('left') press enter go ('righ…" at bounding box center [718, 138] width 305 height 145
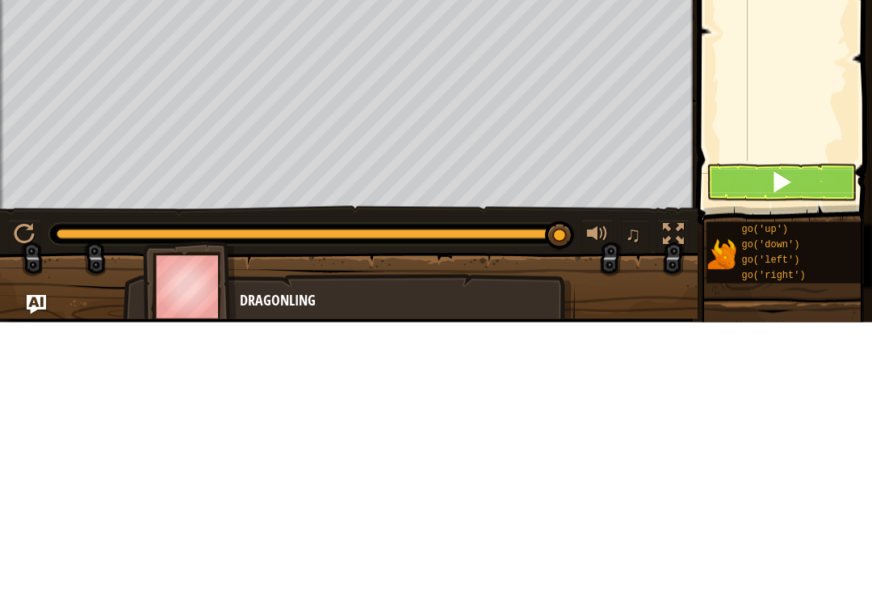
click at [765, 439] on button at bounding box center [782, 457] width 150 height 37
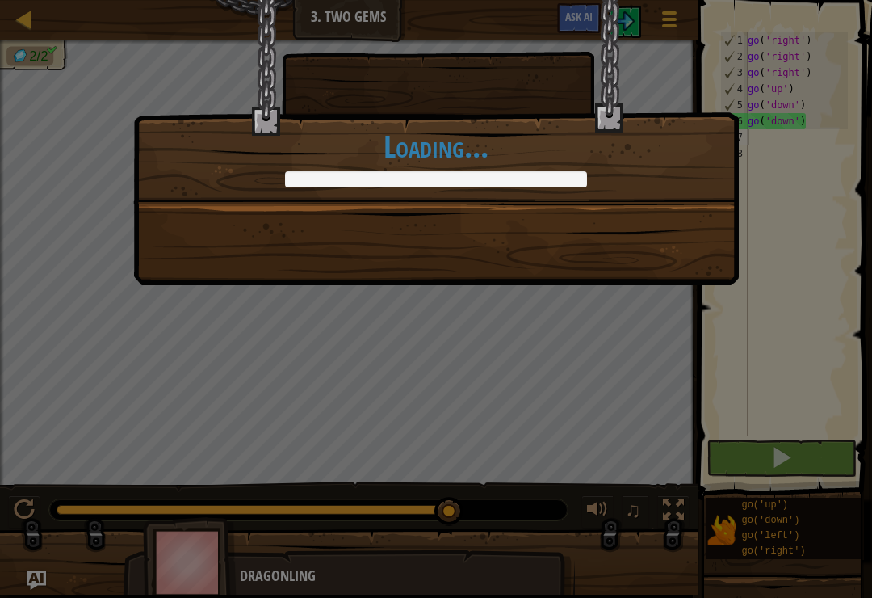
click at [623, 394] on div "You're learning coding! +0 +0 Continue Loading..." at bounding box center [436, 299] width 872 height 598
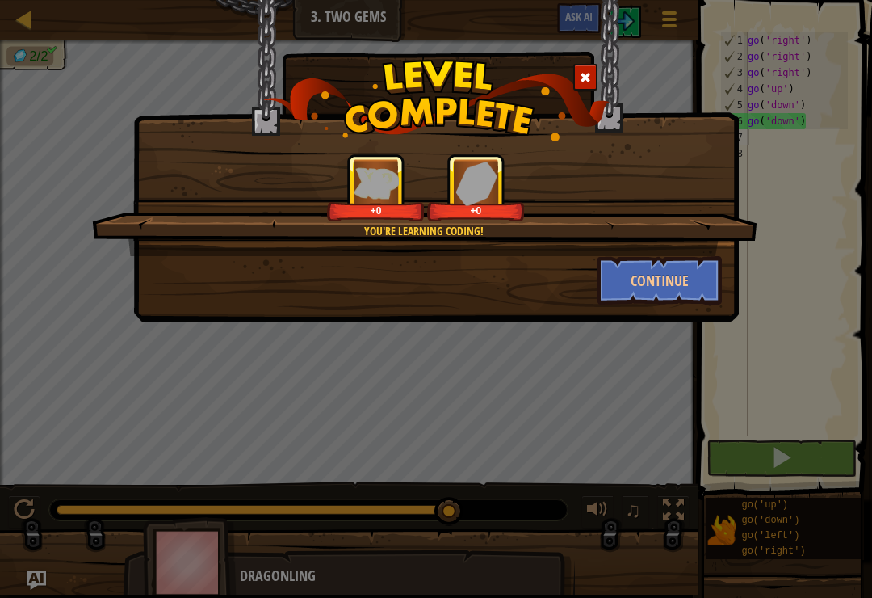
click at [654, 275] on button "Continue" at bounding box center [660, 280] width 125 height 48
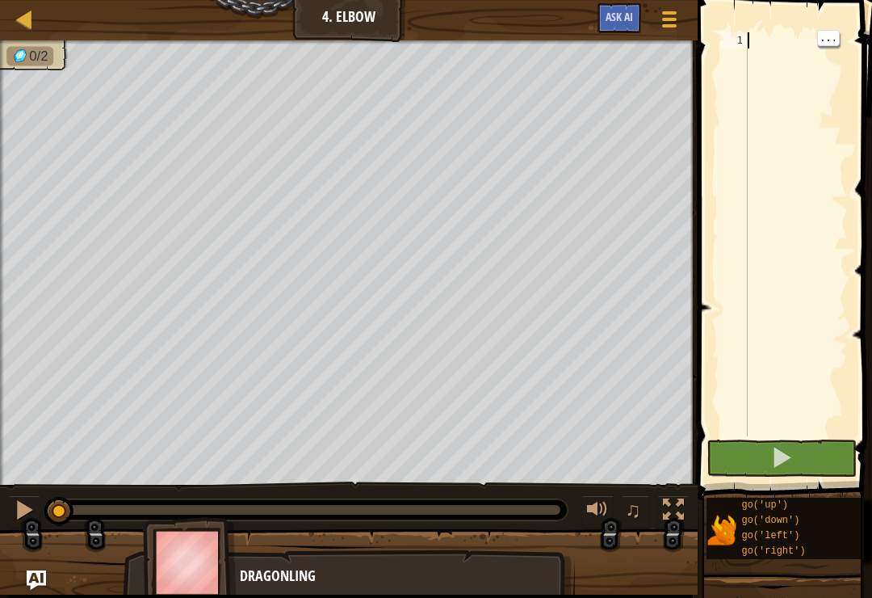
click at [780, 40] on div at bounding box center [796, 250] width 103 height 436
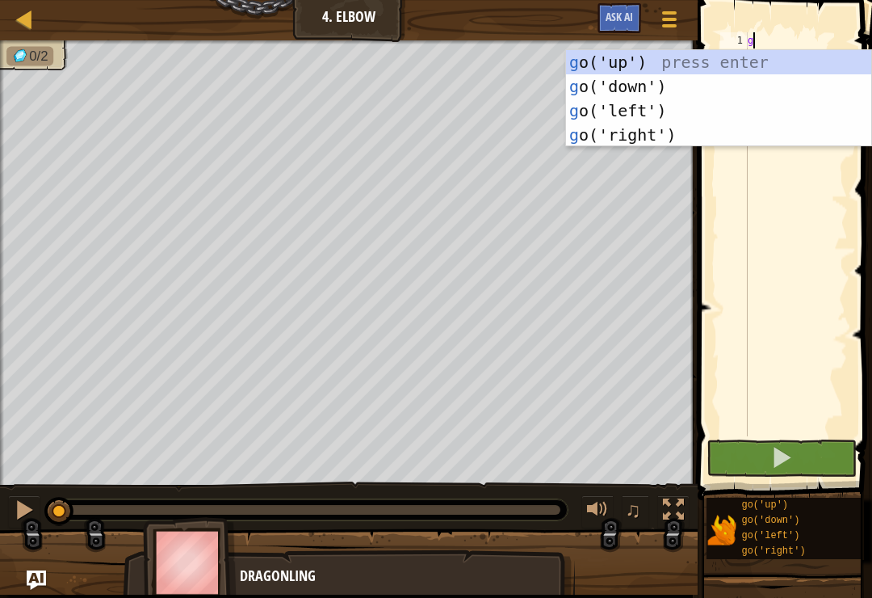
scroll to position [8, 0]
type textarea "go"
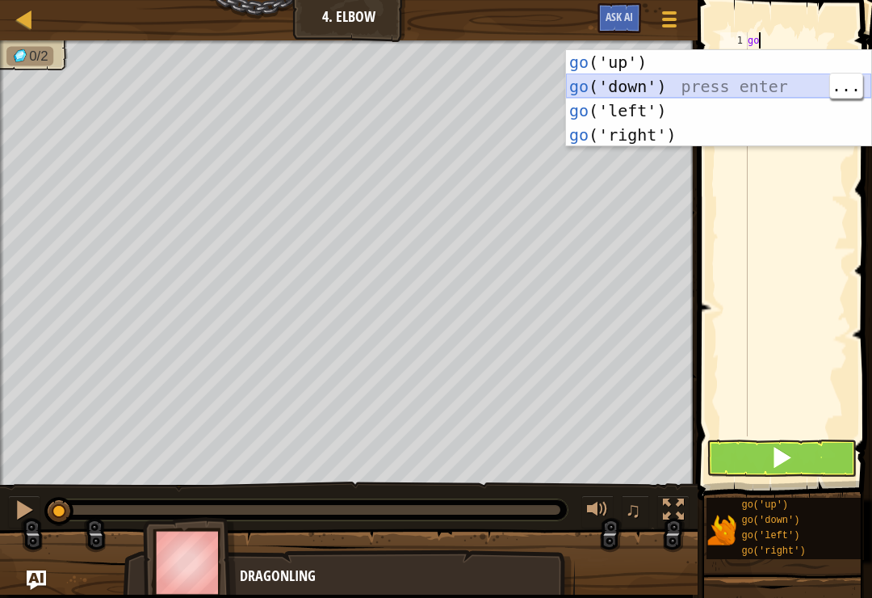
click at [673, 82] on div "go ('up') press enter go ('down') press enter go ('left') press enter go ('righ…" at bounding box center [718, 122] width 305 height 145
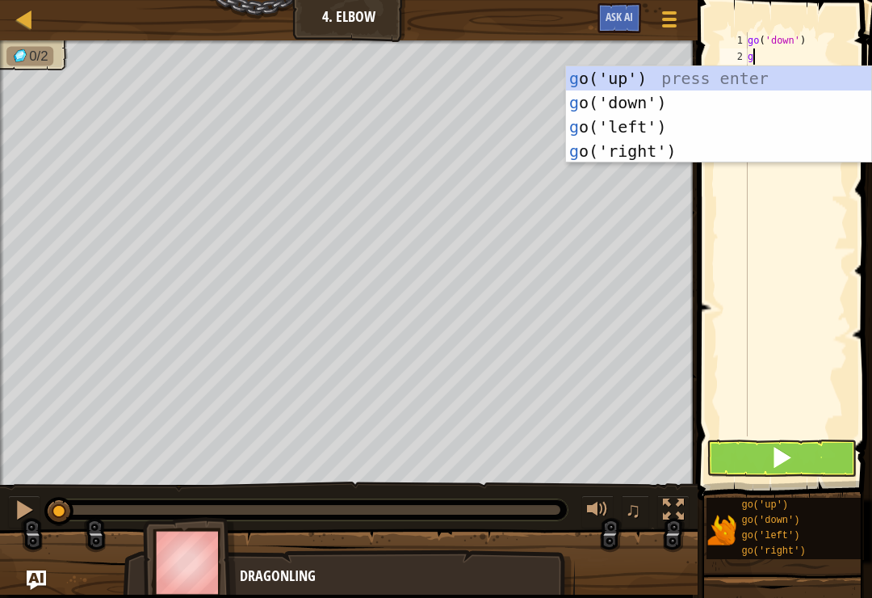
type textarea "go"
click at [672, 103] on div "go ('up') press enter go ('down') press enter go ('left') press enter go ('righ…" at bounding box center [718, 138] width 305 height 145
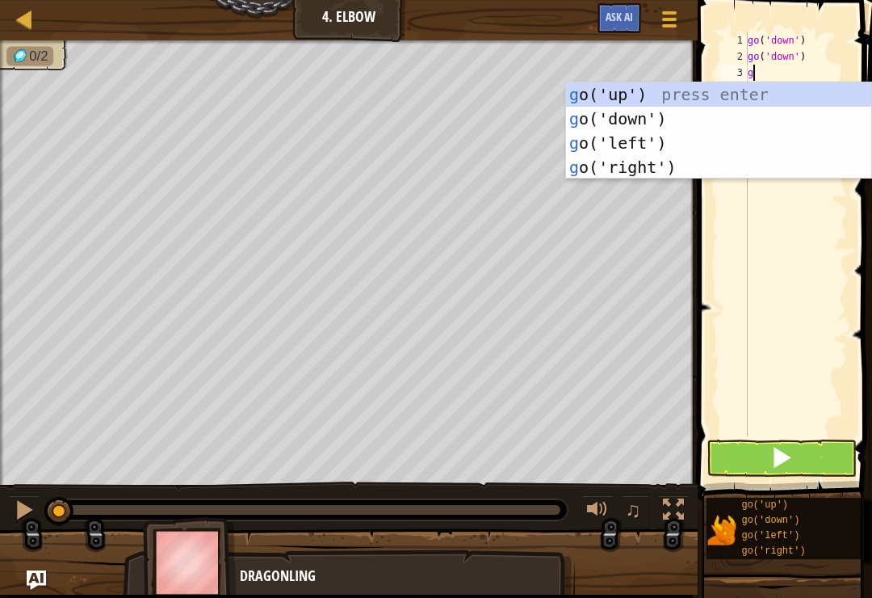
type textarea "go"
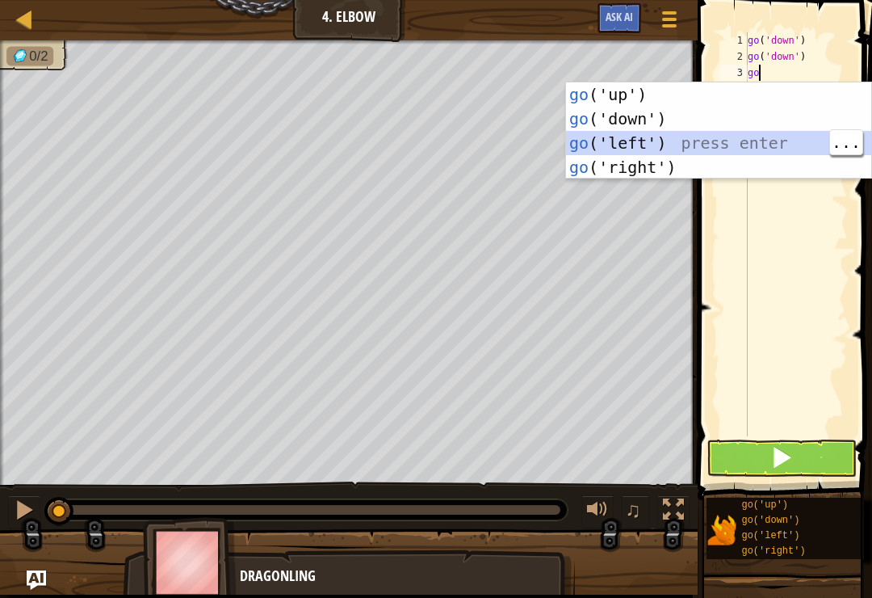
click at [768, 146] on div "go ('up') press enter go ('down') press enter go ('left') press enter go ('righ…" at bounding box center [718, 154] width 305 height 145
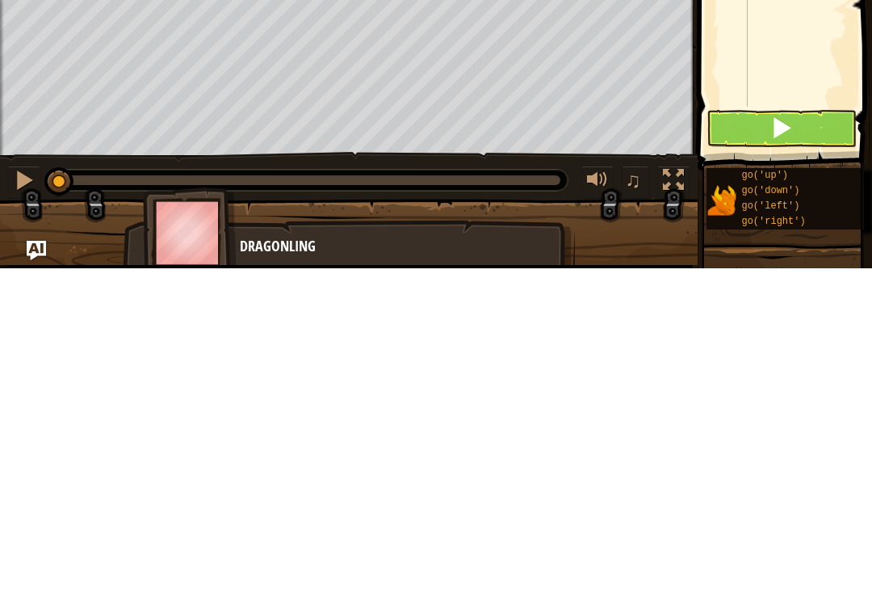
click at [765, 439] on button at bounding box center [782, 457] width 150 height 37
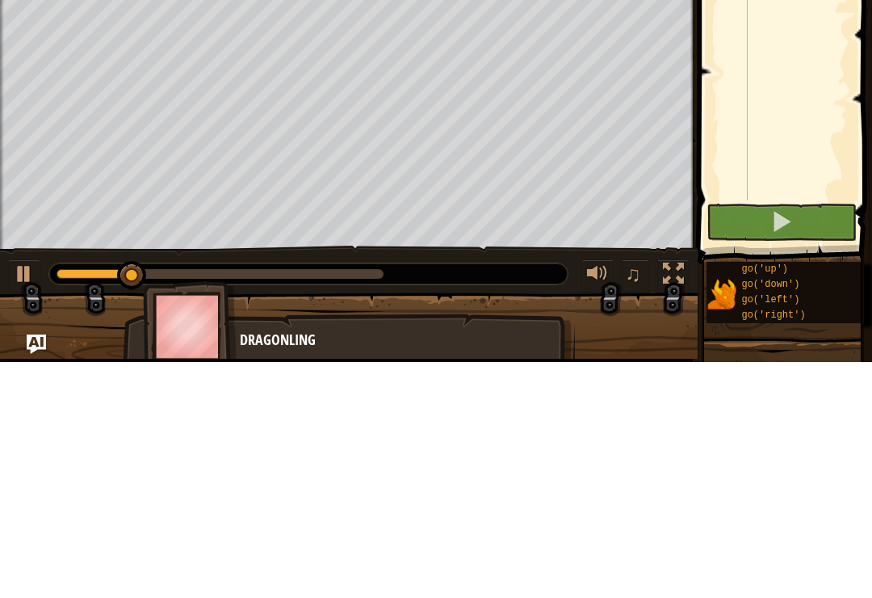
scroll to position [0, 0]
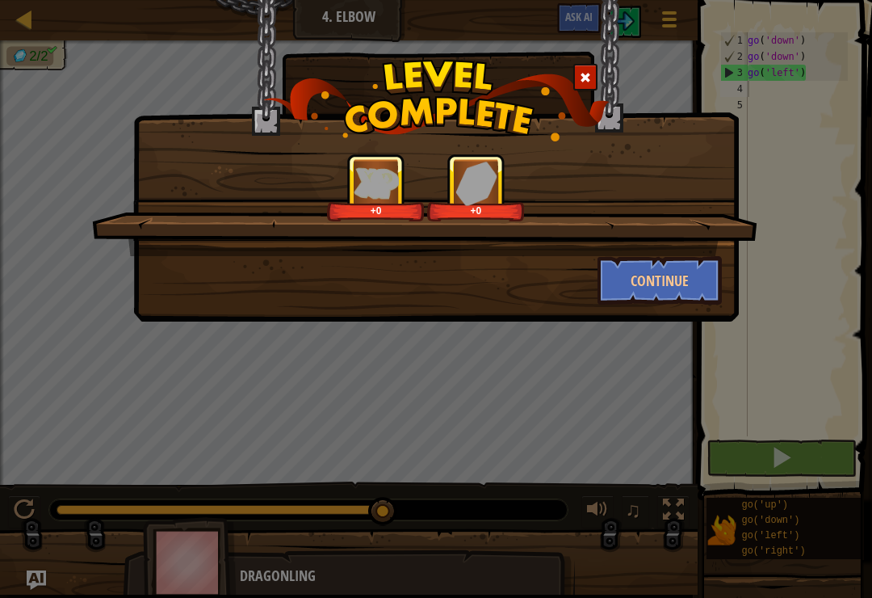
click at [646, 253] on div "+0 +0" at bounding box center [425, 204] width 666 height 103
click at [657, 268] on button "Continue" at bounding box center [660, 280] width 125 height 48
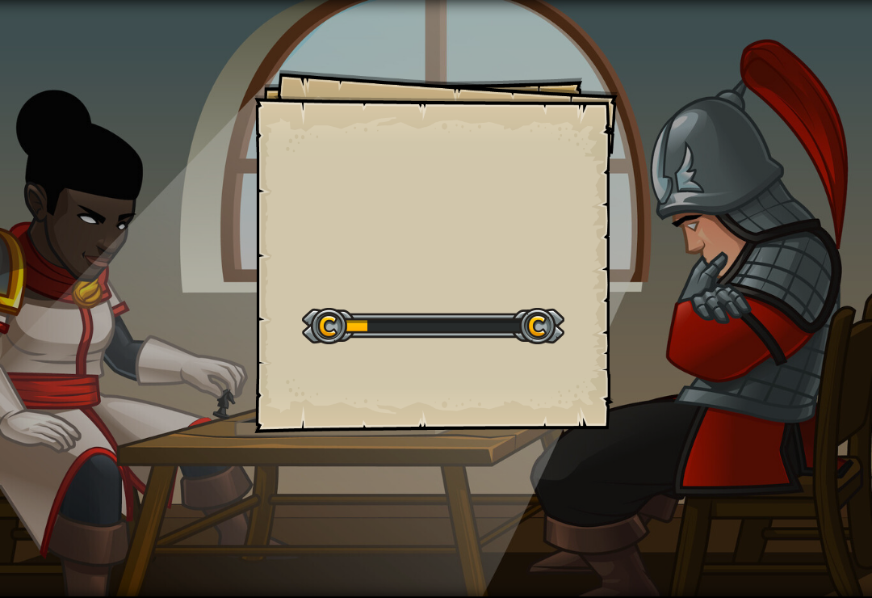
click at [649, 280] on div "Goals Start Level Error loading from server. Try refreshing the page. You'll ne…" at bounding box center [436, 299] width 872 height 598
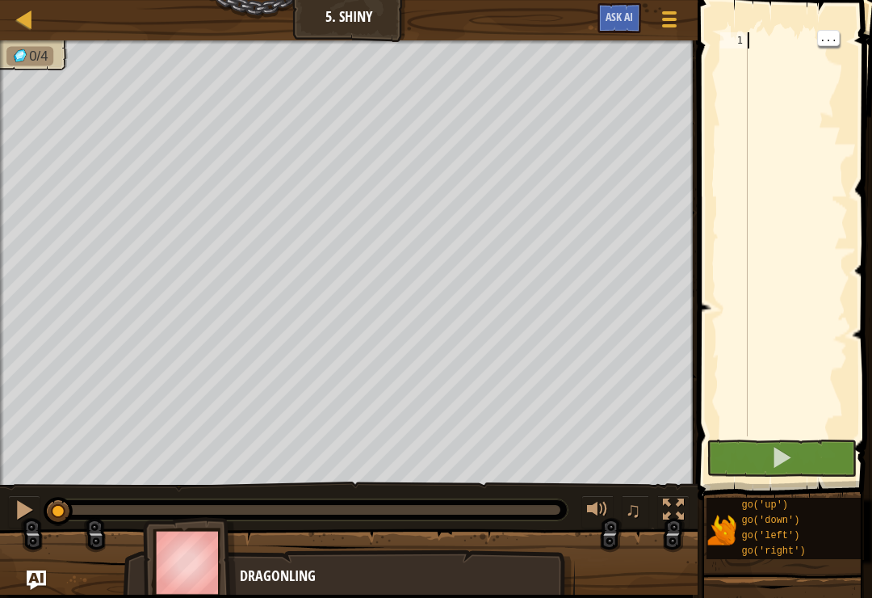
click at [782, 150] on div at bounding box center [796, 250] width 103 height 436
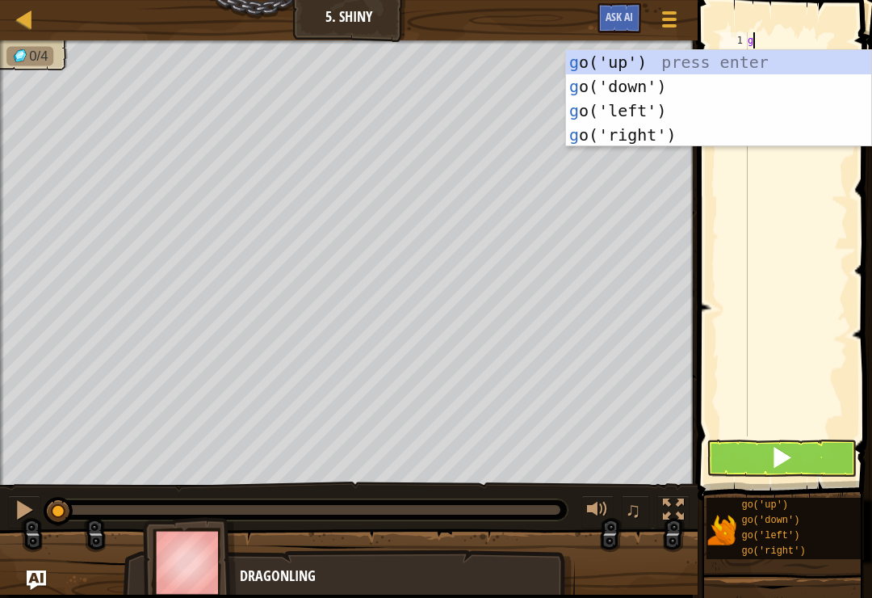
type textarea "go"
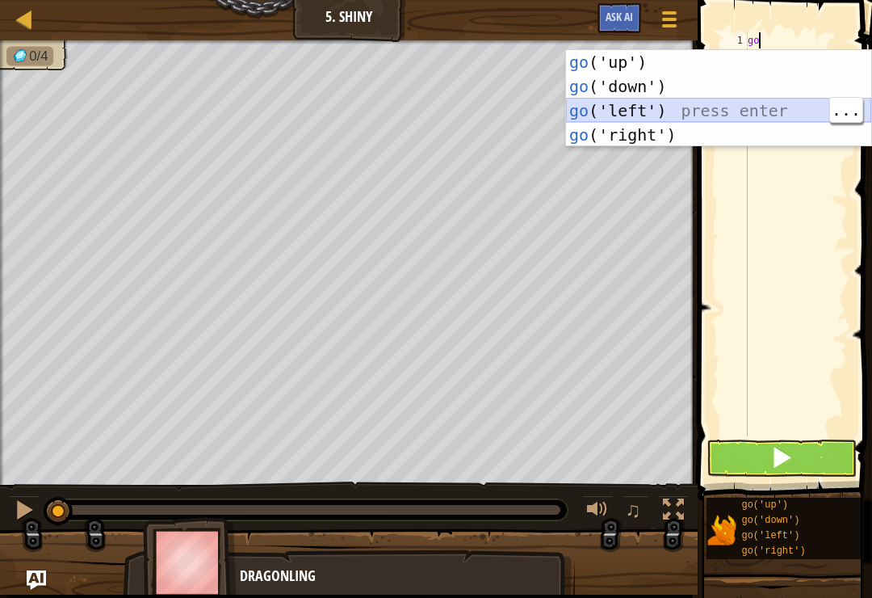
click at [698, 108] on div "go ('up') press enter go ('down') press enter go ('left') press enter go ('righ…" at bounding box center [718, 122] width 305 height 145
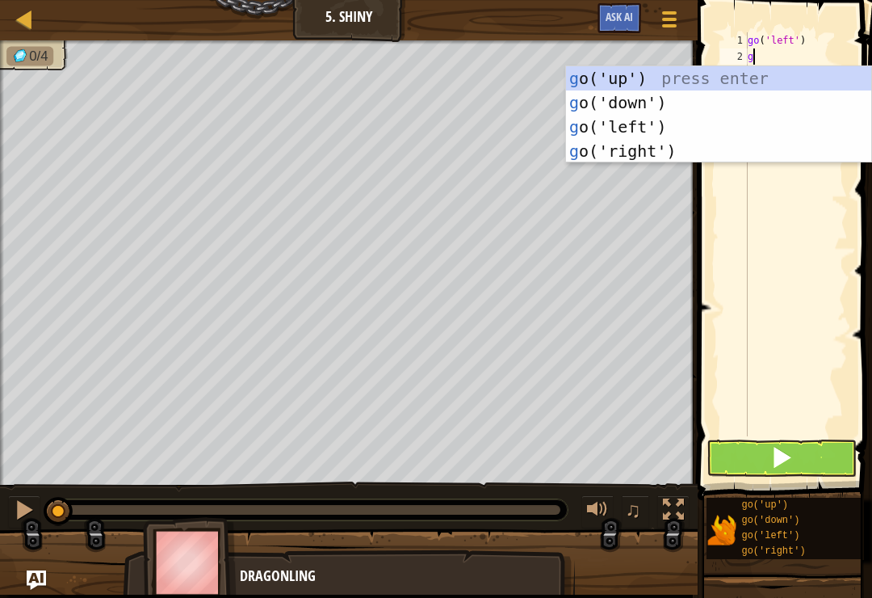
type textarea "go"
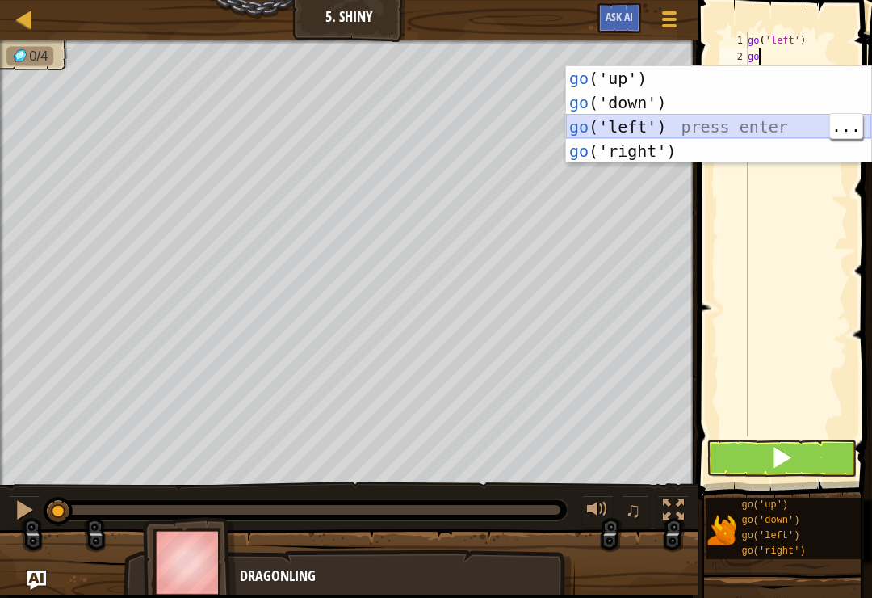
click at [735, 118] on div "go ('up') press enter go ('down') press enter go ('left') press enter go ('righ…" at bounding box center [718, 138] width 305 height 145
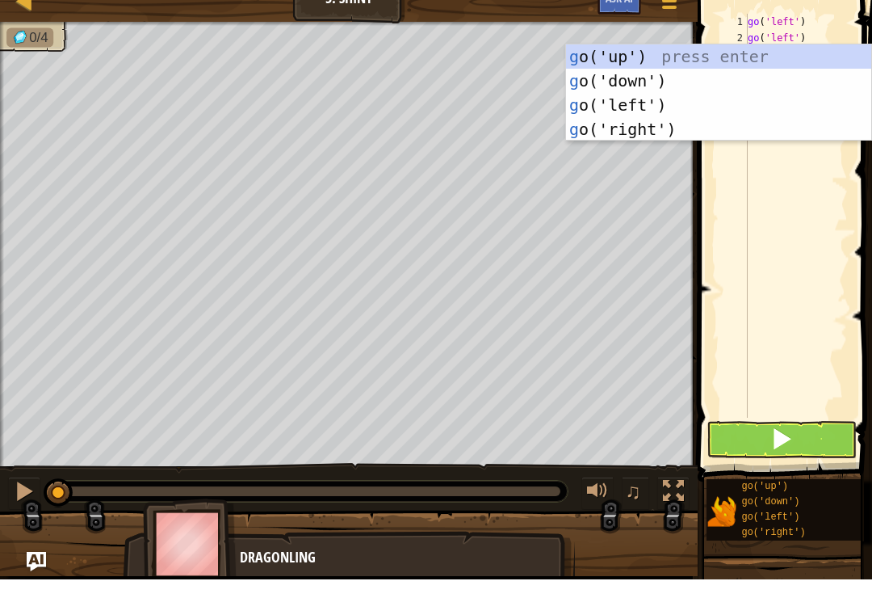
type textarea "go"
click at [694, 85] on div "go ('up') press enter go ('down') press enter go ('left') press enter go ('righ…" at bounding box center [718, 136] width 305 height 145
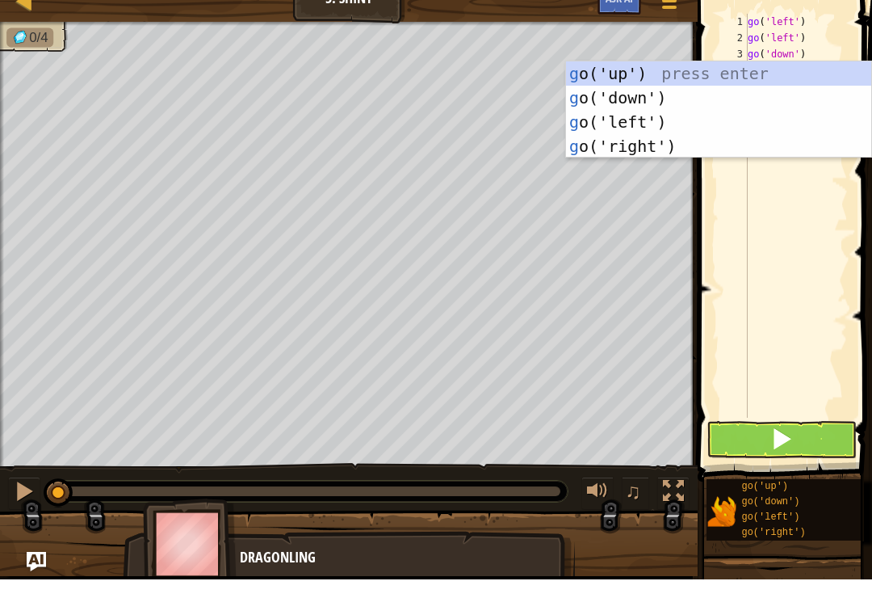
type textarea "go"
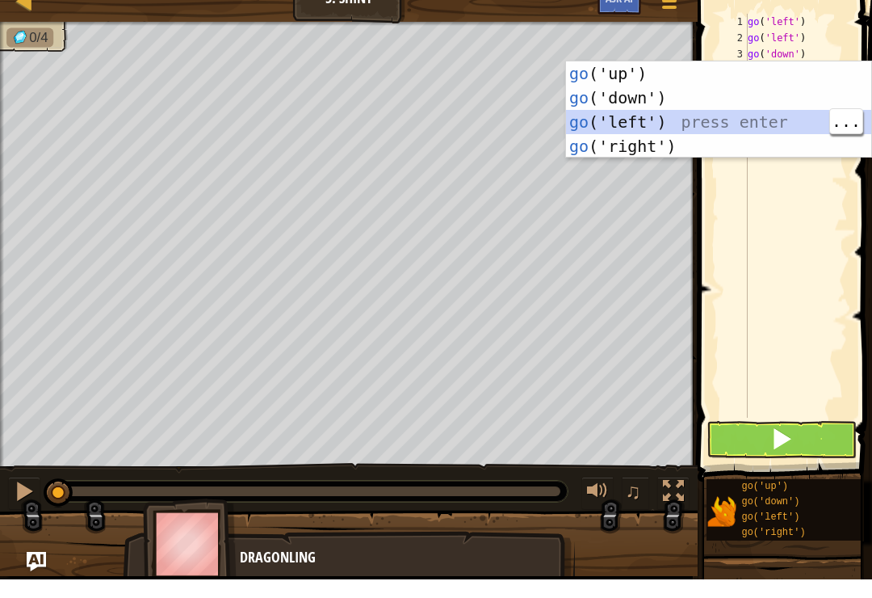
click at [666, 99] on div "go ('up') press enter go ('down') press enter go ('left') press enter go ('righ…" at bounding box center [718, 152] width 305 height 145
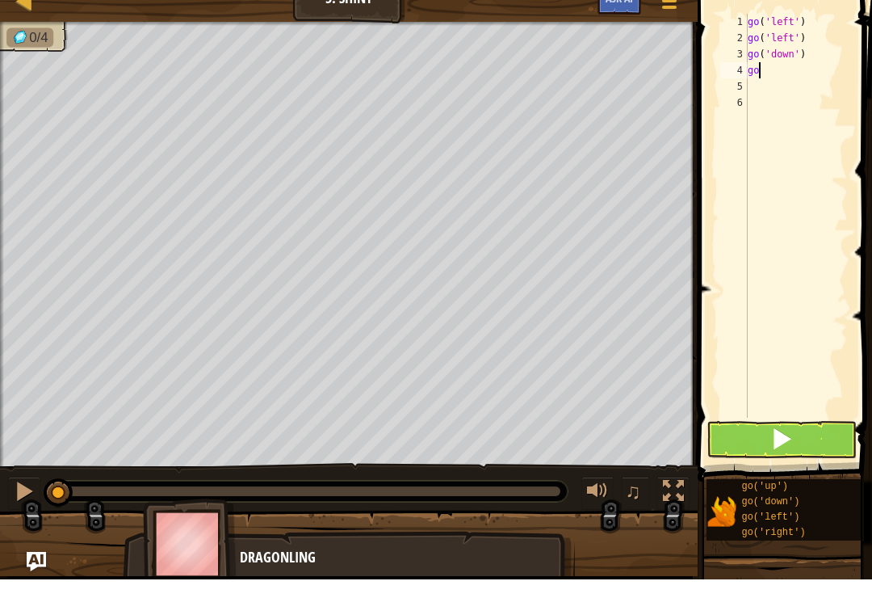
type textarea "g"
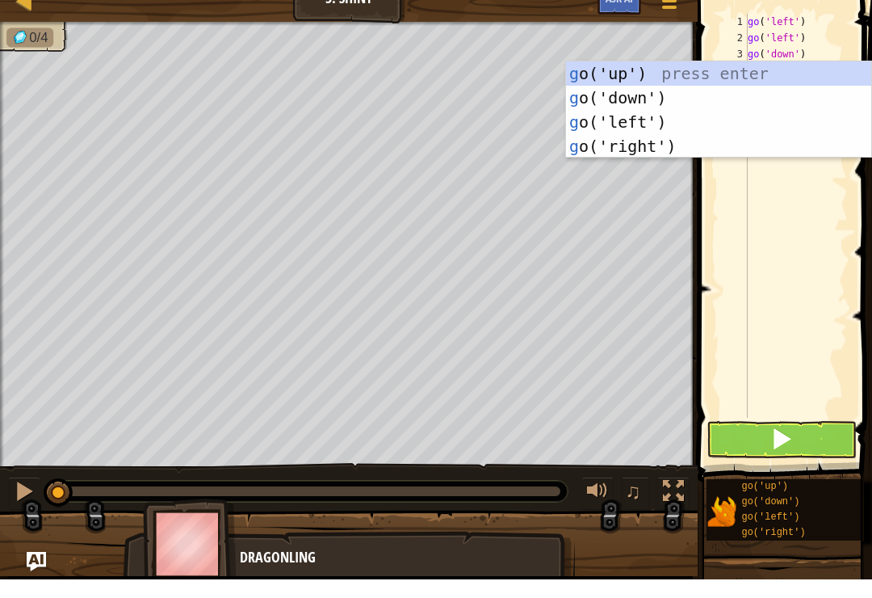
type textarea "go"
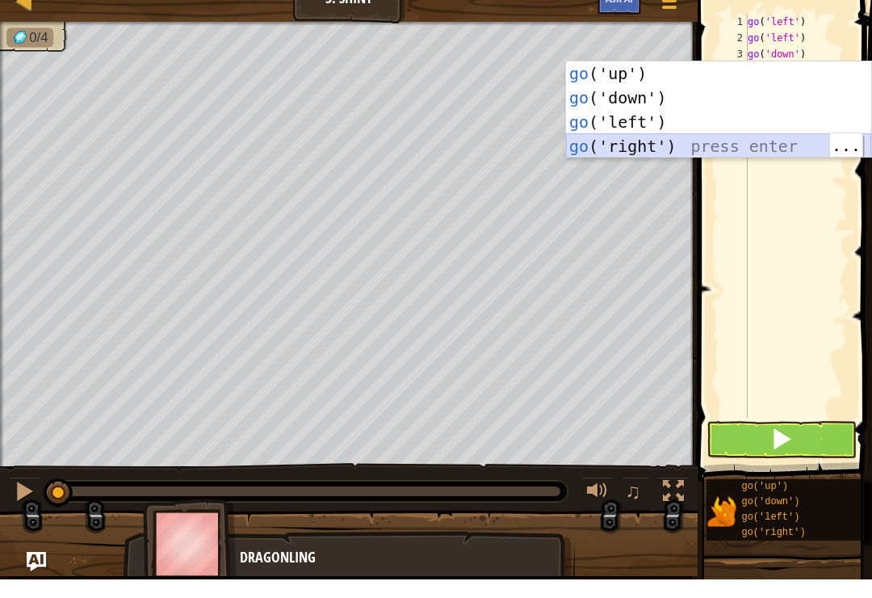
click at [734, 151] on div "go ('up') press enter go ('down') press enter go ('left') press enter go ('righ…" at bounding box center [718, 152] width 305 height 145
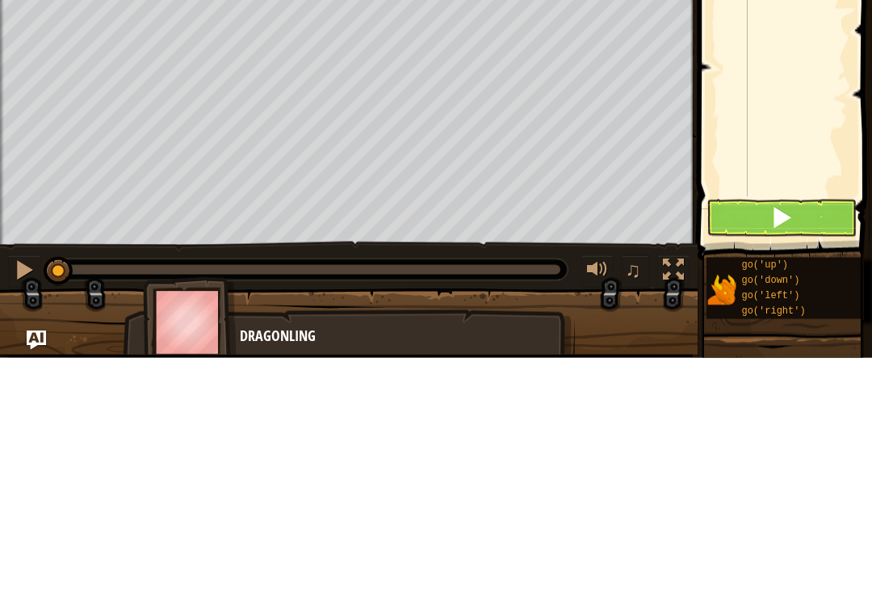
click at [788, 446] on span at bounding box center [782, 457] width 23 height 23
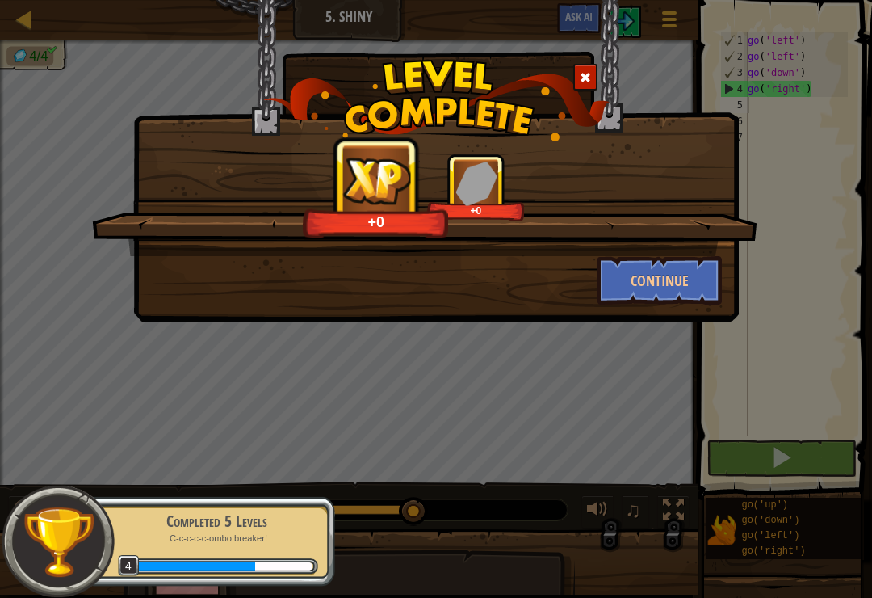
click at [704, 297] on button "Continue" at bounding box center [660, 280] width 125 height 48
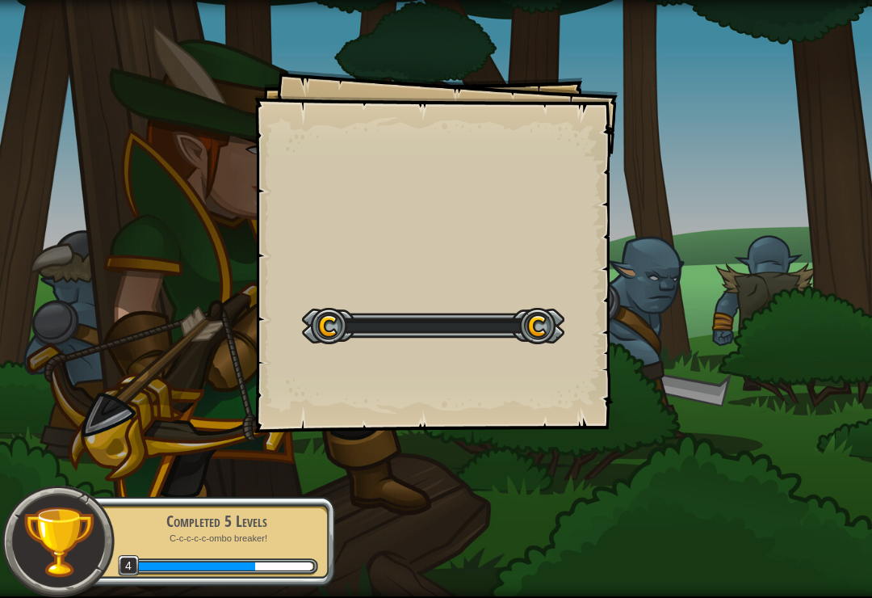
click at [691, 274] on div "Goals Start Level Error loading from server. Try refreshing the page. You'll ne…" at bounding box center [436, 299] width 872 height 598
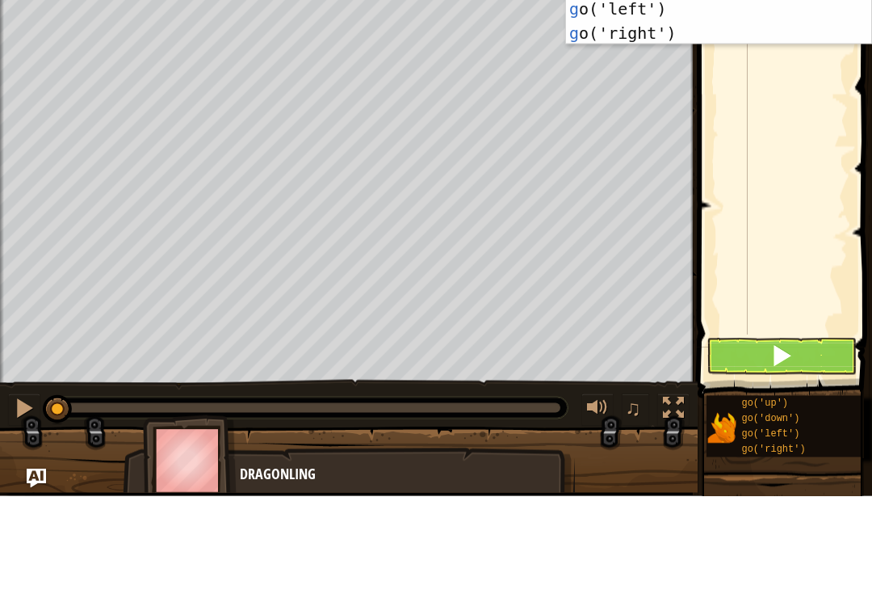
scroll to position [8, 0]
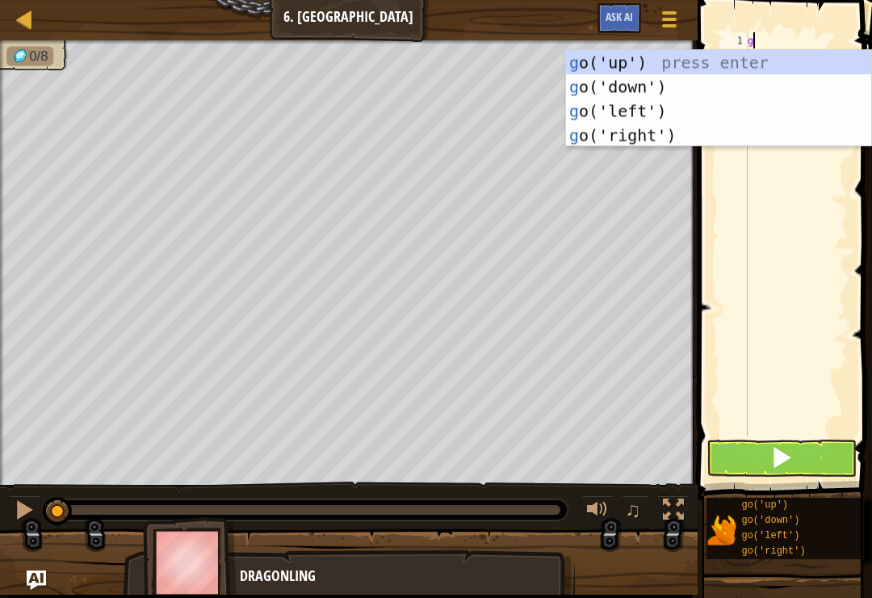
type textarea "go"
click at [765, 67] on div "go ('up') press enter go ('down') press enter go ('left') press enter go ('righ…" at bounding box center [718, 122] width 305 height 145
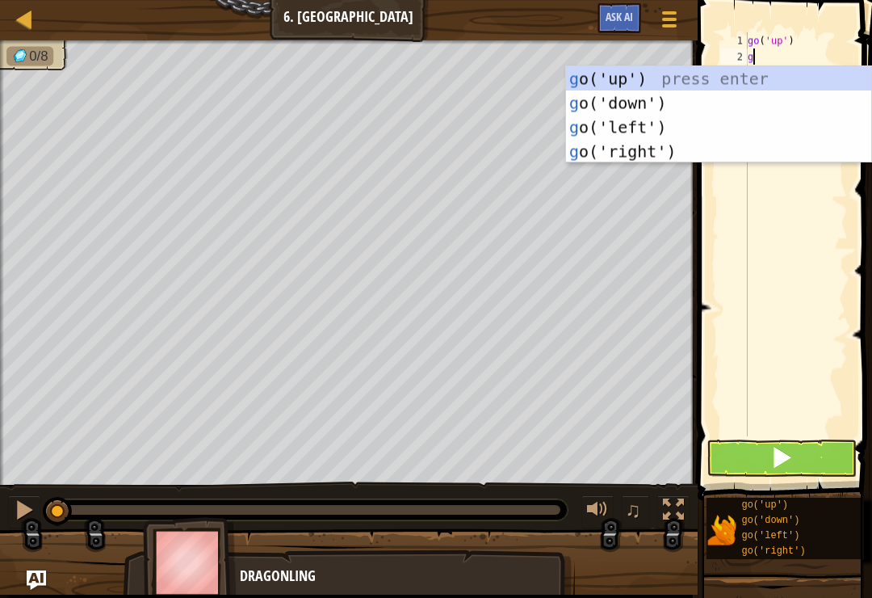
type textarea "go"
click at [679, 127] on div "go ('up') press enter go ('down') press enter go ('left') press enter go ('righ…" at bounding box center [718, 138] width 305 height 145
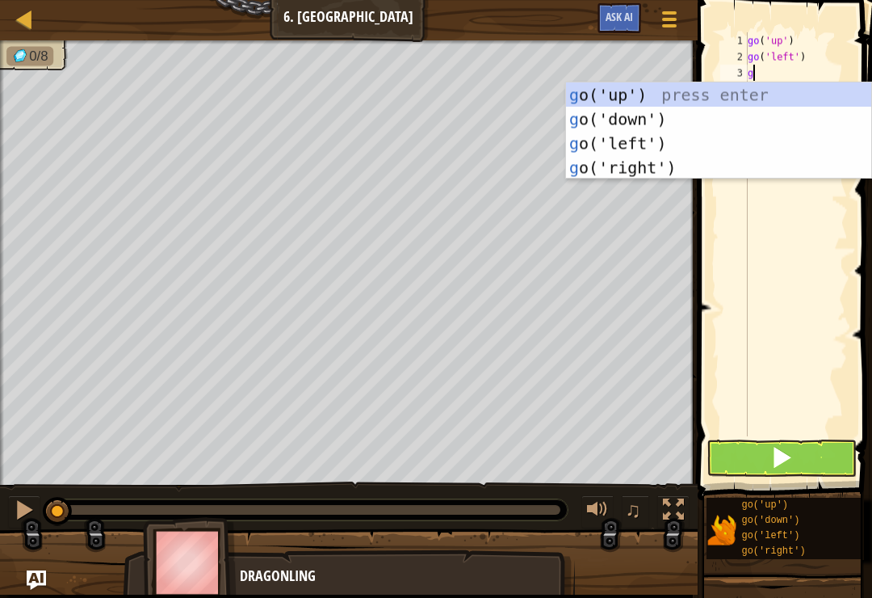
type textarea "go"
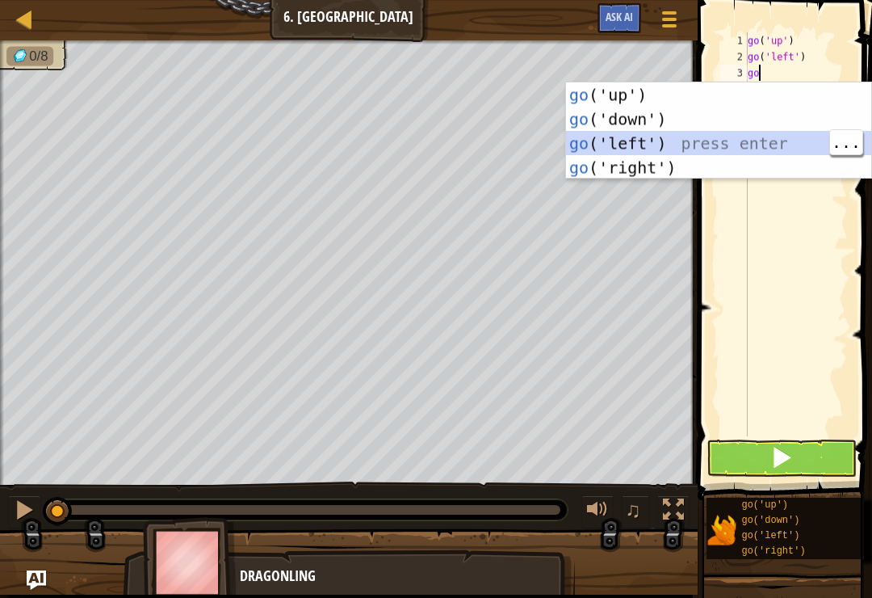
click at [714, 145] on div "go ('up') press enter go ('down') press enter go ('left') press enter go ('righ…" at bounding box center [718, 154] width 305 height 145
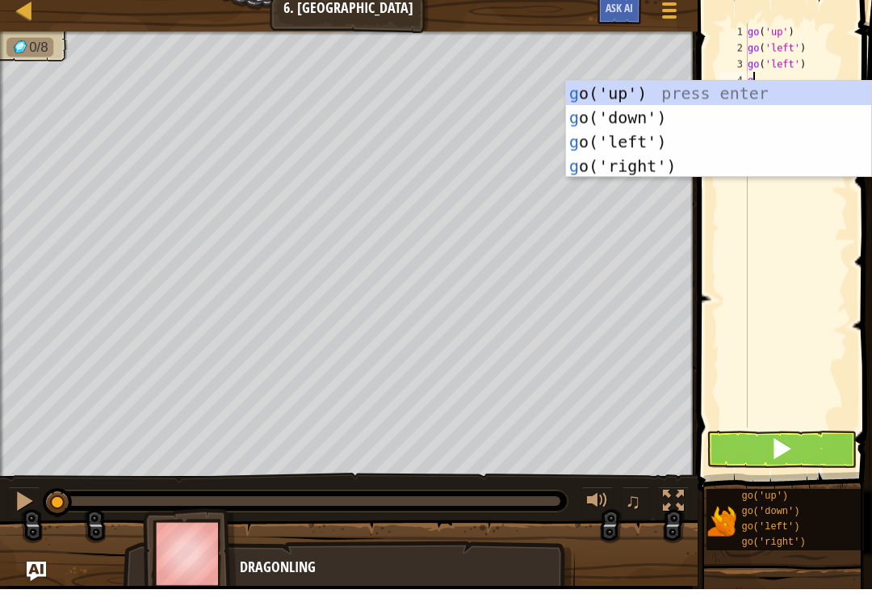
type textarea "go"
click at [670, 122] on div "go ('up') press enter go ('down') press enter go ('left') press enter go ('righ…" at bounding box center [718, 162] width 305 height 145
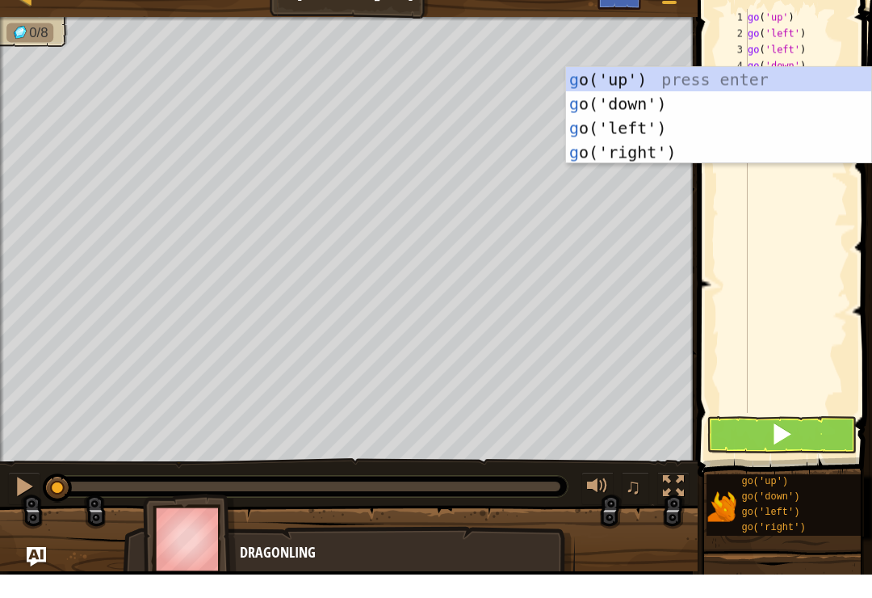
type textarea "go"
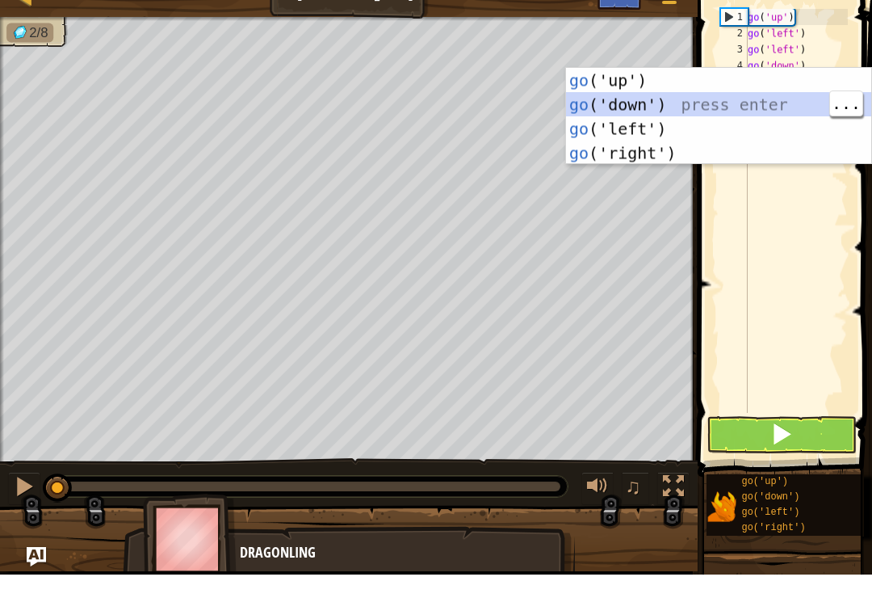
click at [688, 103] on div "go ('up') press enter go ('down') press enter go ('left') press enter go ('righ…" at bounding box center [718, 163] width 305 height 145
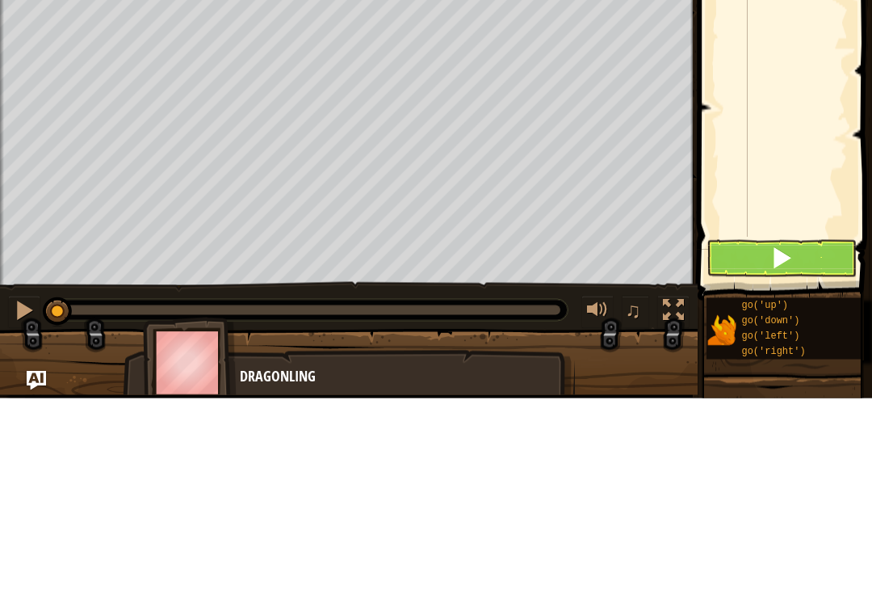
click at [772, 446] on span at bounding box center [782, 457] width 23 height 23
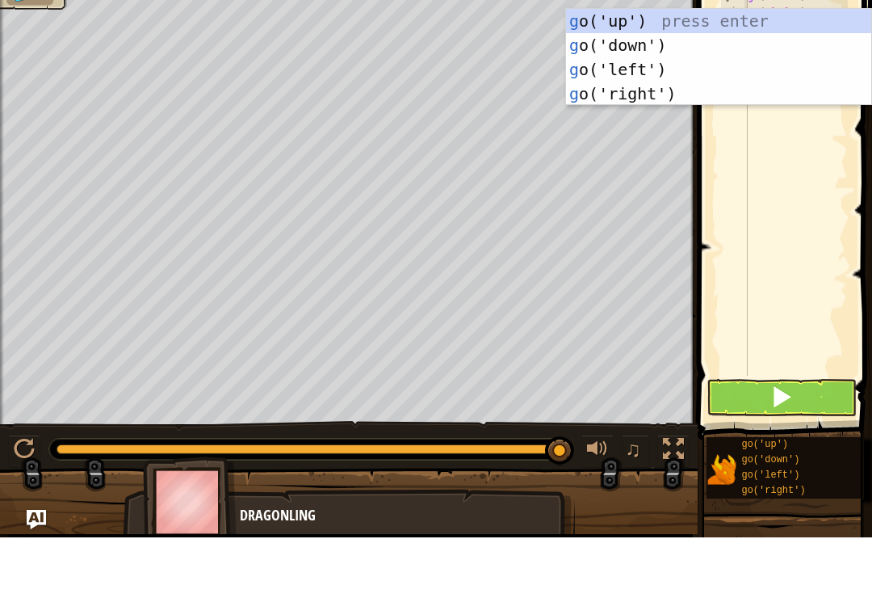
type textarea "go"
click at [668, 93] on div "go ('up') press enter go ('down') press enter go ('left') press enter go ('righ…" at bounding box center [718, 142] width 305 height 145
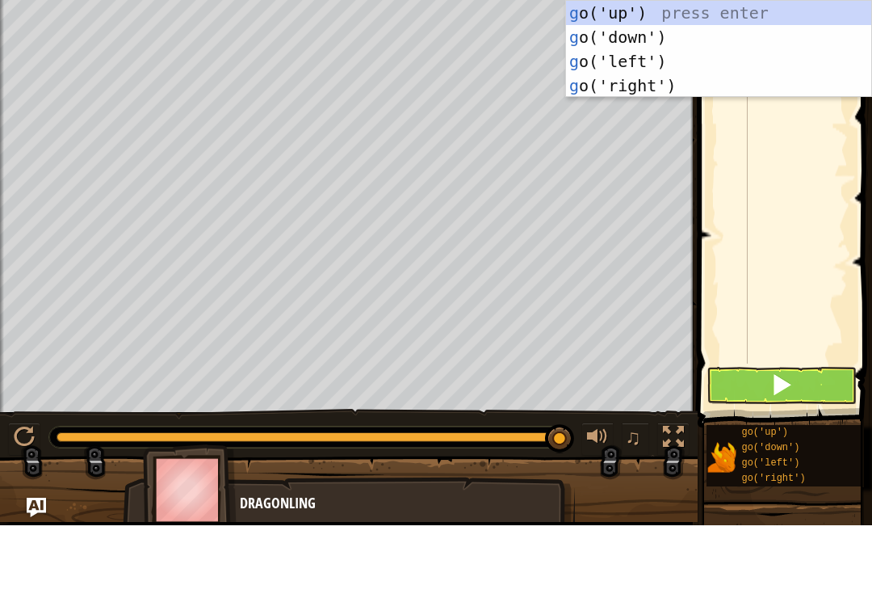
type textarea "go"
click at [679, 86] on div "go ('up') press enter go ('down') press enter go ('left') press enter go ('righ…" at bounding box center [718, 146] width 305 height 145
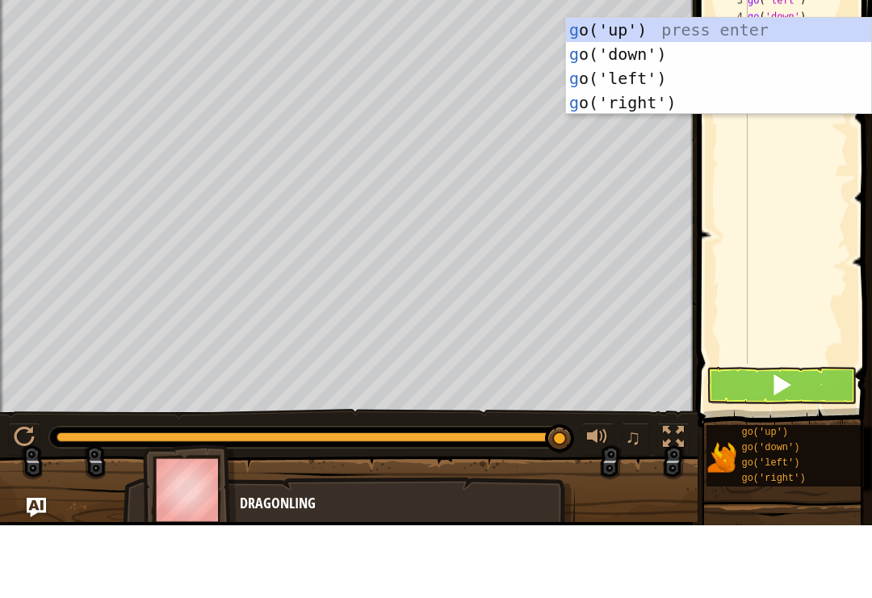
type textarea "go"
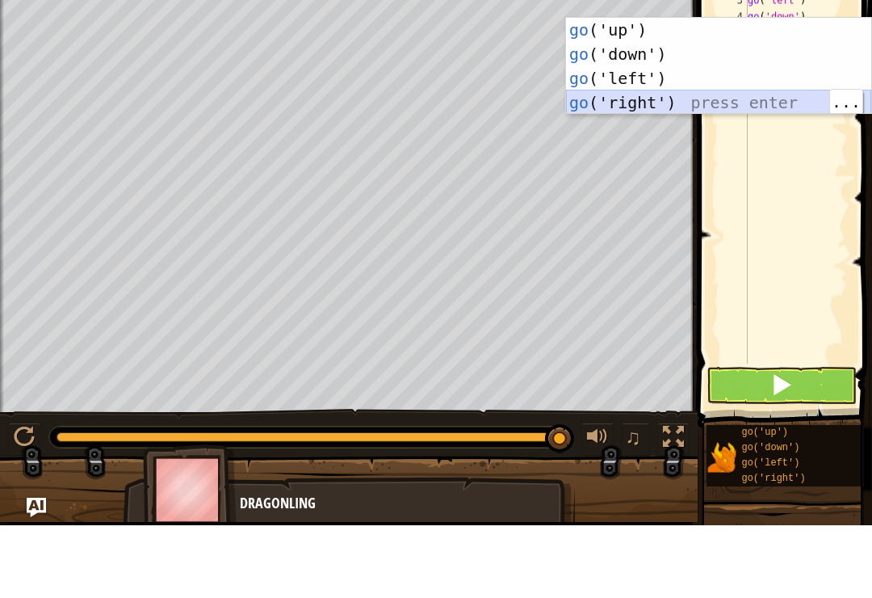
click at [704, 95] on div "go ('up') press enter go ('down') press enter go ('left') press enter go ('righ…" at bounding box center [718, 162] width 305 height 145
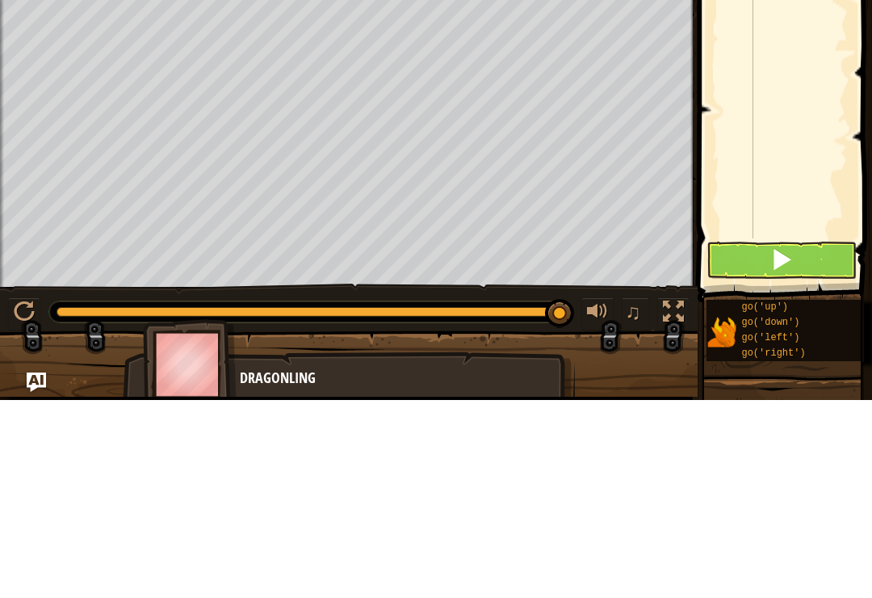
click at [786, 446] on span at bounding box center [782, 457] width 23 height 23
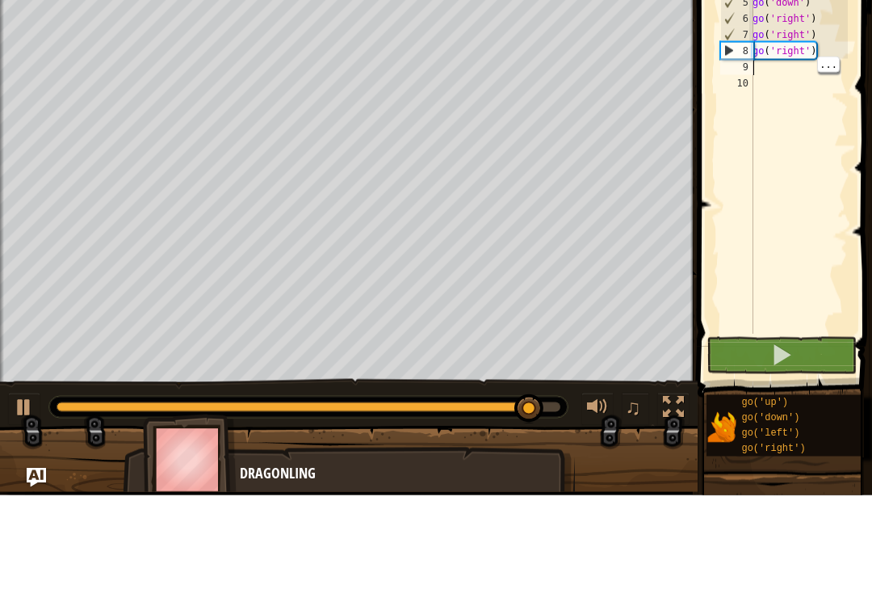
click at [769, 70] on div "go ( 'up' ) go ( 'left' ) go ( 'left' ) go ( 'down' ) go ( 'down' ) go ( 'right…" at bounding box center [799, 250] width 99 height 436
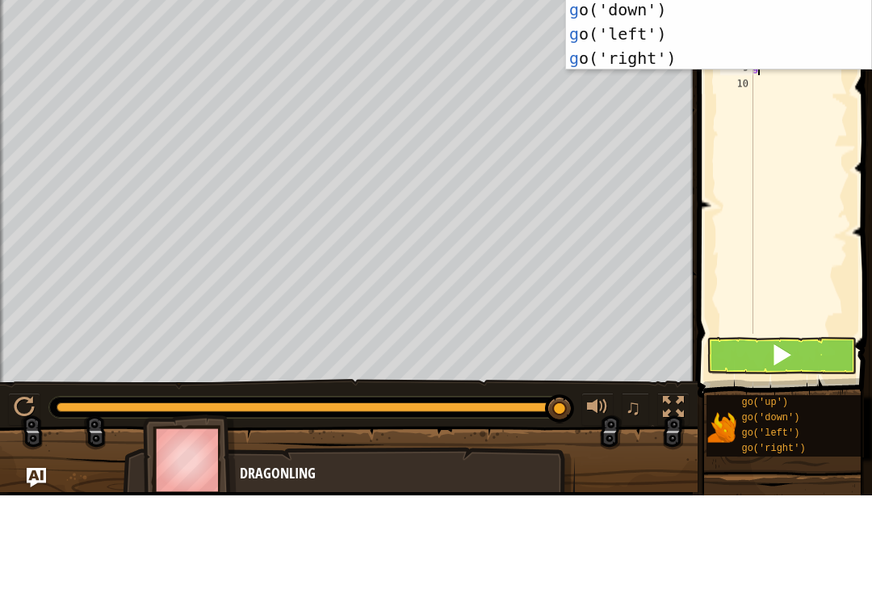
type textarea "go"
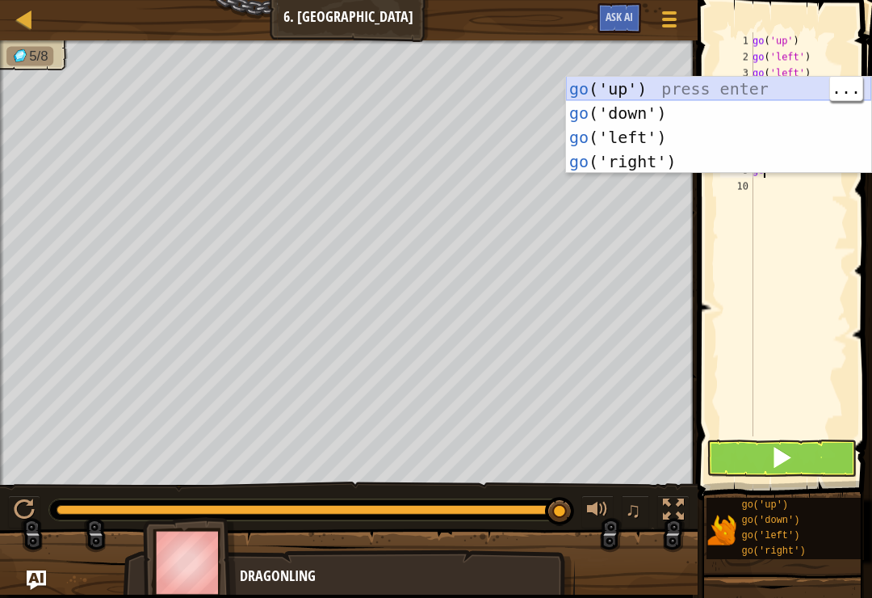
click at [761, 86] on div "go ('up') press enter go ('down') press enter go ('left') press enter go ('righ…" at bounding box center [718, 149] width 305 height 145
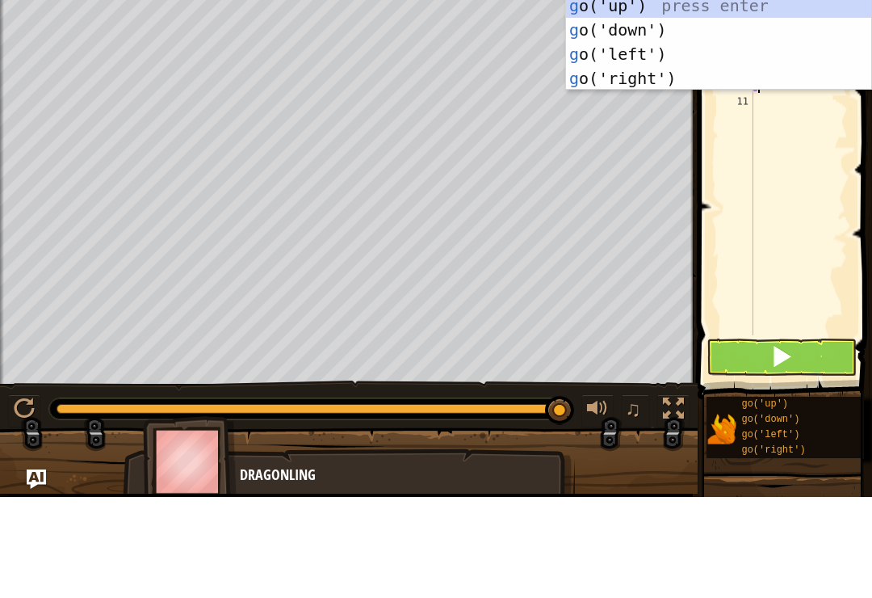
type textarea "go"
click at [701, 95] on div "go ('up') press enter go ('down') press enter go ('left') press enter go ('righ…" at bounding box center [718, 167] width 305 height 145
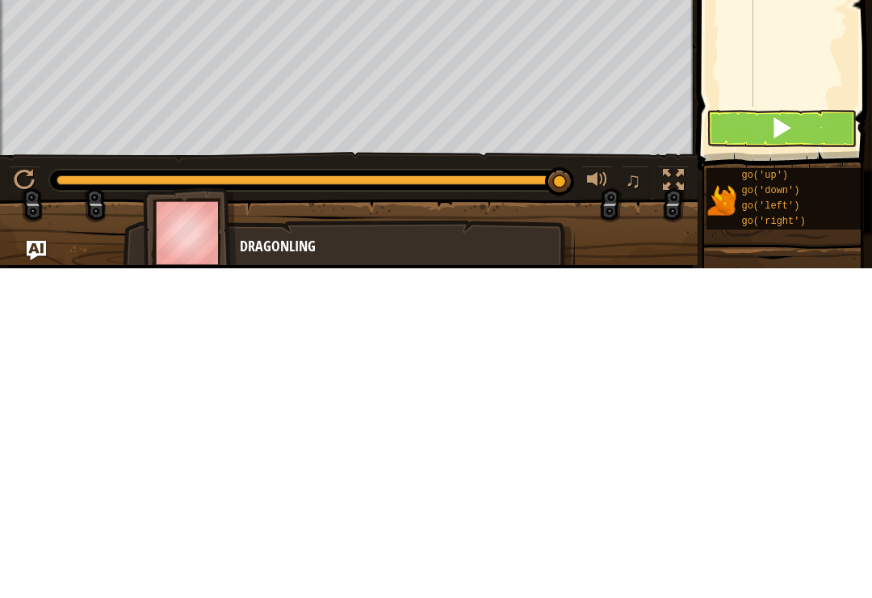
click at [801, 439] on button at bounding box center [782, 457] width 150 height 37
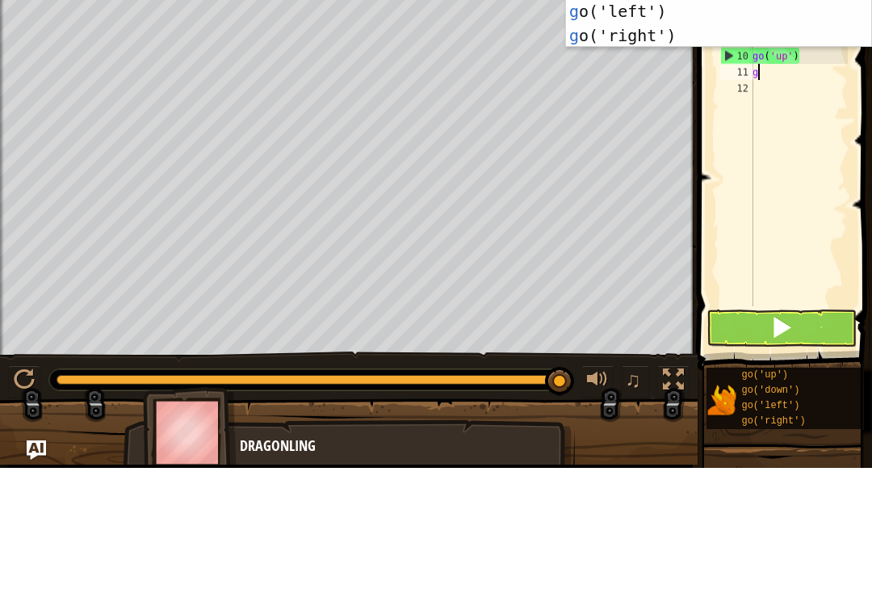
type textarea "go"
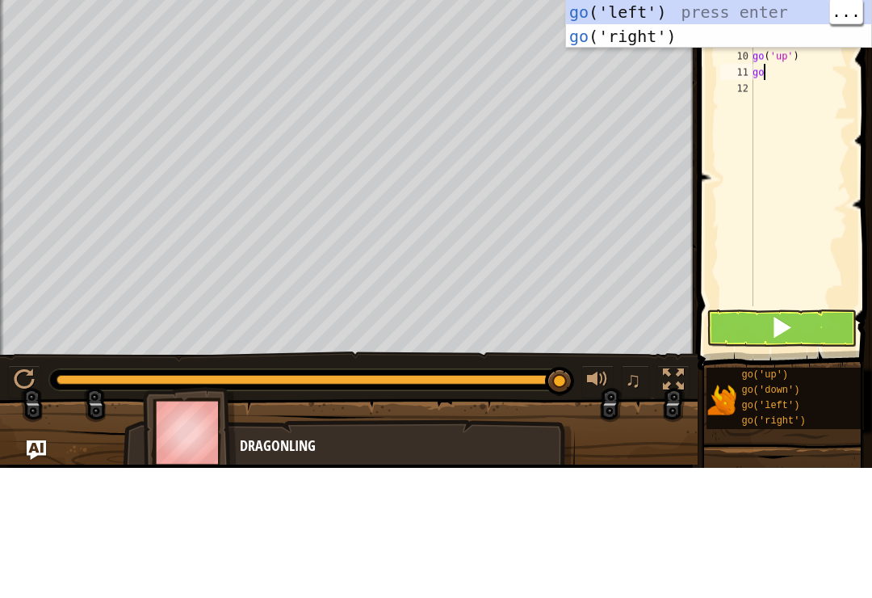
click at [759, 82] on div "go ('up') press enter go ('down') press enter go ('left') press enter go ('righ…" at bounding box center [718, 154] width 305 height 145
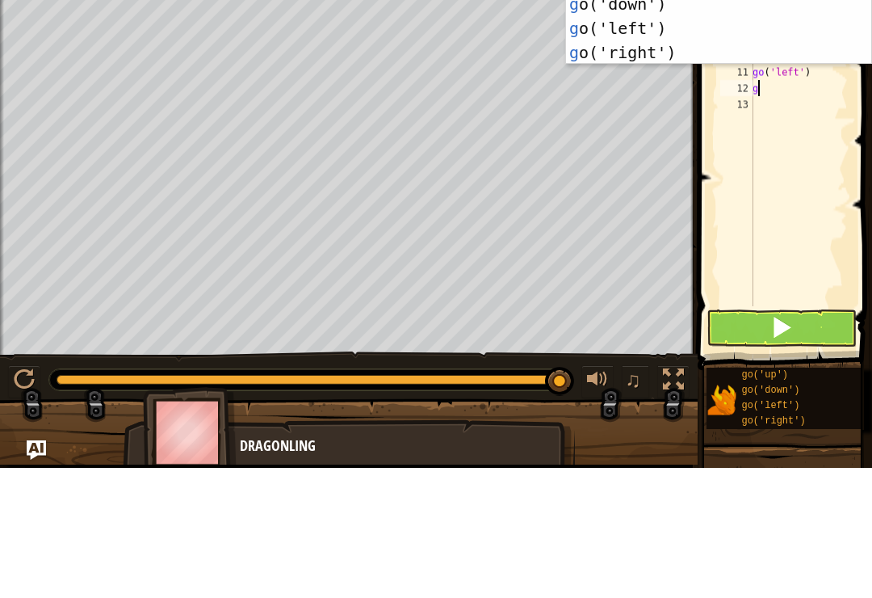
type textarea "go"
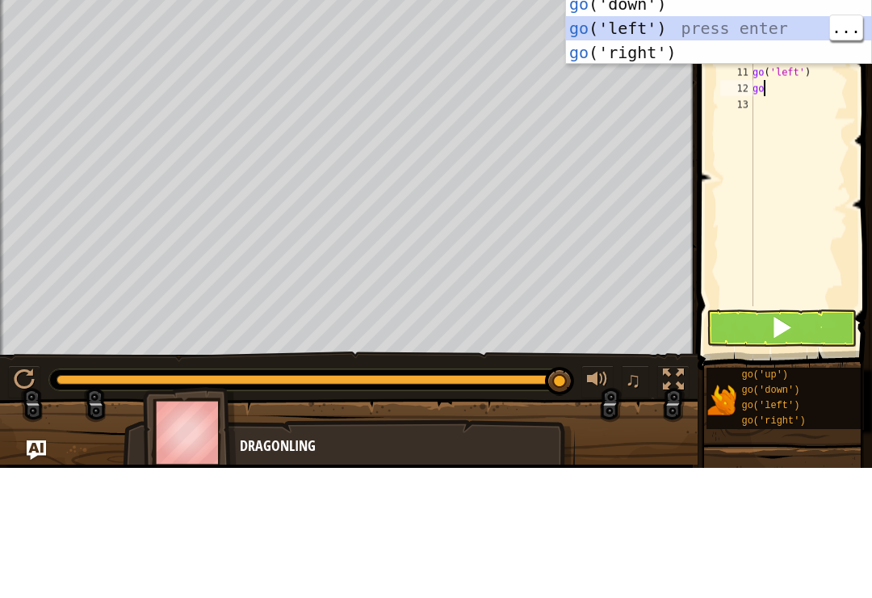
click at [706, 98] on div "go ('up') press enter go ('down') press enter go ('left') press enter go ('righ…" at bounding box center [718, 170] width 305 height 145
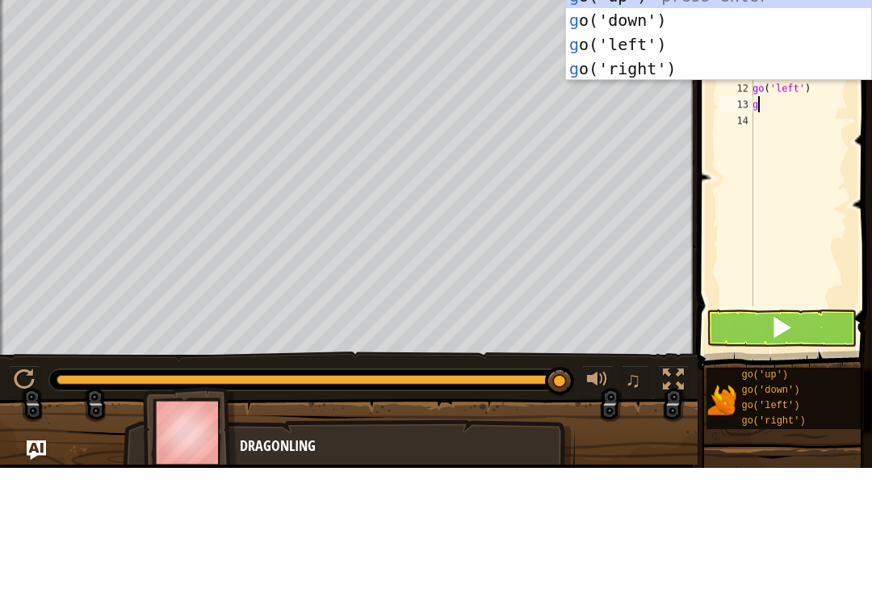
type textarea "go"
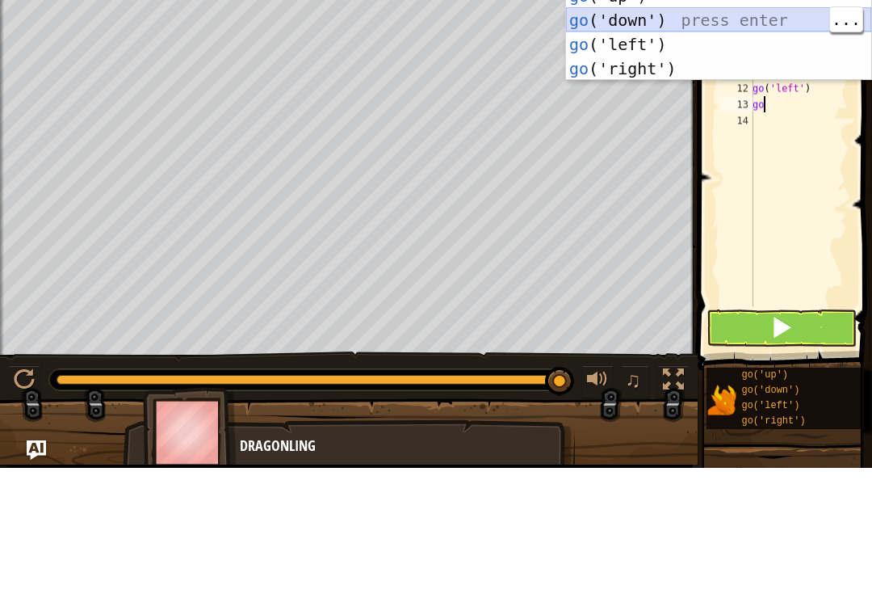
click at [753, 114] on div "go ('up') press enter go ('down') press enter go ('left') press enter go ('righ…" at bounding box center [718, 186] width 305 height 145
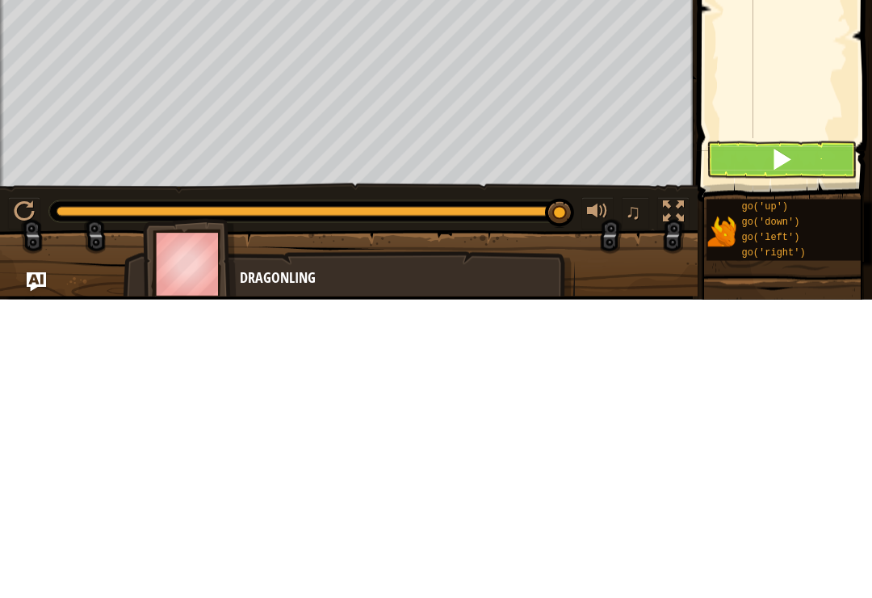
click at [788, 446] on span at bounding box center [782, 457] width 23 height 23
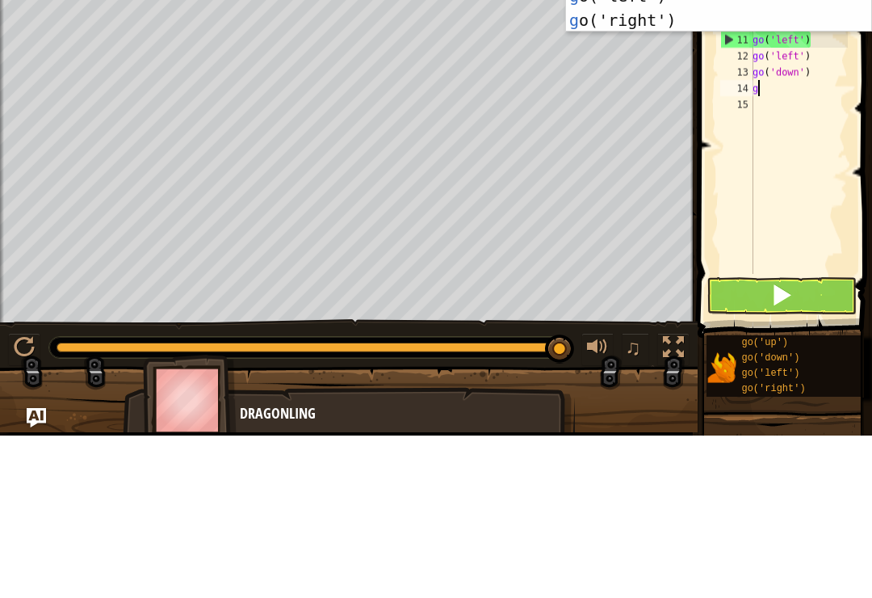
type textarea "go"
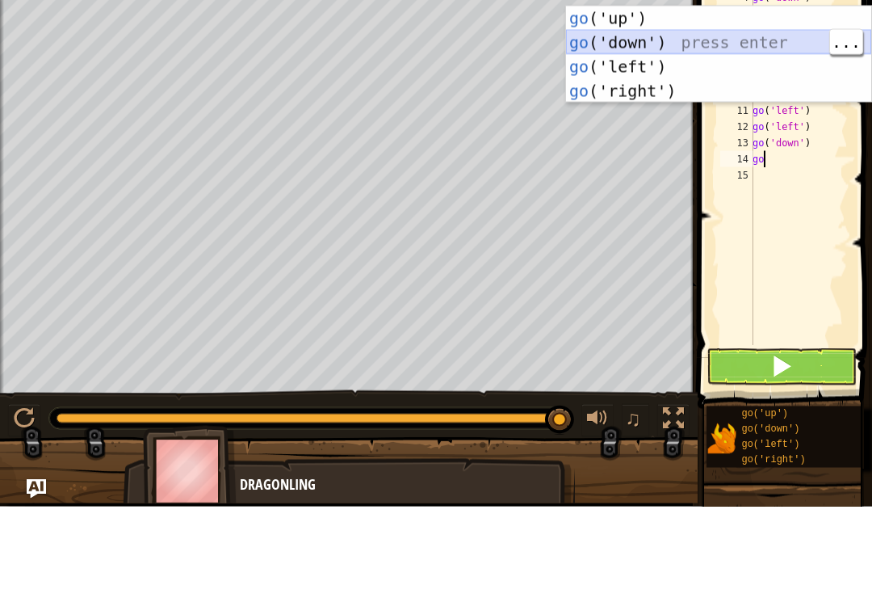
click at [769, 98] on div "go ('up') press enter go ('down') press enter go ('left') press enter go ('righ…" at bounding box center [718, 170] width 305 height 145
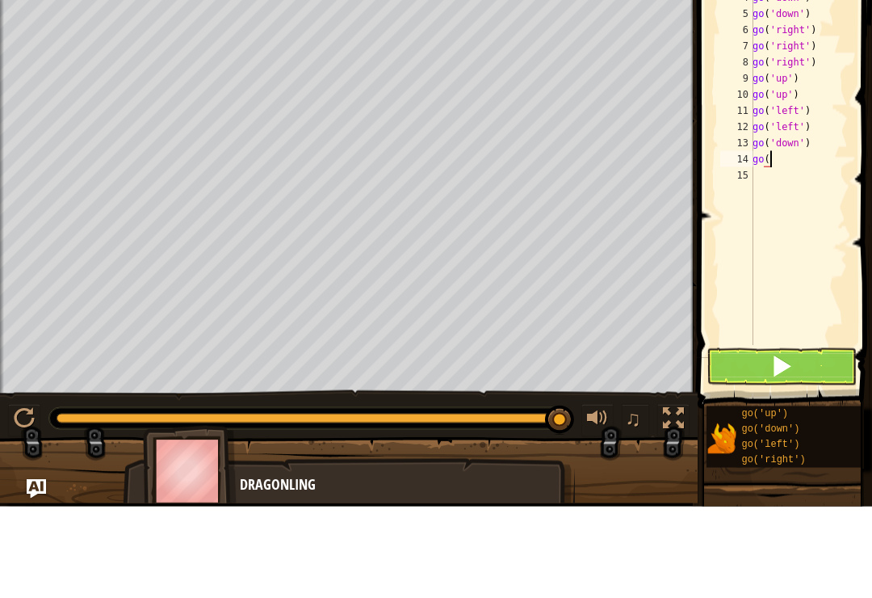
type textarea "g"
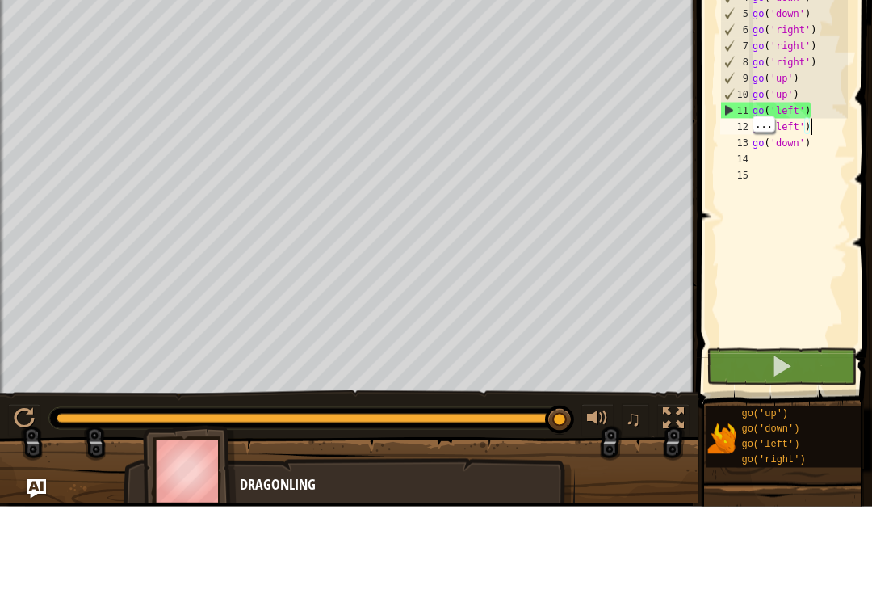
click at [839, 147] on div "go ( 'up' ) go ( 'left' ) go ( 'left' ) go ( 'down' ) go ( 'down' ) go ( 'right…" at bounding box center [799, 250] width 99 height 436
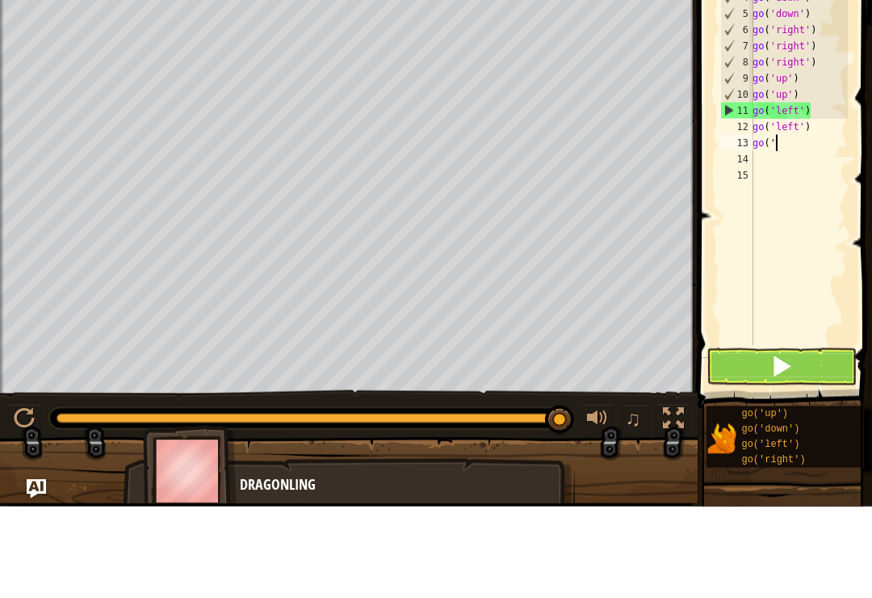
type textarea "g"
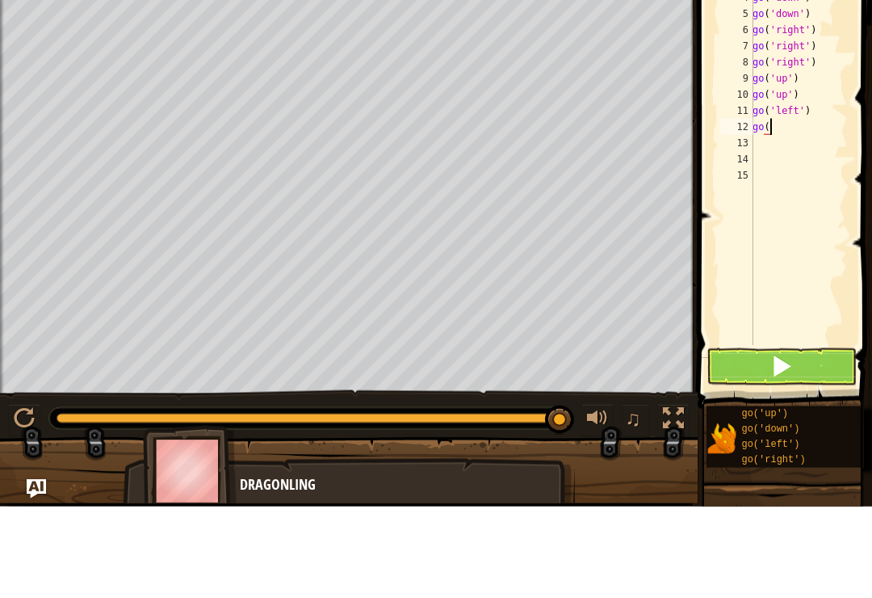
type textarea "g"
type textarea "go('left')"
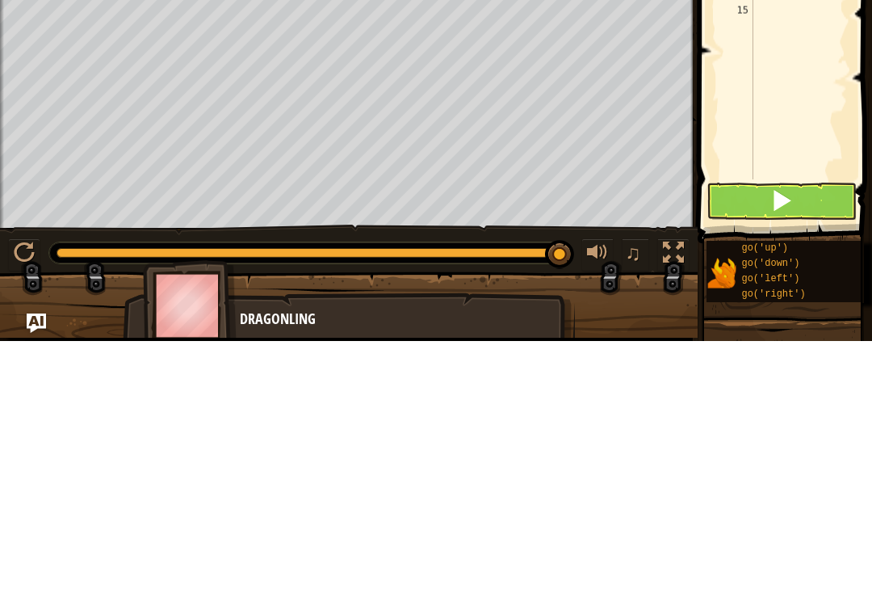
click at [800, 439] on button at bounding box center [782, 457] width 150 height 37
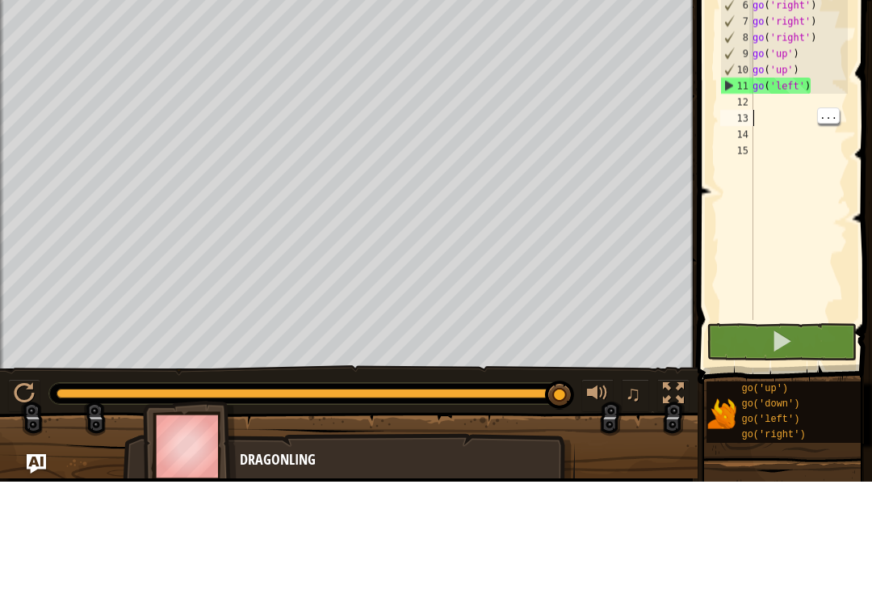
click at [769, 111] on div "go ( 'up' ) go ( 'left' ) go ( 'left' ) go ( 'down' ) go ( 'down' ) go ( 'right…" at bounding box center [799, 250] width 99 height 436
click at [774, 106] on div "go ( 'up' ) go ( 'left' ) go ( 'left' ) go ( 'down' ) go ( 'down' ) go ( 'right…" at bounding box center [799, 250] width 99 height 436
type textarea "go"
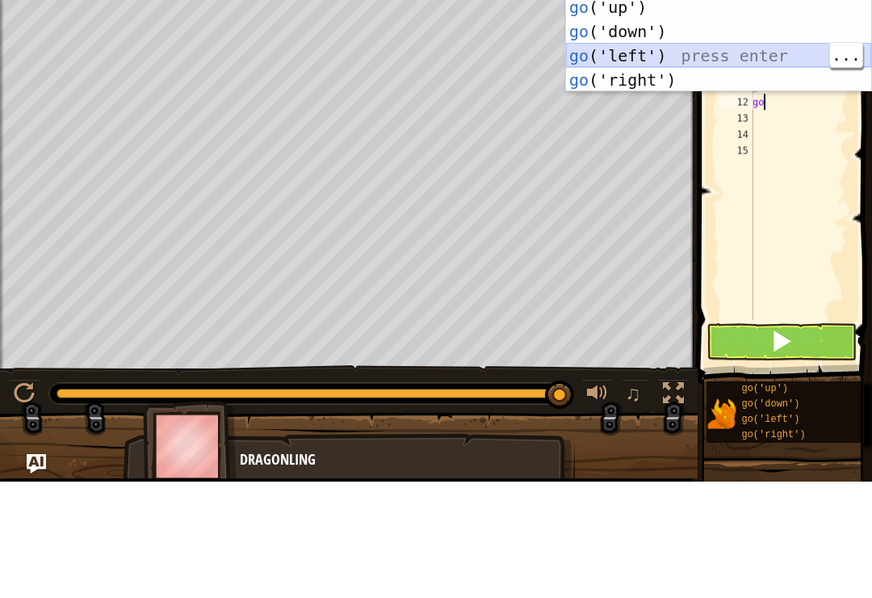
click at [749, 111] on div "go ('up') press enter go ('down') press enter go ('left') press enter go ('righ…" at bounding box center [718, 183] width 305 height 145
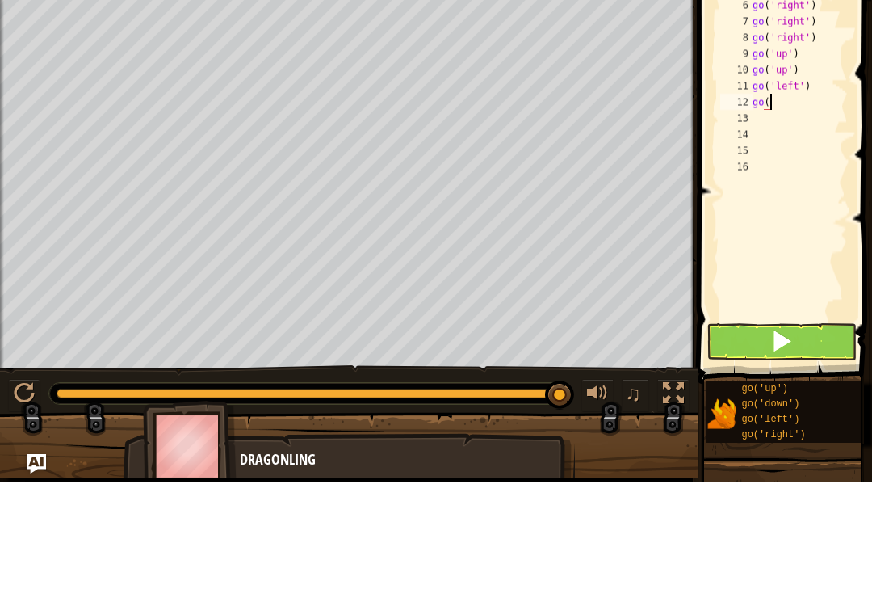
type textarea "g"
type textarea "go"
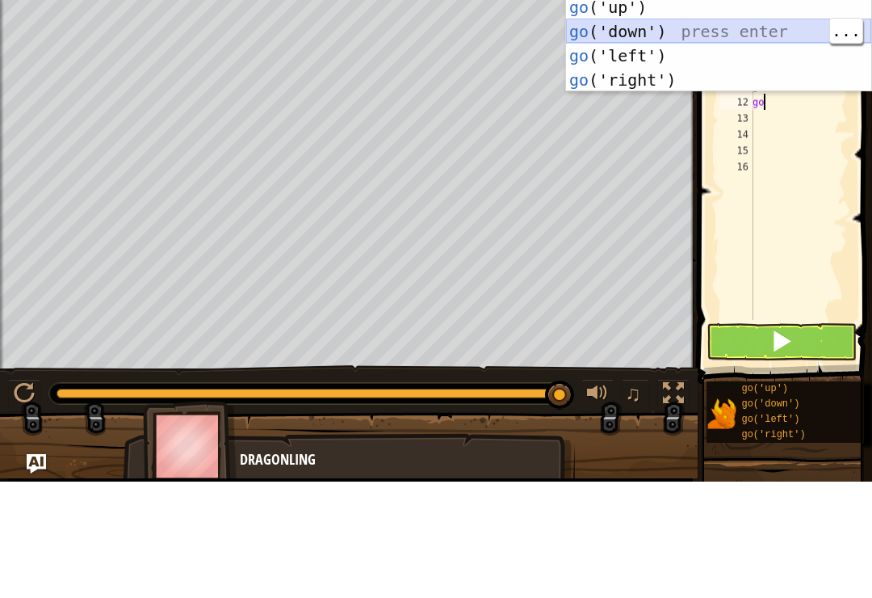
click at [731, 111] on div "go ('up') press enter go ('down') press enter go ('left') press enter go ('righ…" at bounding box center [718, 183] width 305 height 145
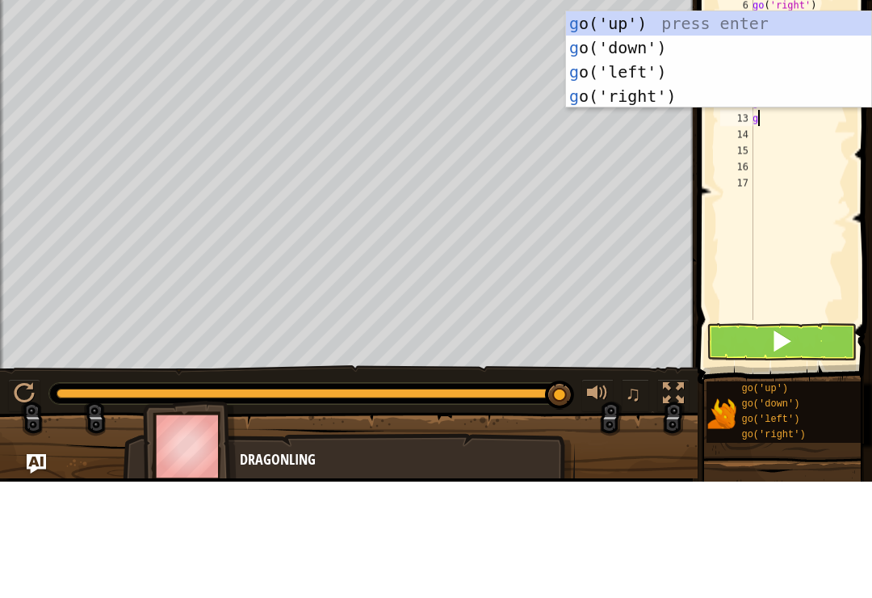
type textarea "go"
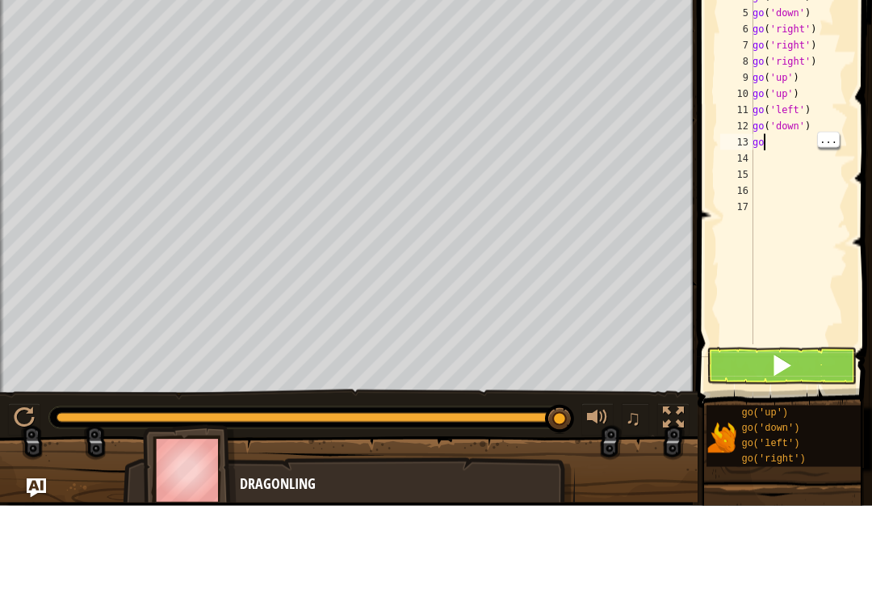
click at [788, 137] on div "go ( 'up' ) go ( 'left' ) go ( 'left' ) go ( 'down' ) go ( 'down' ) go ( 'right…" at bounding box center [799, 250] width 99 height 436
type textarea "g"
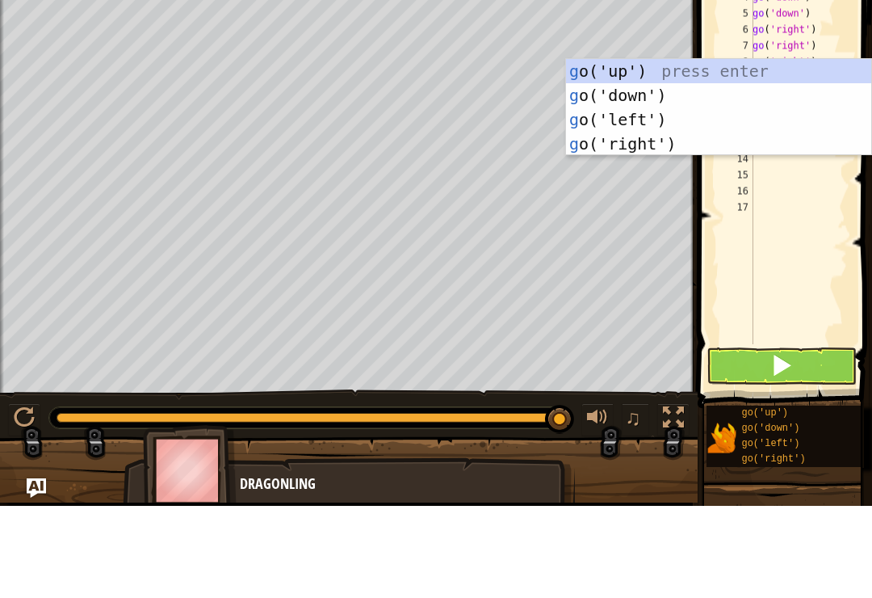
type textarea "go"
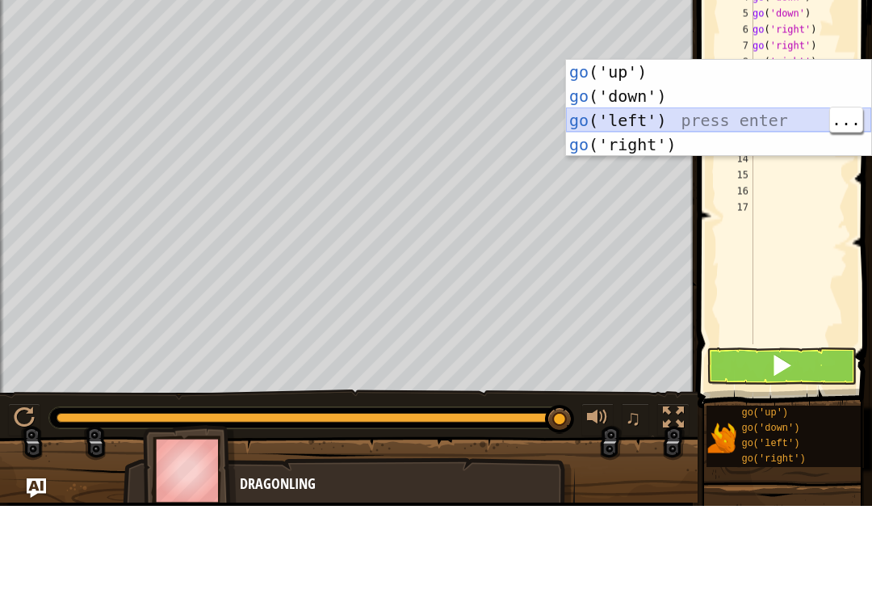
click at [767, 152] on div "go ('up') press enter go ('down') press enter go ('left') press enter go ('righ…" at bounding box center [718, 224] width 305 height 145
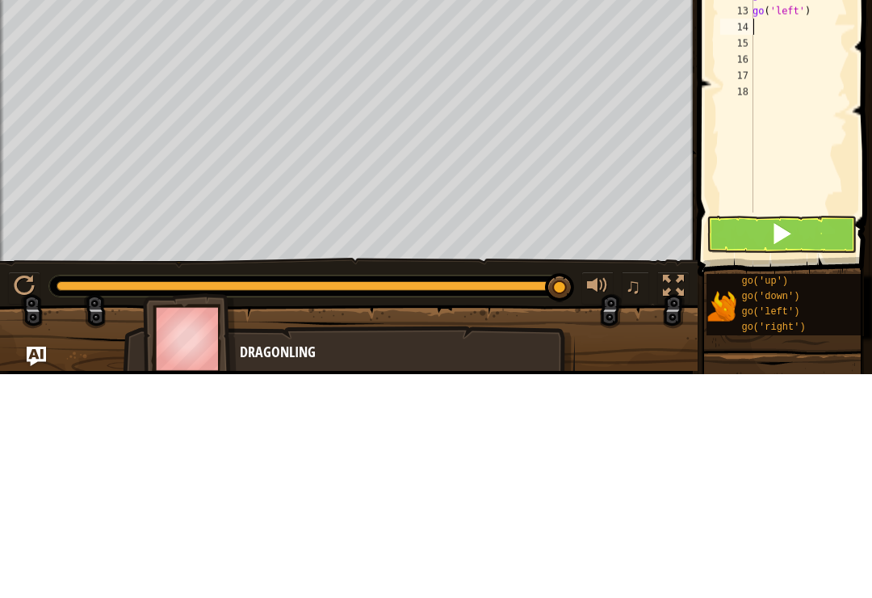
click at [765, 439] on button at bounding box center [782, 457] width 150 height 37
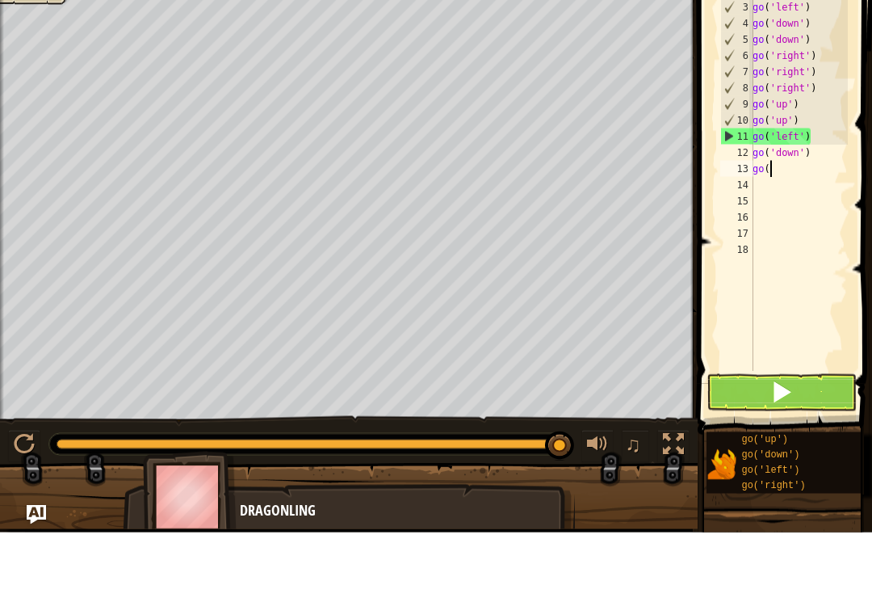
type textarea "g"
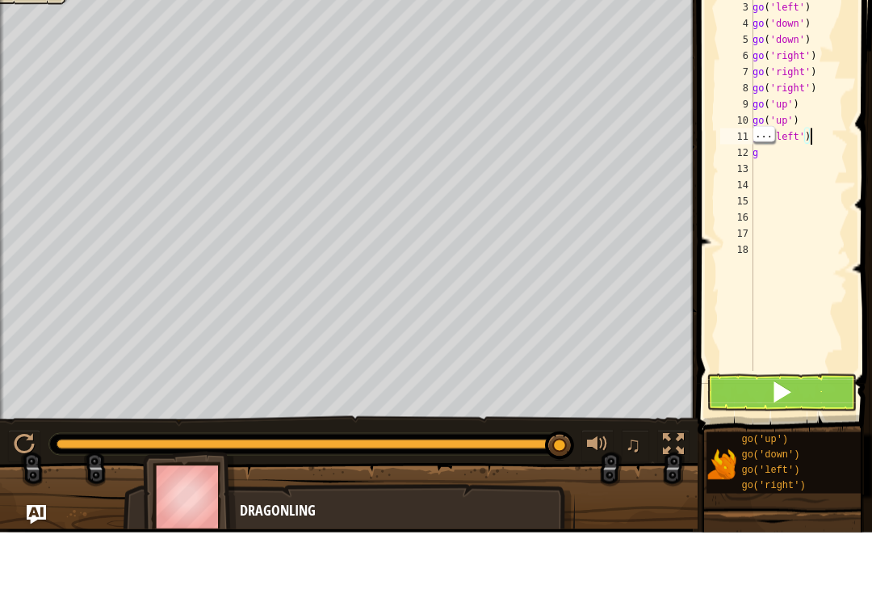
click at [830, 140] on div "go ( 'up' ) go ( 'left' ) go ( 'left' ) go ( 'down' ) go ( 'down' ) go ( 'right…" at bounding box center [799, 250] width 99 height 436
type textarea "g"
click at [779, 149] on div "go ( 'up' ) go ( 'left' ) go ( 'left' ) go ( 'down' ) go ( 'down' ) go ( 'right…" at bounding box center [799, 250] width 99 height 436
type textarea "go('up')"
click at [820, 159] on div "go ( 'up' ) go ( 'left' ) go ( 'left' ) go ( 'down' ) go ( 'down' ) go ( 'right…" at bounding box center [799, 250] width 99 height 436
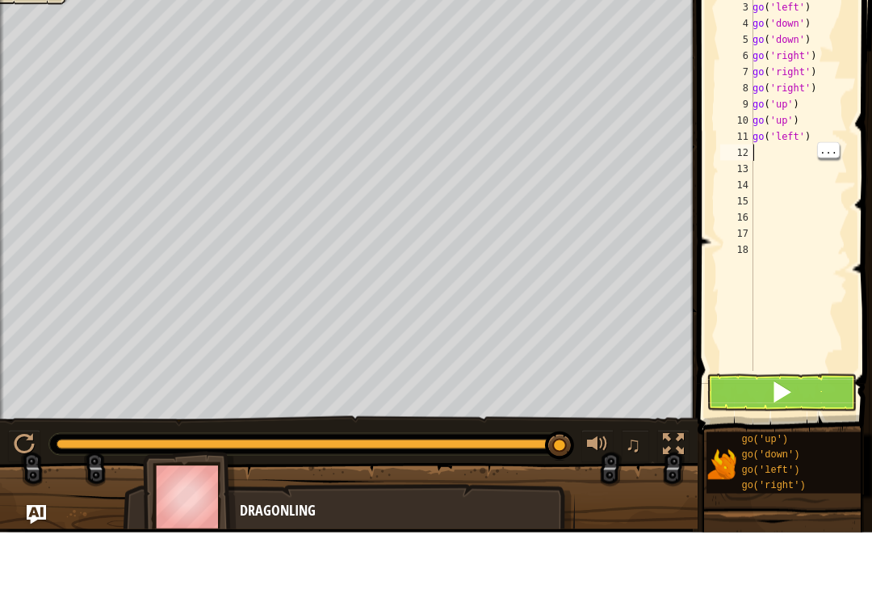
type textarea "go('up')"
click at [837, 127] on div "go ( 'up' ) go ( 'left' ) go ( 'left' ) go ( 'down' ) go ( 'down' ) go ( 'right…" at bounding box center [799, 250] width 99 height 436
click at [826, 129] on div "go ( 'up' ) go ( 'left' ) go ( 'left' ) go ( 'down' ) go ( 'down' ) go ( 'right…" at bounding box center [799, 250] width 99 height 436
type textarea "g"
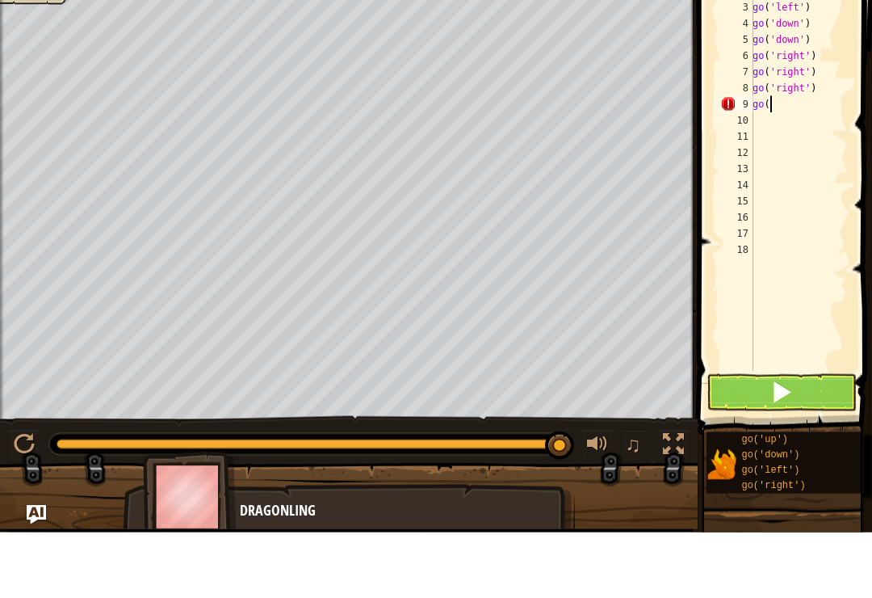
type textarea "g"
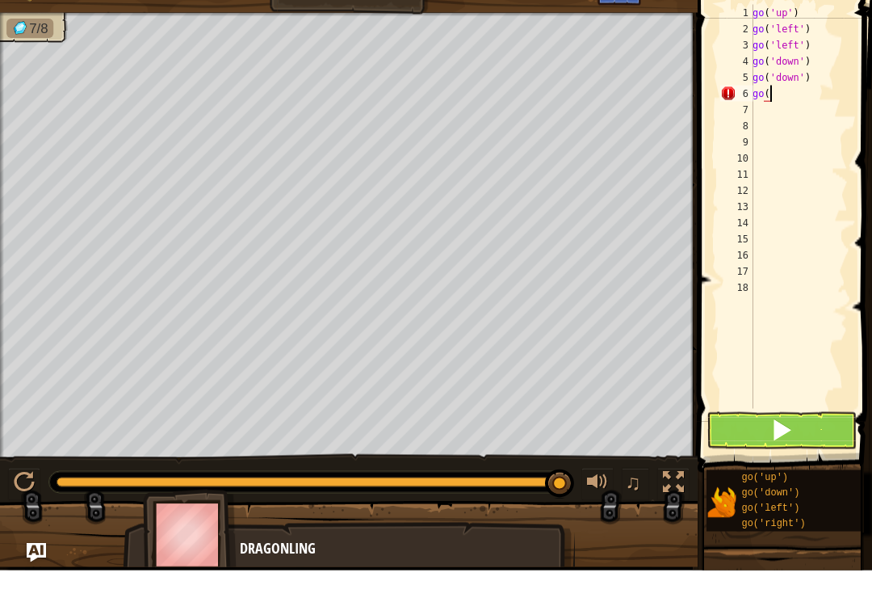
type textarea "g"
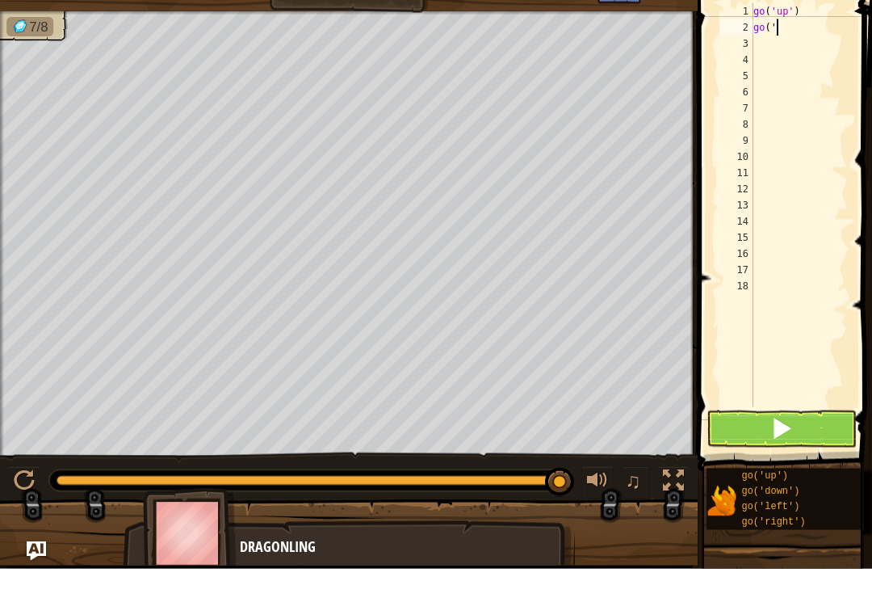
type textarea "g"
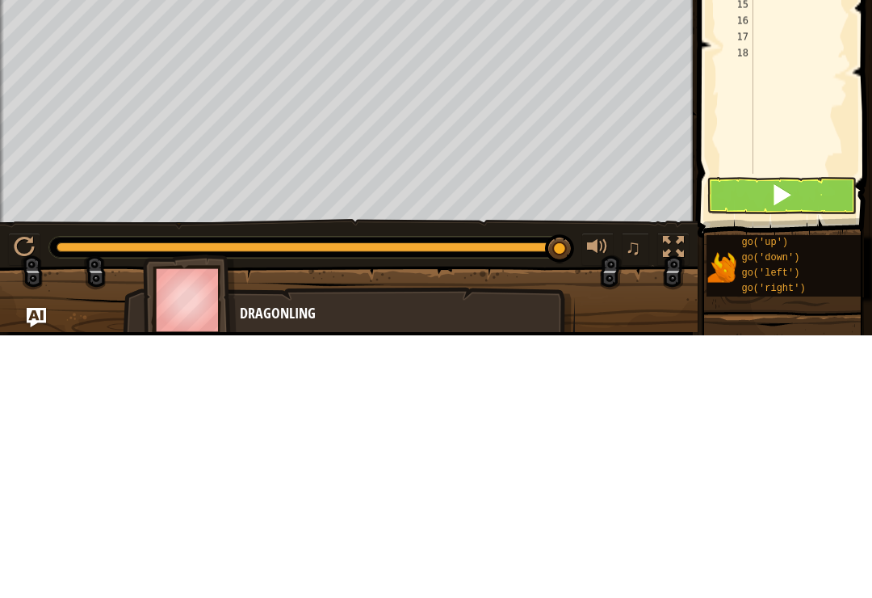
click at [805, 439] on button at bounding box center [782, 457] width 150 height 37
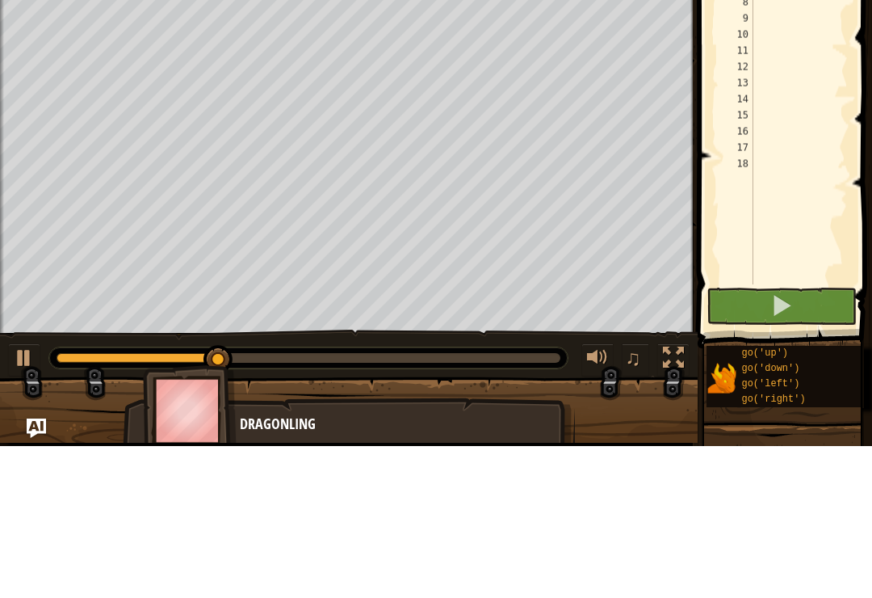
type textarea "go"
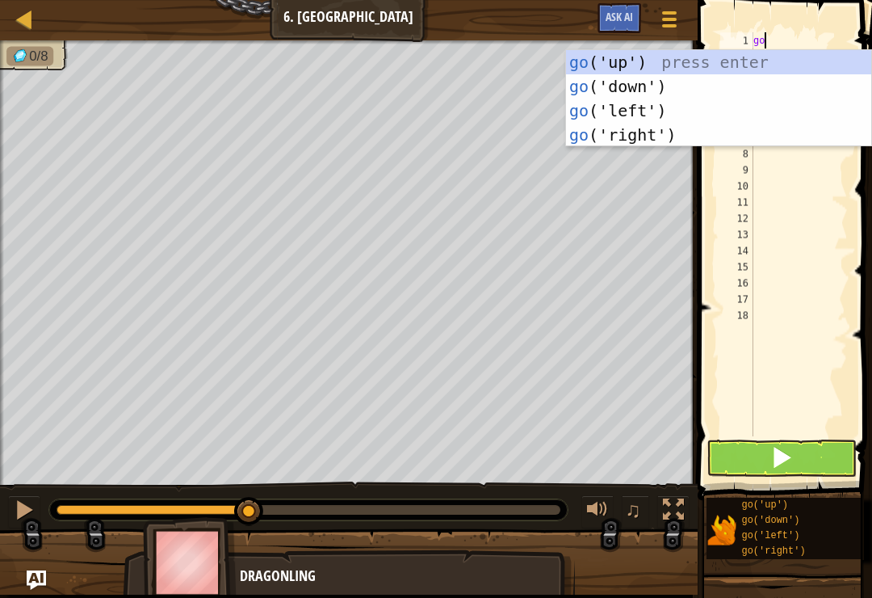
click at [645, 67] on div "go ('up') press enter go ('down') press enter go ('left') press enter go ('righ…" at bounding box center [718, 122] width 305 height 145
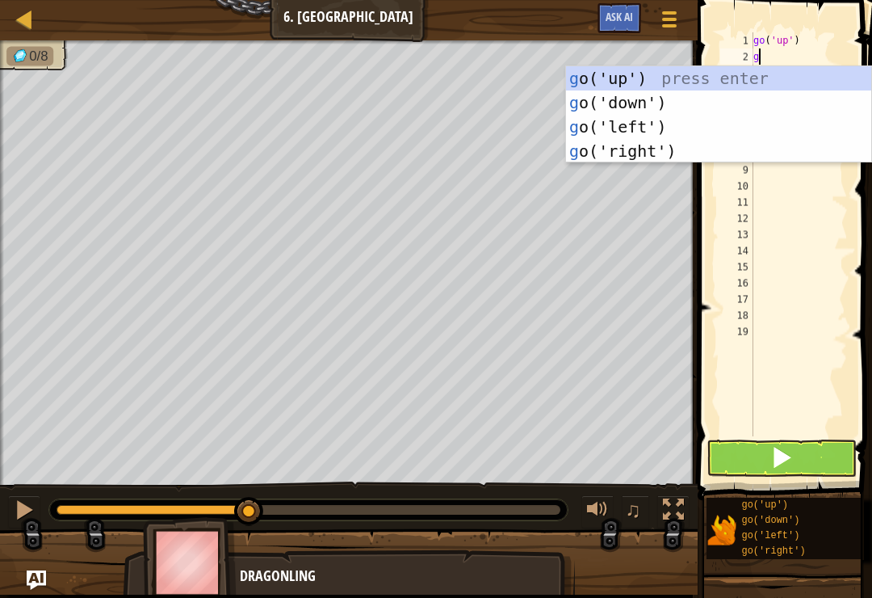
type textarea "go"
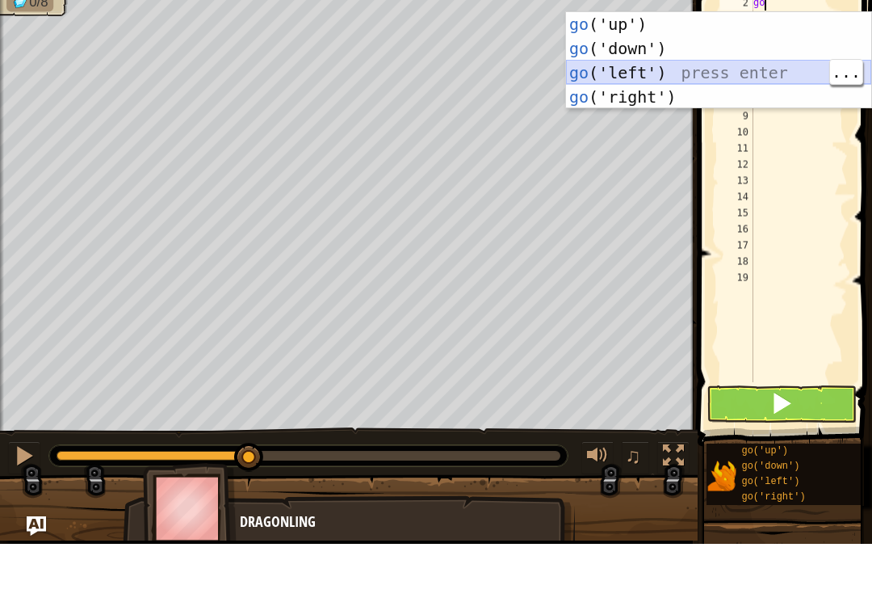
click at [738, 70] on div "go ('up') press enter go ('down') press enter go ('left') press enter go ('righ…" at bounding box center [718, 138] width 305 height 145
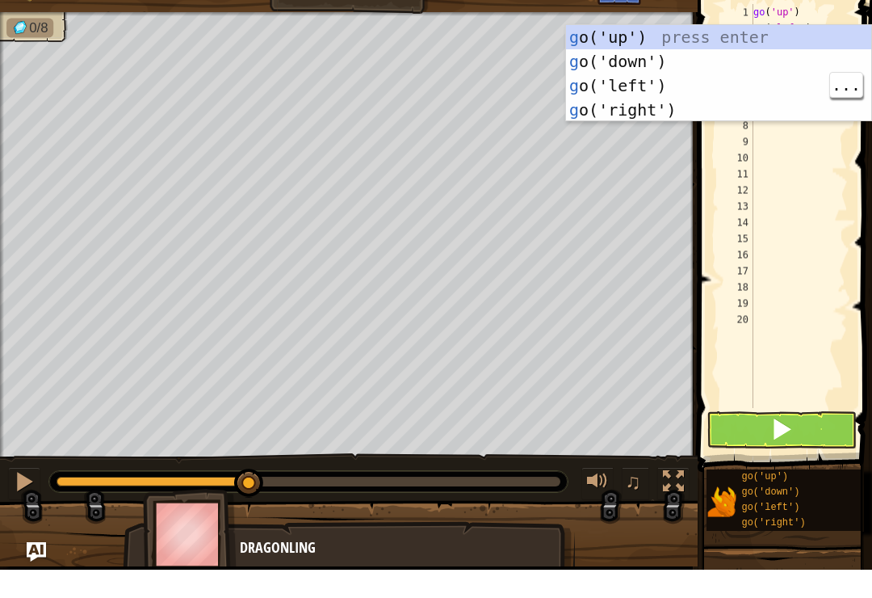
type textarea "go"
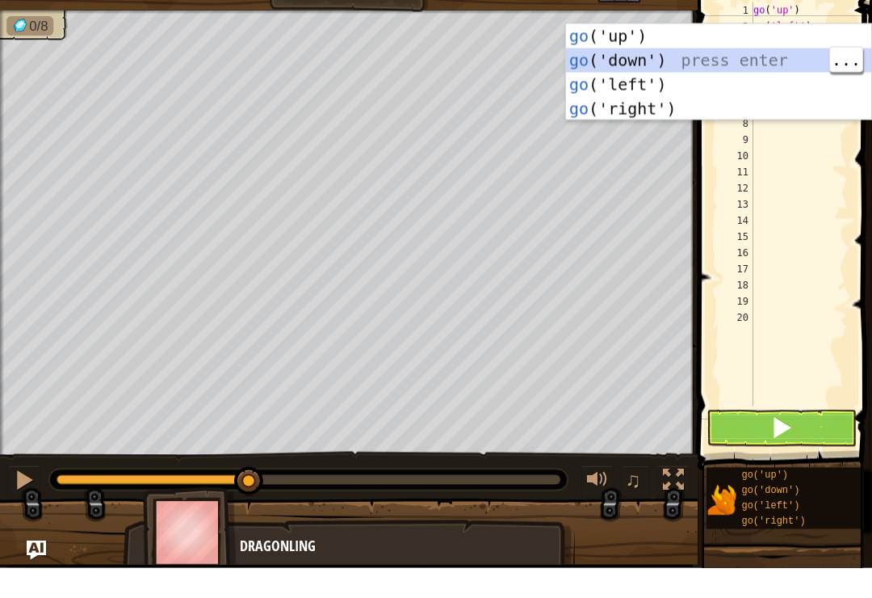
click at [717, 58] on div "go ('up') press enter go ('down') press enter go ('left') press enter go ('righ…" at bounding box center [718, 126] width 305 height 145
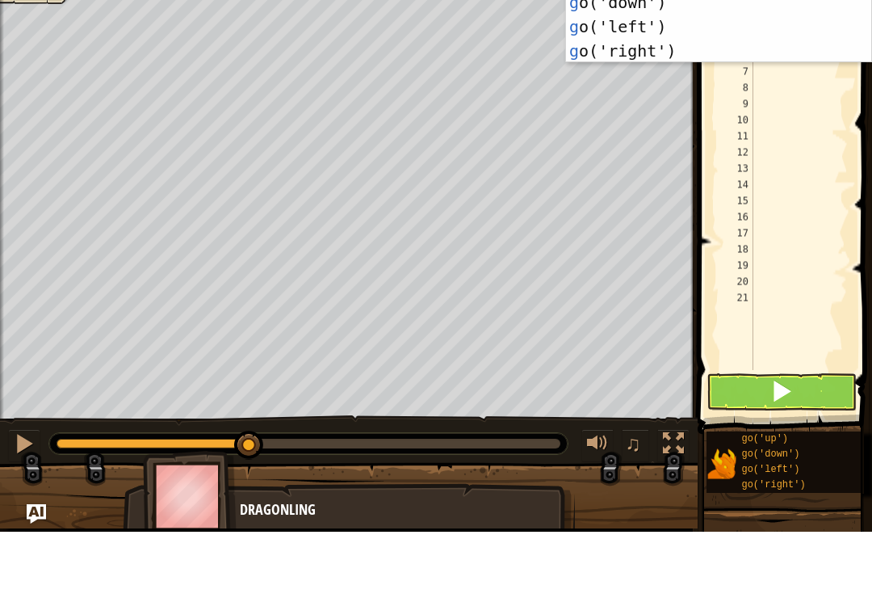
type textarea "go"
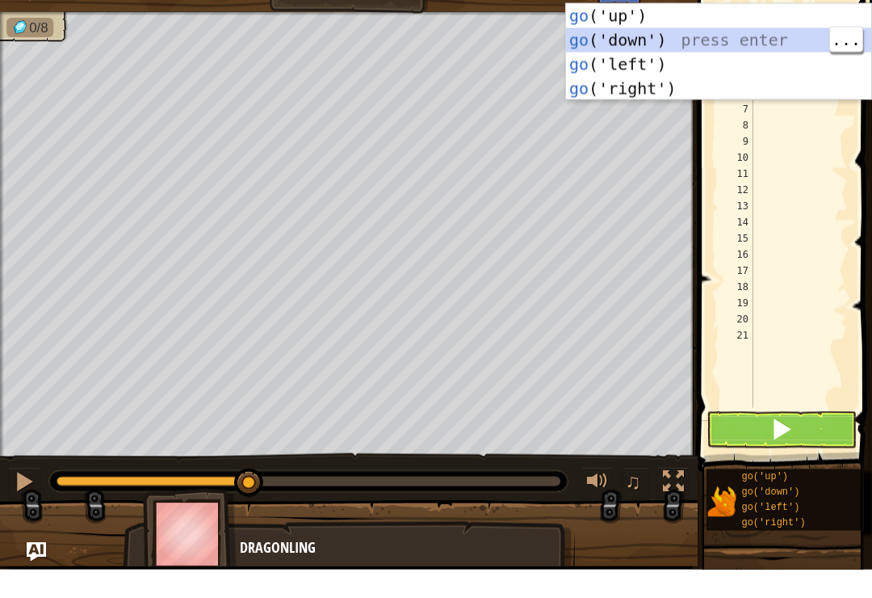
click at [660, 34] on div "go ('up') press enter go ('down') press enter go ('left') press enter go ('righ…" at bounding box center [718, 104] width 305 height 145
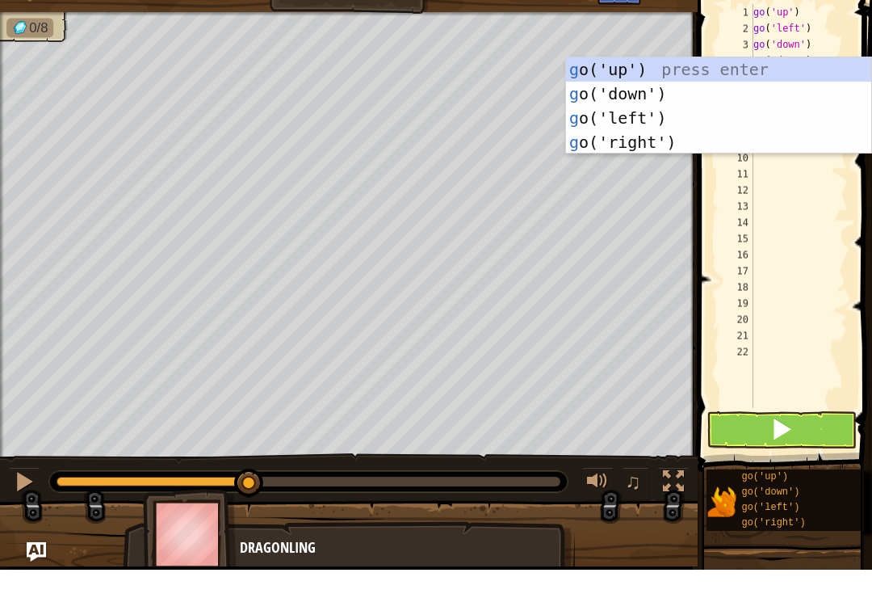
type textarea "go"
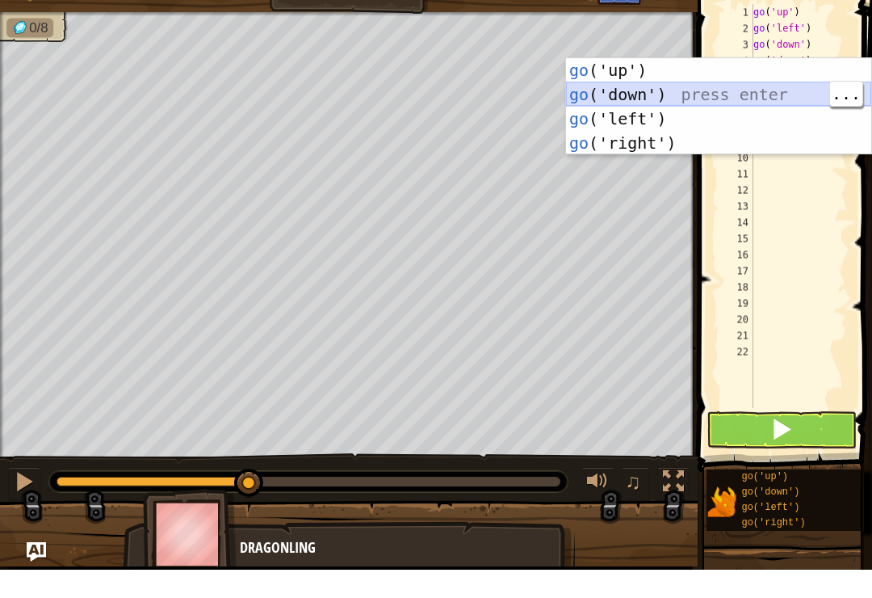
click at [690, 92] on div "go ('up') press enter go ('down') press enter go ('left') press enter go ('righ…" at bounding box center [718, 158] width 305 height 145
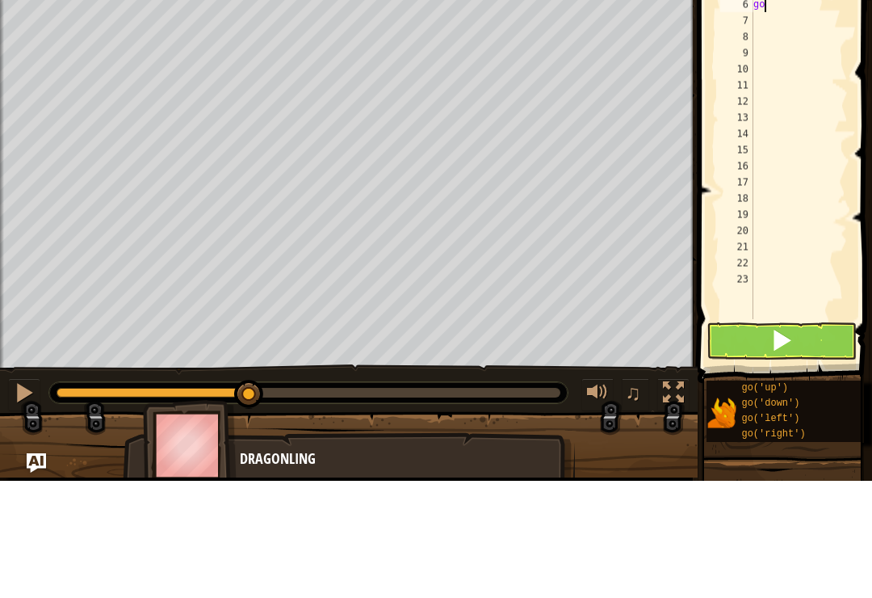
type textarea "g"
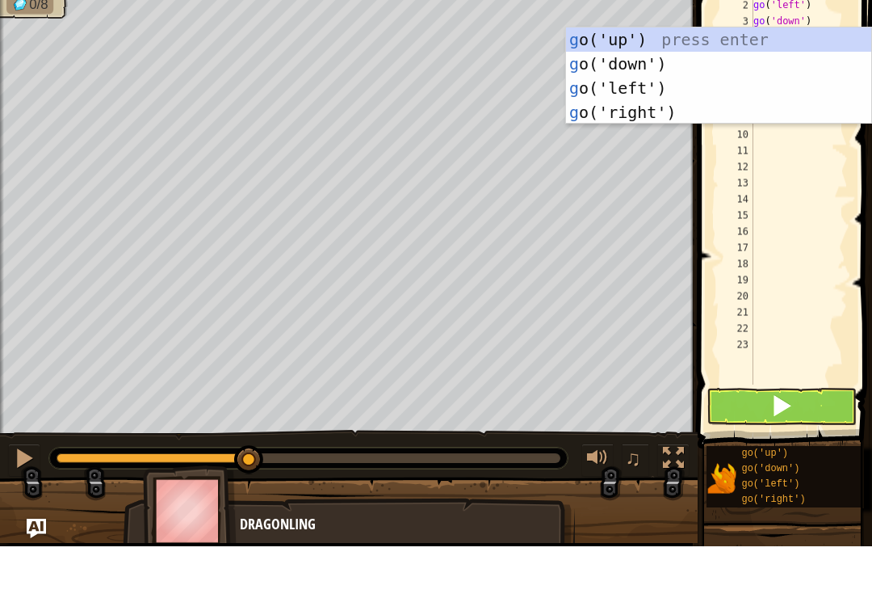
type textarea "go"
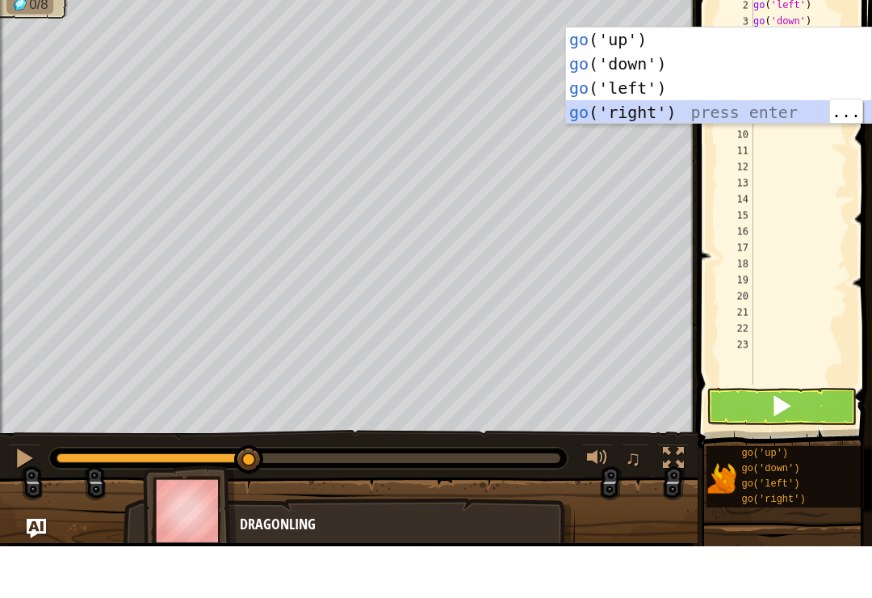
click at [655, 107] on div "go ('up') press enter go ('down') press enter go ('left') press enter go ('righ…" at bounding box center [718, 151] width 305 height 145
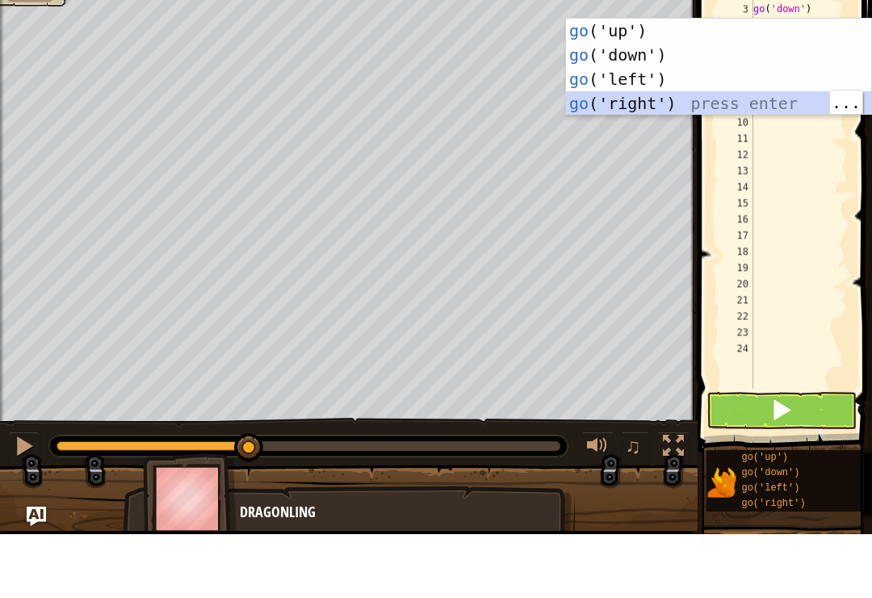
type textarea "go"
click at [658, 103] on div "go ('up') press enter go ('down') press enter go ('left') press enter go ('righ…" at bounding box center [718, 155] width 305 height 145
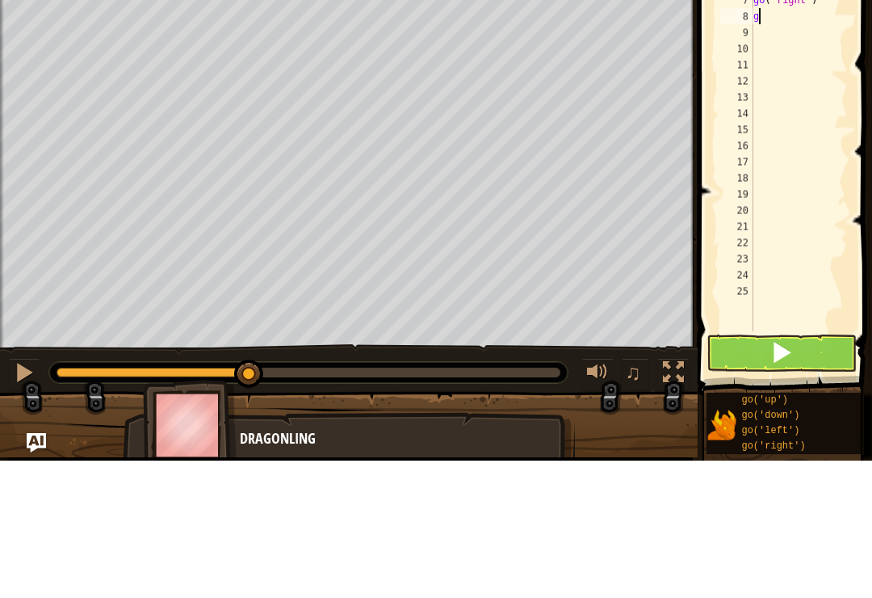
type textarea "go"
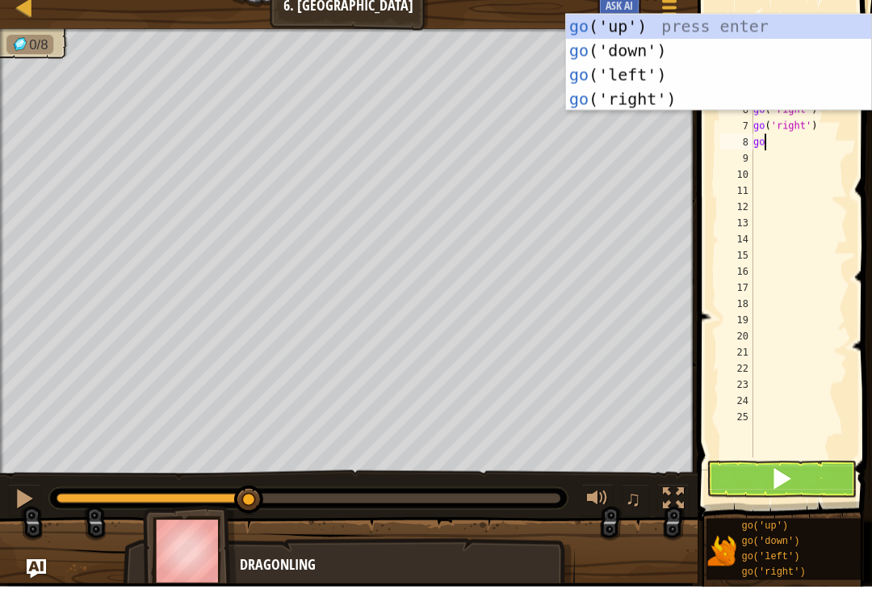
click at [671, 79] on div "go ('up') press enter go ('down') press enter go ('left') press enter go ('righ…" at bounding box center [718, 98] width 305 height 145
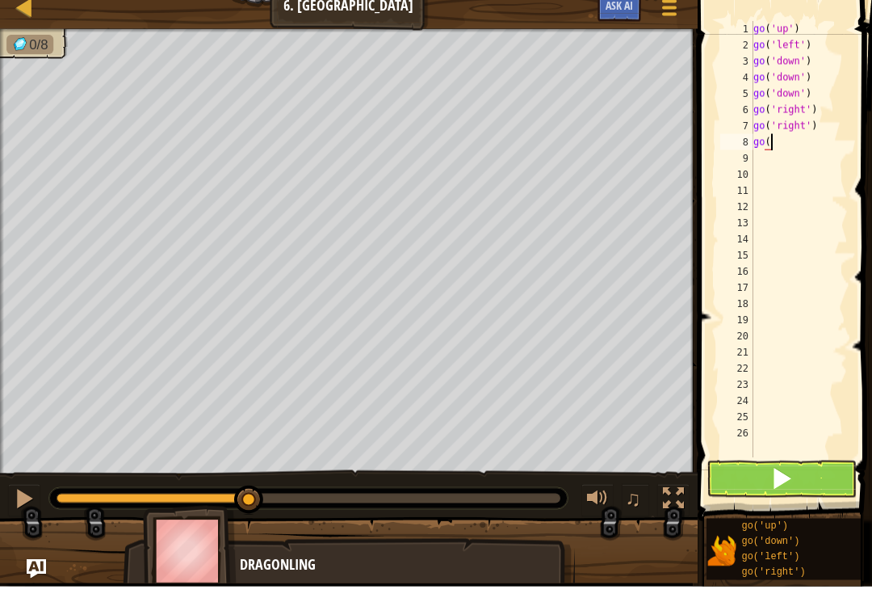
type textarea "g"
type textarea "go"
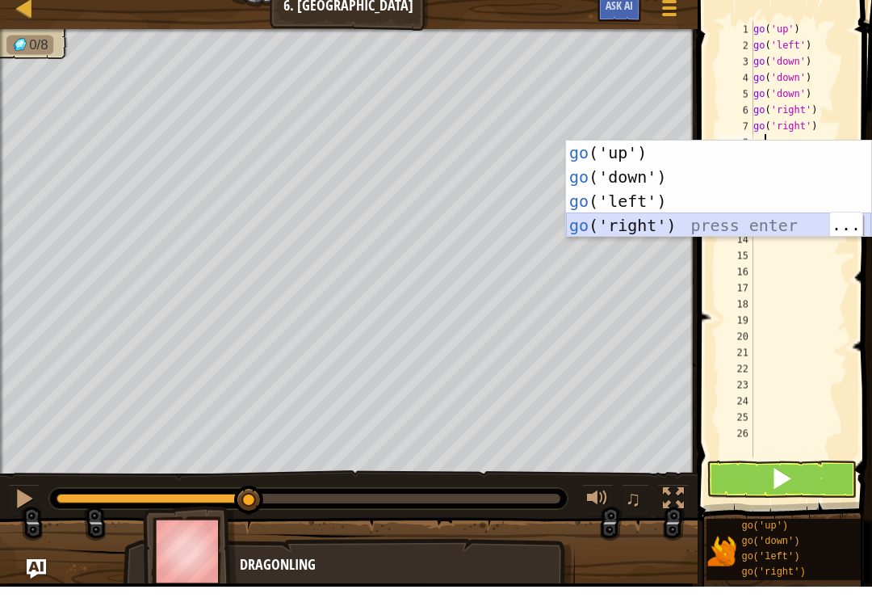
click at [698, 228] on div "go ('up') press enter go ('down') press enter go ('left') press enter go ('righ…" at bounding box center [718, 224] width 305 height 145
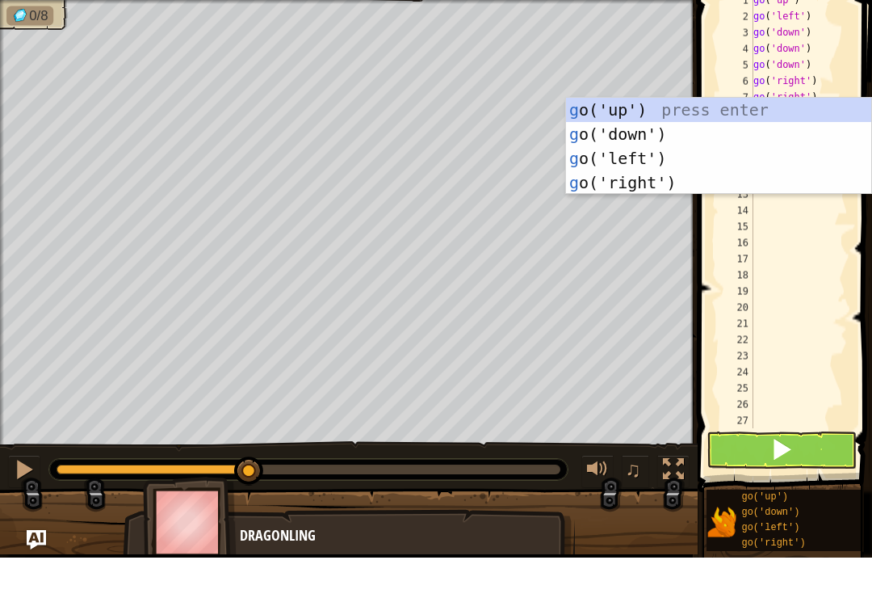
type textarea "go"
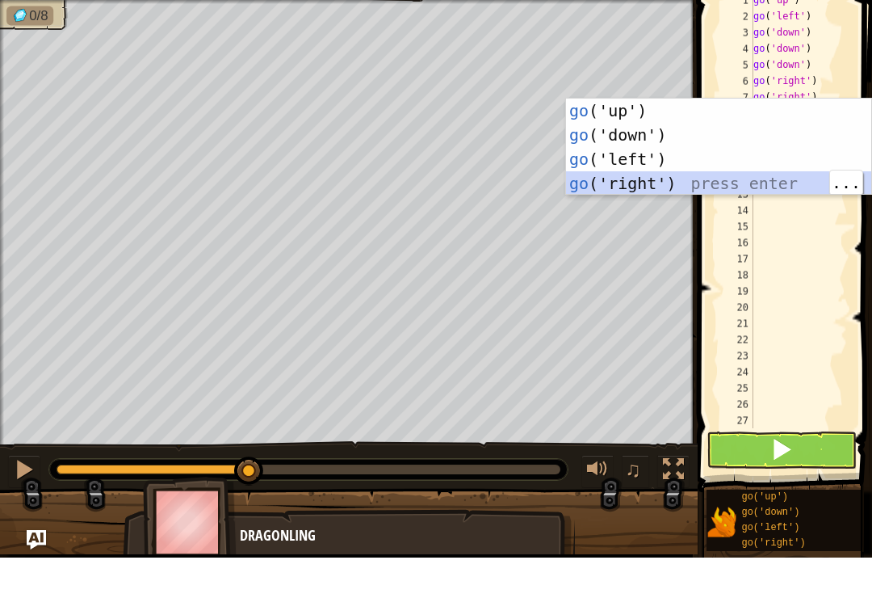
click at [667, 175] on div "go ('up') press enter go ('down') press enter go ('left') press enter go ('righ…" at bounding box center [718, 211] width 305 height 145
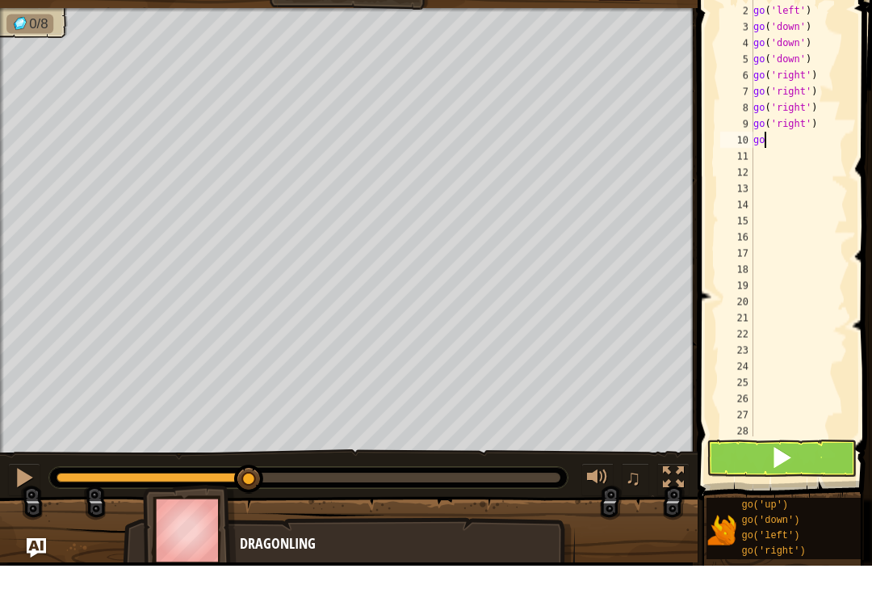
scroll to position [16, 0]
type textarea "g"
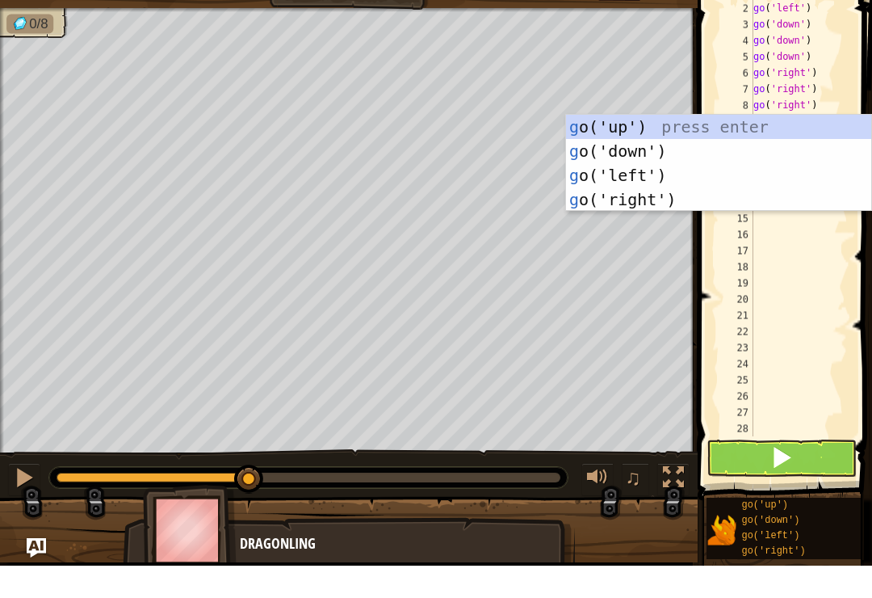
type textarea "go"
click at [662, 147] on div "go ('up') press enter go ('down') press enter go ('left') press enter go ('righ…" at bounding box center [718, 219] width 305 height 145
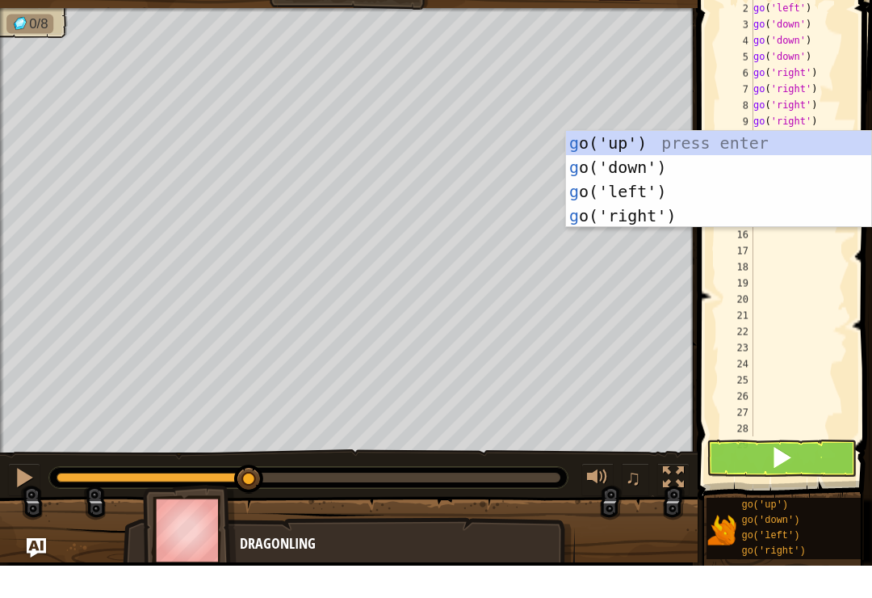
type textarea "go"
click at [734, 163] on div "go ('up') press enter go ('down') press enter go ('left') press enter go ('righ…" at bounding box center [718, 235] width 305 height 145
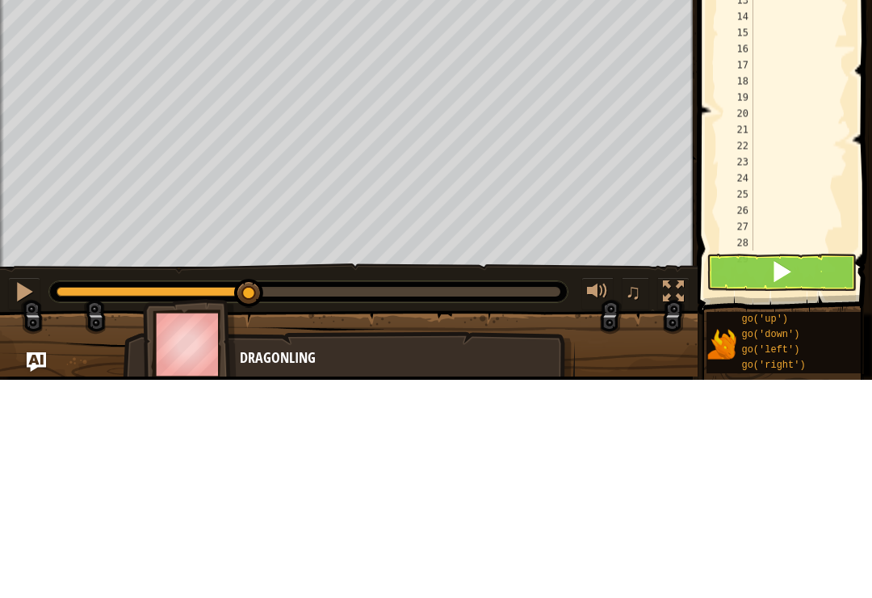
scroll to position [0, 0]
click at [793, 472] on button at bounding box center [782, 490] width 150 height 37
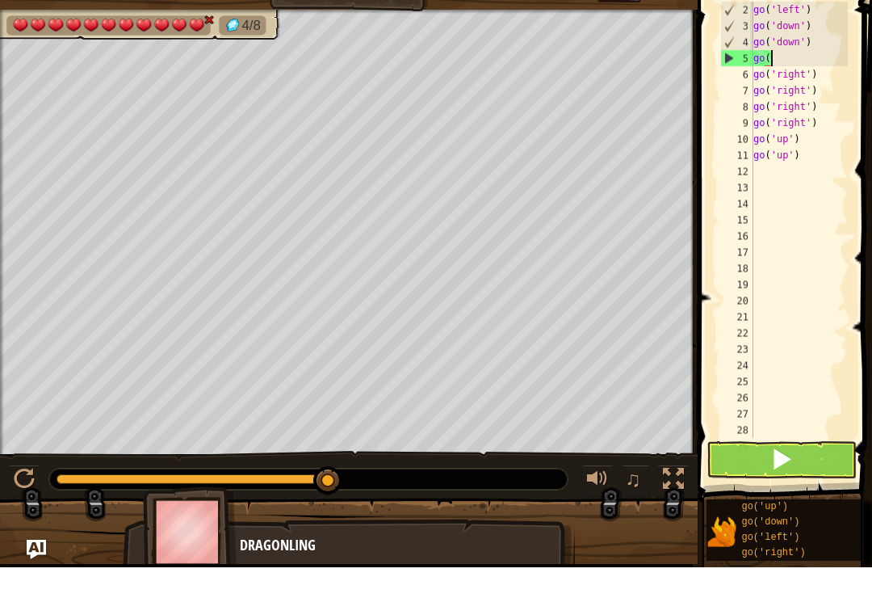
type textarea "g"
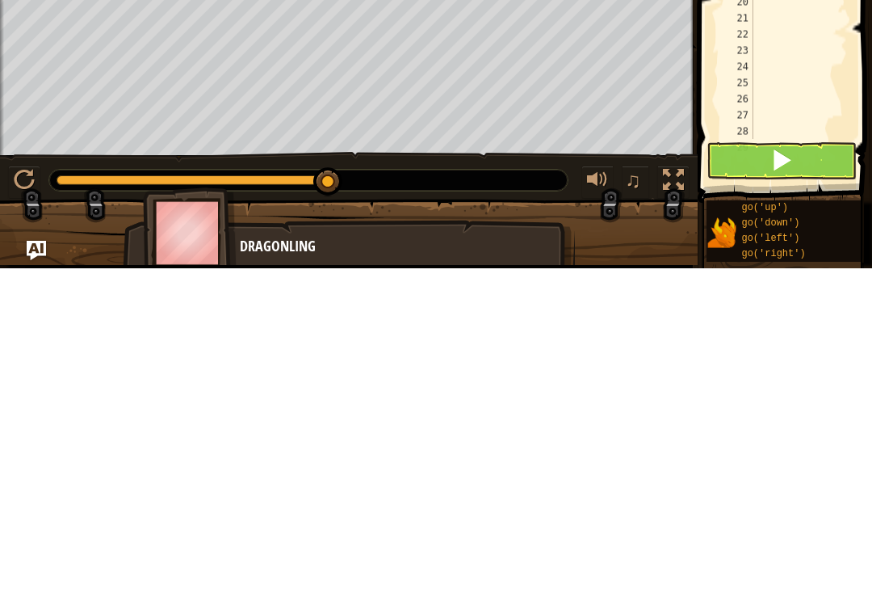
click at [809, 472] on button at bounding box center [782, 490] width 150 height 37
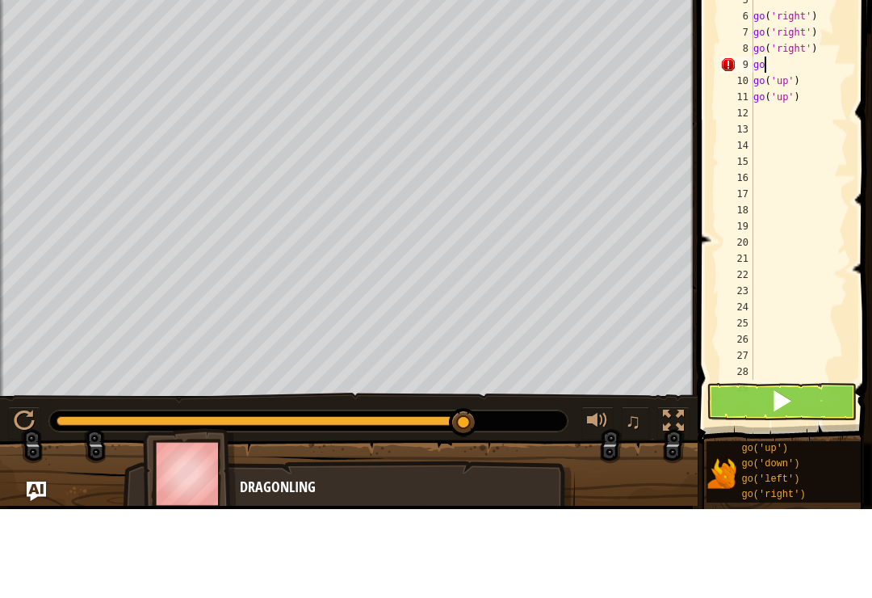
type textarea "g"
type textarea "go('right')"
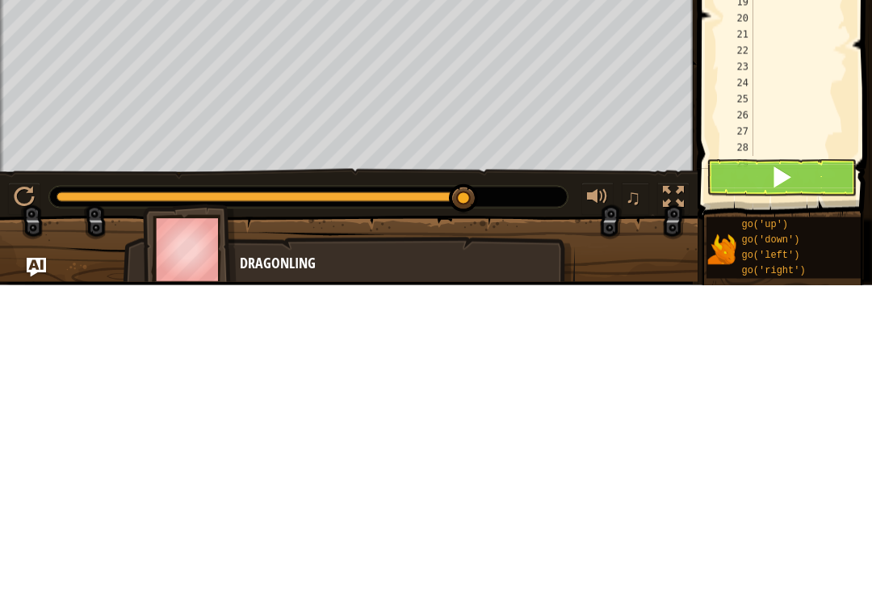
click at [801, 472] on button at bounding box center [782, 490] width 150 height 37
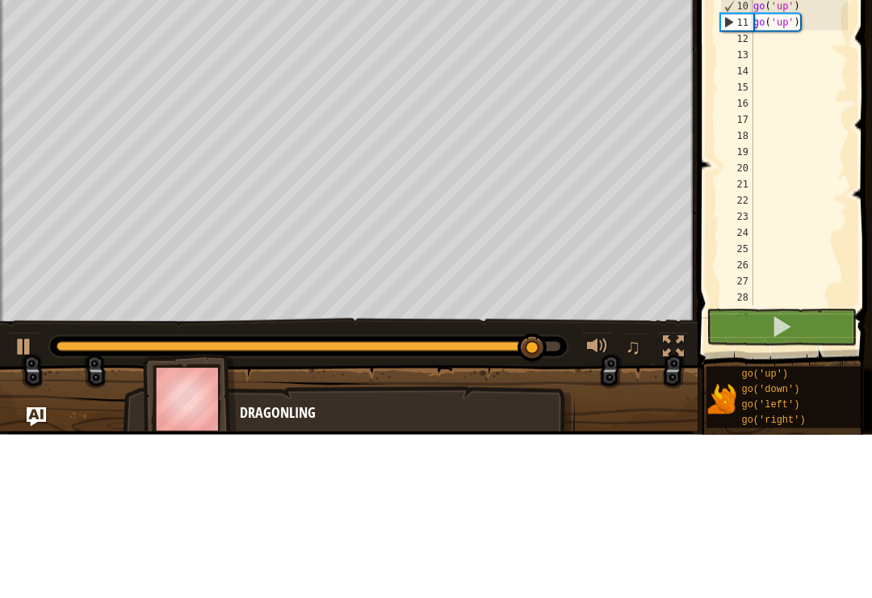
click at [776, 43] on div "go ( 'left' ) go ( 'down' ) go ( 'down' ) go ( 'right' ) go ( 'right' ) go ( 'r…" at bounding box center [799, 266] width 98 height 469
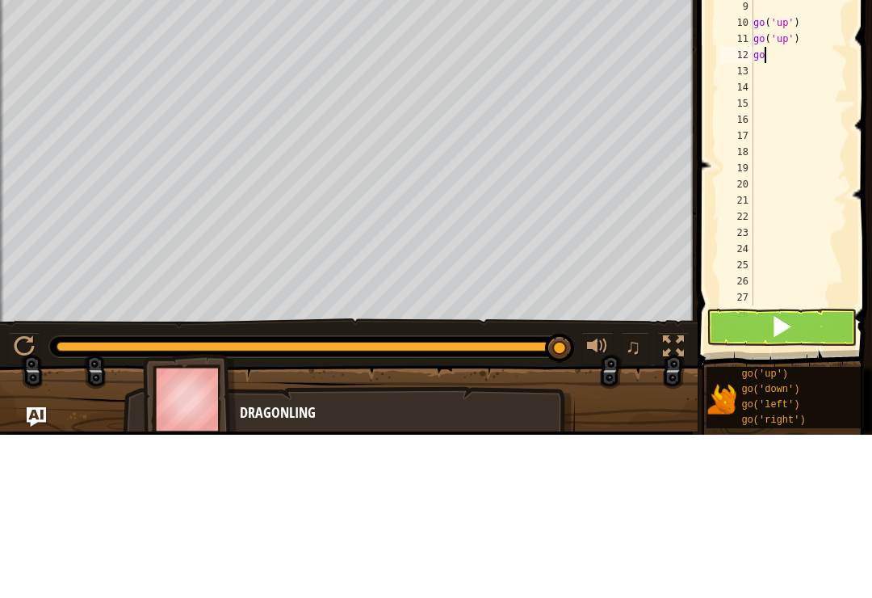
type textarea "g"
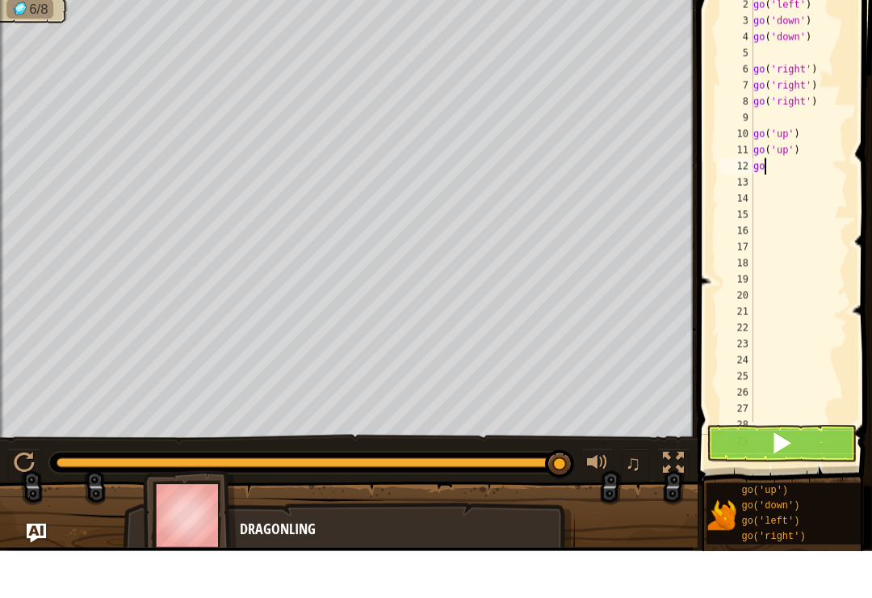
type textarea "g"
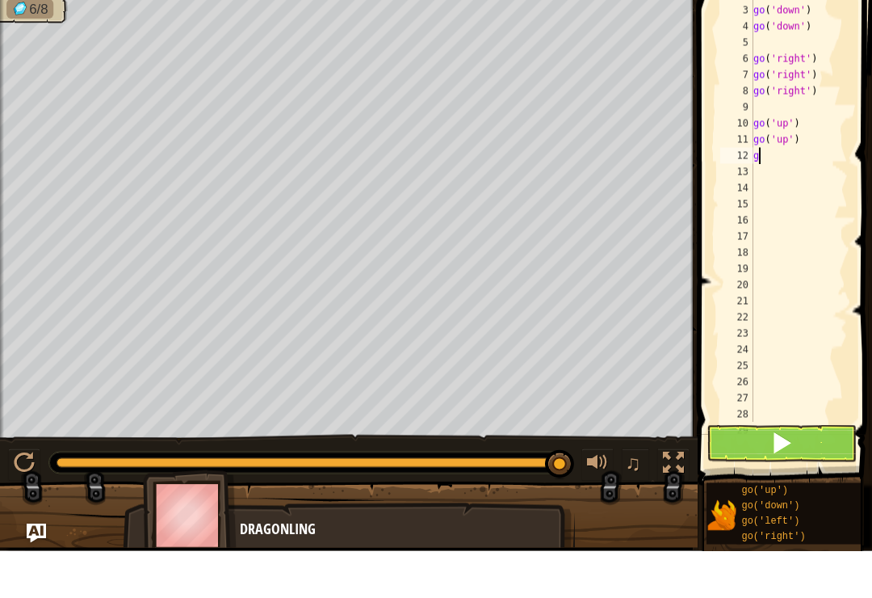
scroll to position [17, 0]
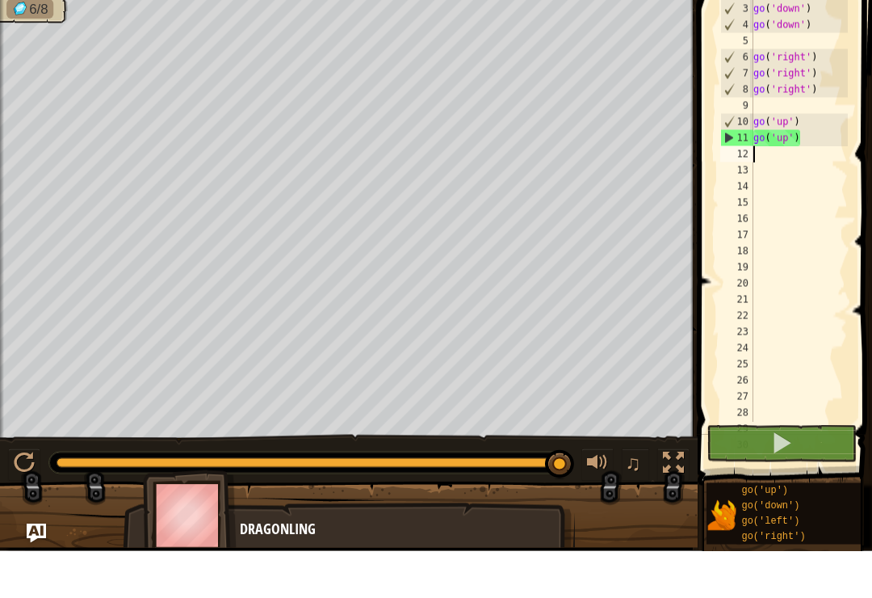
type textarea "g"
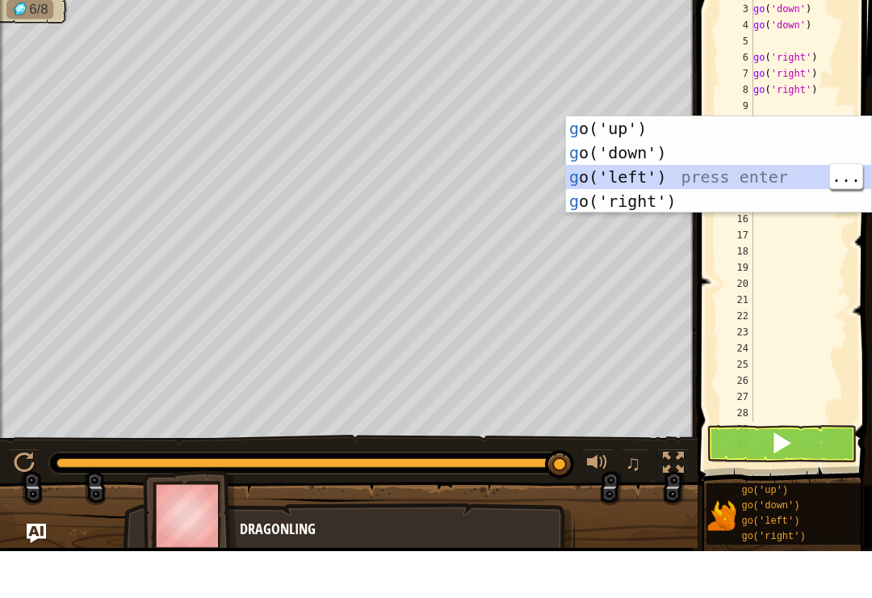
click at [716, 174] on div "g o('up') press enter g o('down') press enter g o('left') press enter g o('righ…" at bounding box center [718, 235] width 305 height 145
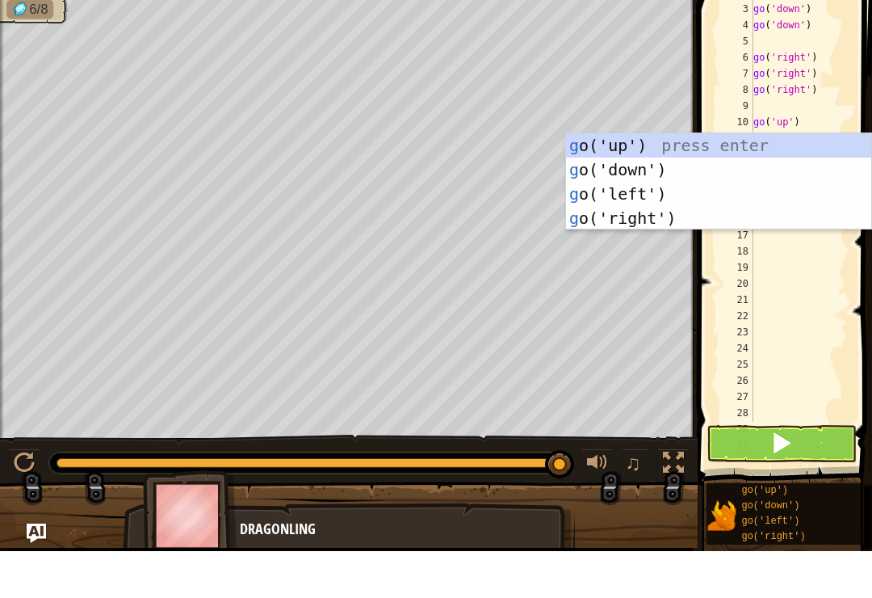
type textarea "go"
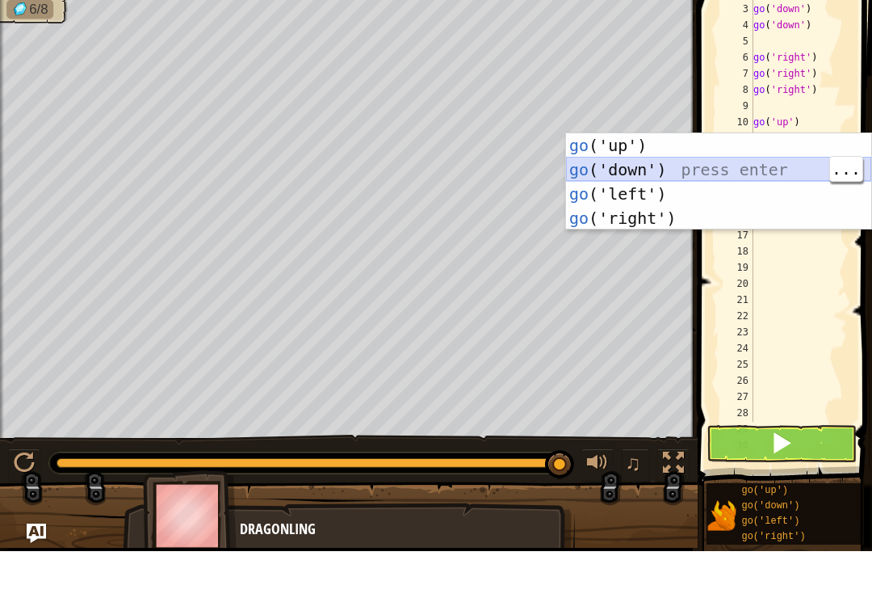
click at [729, 180] on div "go ('up') press enter go ('down') press enter go ('left') press enter go ('righ…" at bounding box center [718, 252] width 305 height 145
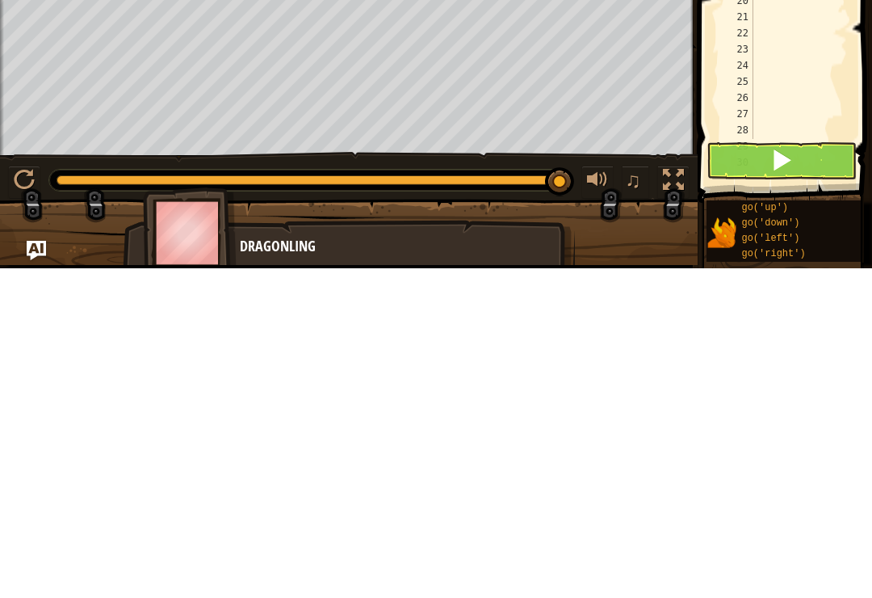
click at [818, 472] on button at bounding box center [782, 490] width 150 height 37
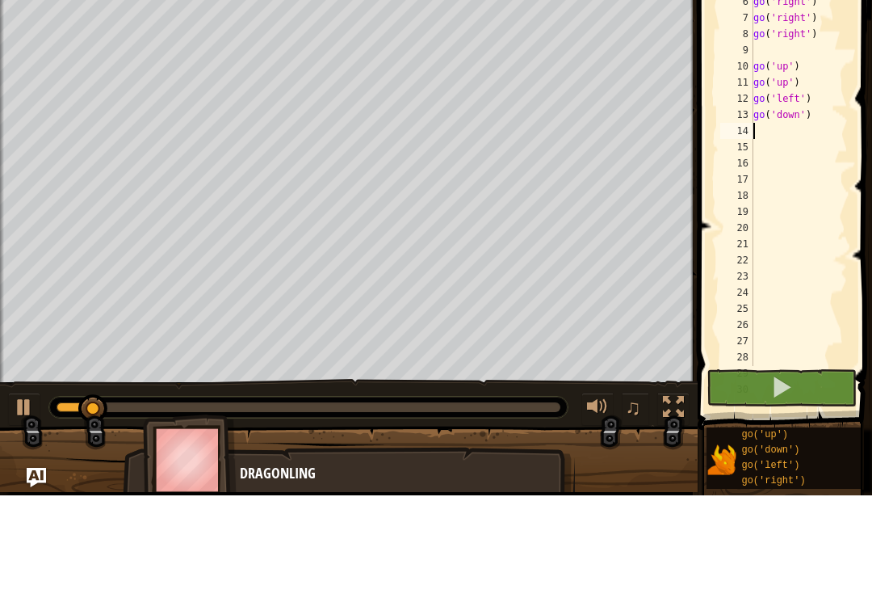
scroll to position [0, 0]
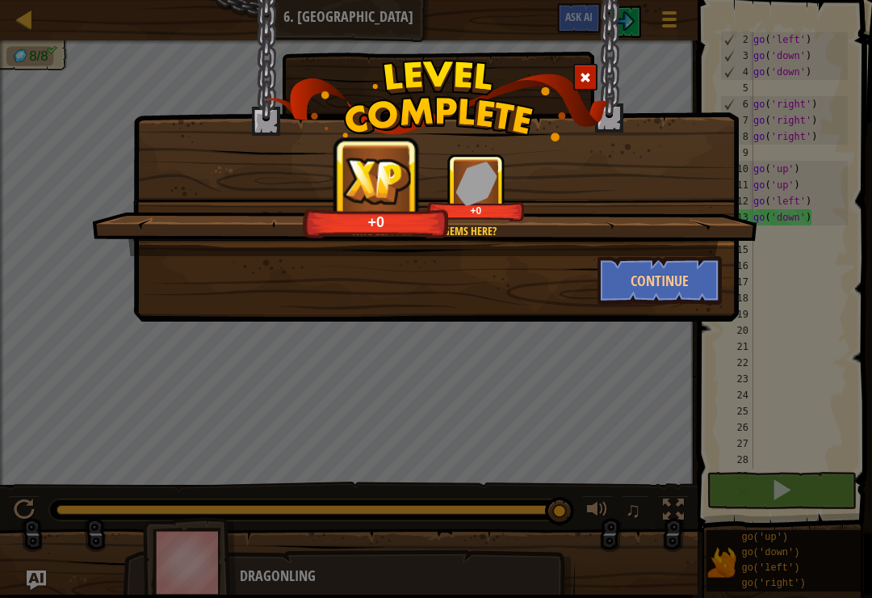
click at [673, 284] on button "Continue" at bounding box center [660, 280] width 125 height 48
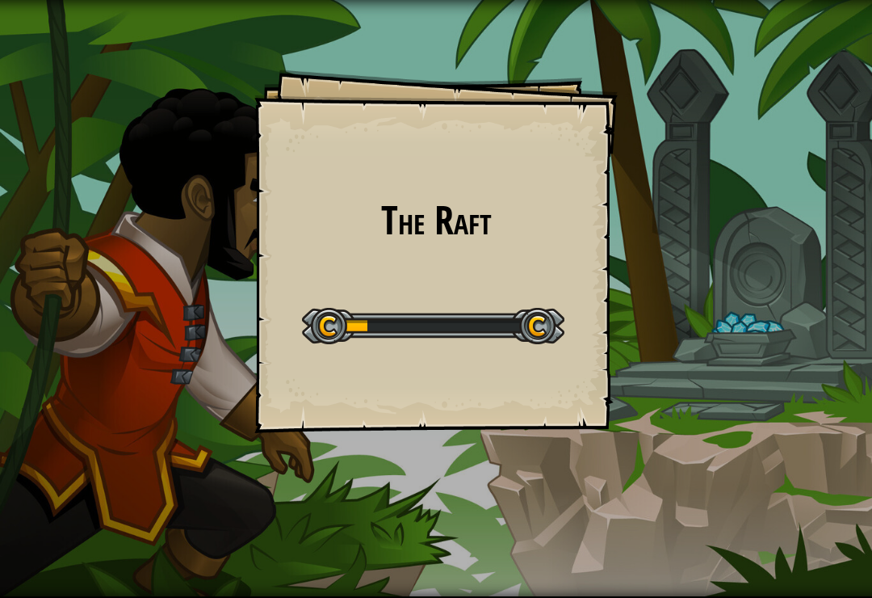
click at [654, 280] on div "The Raft Goals Start Level Error loading from server. Try refreshing the page. …" at bounding box center [436, 299] width 872 height 598
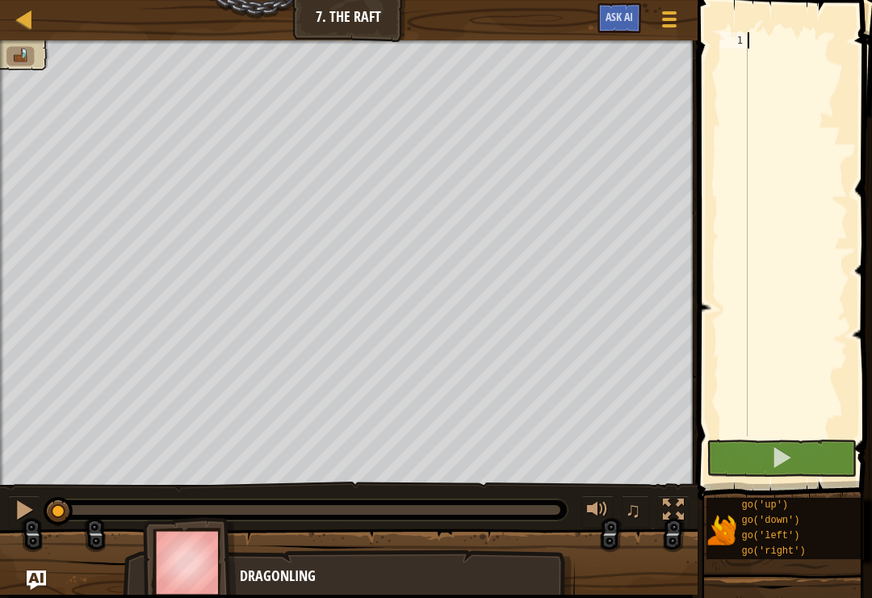
click at [778, 447] on span at bounding box center [782, 457] width 23 height 23
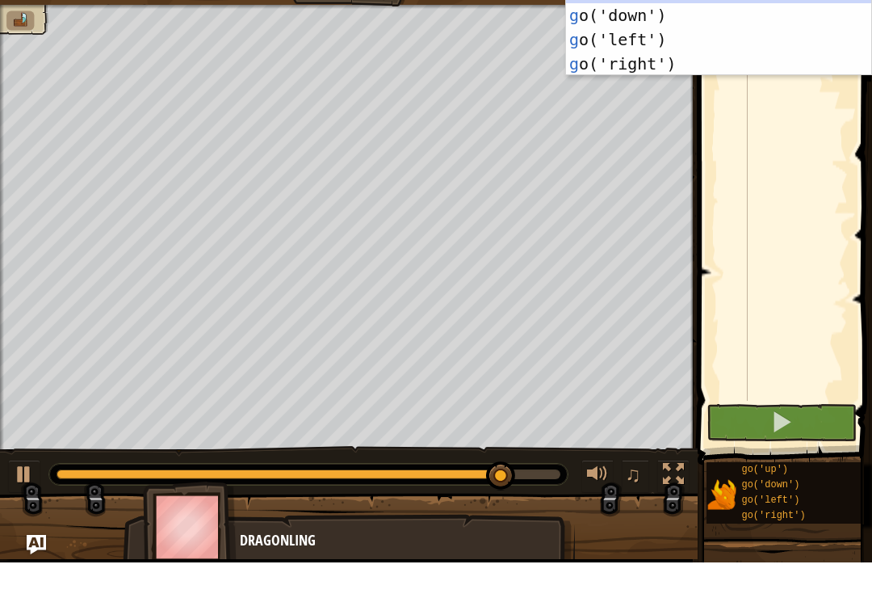
scroll to position [8, 0]
type textarea "go"
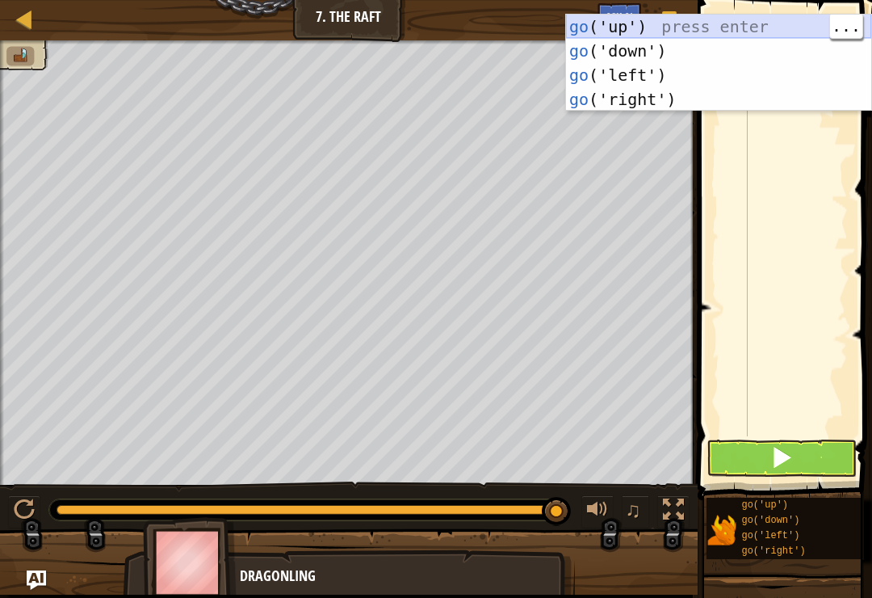
click at [721, 21] on div "go ('up') press enter go ('down') press enter go ('left') press enter go ('righ…" at bounding box center [718, 87] width 305 height 145
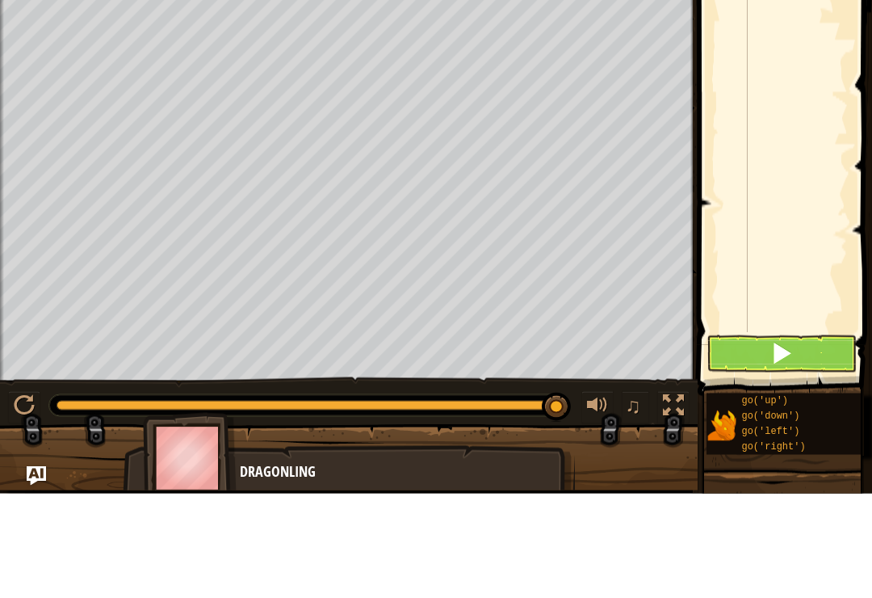
type textarea "go"
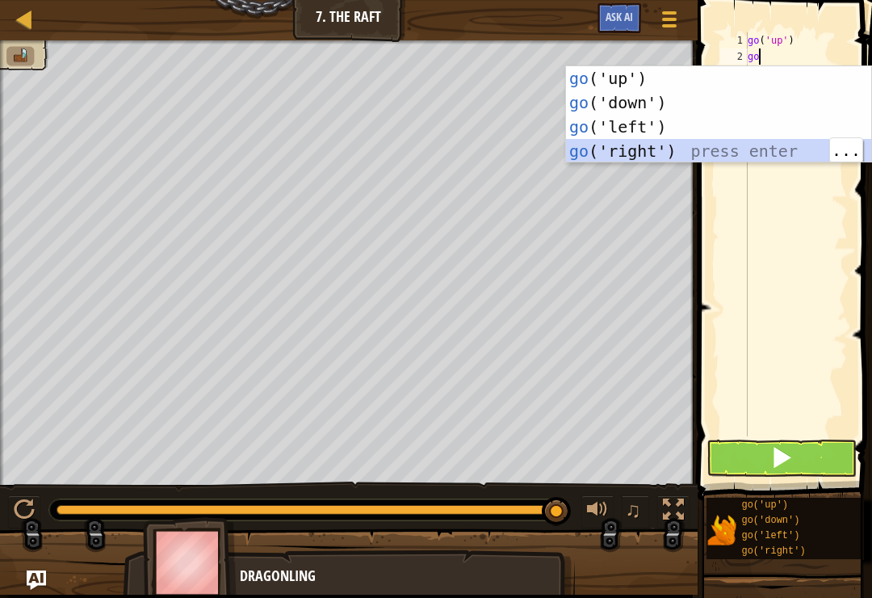
click at [658, 152] on div "go ('up') press enter go ('down') press enter go ('left') press enter go ('righ…" at bounding box center [718, 138] width 305 height 145
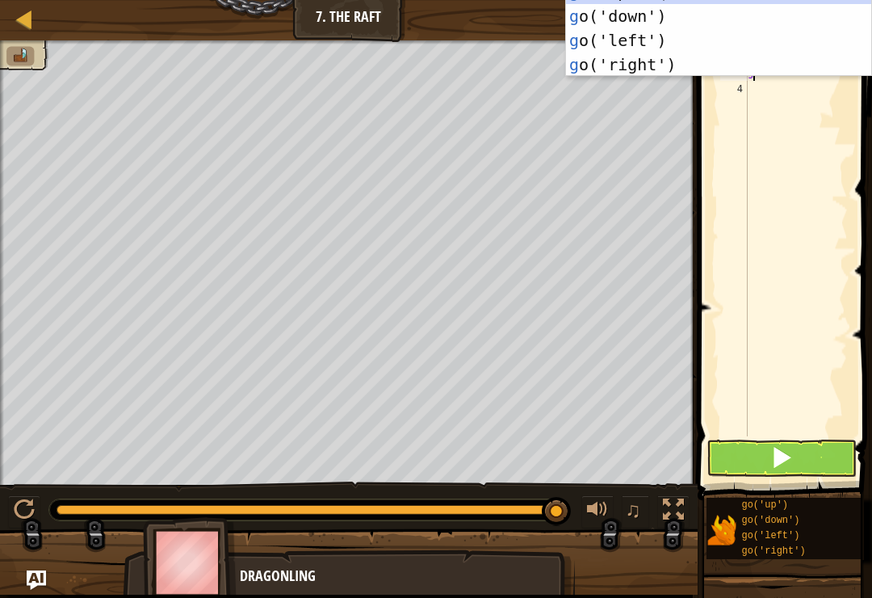
type textarea "go"
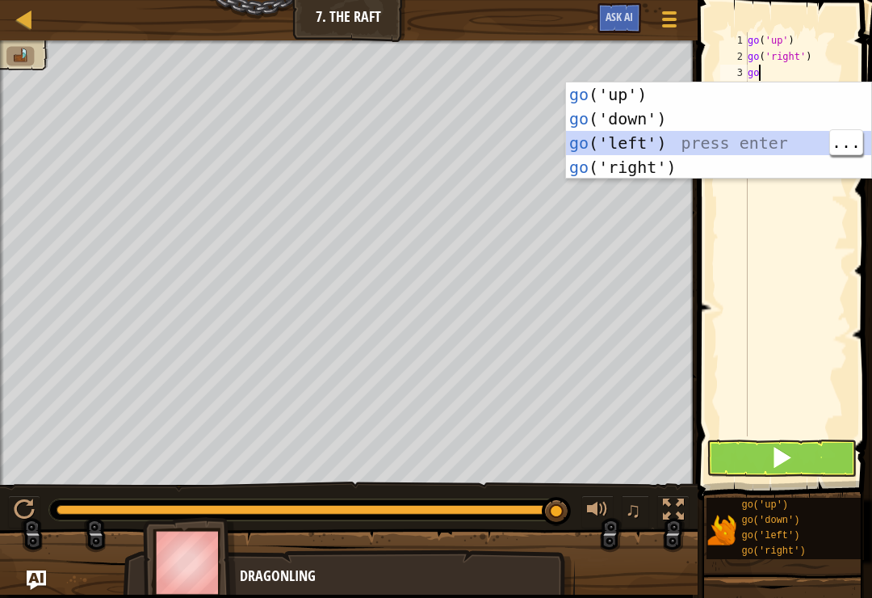
click at [673, 144] on div "go ('up') press enter go ('down') press enter go ('left') press enter go ('righ…" at bounding box center [718, 154] width 305 height 145
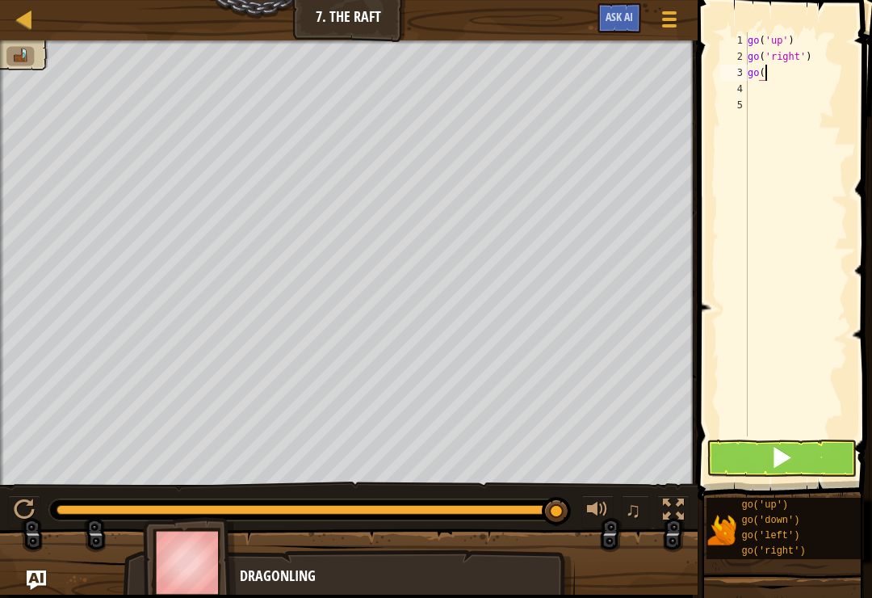
type textarea "g"
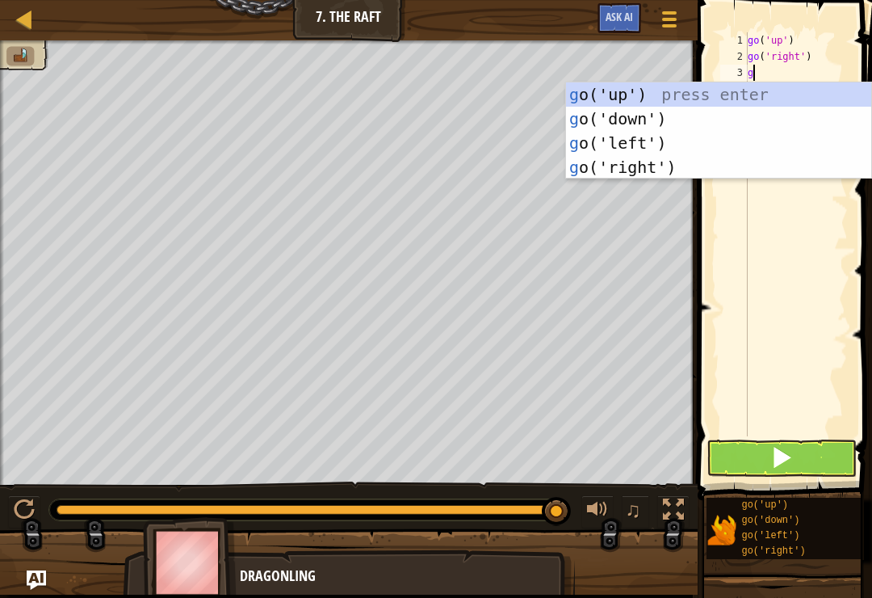
type textarea "go"
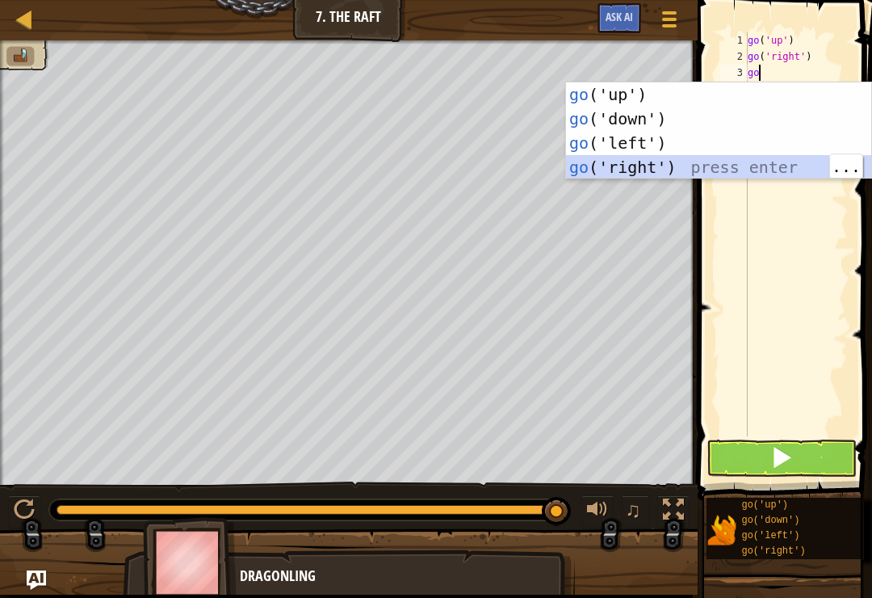
click at [729, 172] on div "go ('up') press enter go ('down') press enter go ('left') press enter go ('righ…" at bounding box center [718, 154] width 305 height 145
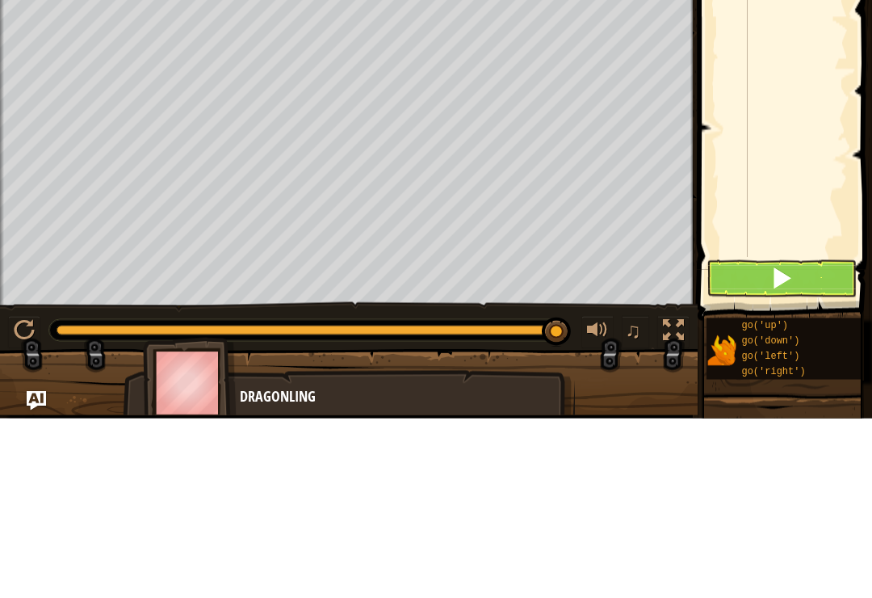
click at [788, 439] on button at bounding box center [782, 457] width 150 height 37
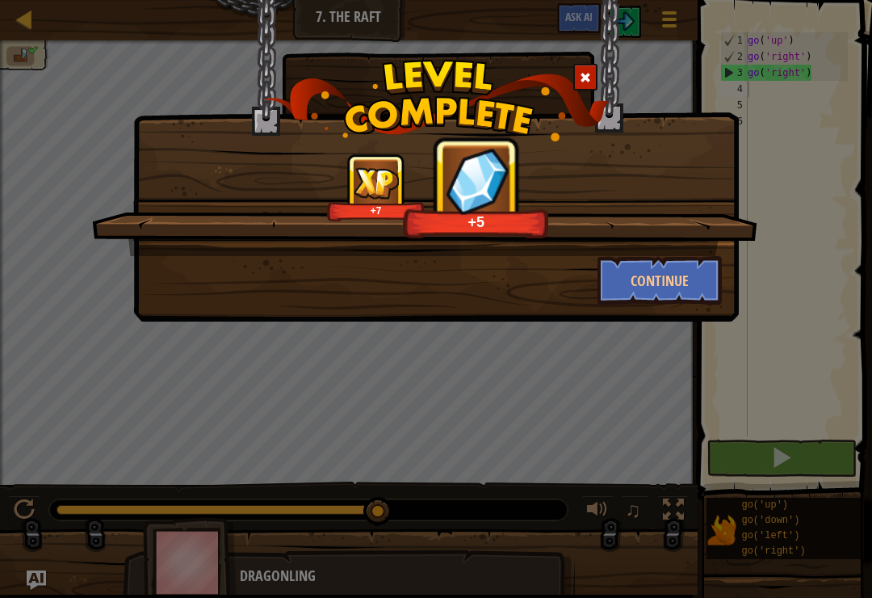
click at [685, 291] on button "Continue" at bounding box center [660, 280] width 125 height 48
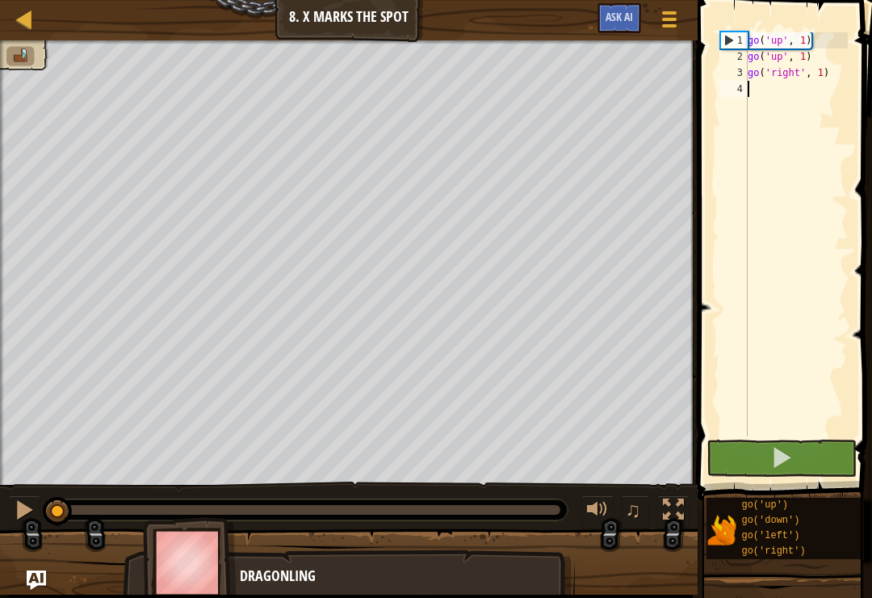
type textarea "go('up', 1)"
click at [819, 309] on div "go ( 'up' , 1 ) go ( 'up' , 1 ) go ( 'right' , 1 )" at bounding box center [796, 250] width 103 height 436
click at [818, 44] on div "go ( 'up' , 1 ) go ( 'up' , 1 ) go ( 'right' , 1 )" at bounding box center [796, 250] width 103 height 436
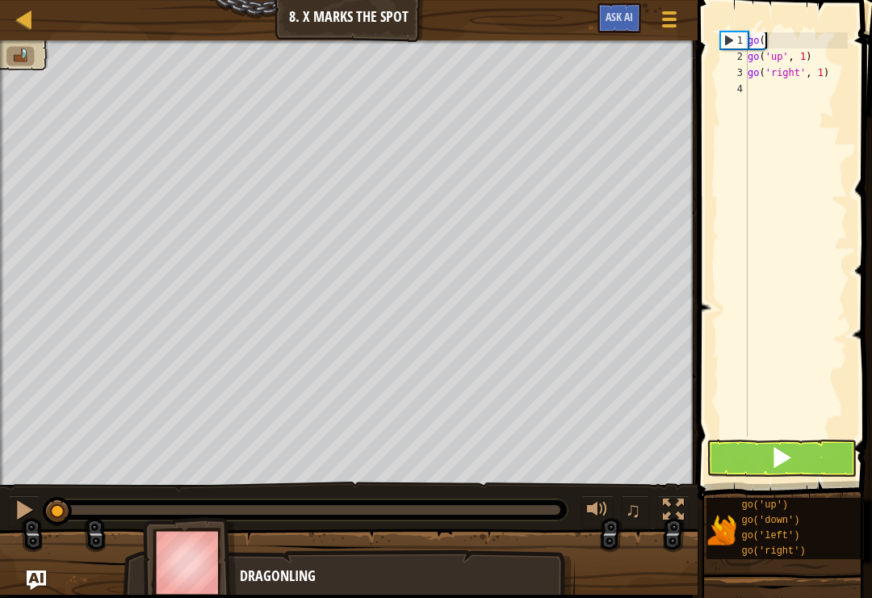
type textarea "g"
click at [832, 47] on div "go ( 'up' , 1 ) go ( 'right' , 1 )" at bounding box center [796, 250] width 103 height 436
click at [826, 61] on div "go ( 'up' , 1 ) go ( 'right' , 1 )" at bounding box center [796, 250] width 103 height 436
type textarea "g"
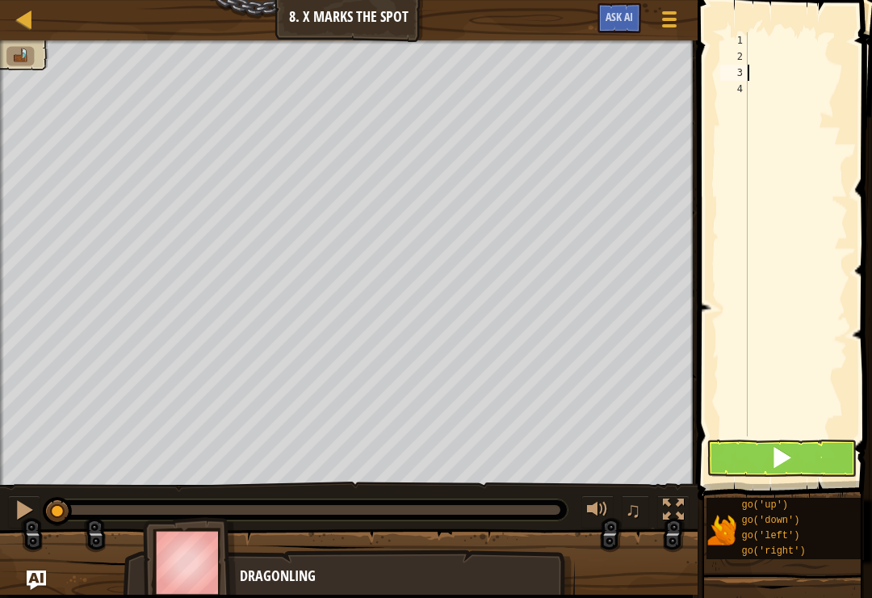
click at [765, 23] on span at bounding box center [786, 227] width 187 height 548
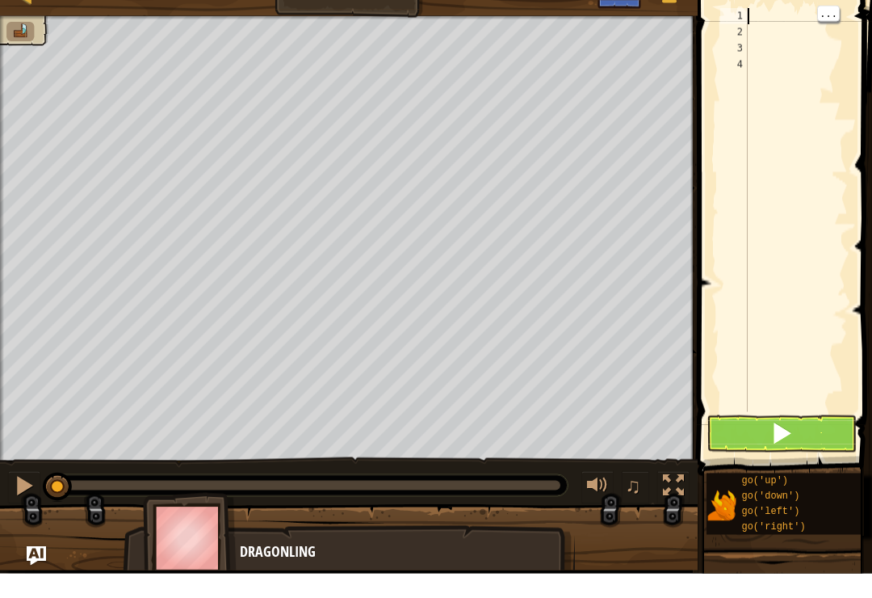
scroll to position [8, 0]
type textarea "go"
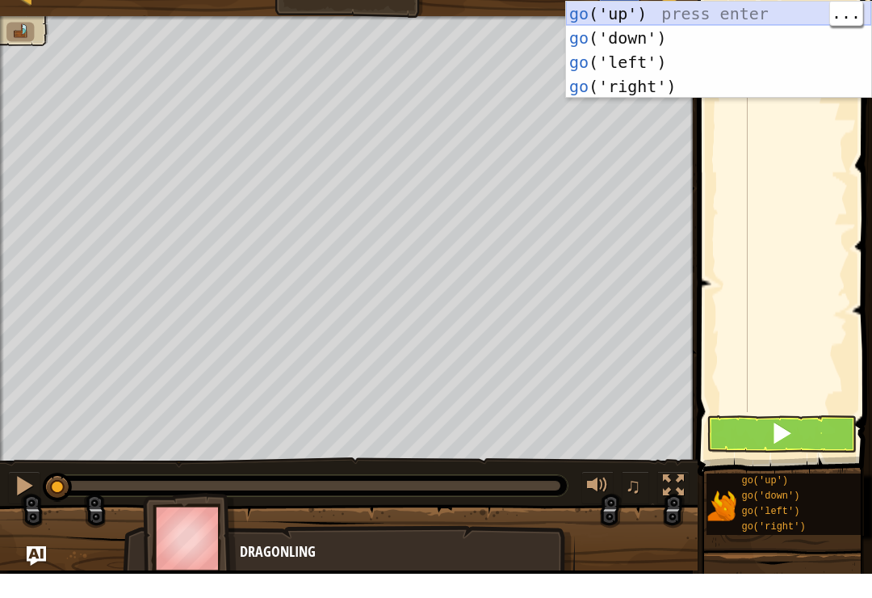
click at [772, 26] on div "go ('up') press enter go ('down') press enter go ('left') press enter go ('righ…" at bounding box center [718, 98] width 305 height 145
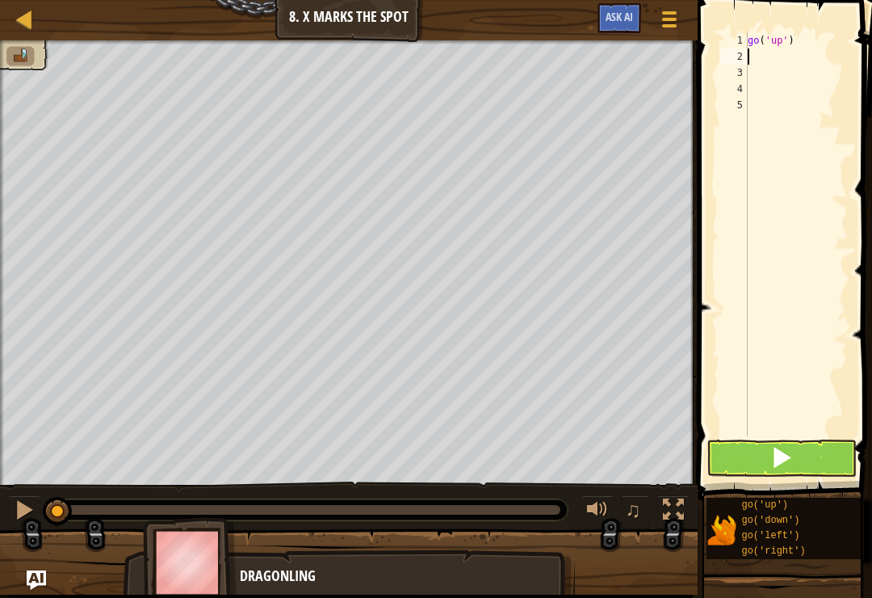
type textarea "go"
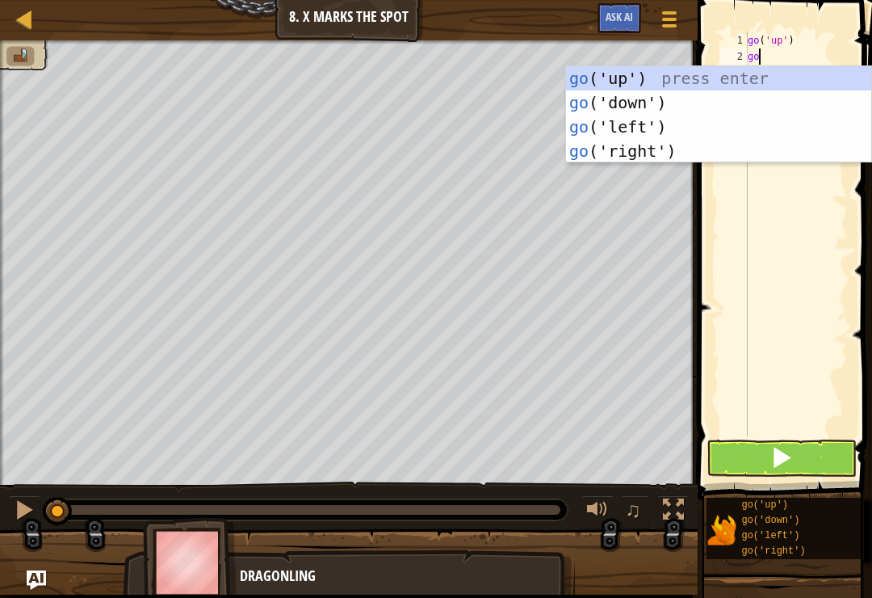
click at [701, 80] on div "go ('up') press enter go ('down') press enter go ('left') press enter go ('righ…" at bounding box center [718, 138] width 305 height 145
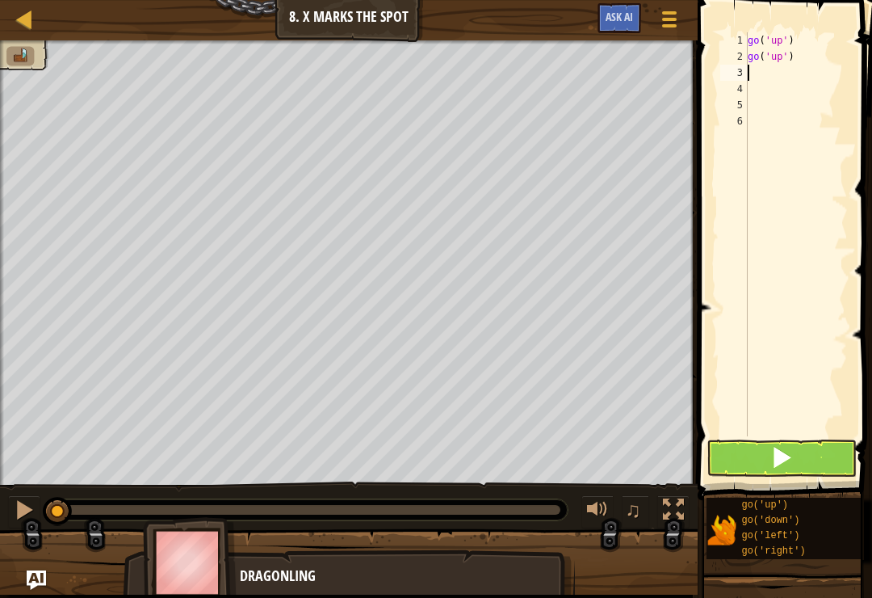
type textarea "go"
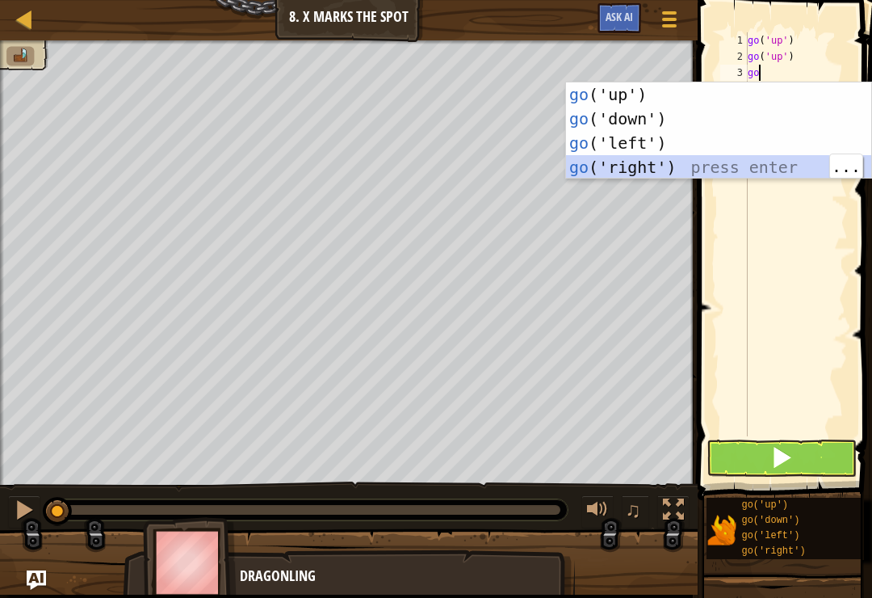
click at [724, 171] on div "go ('up') press enter go ('down') press enter go ('left') press enter go ('righ…" at bounding box center [718, 154] width 305 height 145
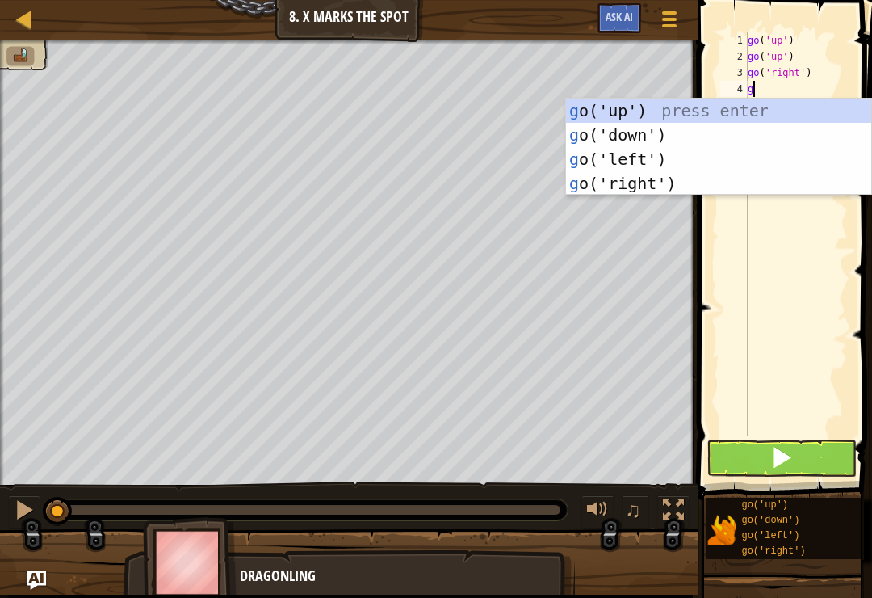
type textarea "go"
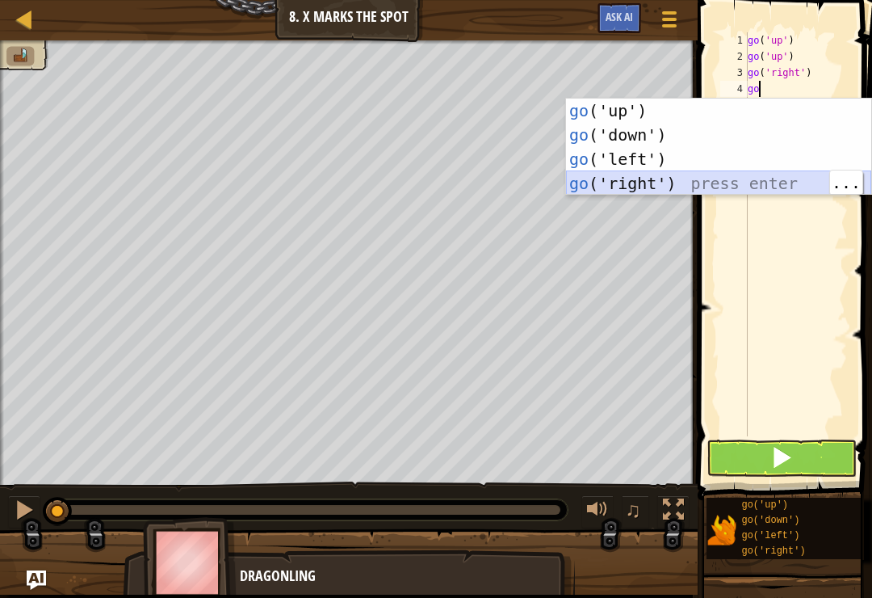
click at [704, 185] on div "go ('up') press enter go ('down') press enter go ('left') press enter go ('righ…" at bounding box center [718, 171] width 305 height 145
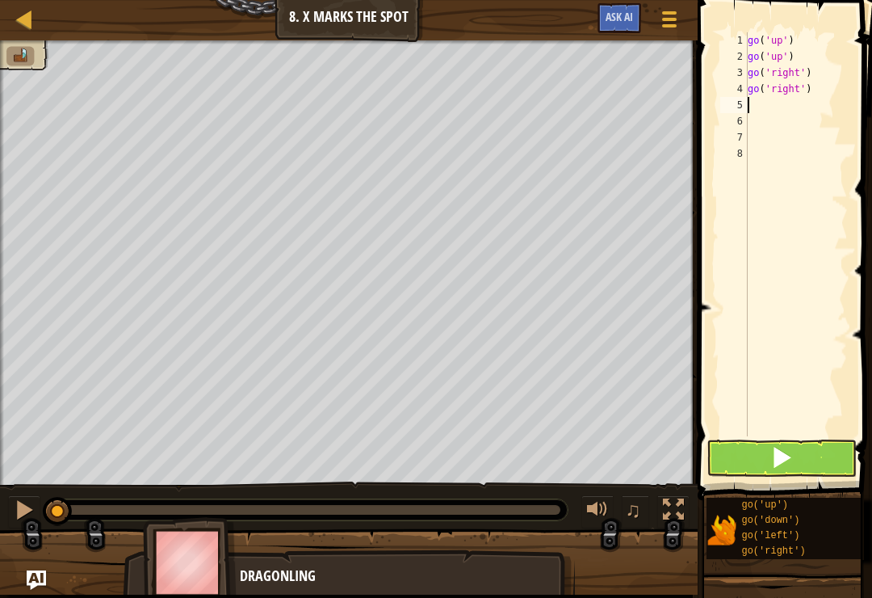
type textarea "go"
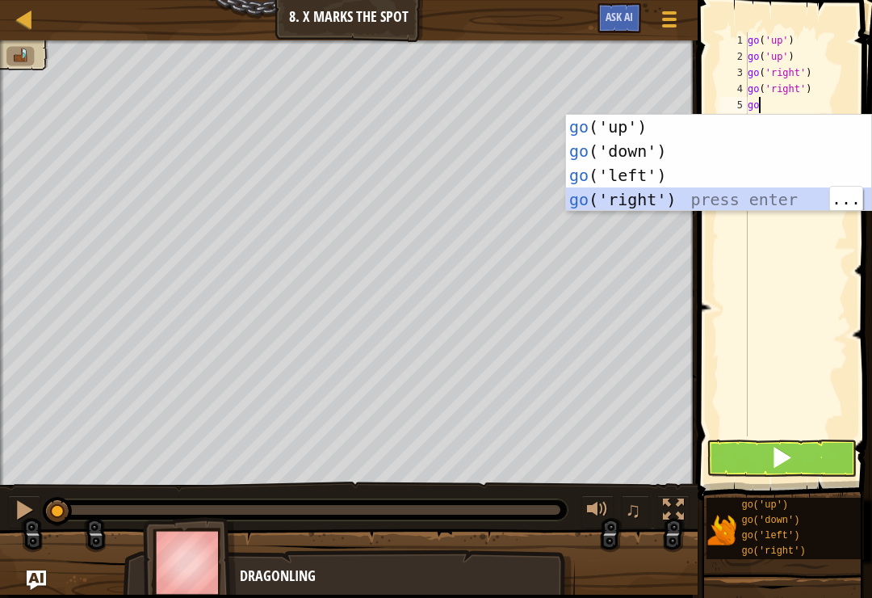
click at [721, 196] on div "go ('up') press enter go ('down') press enter go ('left') press enter go ('righ…" at bounding box center [718, 187] width 305 height 145
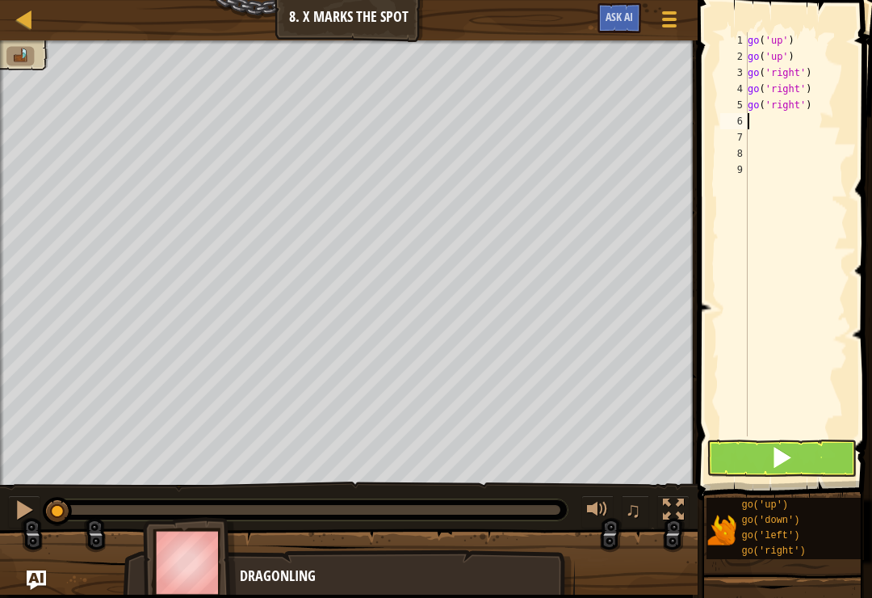
type textarea "go"
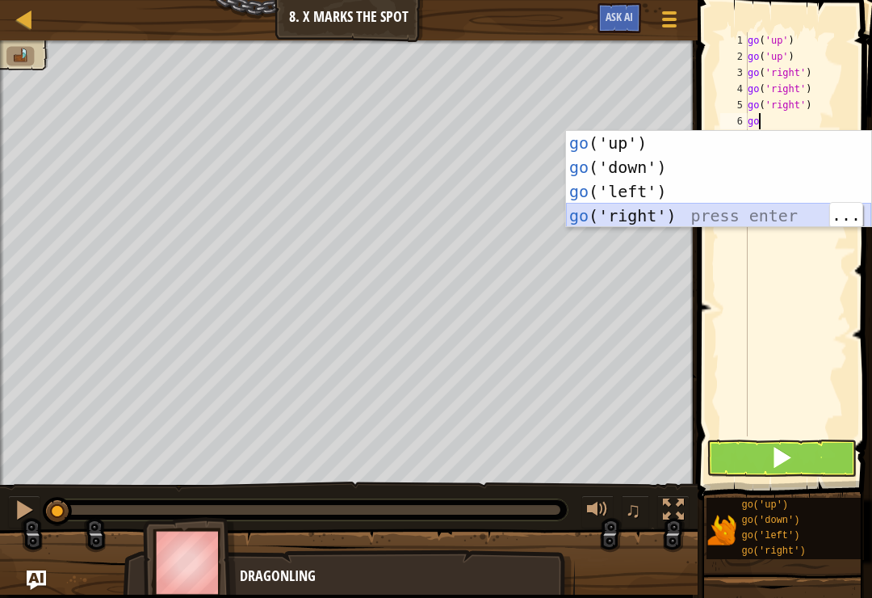
click at [747, 212] on div "go ('up') press enter go ('down') press enter go ('left') press enter go ('righ…" at bounding box center [718, 203] width 305 height 145
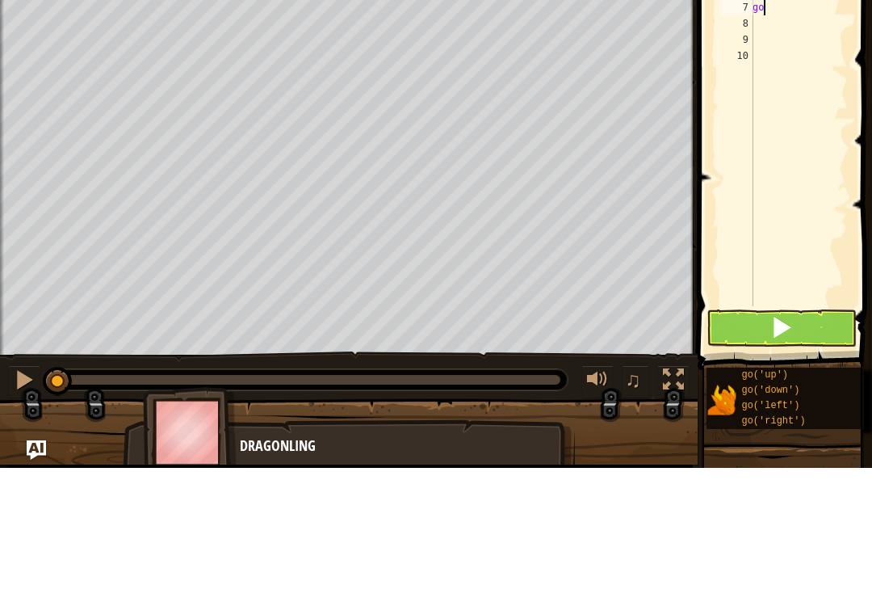
type textarea "g"
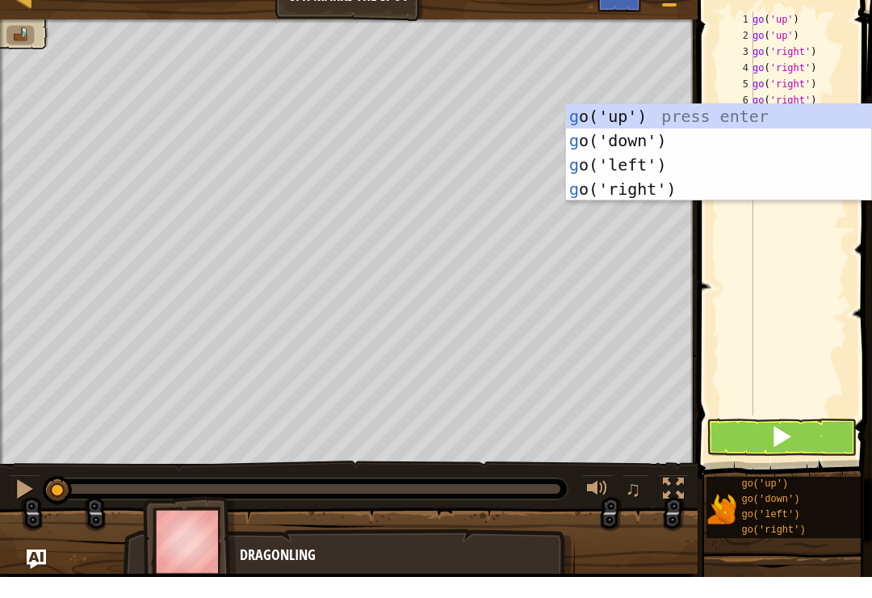
type textarea "go"
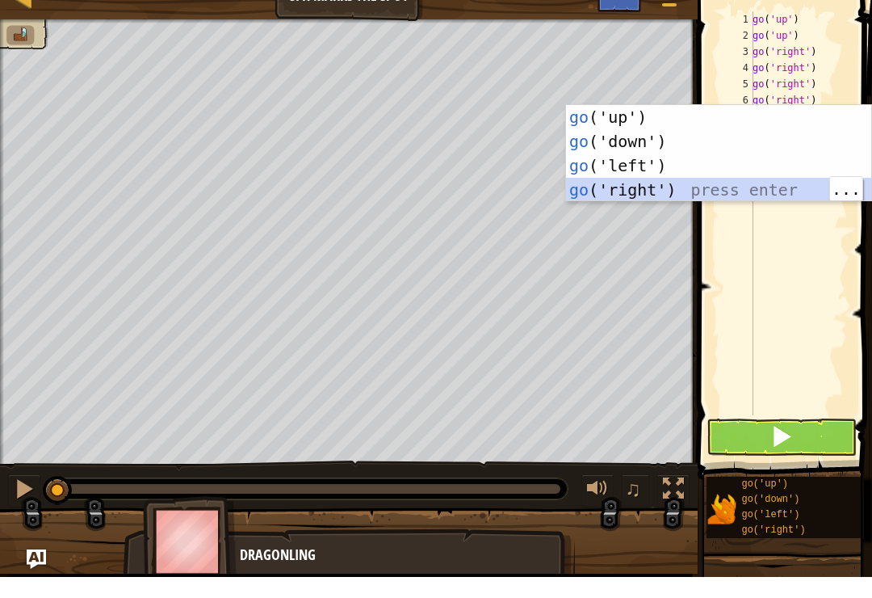
click at [677, 184] on div "go ('up') press enter go ('down') press enter go ('left') press enter go ('righ…" at bounding box center [718, 198] width 305 height 145
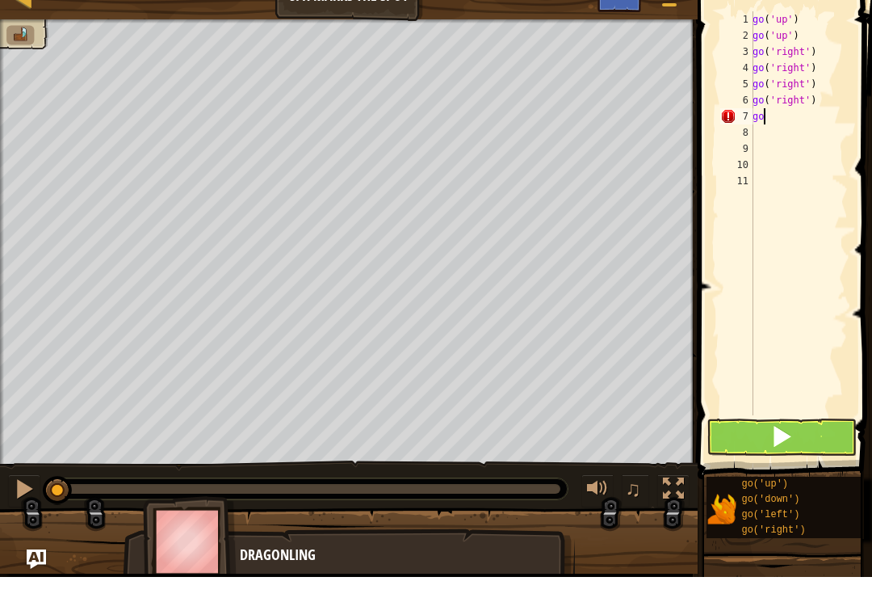
type textarea "g"
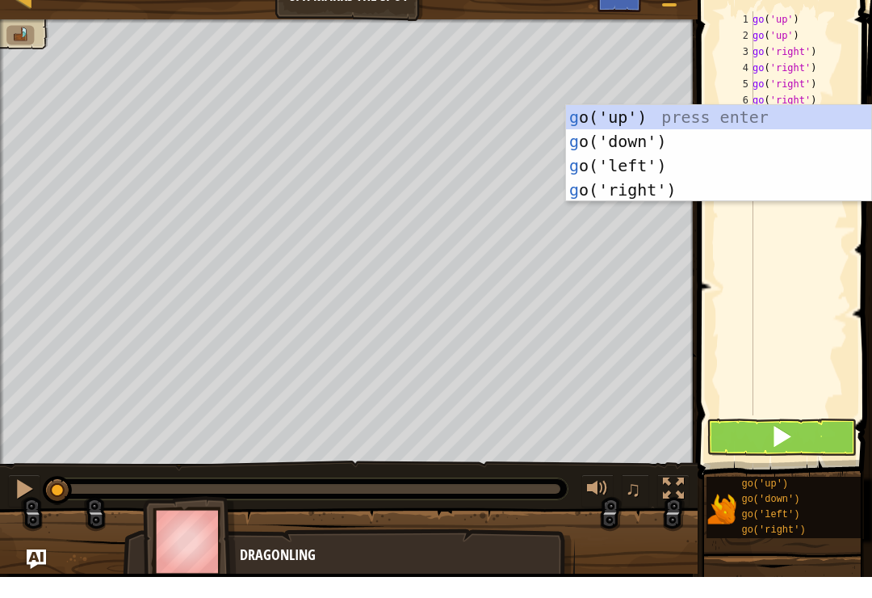
type textarea "go"
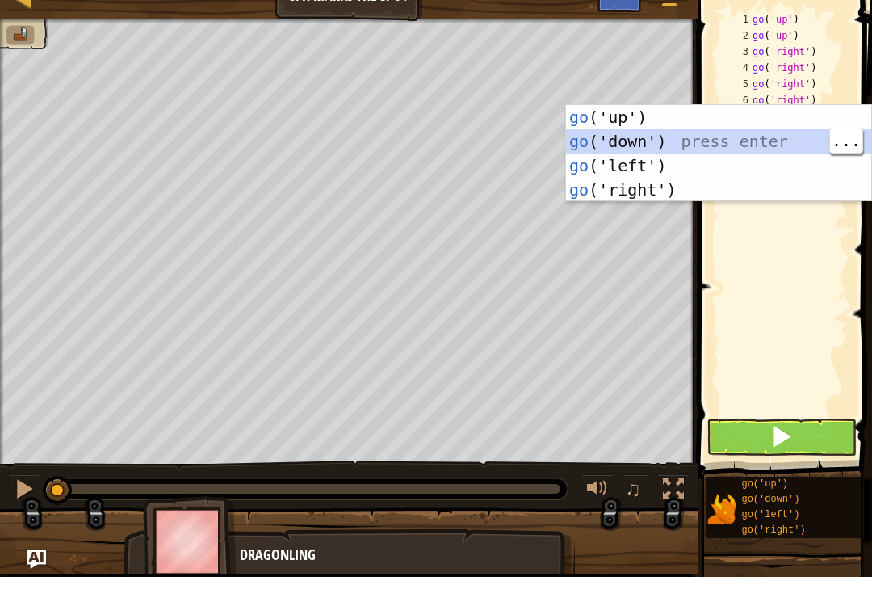
click at [725, 144] on div "go ('up') press enter go ('down') press enter go ('left') press enter go ('righ…" at bounding box center [718, 198] width 305 height 145
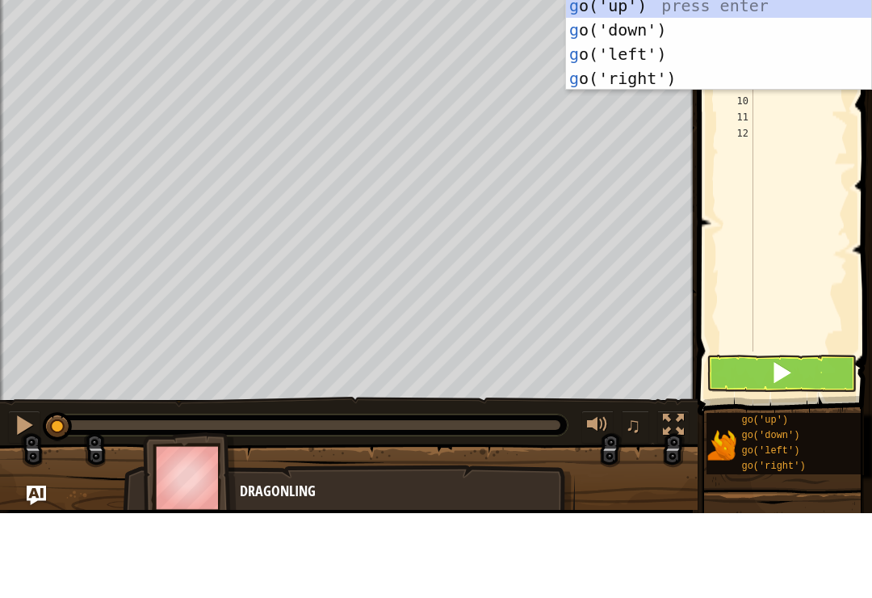
type textarea "go"
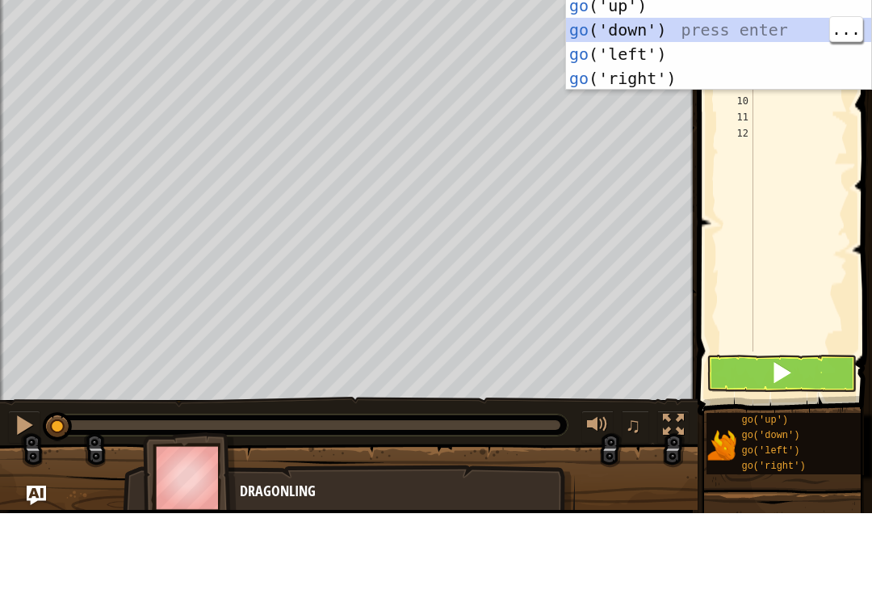
click at [691, 78] on div "go ('up') press enter go ('down') press enter go ('left') press enter go ('righ…" at bounding box center [718, 150] width 305 height 145
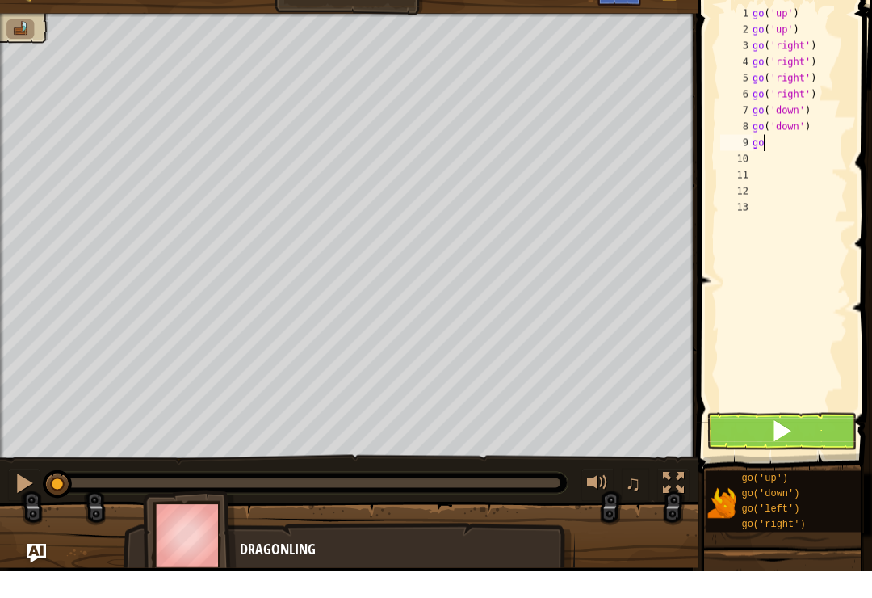
type textarea "g"
type textarea "go"
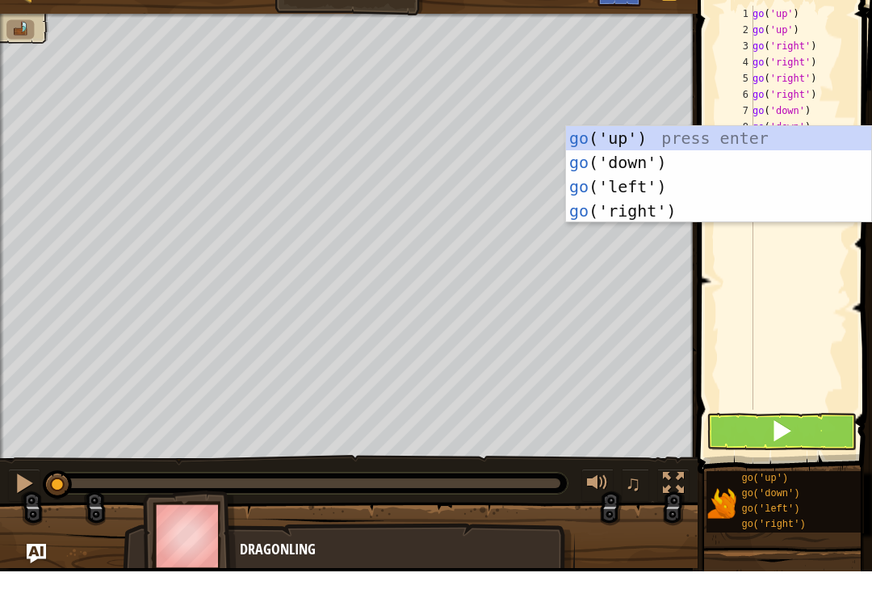
click at [672, 162] on div "go ('up') press enter go ('down') press enter go ('left') press enter go ('righ…" at bounding box center [718, 225] width 305 height 145
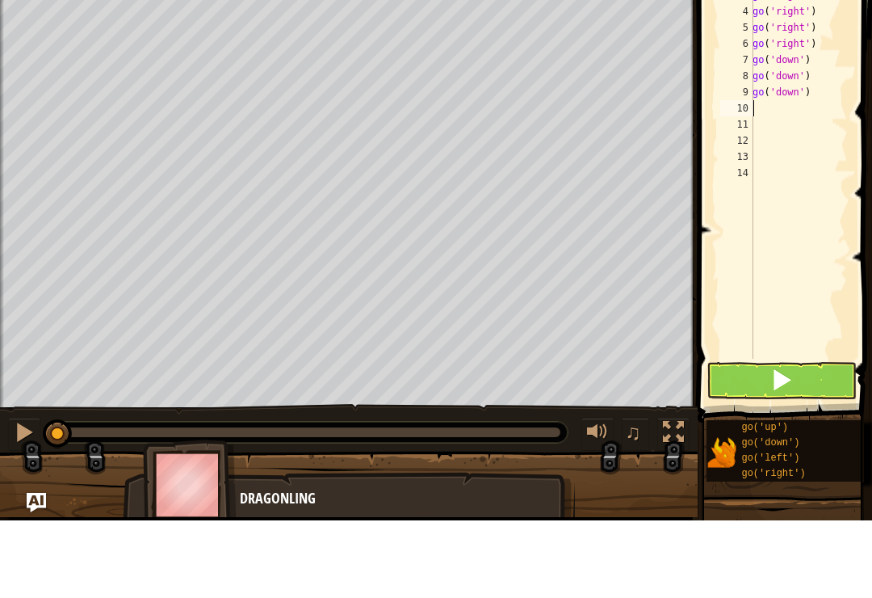
type textarea "go"
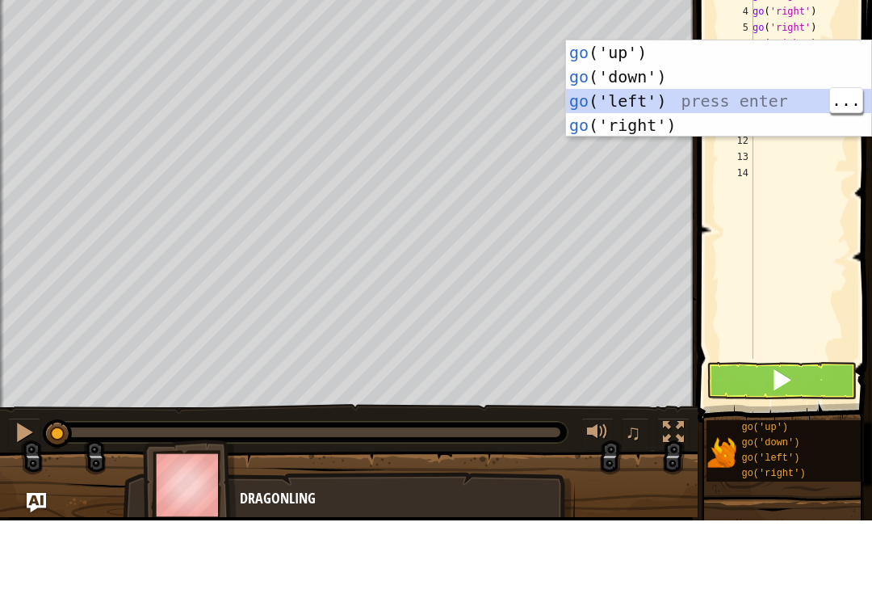
click at [683, 118] on div "go ('up') press enter go ('down') press enter go ('left') press enter go ('righ…" at bounding box center [718, 190] width 305 height 145
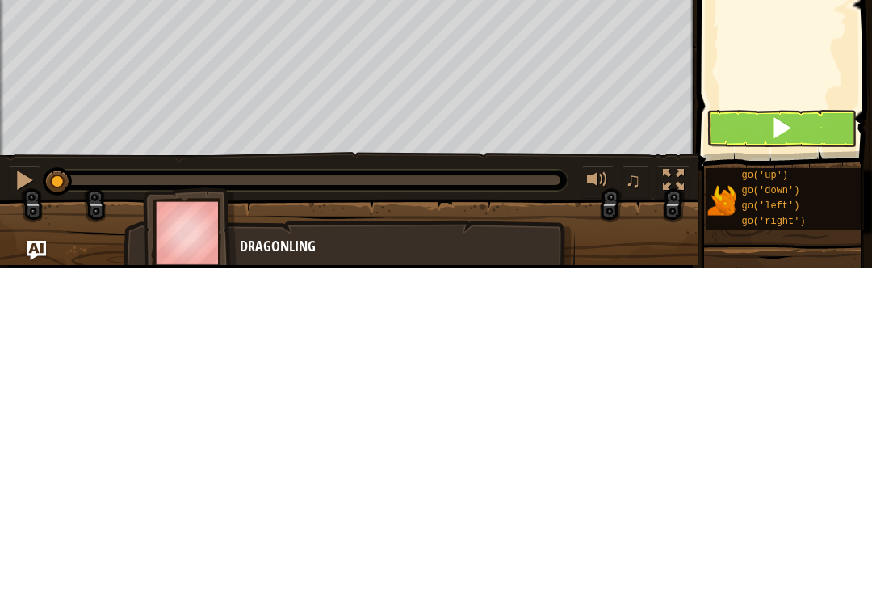
click at [826, 439] on button at bounding box center [782, 457] width 150 height 37
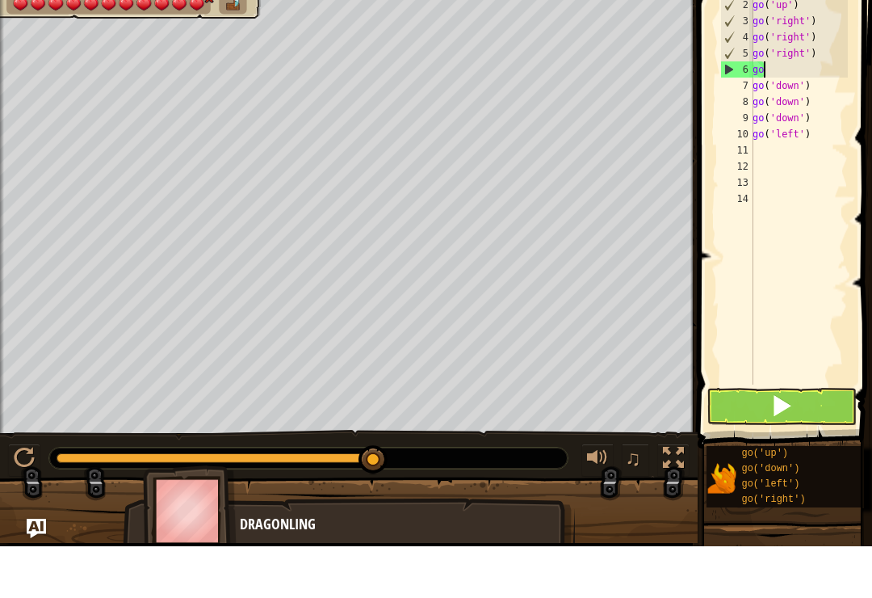
type textarea "g"
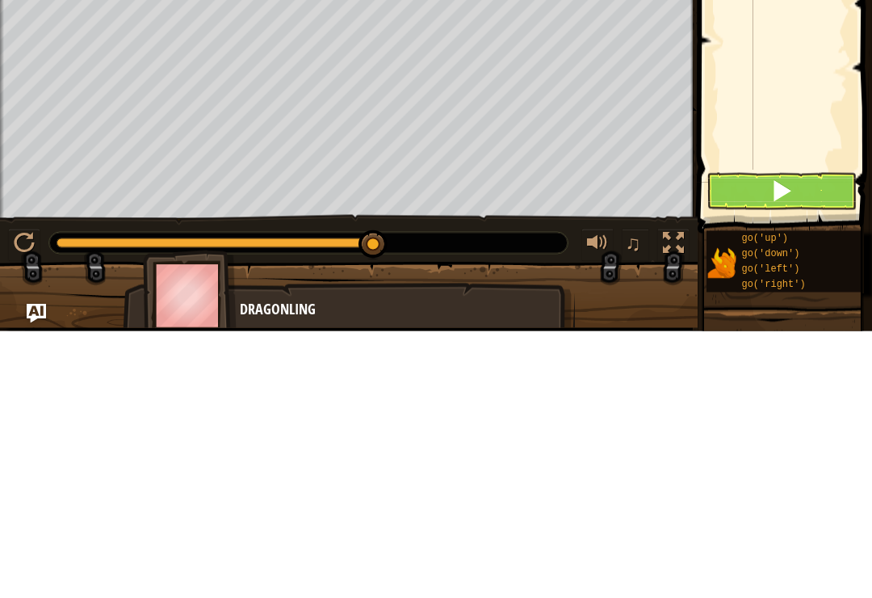
click at [800, 439] on button at bounding box center [782, 457] width 150 height 37
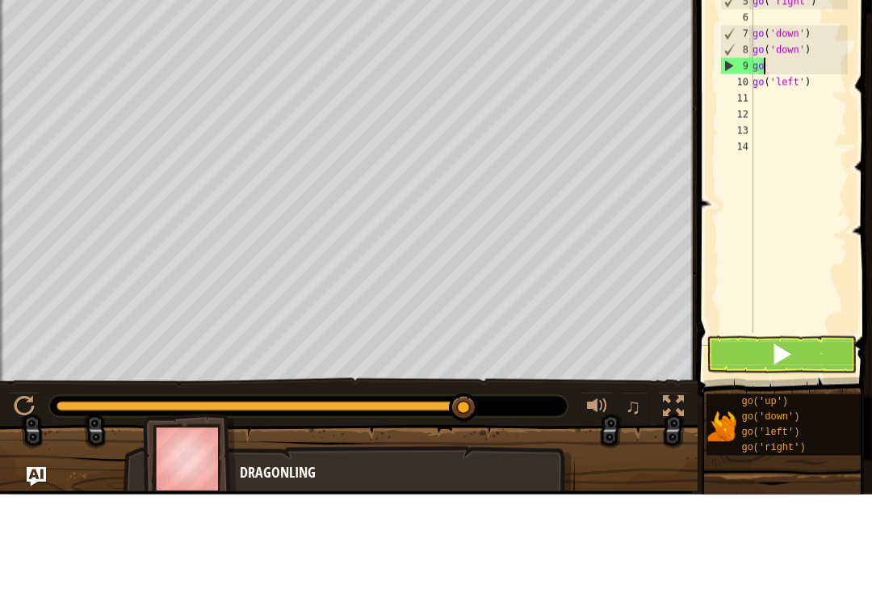
type textarea "g"
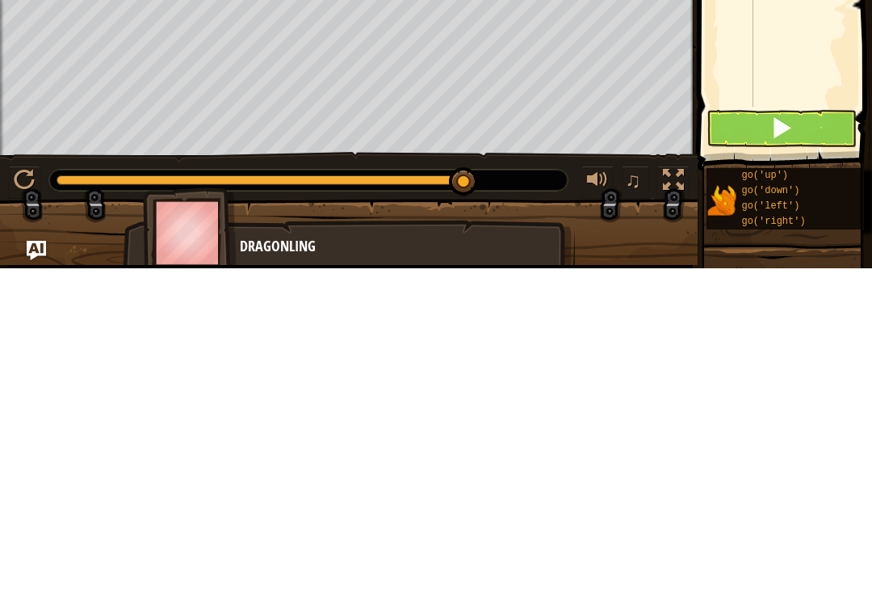
click at [821, 439] on button at bounding box center [782, 457] width 150 height 37
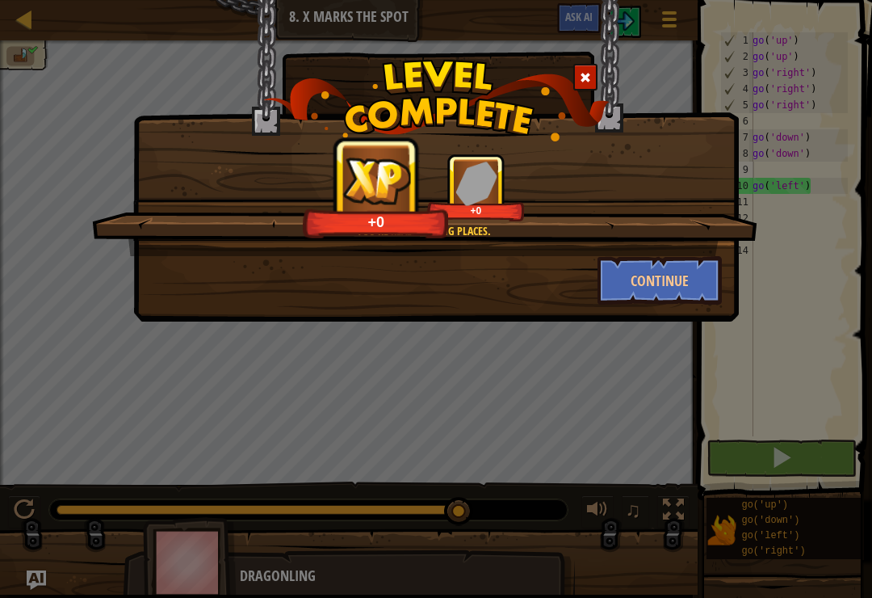
click at [721, 269] on button "Continue" at bounding box center [660, 280] width 125 height 48
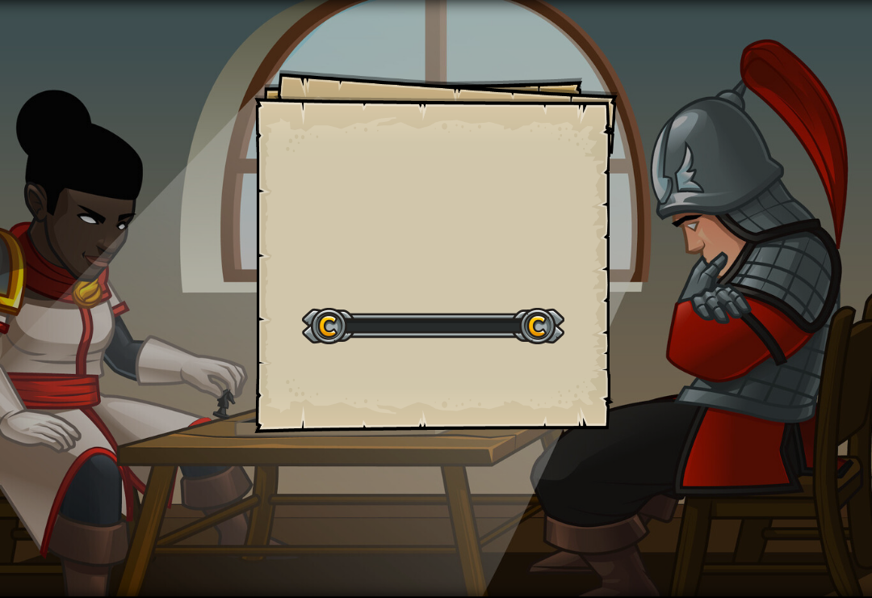
click at [713, 280] on div "Goals Start Level Error loading from server. Try refreshing the page. You'll ne…" at bounding box center [436, 299] width 872 height 598
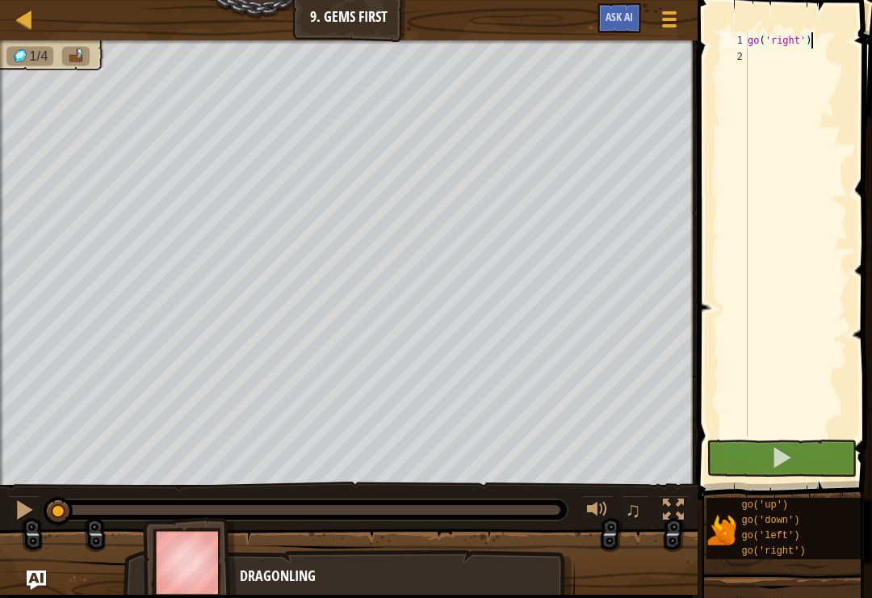
click at [846, 32] on span at bounding box center [786, 227] width 187 height 548
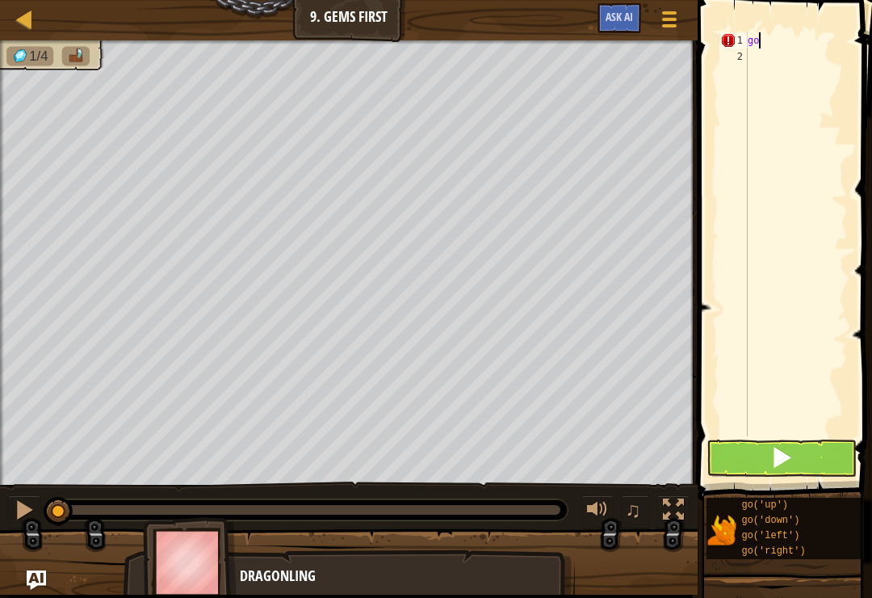
type textarea "g"
type textarea "go"
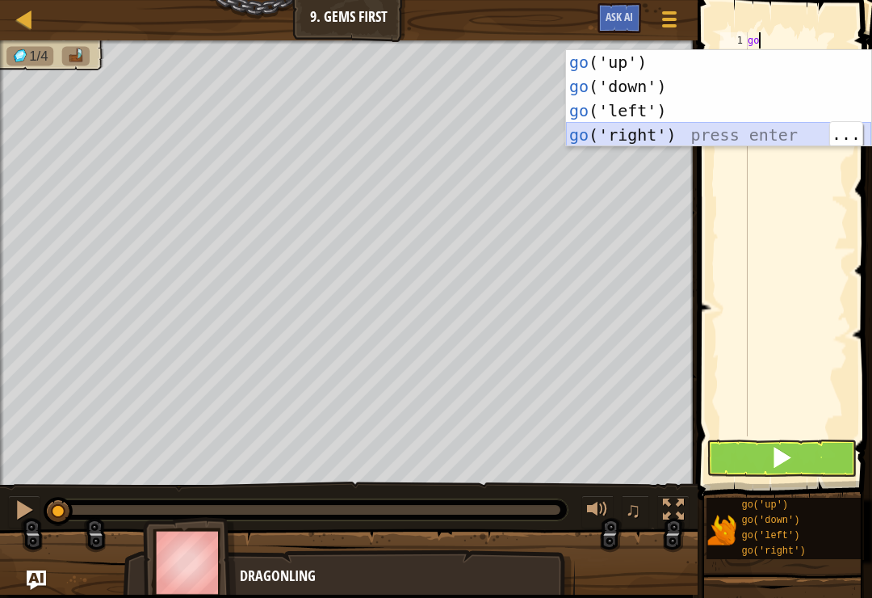
click at [761, 138] on div "go ('up') press enter go ('down') press enter go ('left') press enter go ('righ…" at bounding box center [718, 122] width 305 height 145
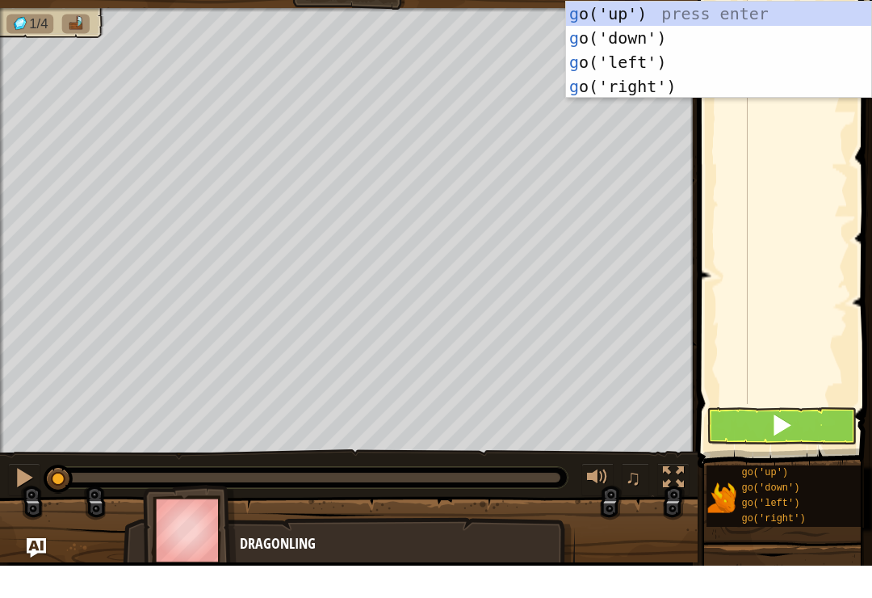
type textarea "go"
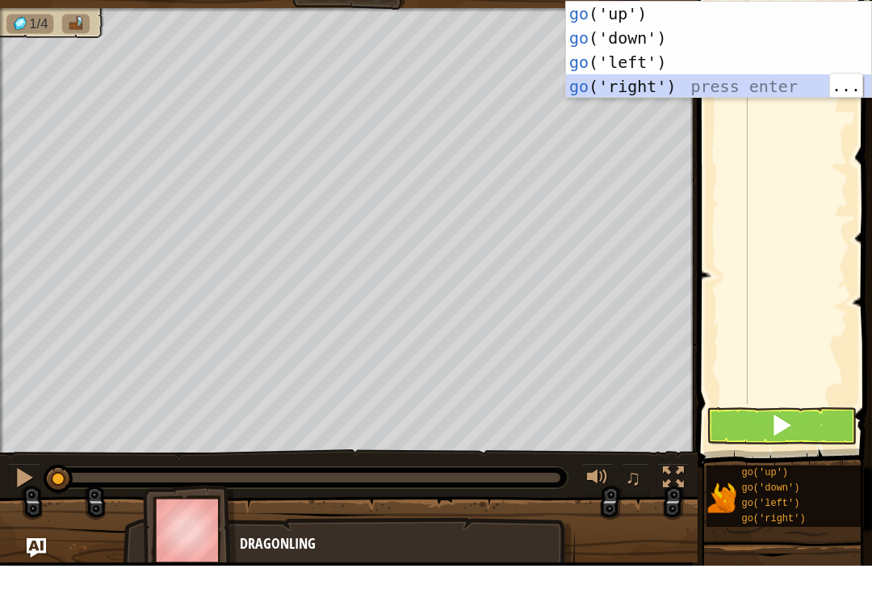
click at [675, 86] on div "go ('up') press enter go ('down') press enter go ('left') press enter go ('righ…" at bounding box center [718, 106] width 305 height 145
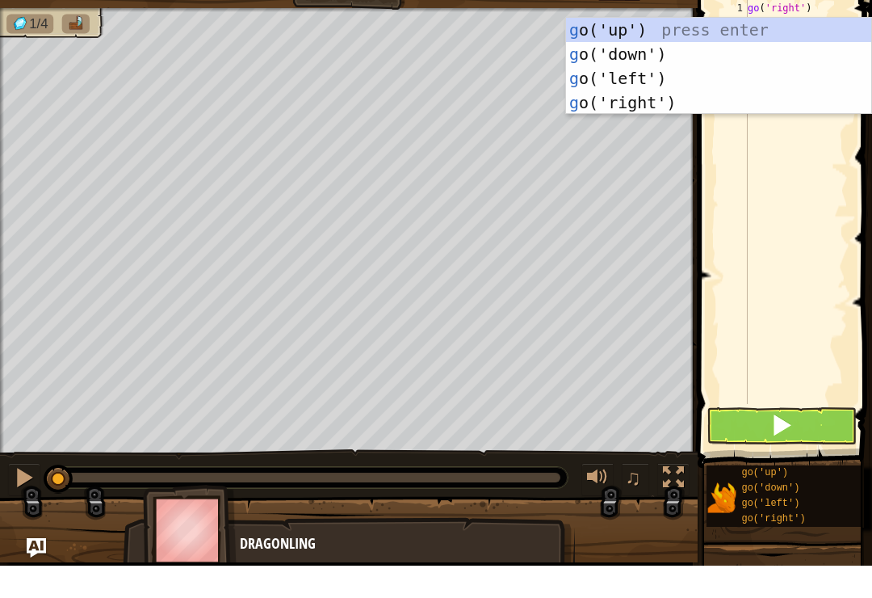
type textarea "go"
click at [719, 50] on div "go ('up') press enter go ('down') press enter go ('left') press enter go ('righ…" at bounding box center [718, 122] width 305 height 145
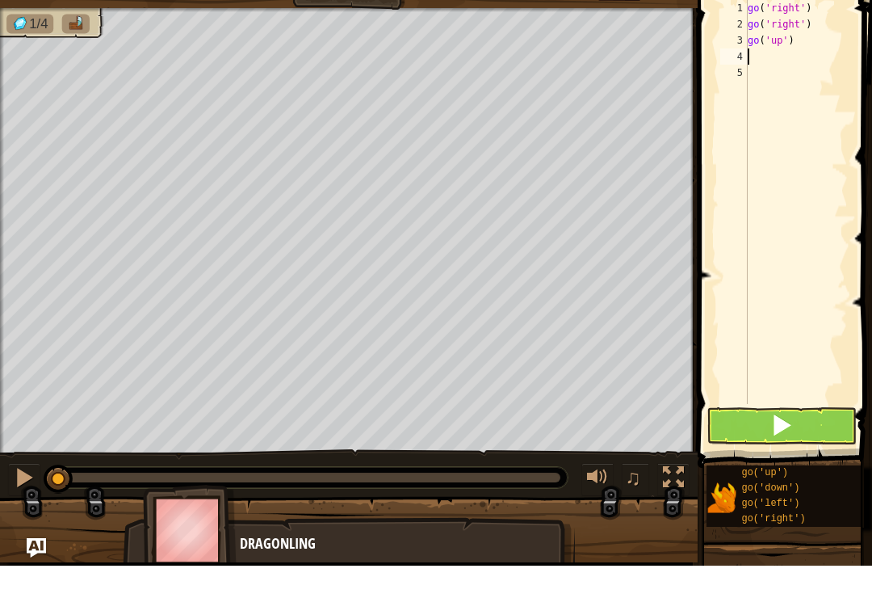
type textarea "go"
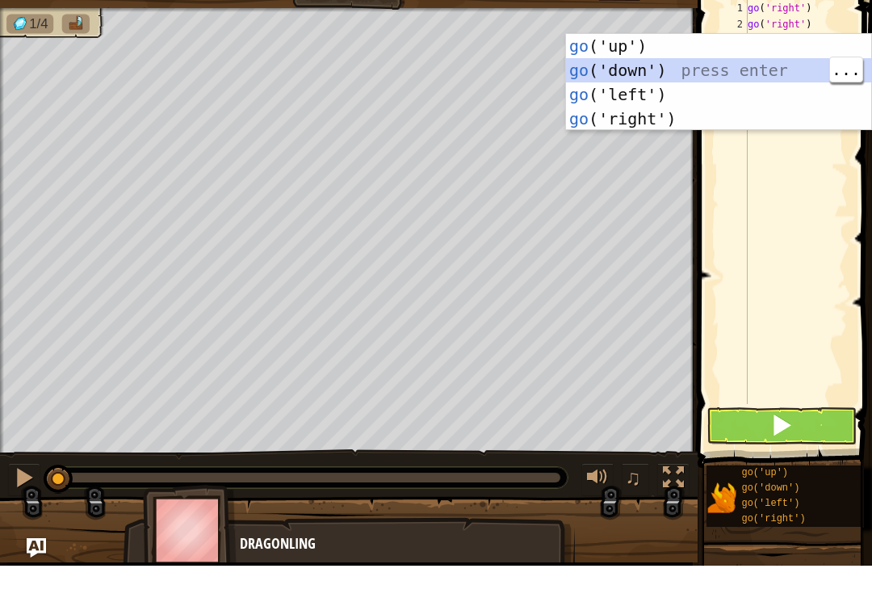
click at [734, 67] on div "go ('up') press enter go ('down') press enter go ('left') press enter go ('righ…" at bounding box center [718, 138] width 305 height 145
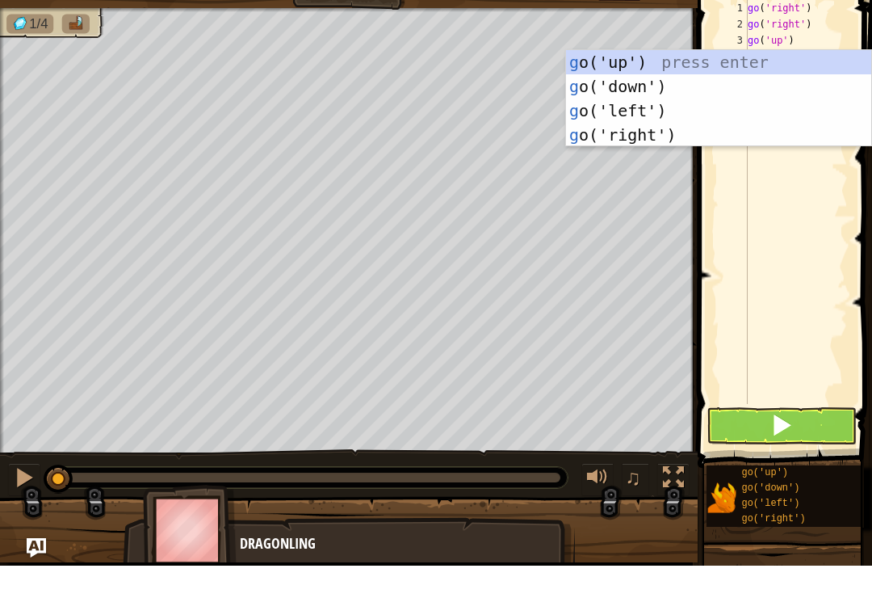
type textarea "go"
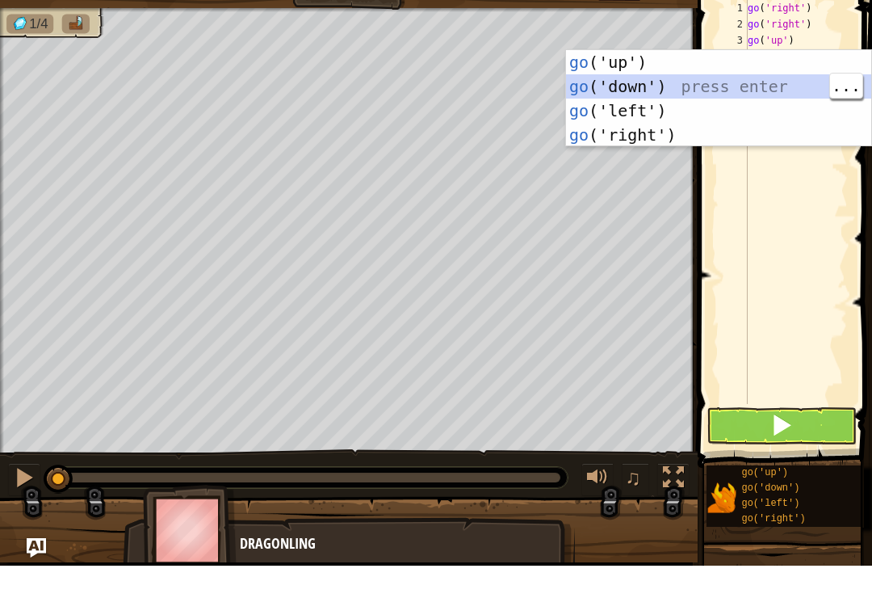
click at [721, 96] on div "go ('up') press enter go ('down') press enter go ('left') press enter go ('righ…" at bounding box center [718, 154] width 305 height 145
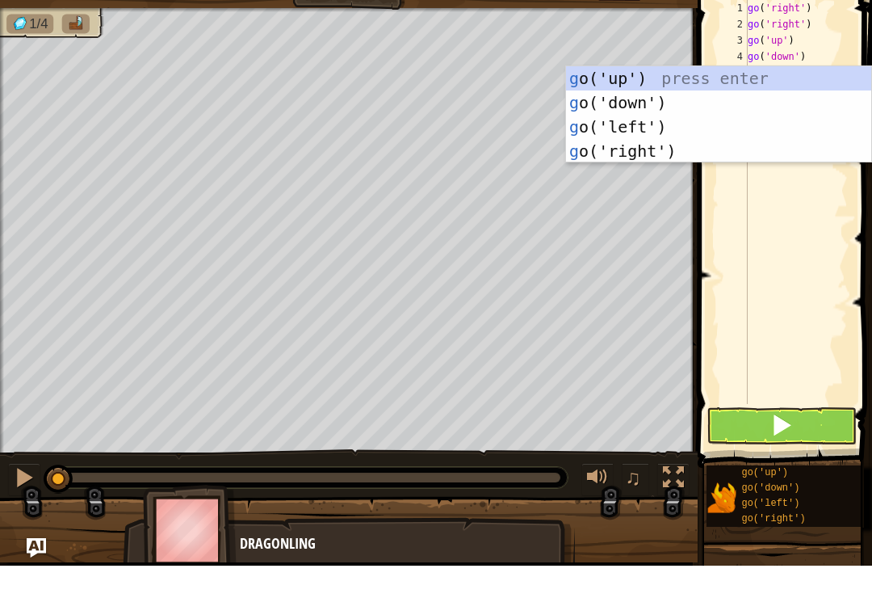
type textarea "go"
click at [681, 99] on div "go ('up') press enter go ('down') press enter go ('left') press enter go ('righ…" at bounding box center [718, 171] width 305 height 145
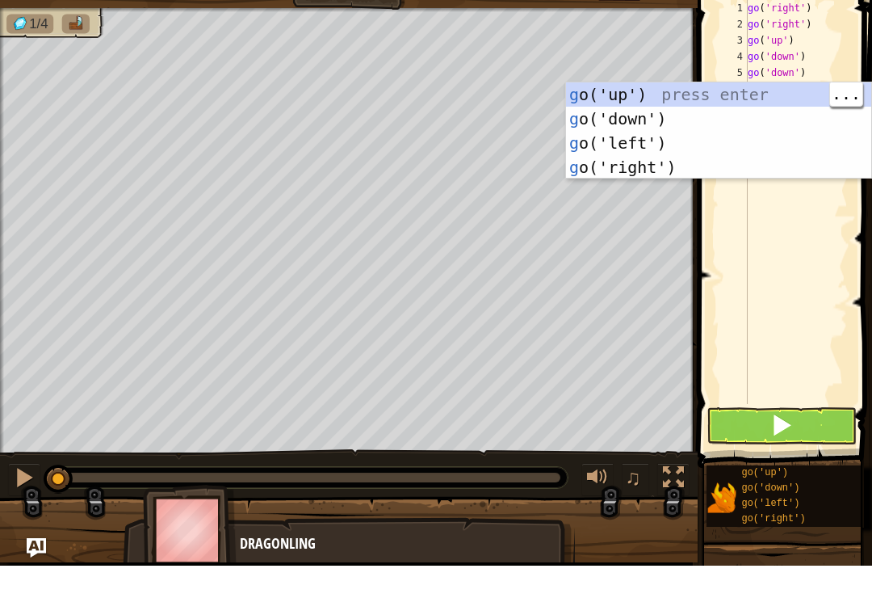
type textarea "go"
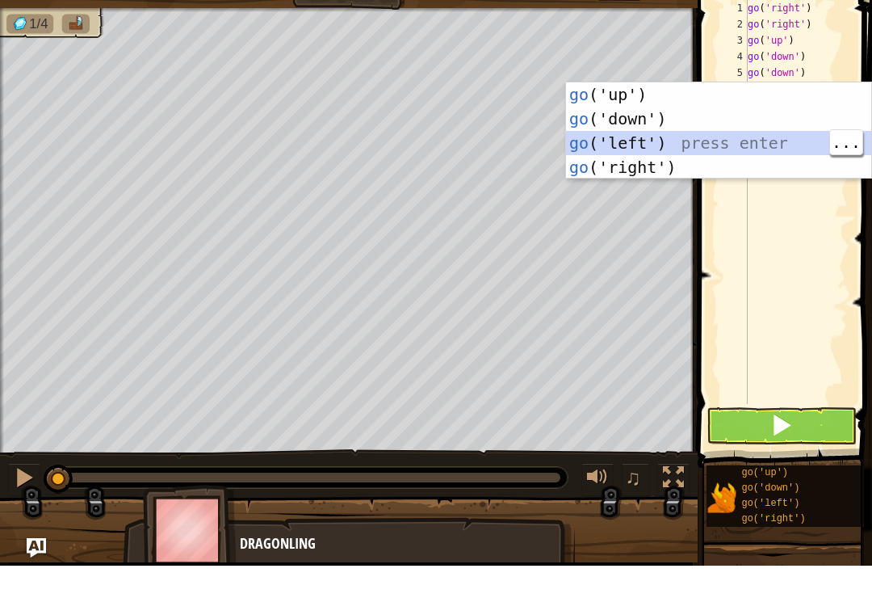
click at [797, 149] on div "go ('up') press enter go ('down') press enter go ('left') press enter go ('righ…" at bounding box center [718, 187] width 305 height 145
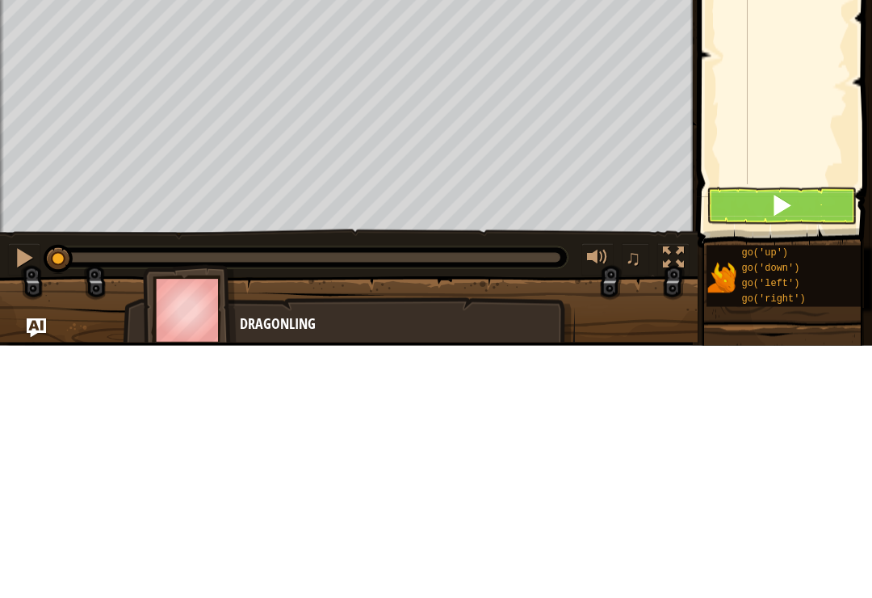
click at [805, 439] on button at bounding box center [782, 457] width 150 height 37
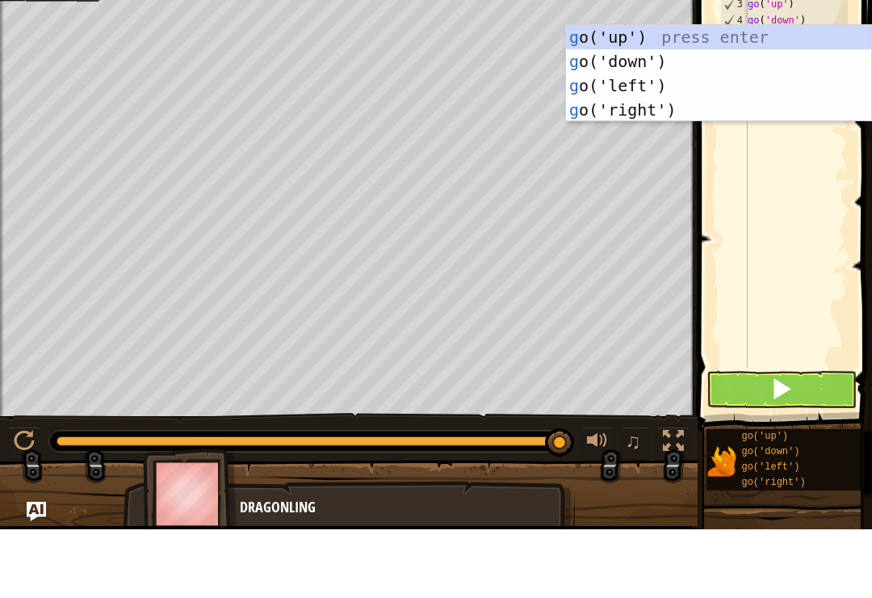
type textarea "go"
click at [676, 114] on div "go ('up') press enter go ('down') press enter go ('left') press enter go ('righ…" at bounding box center [718, 167] width 305 height 145
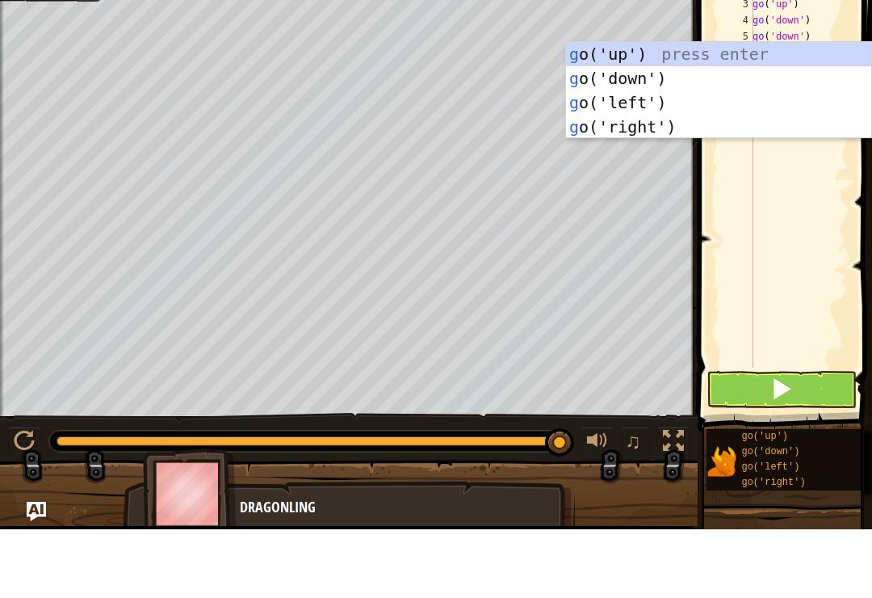
type textarea "go"
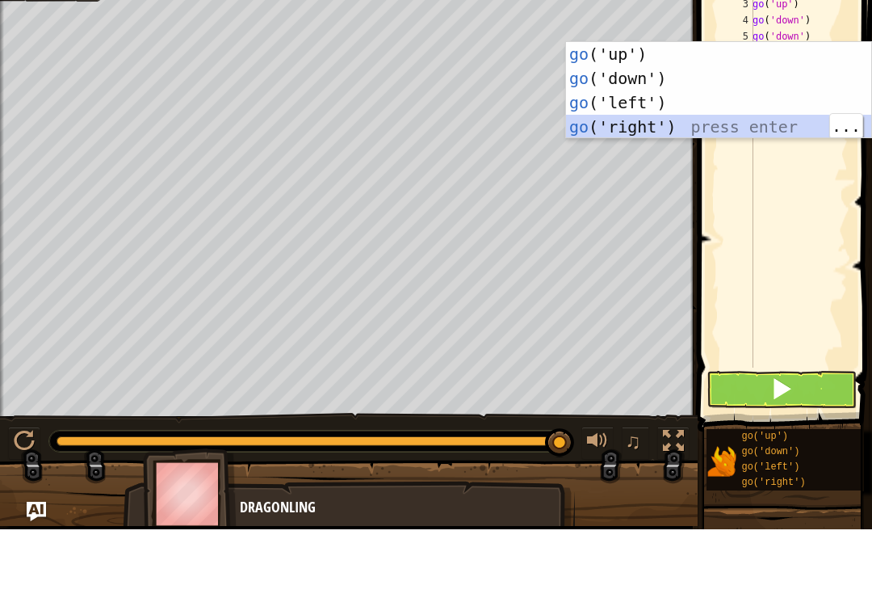
click at [749, 126] on div "go ('up') press enter go ('down') press enter go ('left') press enter go ('righ…" at bounding box center [718, 183] width 305 height 145
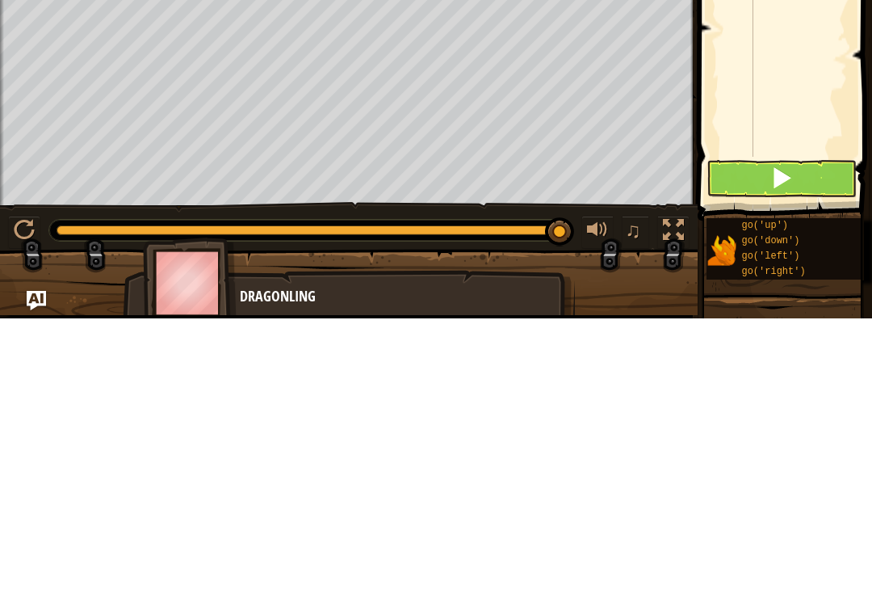
click at [817, 439] on button at bounding box center [782, 457] width 150 height 37
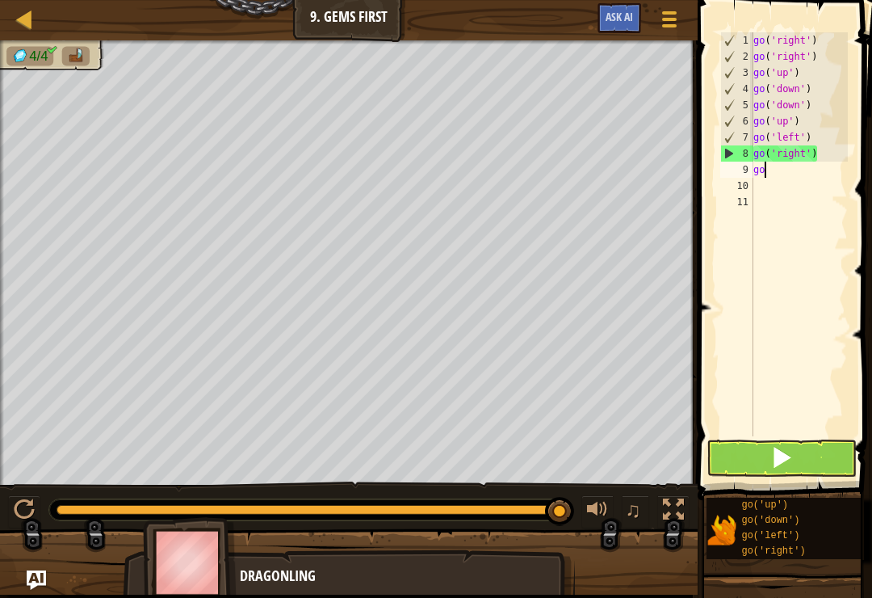
type textarea "g"
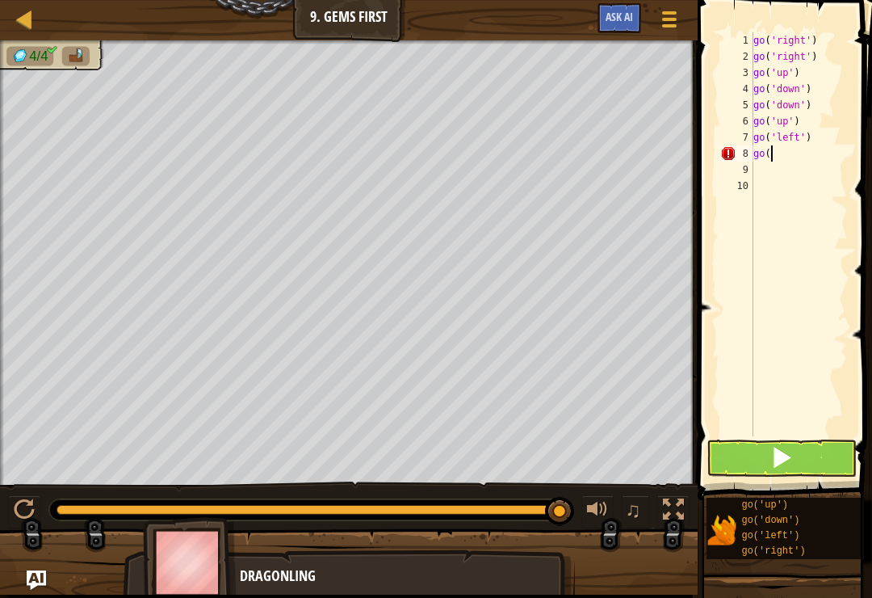
type textarea "g"
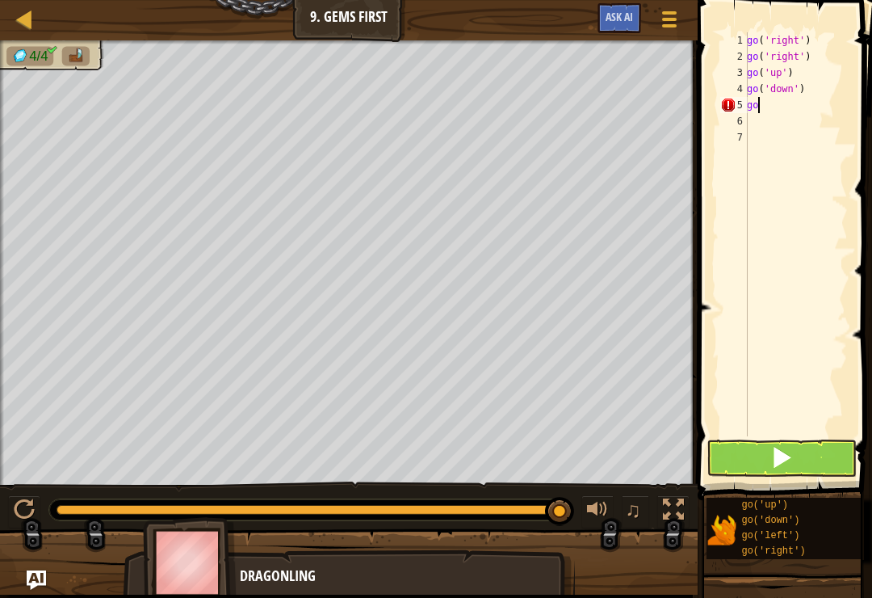
type textarea "g"
